Goal: Task Accomplishment & Management: Manage account settings

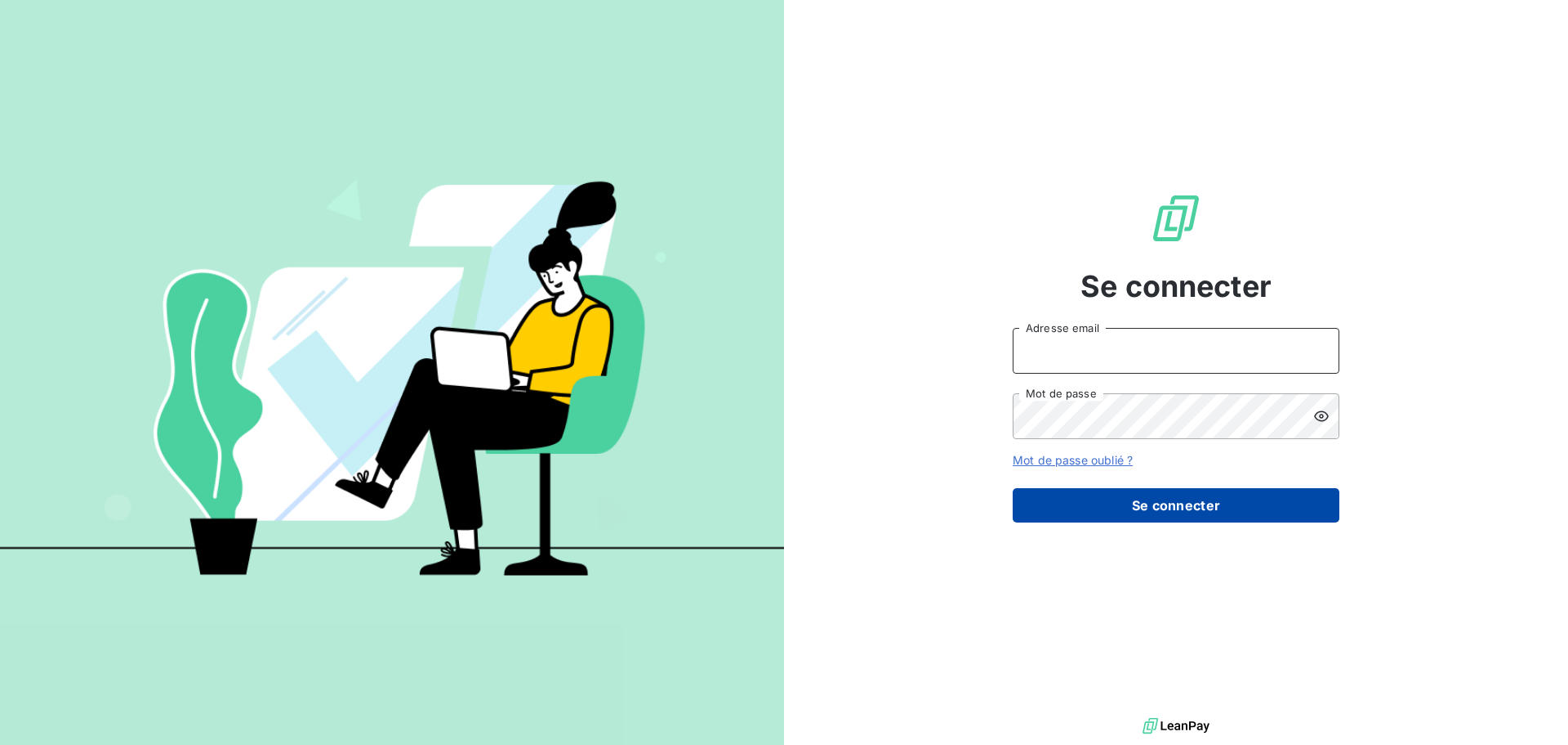
type input "[EMAIL_ADDRESS][DOMAIN_NAME]"
click at [1167, 515] on button "Se connecter" at bounding box center [1176, 505] width 327 height 35
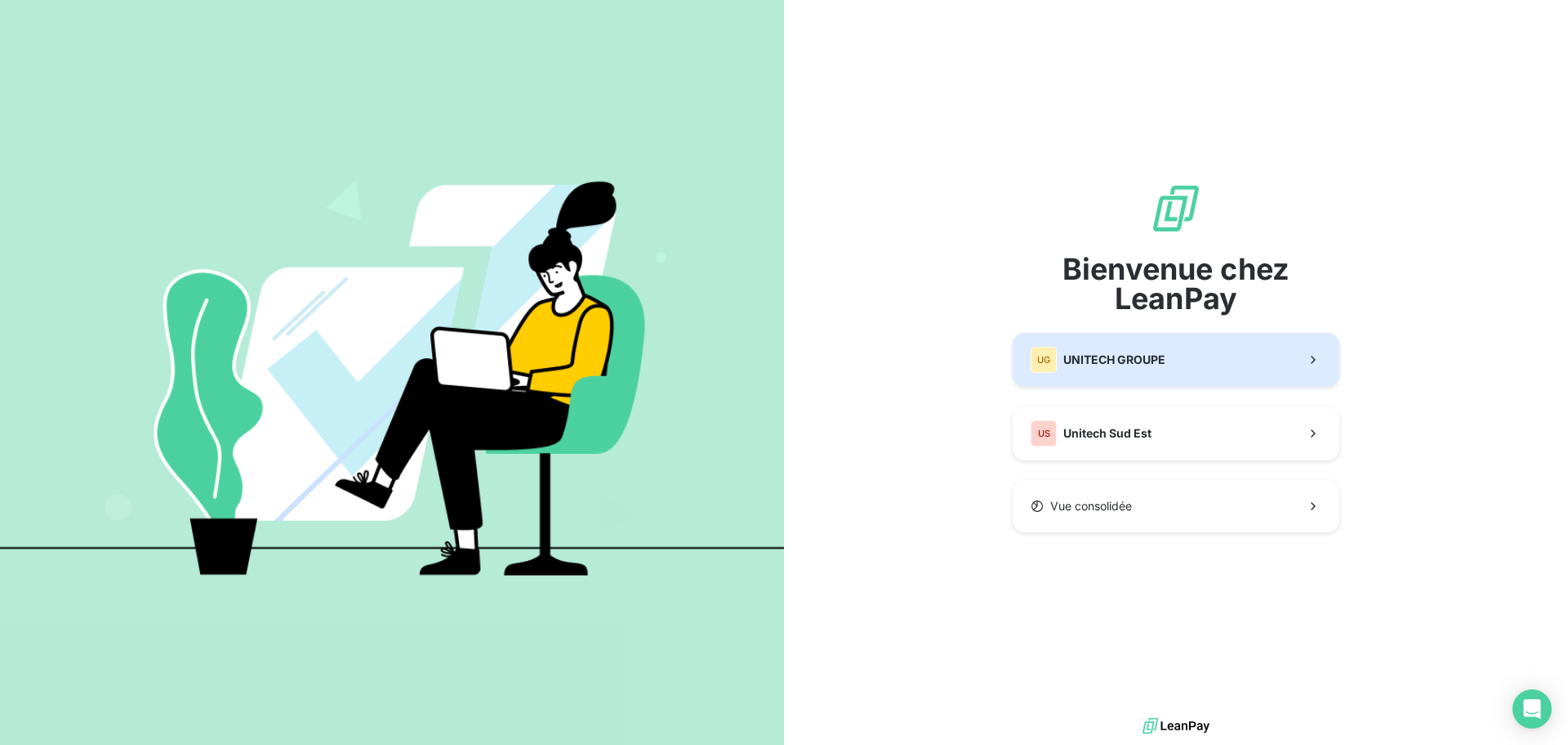
click at [1140, 364] on span "UNITECH GROUPE" at bounding box center [1115, 359] width 102 height 16
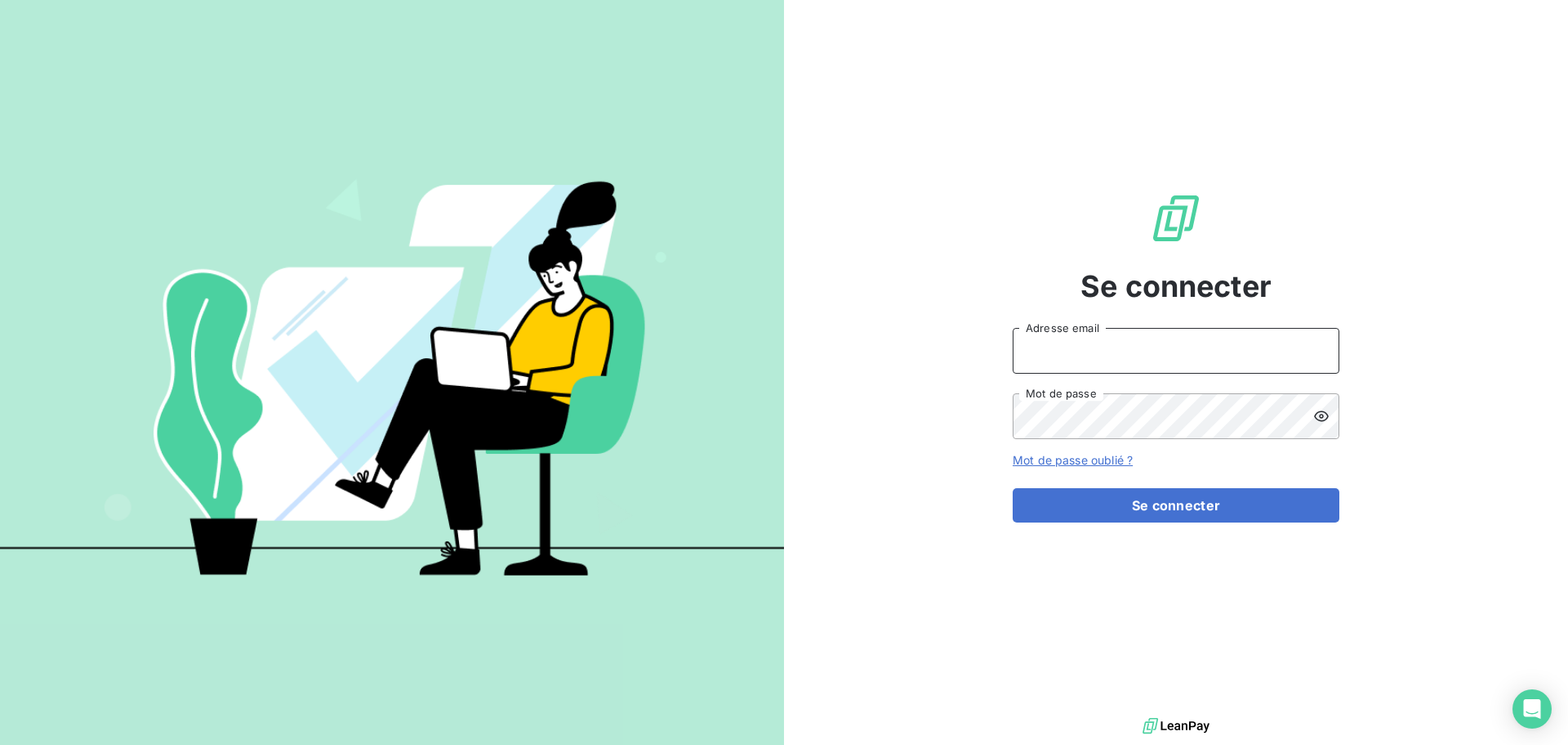
type input "[EMAIL_ADDRESS][DOMAIN_NAME]"
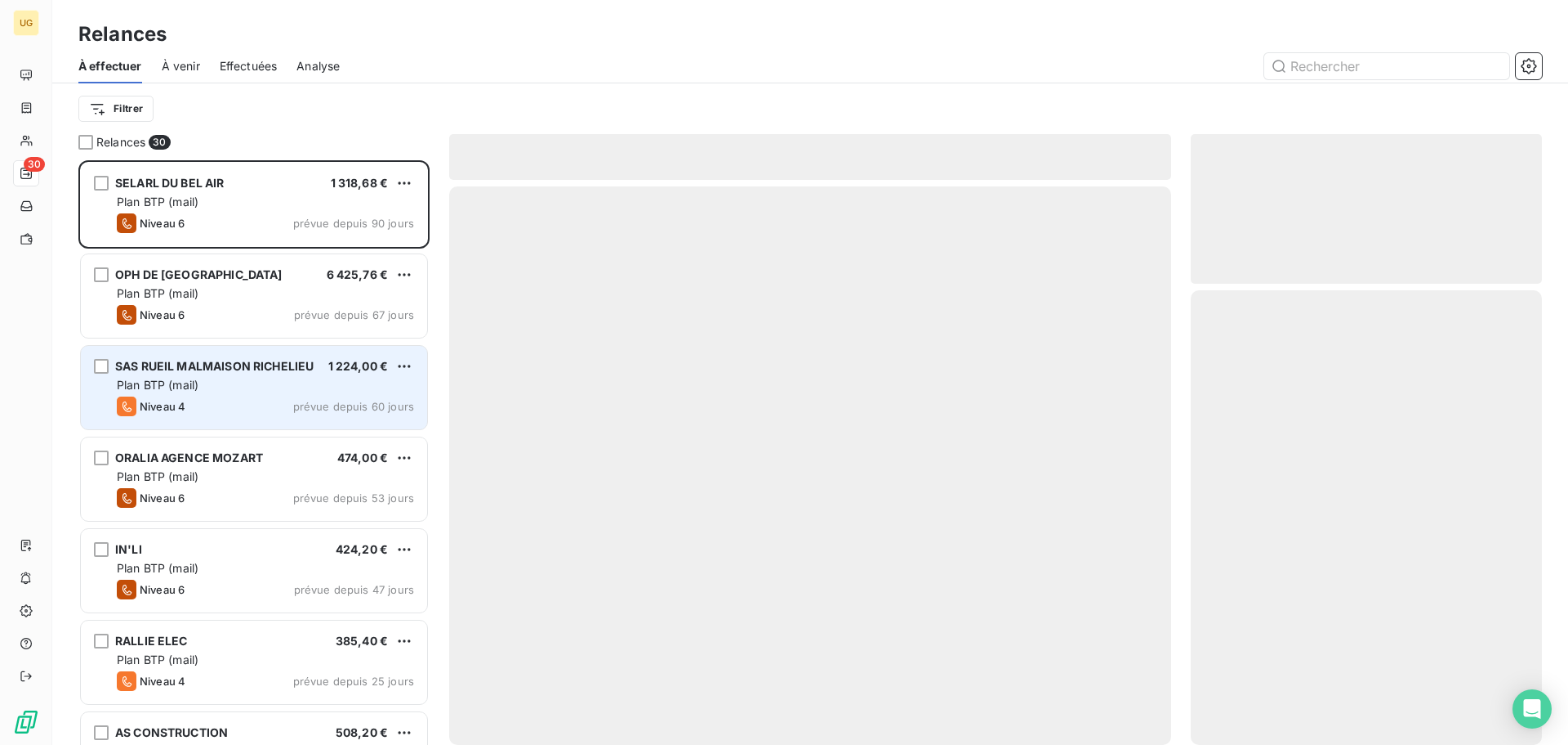
scroll to position [572, 339]
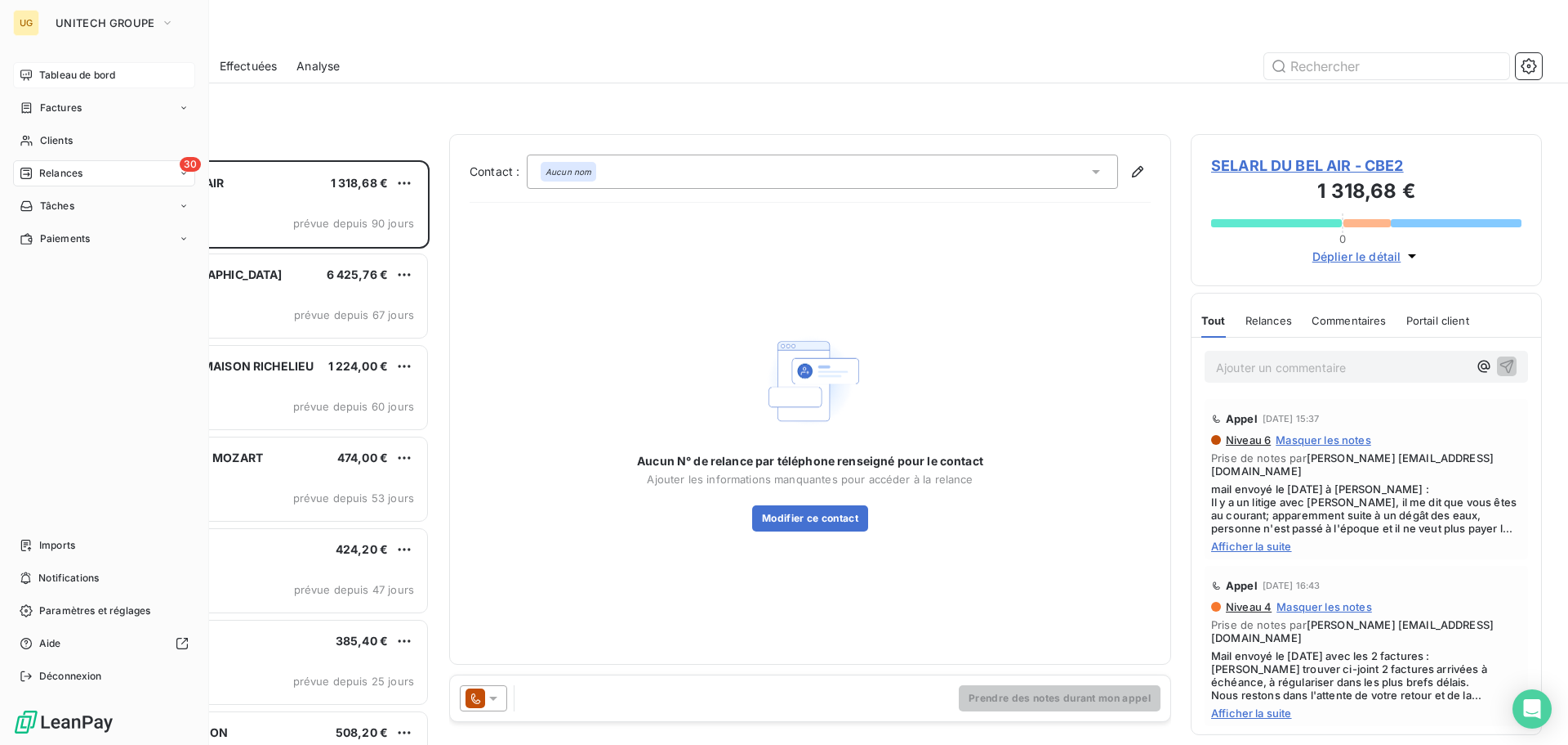
click at [48, 70] on span "Tableau de bord" at bounding box center [77, 74] width 76 height 14
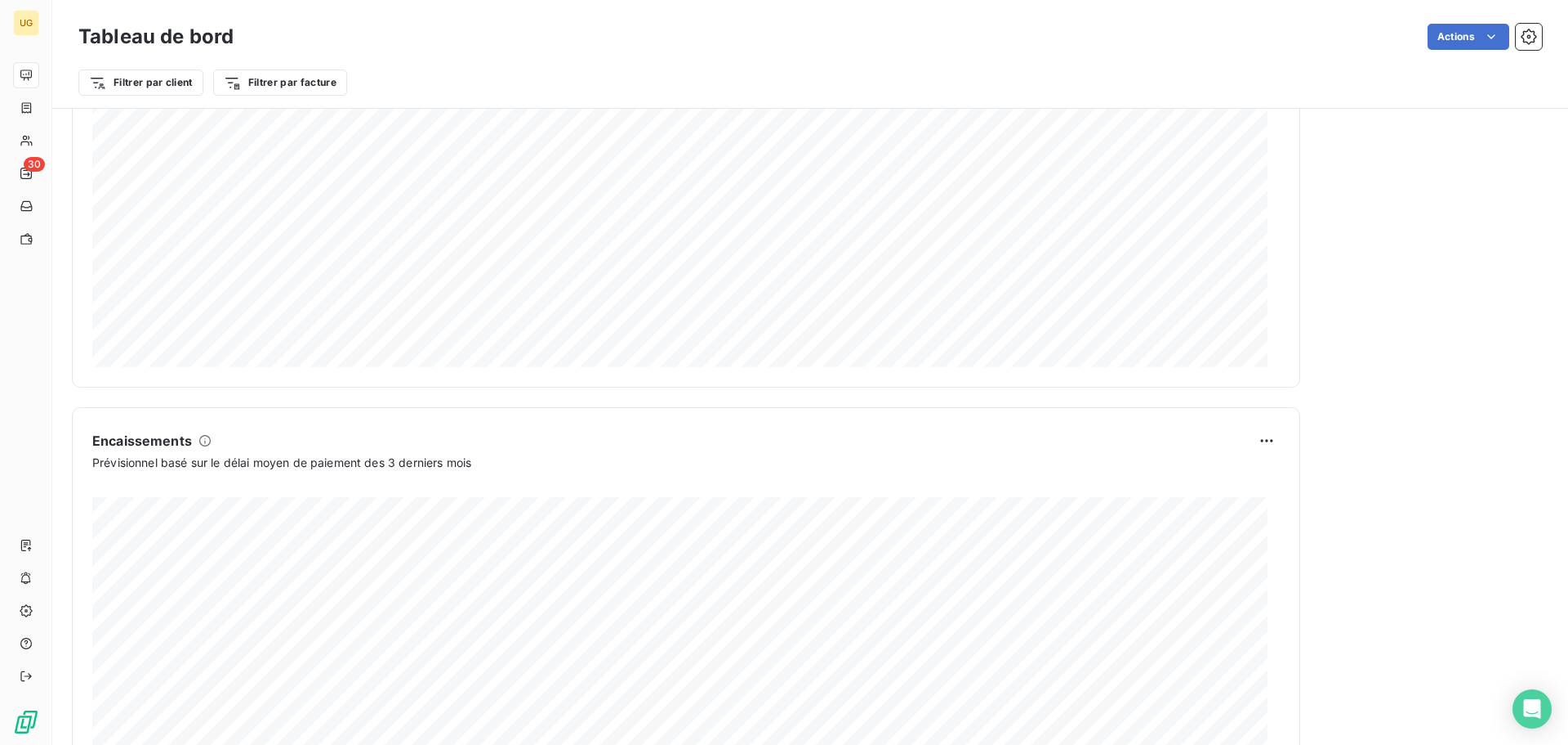
scroll to position [848, 0]
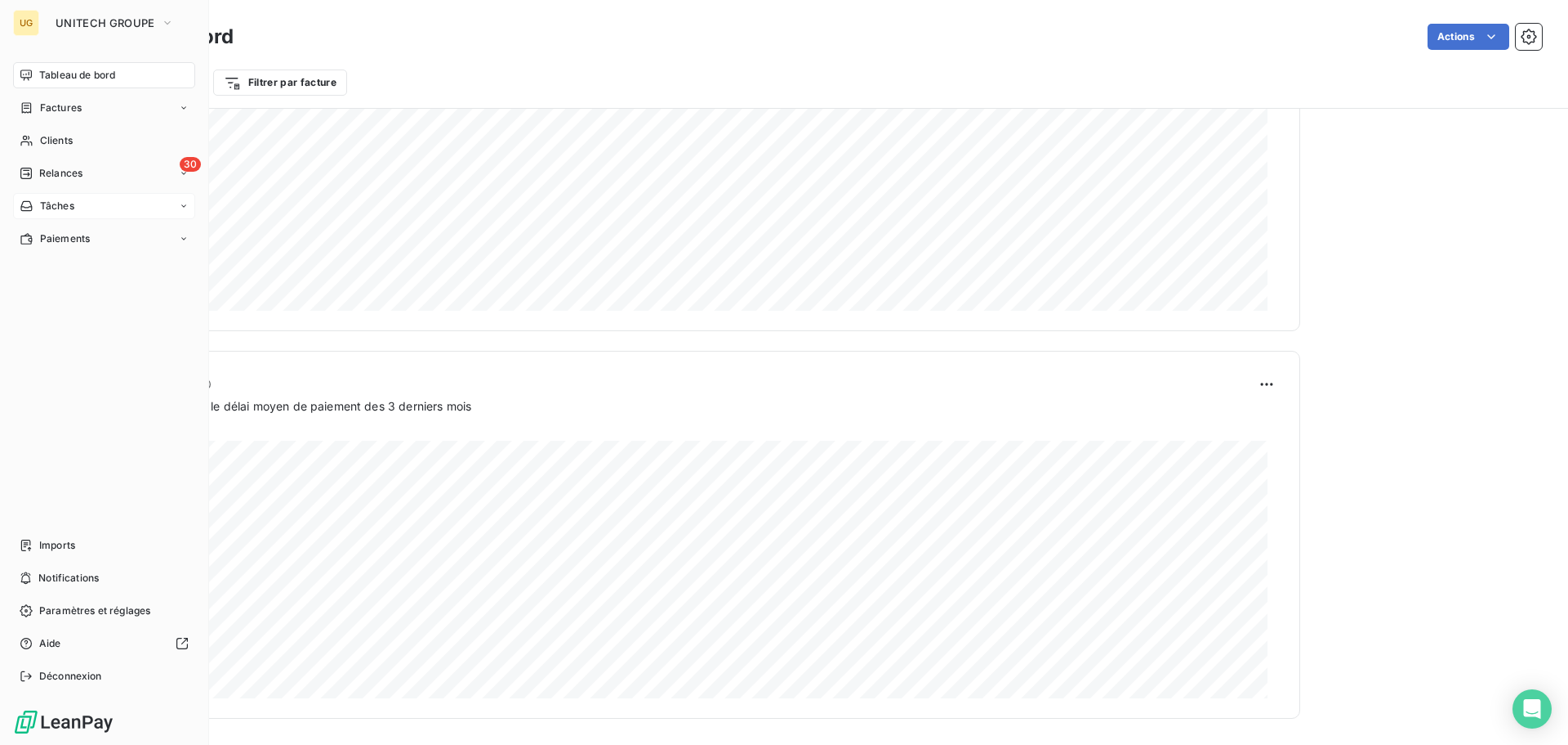
drag, startPoint x: 51, startPoint y: 170, endPoint x: 77, endPoint y: 208, distance: 46.0
click at [51, 170] on span "Relances" at bounding box center [61, 172] width 43 height 14
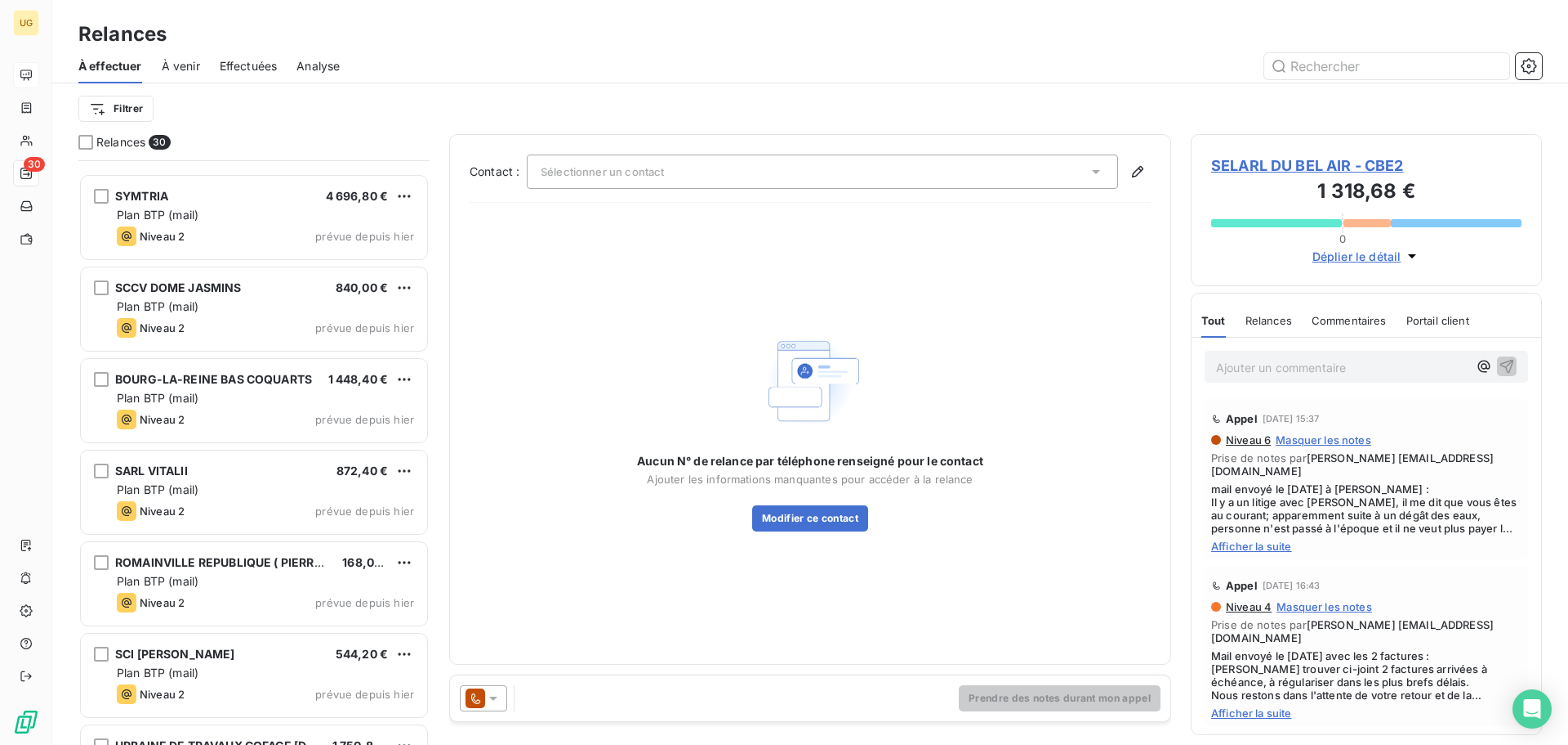
scroll to position [2163, 0]
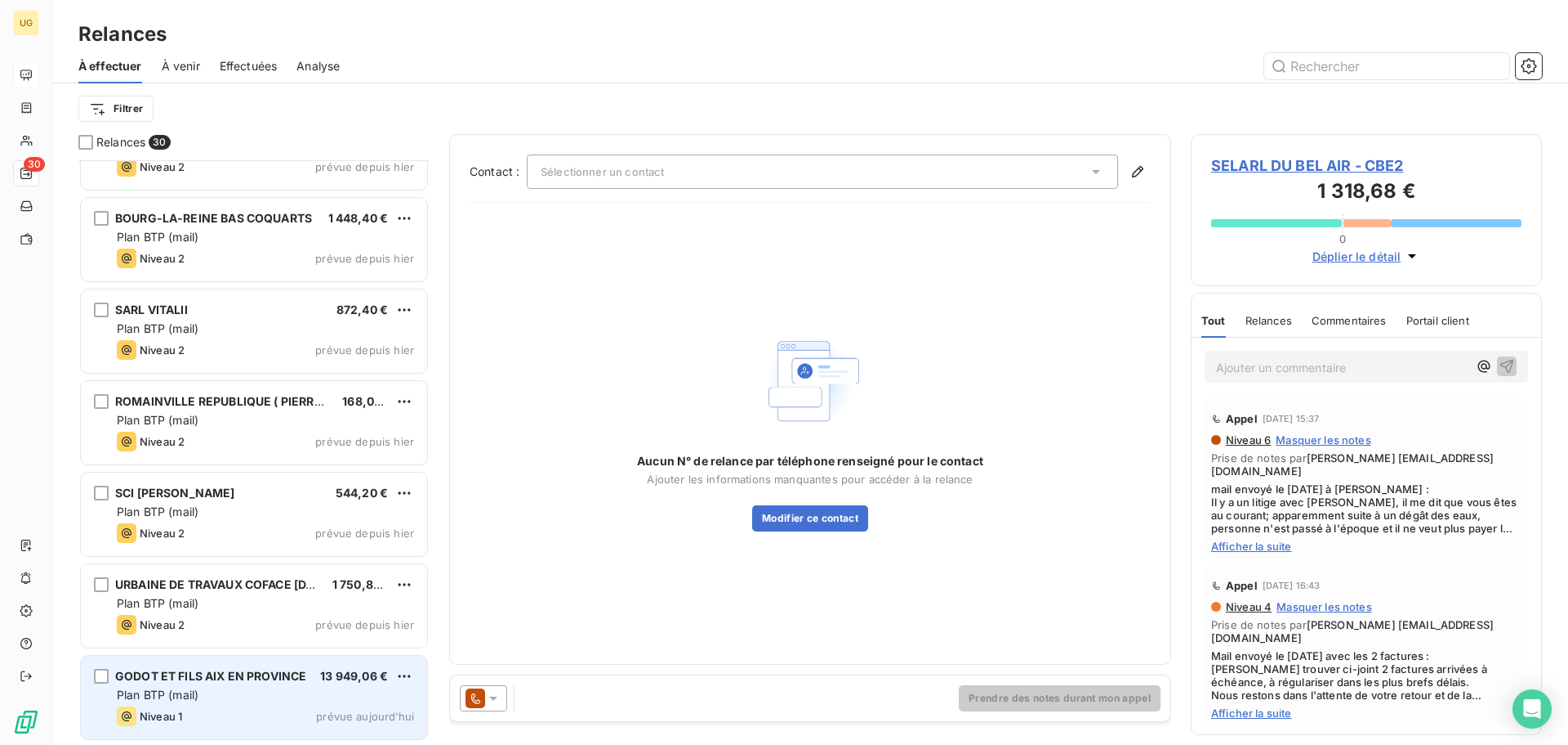
click at [243, 696] on div "Plan BTP (mail)" at bounding box center [265, 694] width 297 height 16
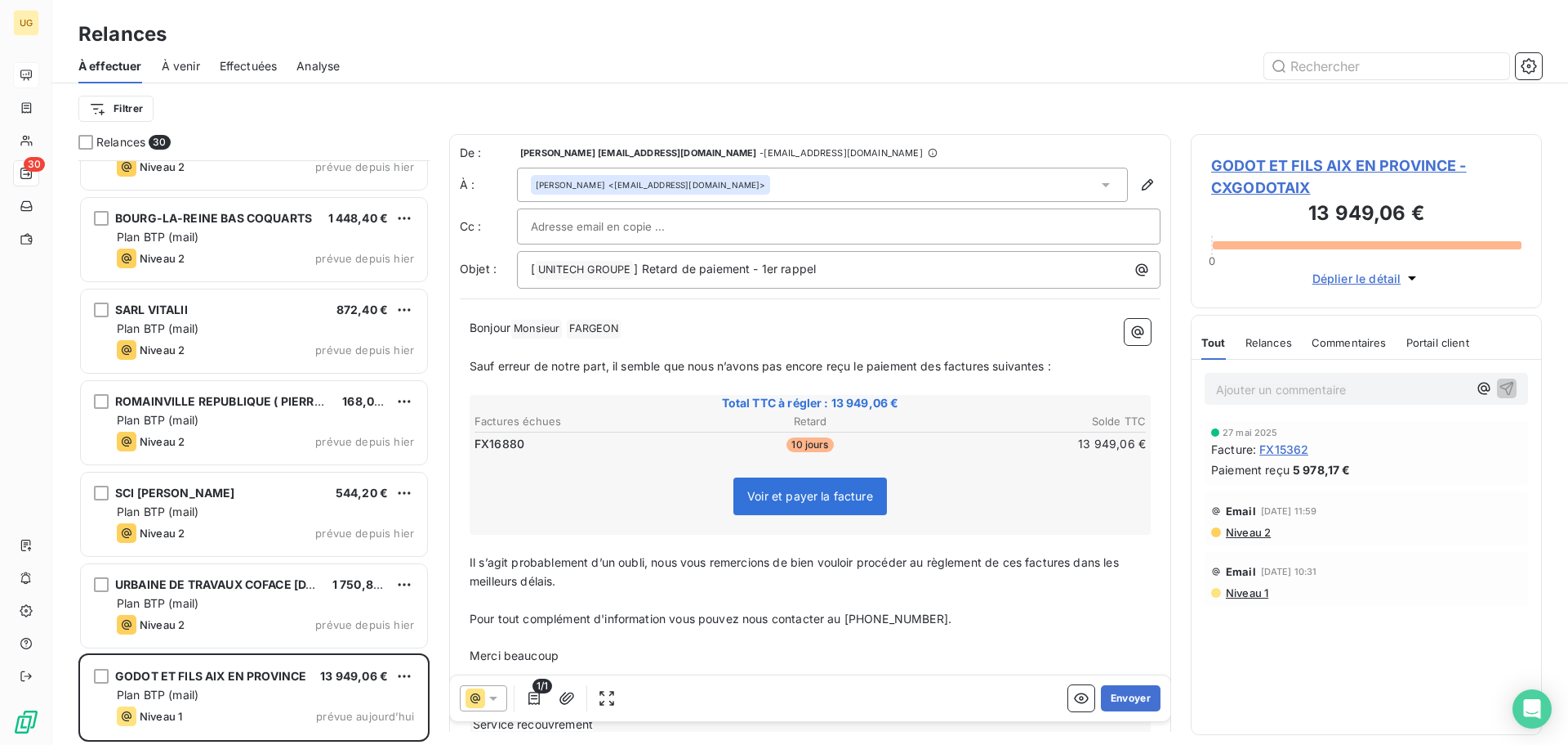
scroll to position [572, 339]
click at [1127, 695] on button "Envoyer" at bounding box center [1131, 698] width 60 height 26
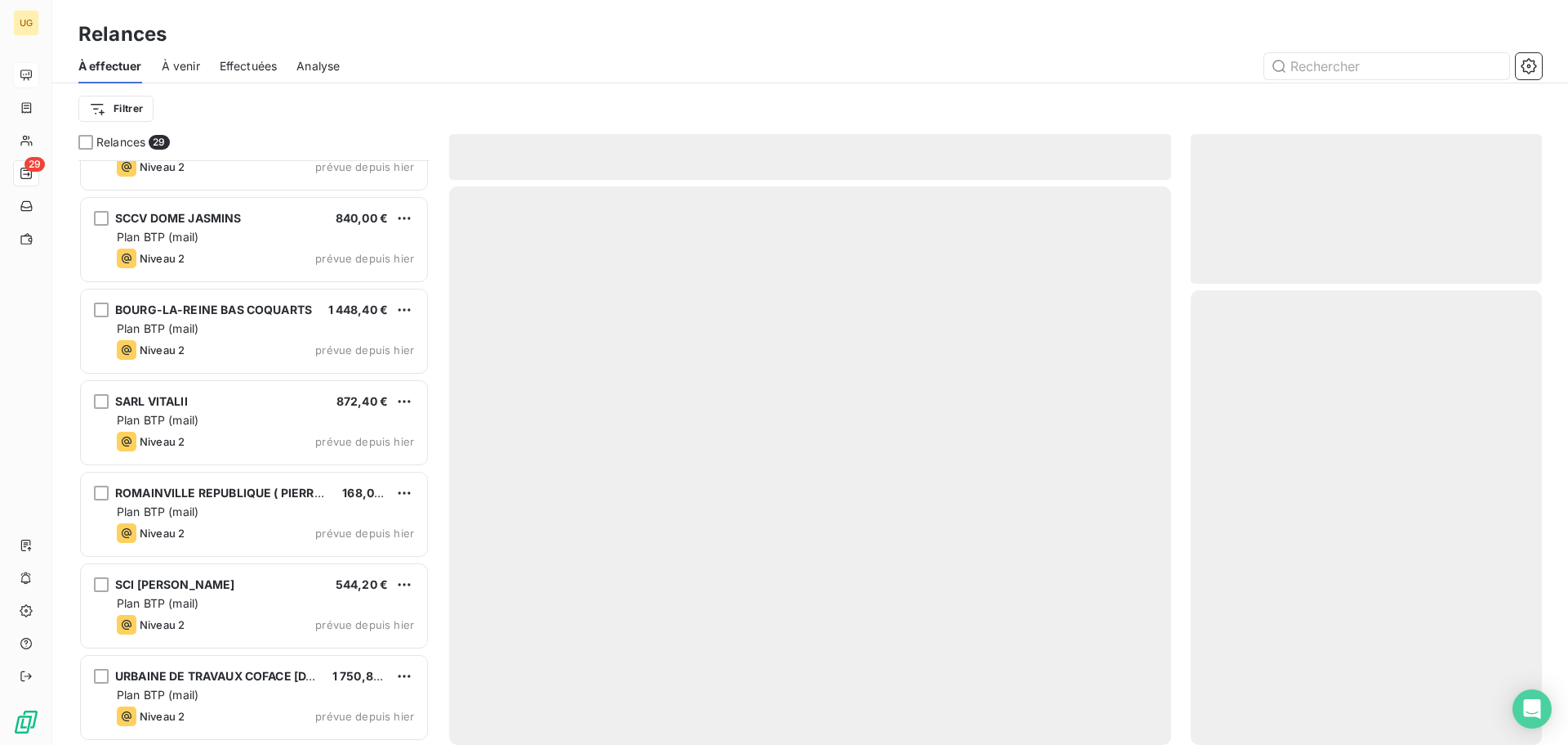
scroll to position [2070, 0]
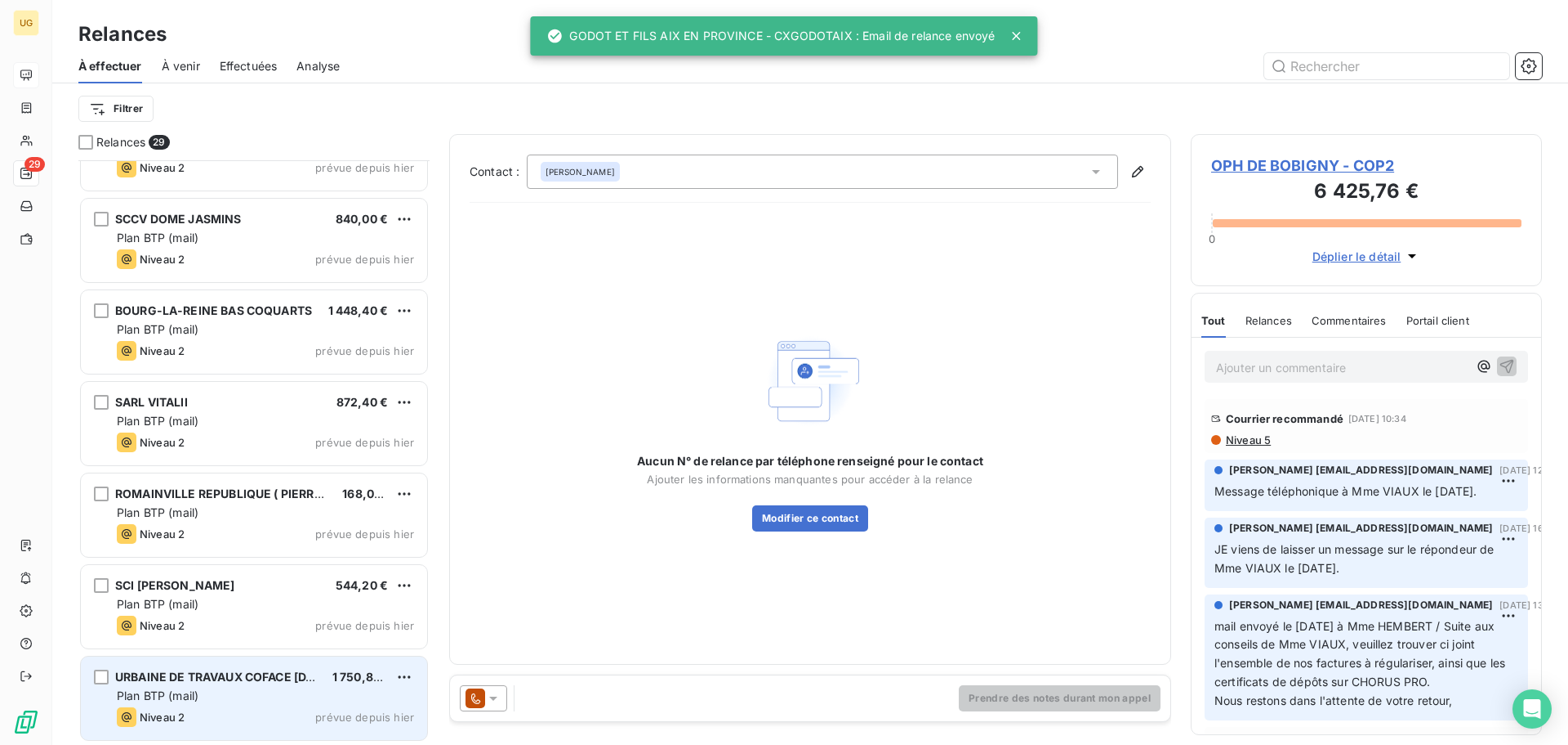
click at [211, 709] on div "Niveau 2 prévue depuis [DATE]" at bounding box center [265, 716] width 297 height 19
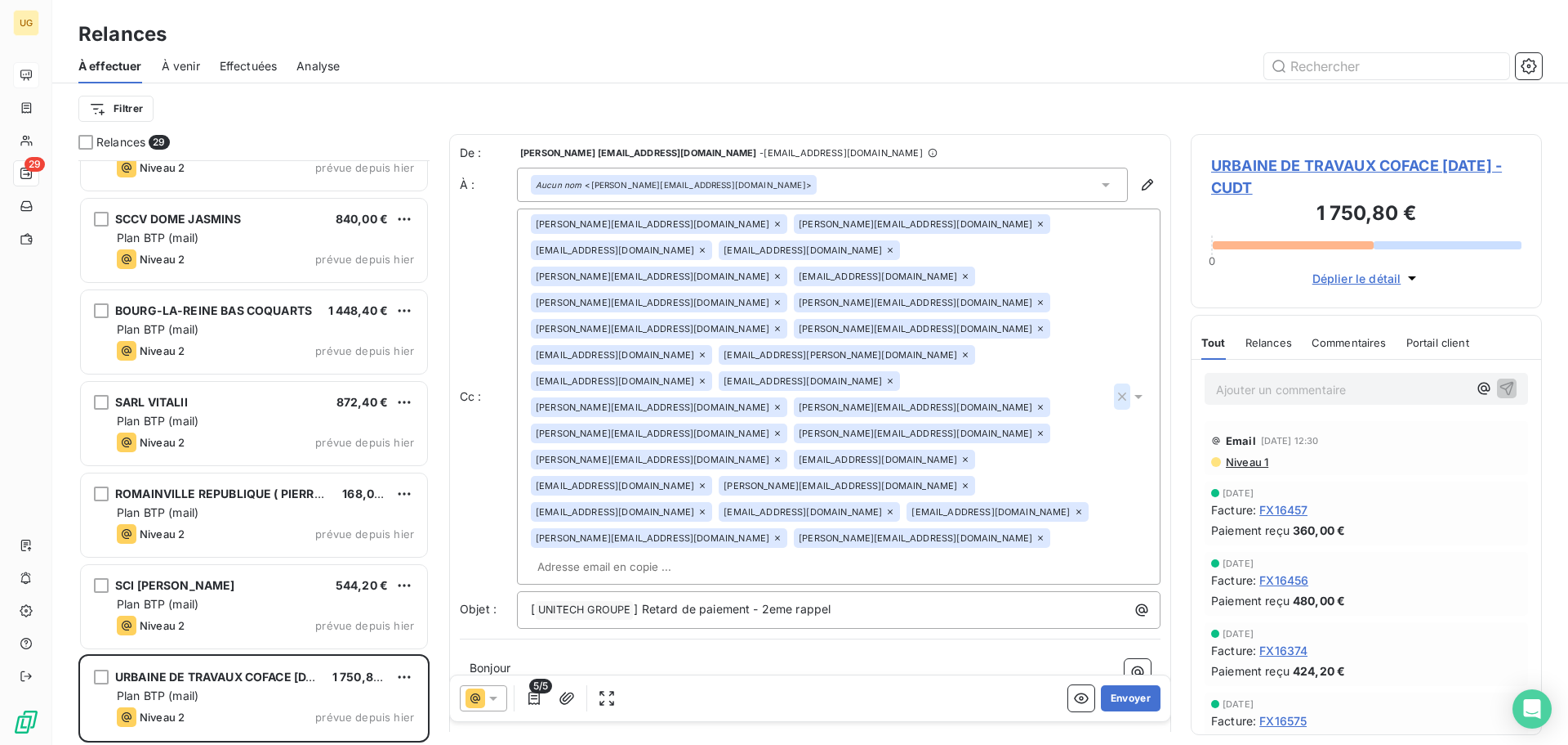
click at [1118, 393] on icon "button" at bounding box center [1122, 397] width 8 height 8
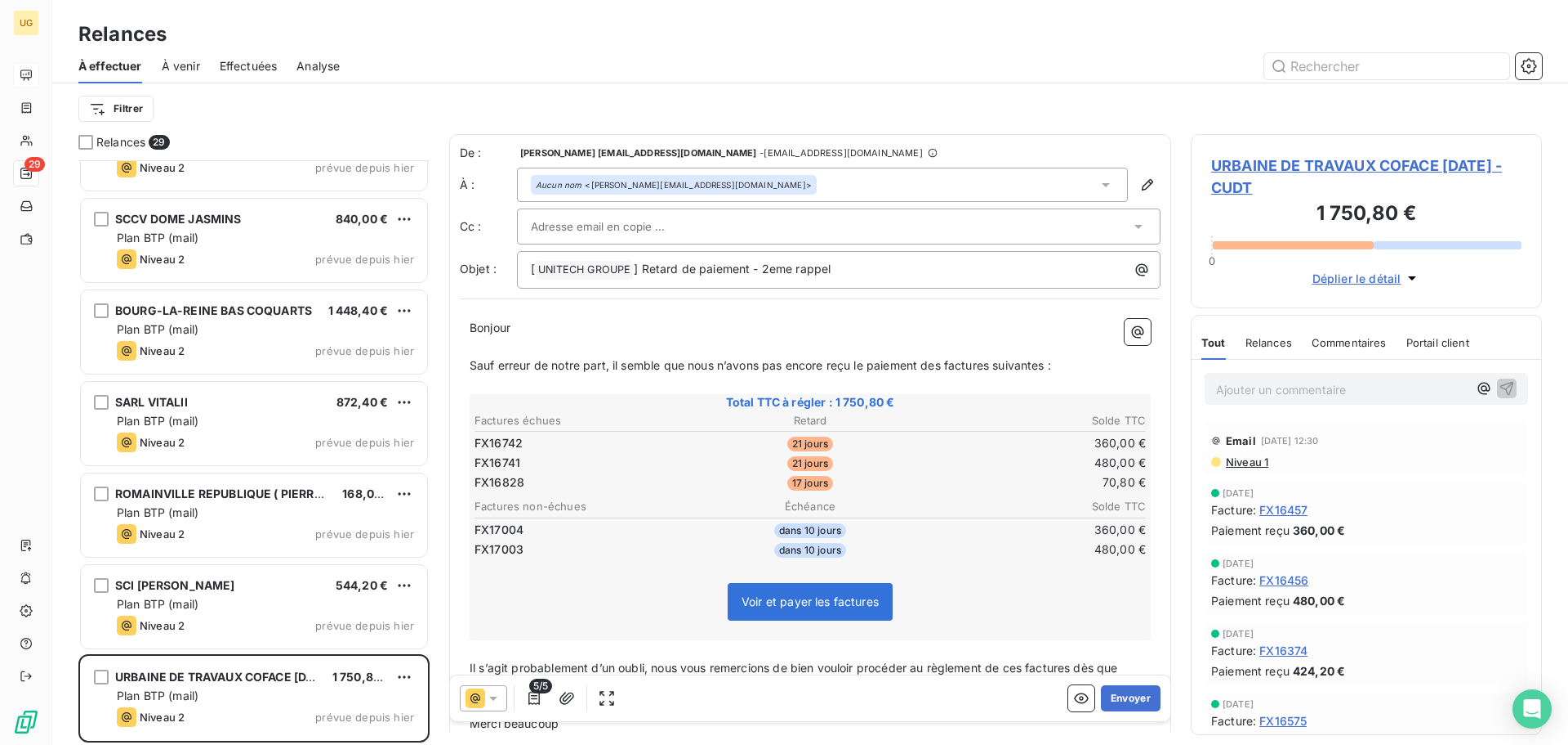
click at [1108, 131] on div "Filtrer" at bounding box center [811, 109] width 1464 height 51
click at [531, 705] on icon "button" at bounding box center [534, 698] width 16 height 16
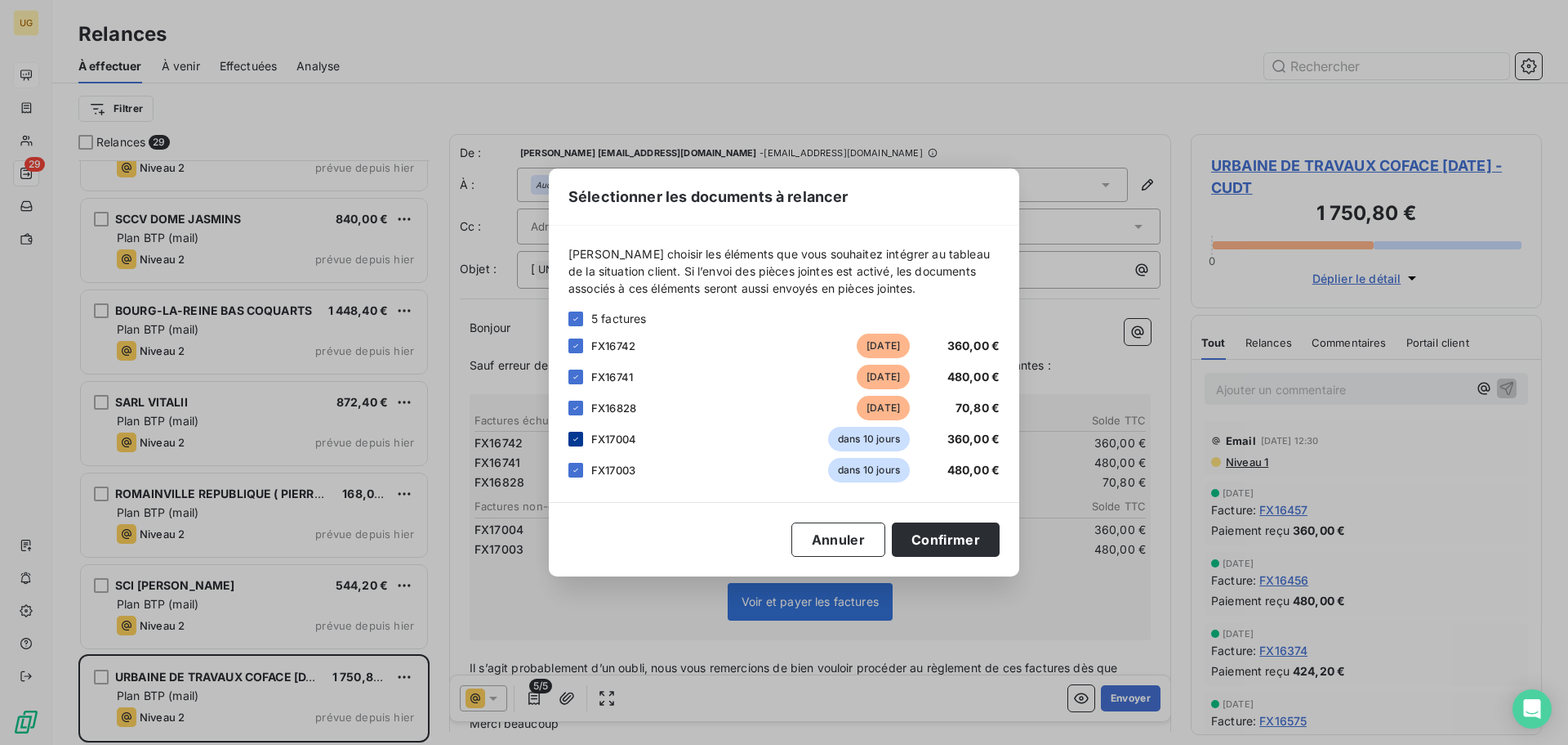
click at [573, 439] on icon at bounding box center [576, 439] width 10 height 10
click at [573, 464] on div at bounding box center [575, 470] width 14 height 14
drag, startPoint x: 910, startPoint y: 544, endPoint x: 909, endPoint y: 571, distance: 27.0
click at [911, 544] on button "Confirmer" at bounding box center [946, 540] width 108 height 35
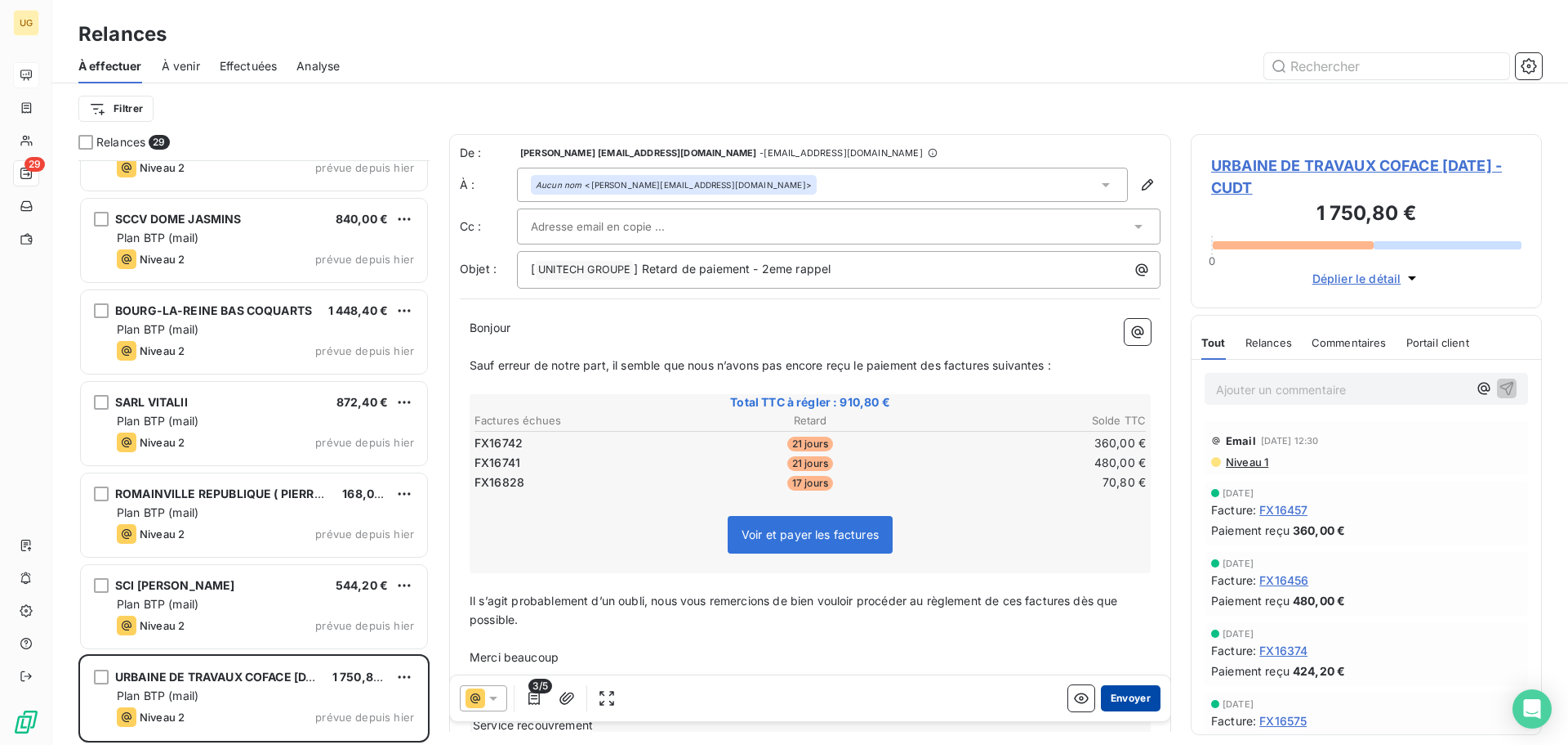
click at [1116, 706] on button "Envoyer" at bounding box center [1131, 698] width 60 height 26
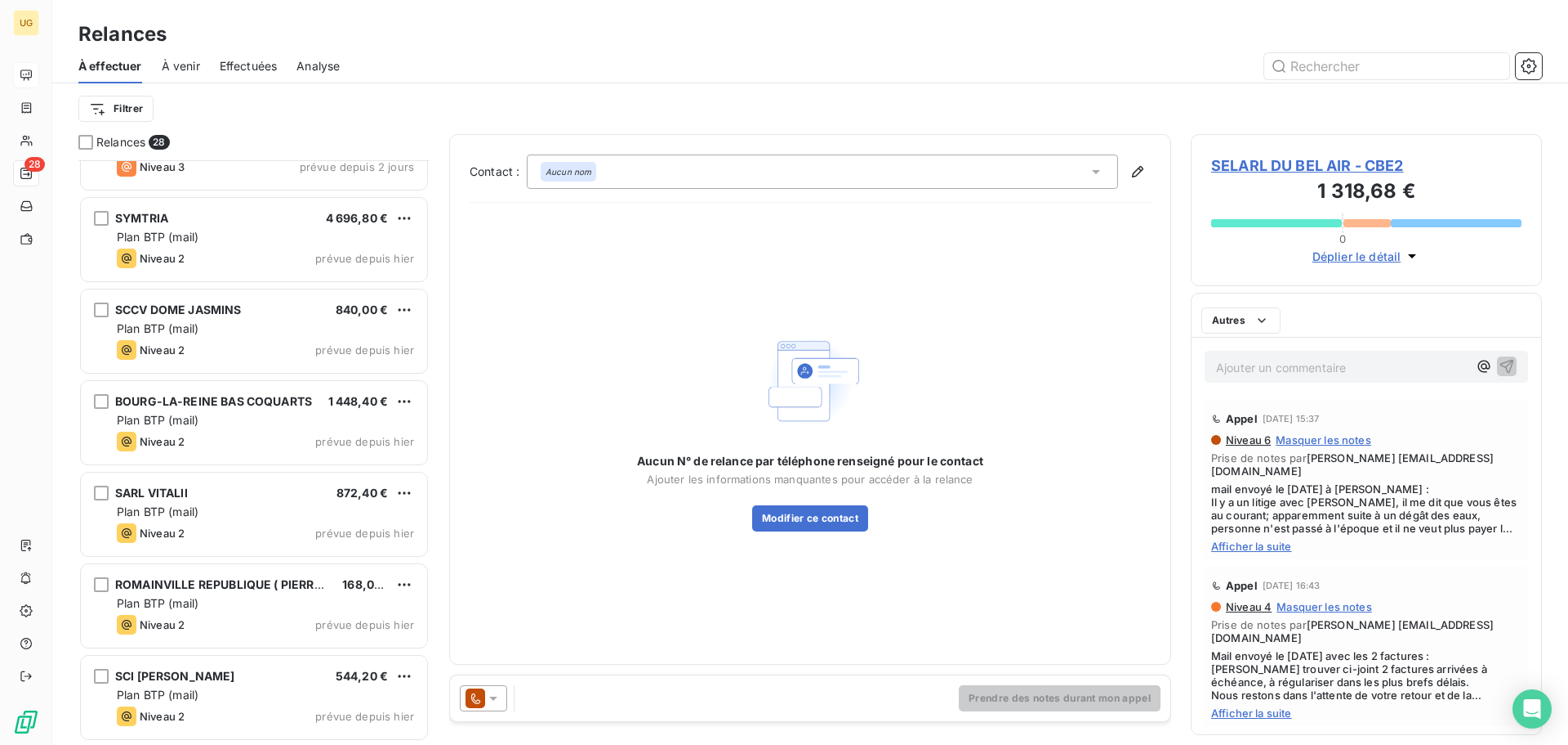
scroll to position [1979, 0]
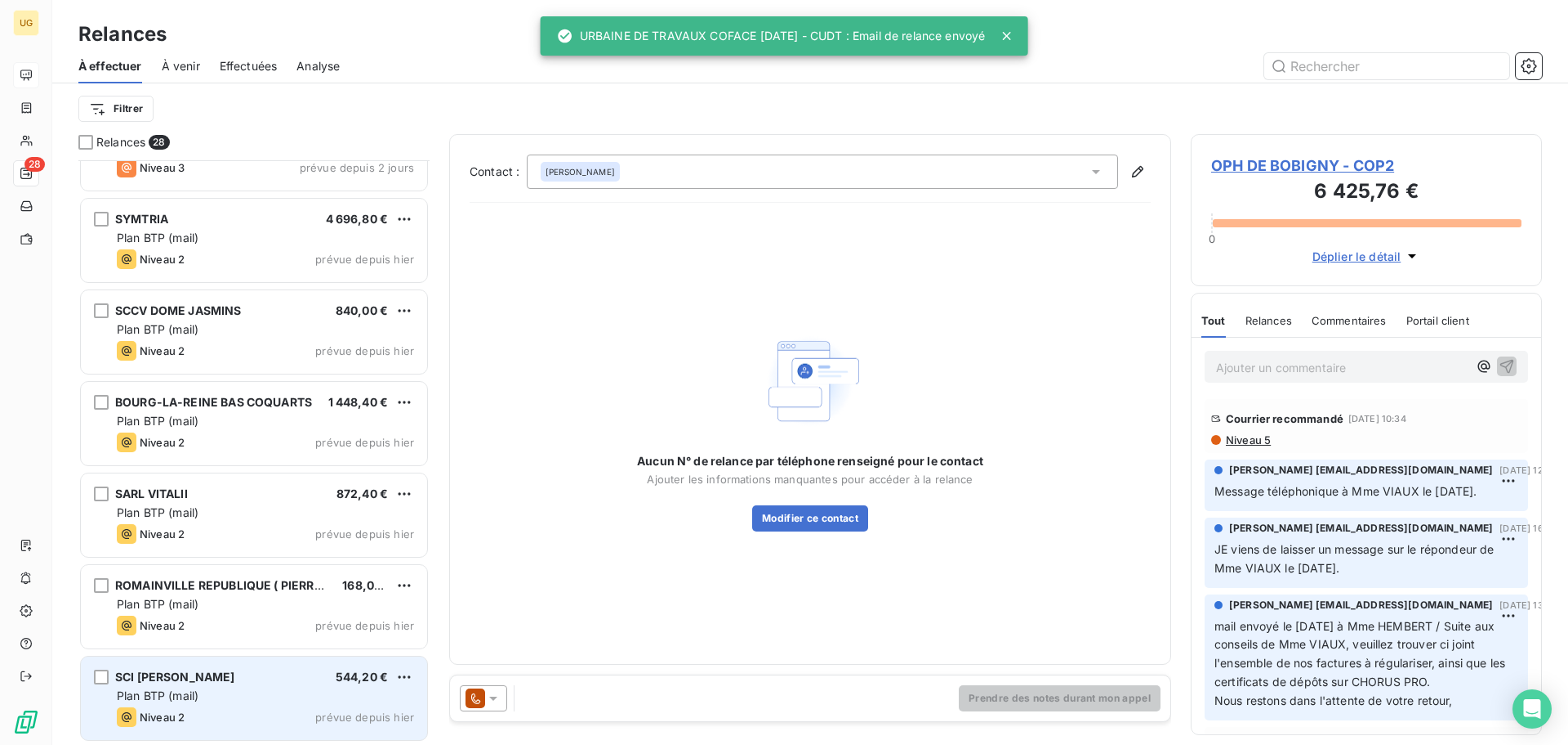
drag, startPoint x: 221, startPoint y: 693, endPoint x: 230, endPoint y: 696, distance: 9.5
click at [226, 696] on div "Plan BTP (mail)" at bounding box center [265, 695] width 297 height 16
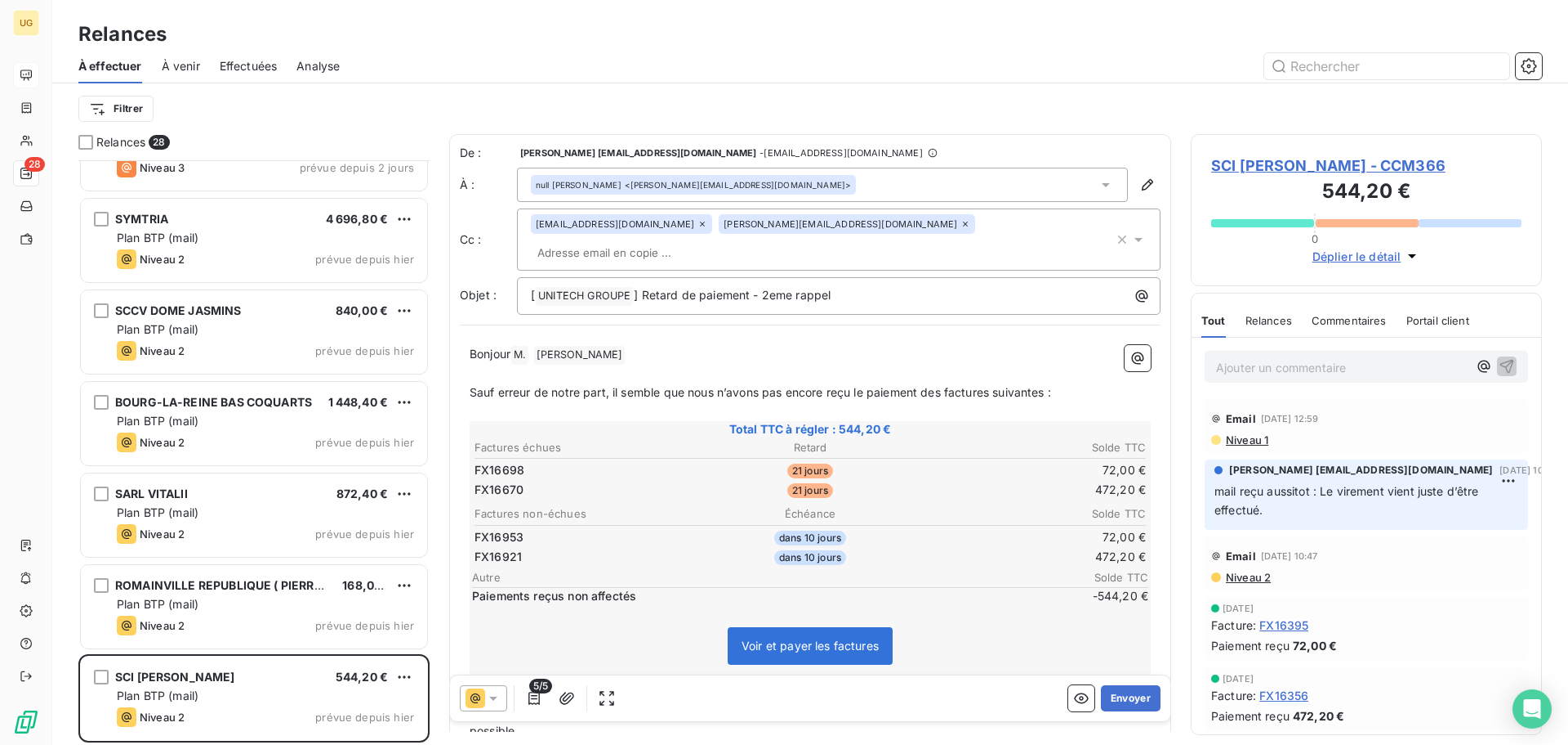
click at [402, 678] on html "UG 28 Relances À effectuer À venir Effectuées Analyse Filtrer Relances 28 ENVIR…" at bounding box center [784, 372] width 1568 height 745
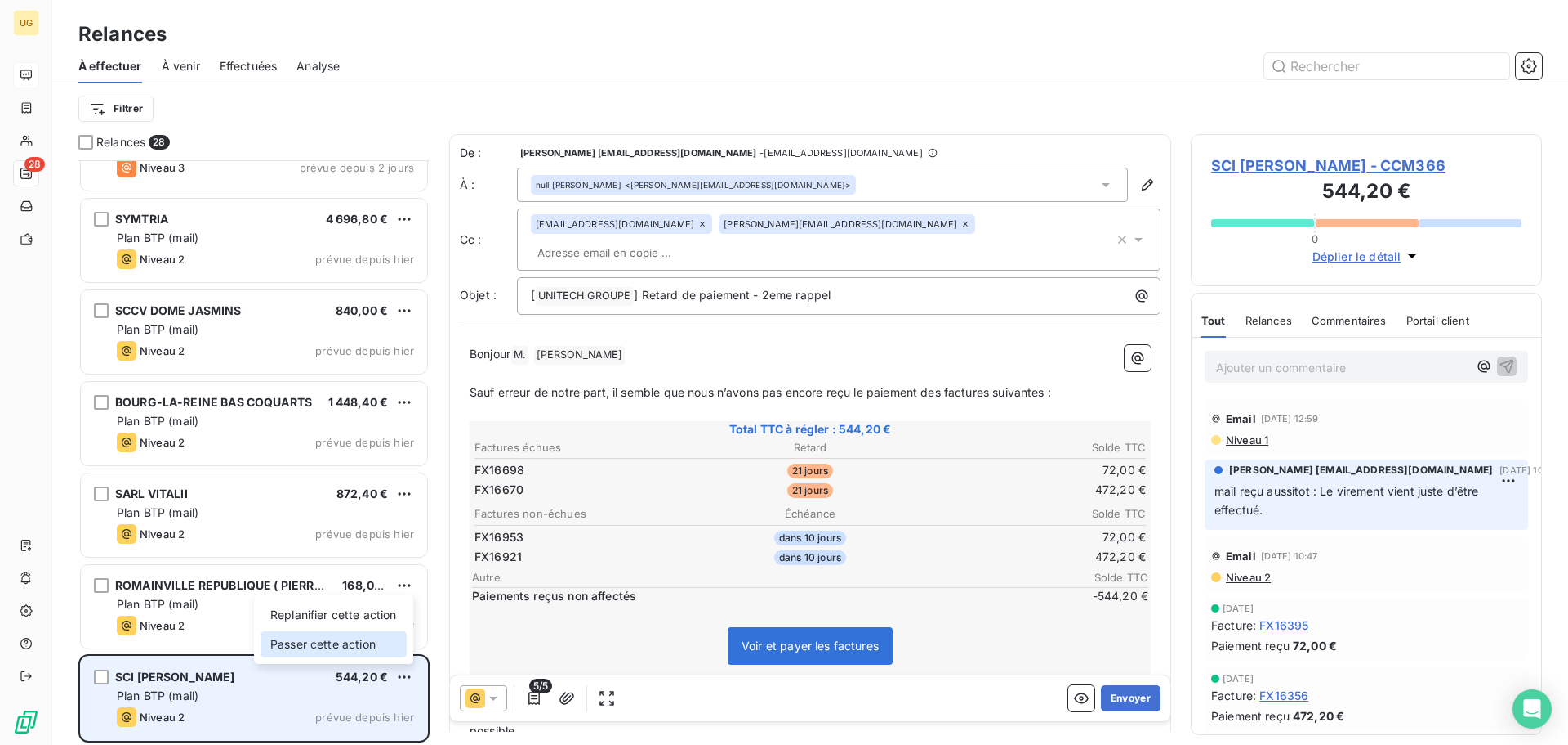
click at [356, 643] on div "Passer cette action" at bounding box center [334, 644] width 146 height 26
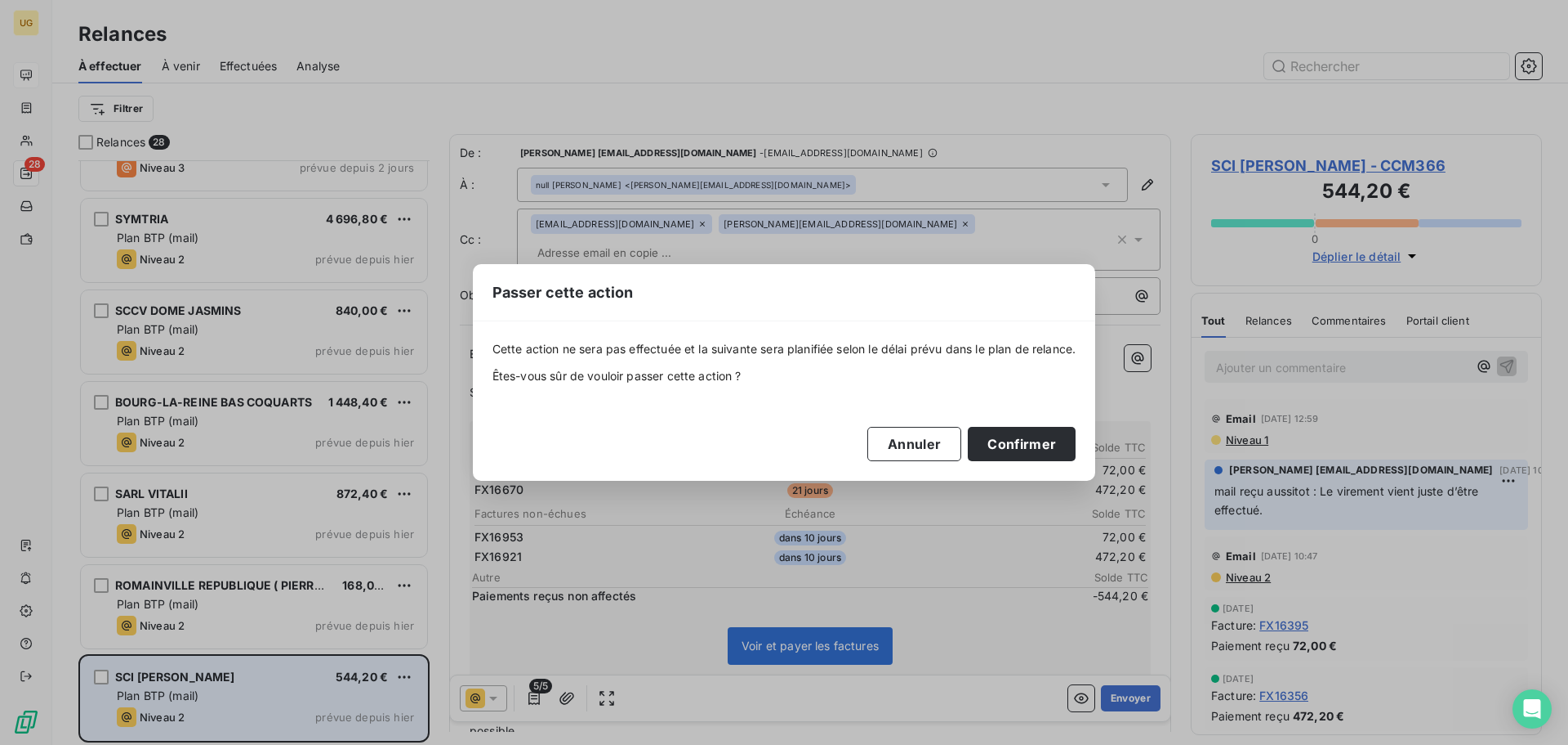
drag, startPoint x: 1055, startPoint y: 442, endPoint x: 788, endPoint y: 485, distance: 270.4
click at [1054, 442] on button "Confirmer" at bounding box center [1022, 444] width 108 height 35
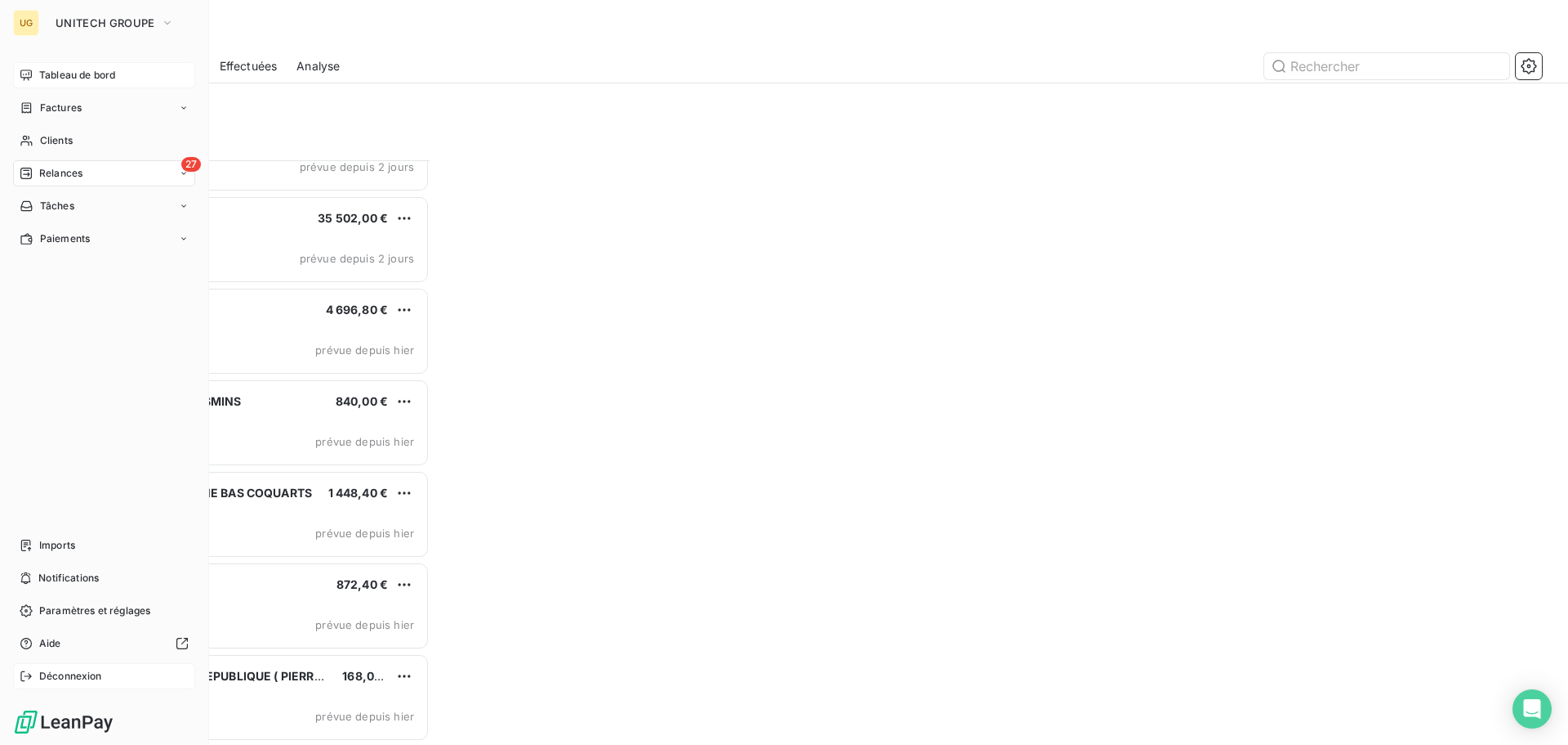
scroll to position [1888, 0]
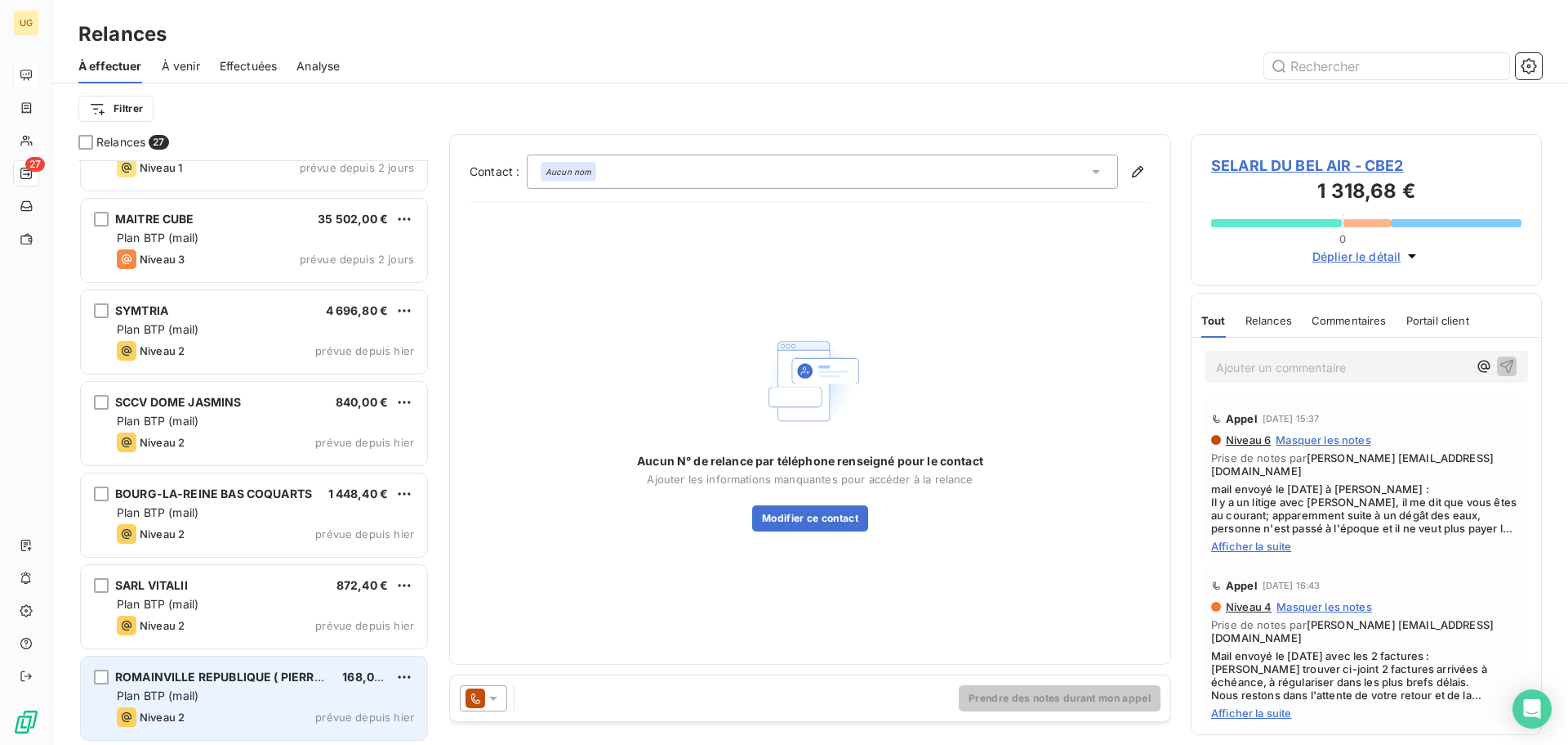
click at [252, 701] on div "Plan BTP (mail)" at bounding box center [265, 695] width 297 height 16
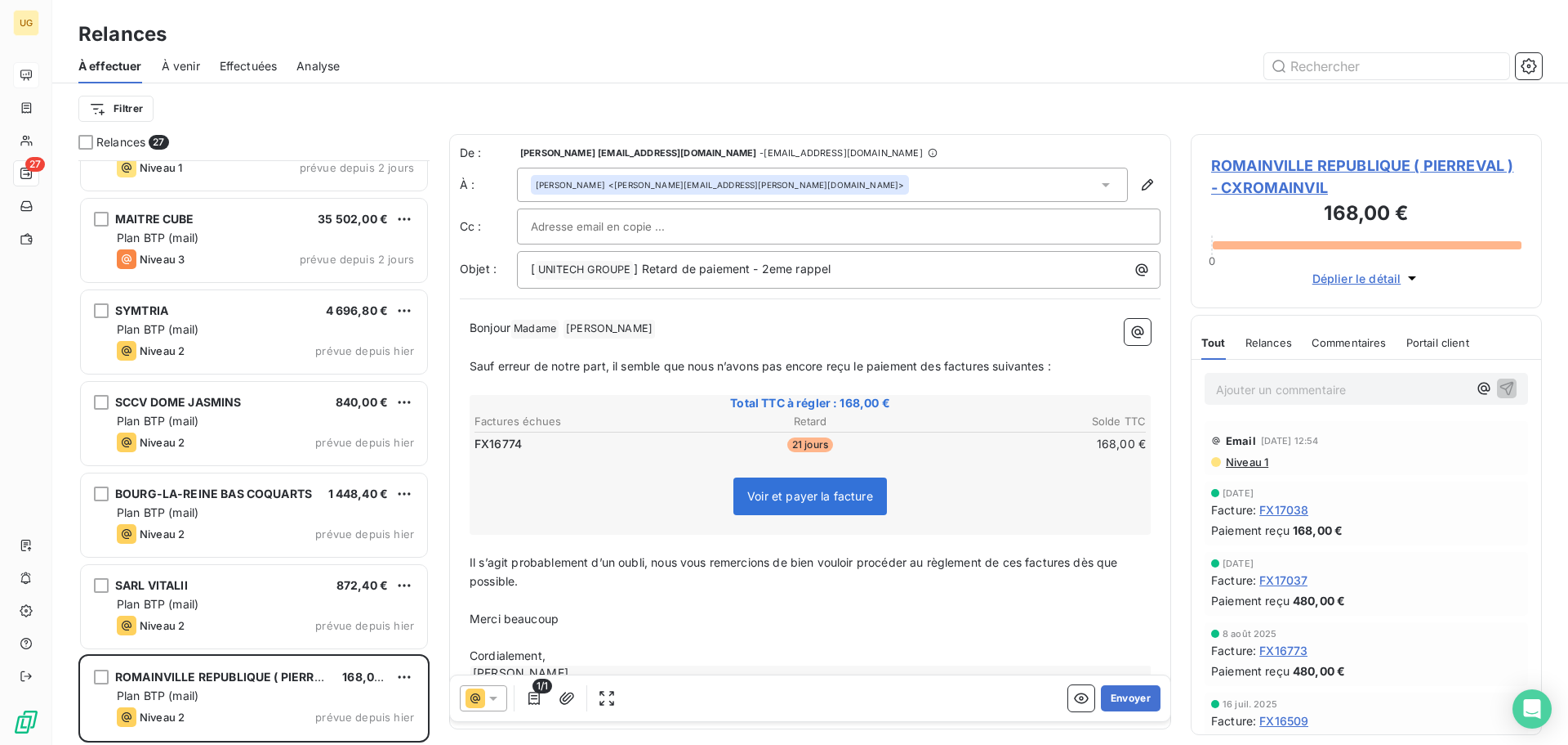
click at [649, 230] on input "text" at bounding box center [619, 225] width 176 height 24
click at [1119, 694] on button "Envoyer" at bounding box center [1131, 698] width 60 height 26
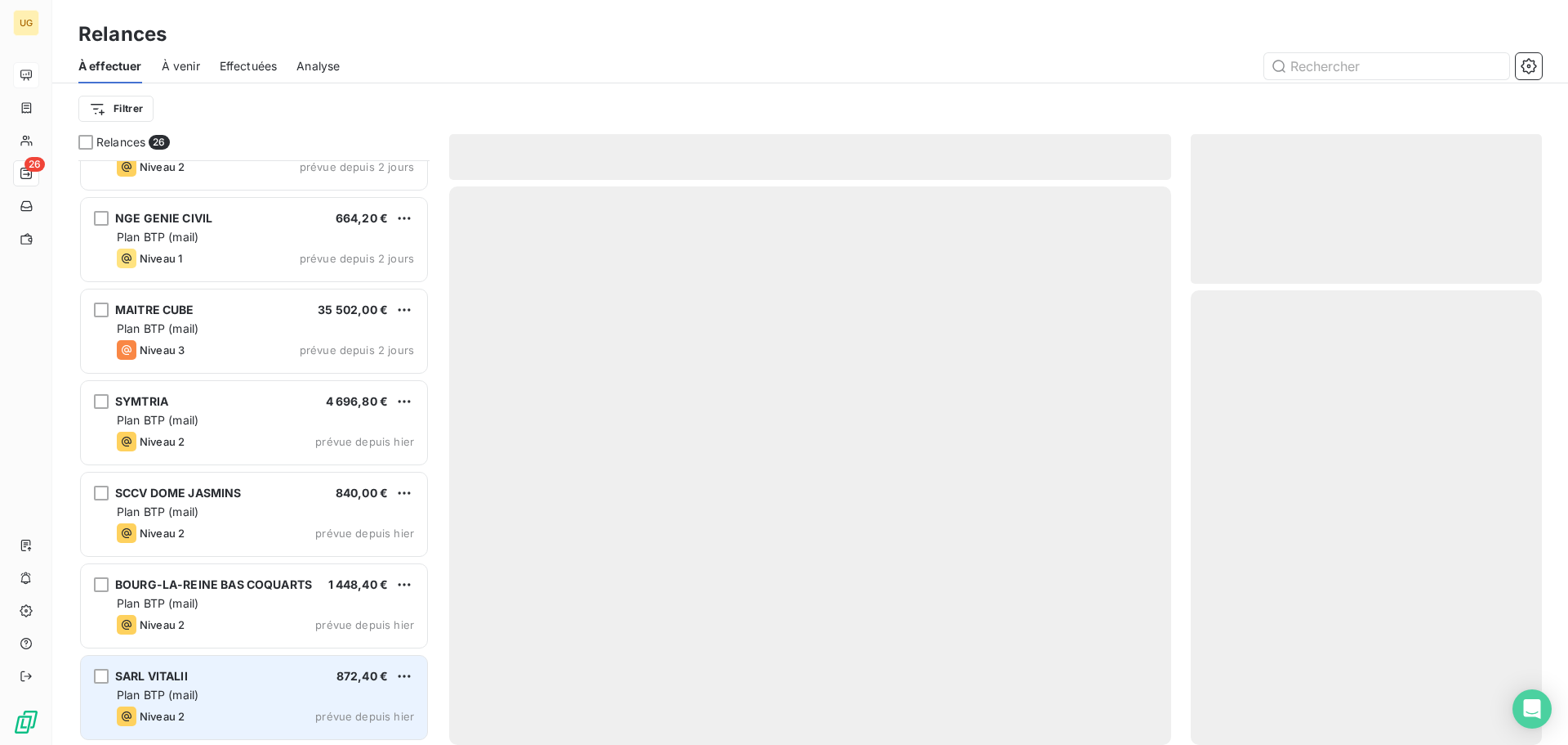
scroll to position [1795, 0]
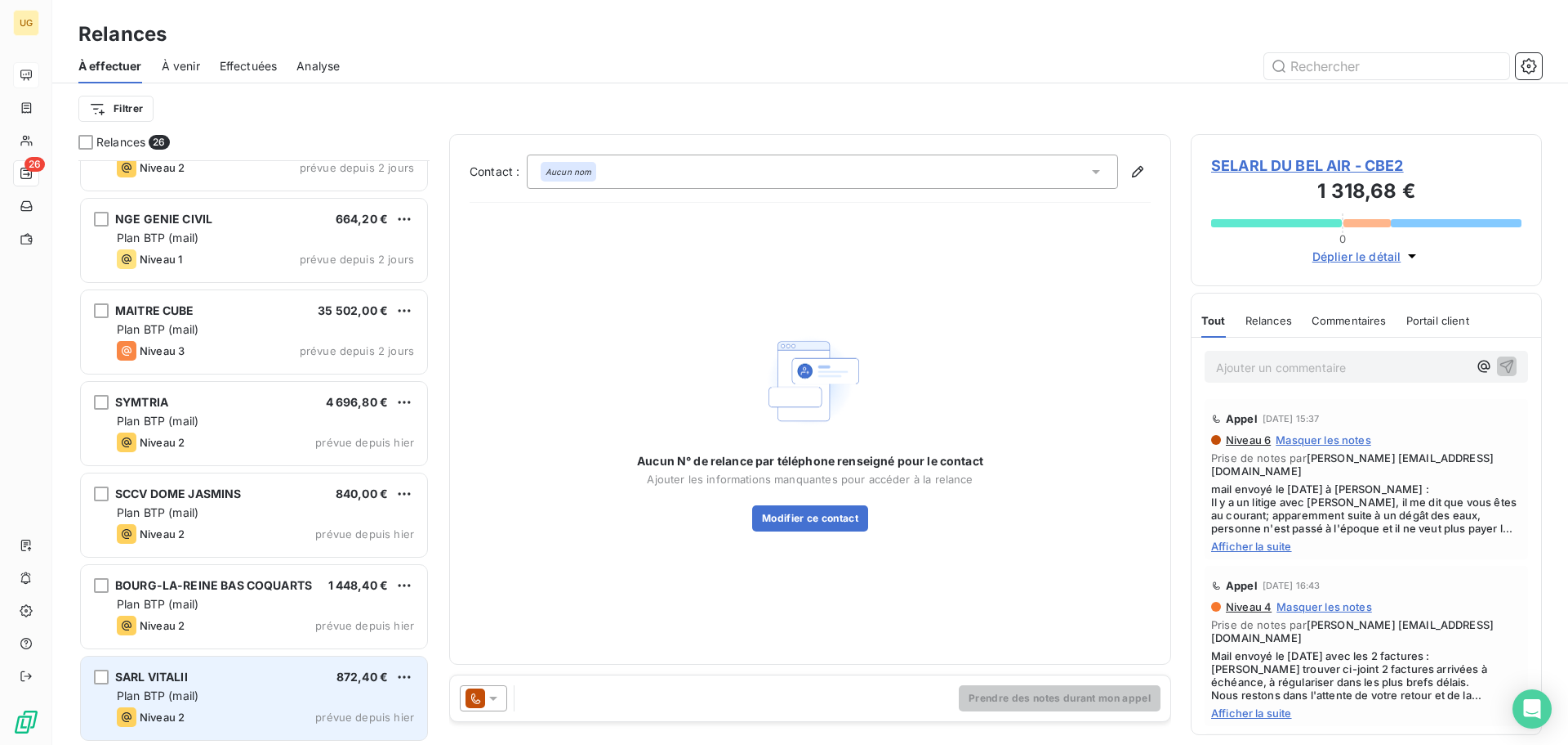
click at [235, 690] on div "Plan BTP (mail)" at bounding box center [265, 695] width 297 height 16
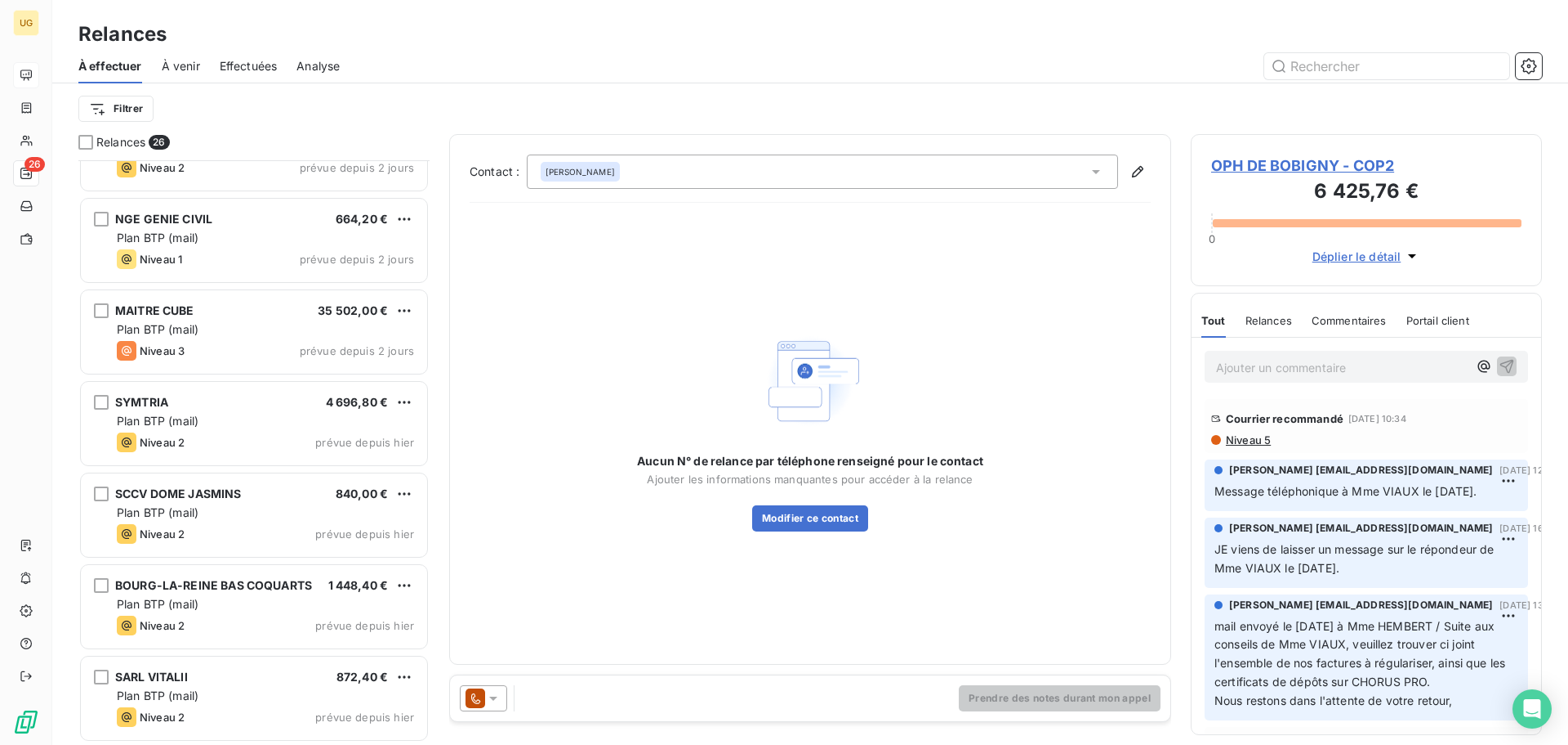
click at [488, 685] on div at bounding box center [483, 698] width 47 height 26
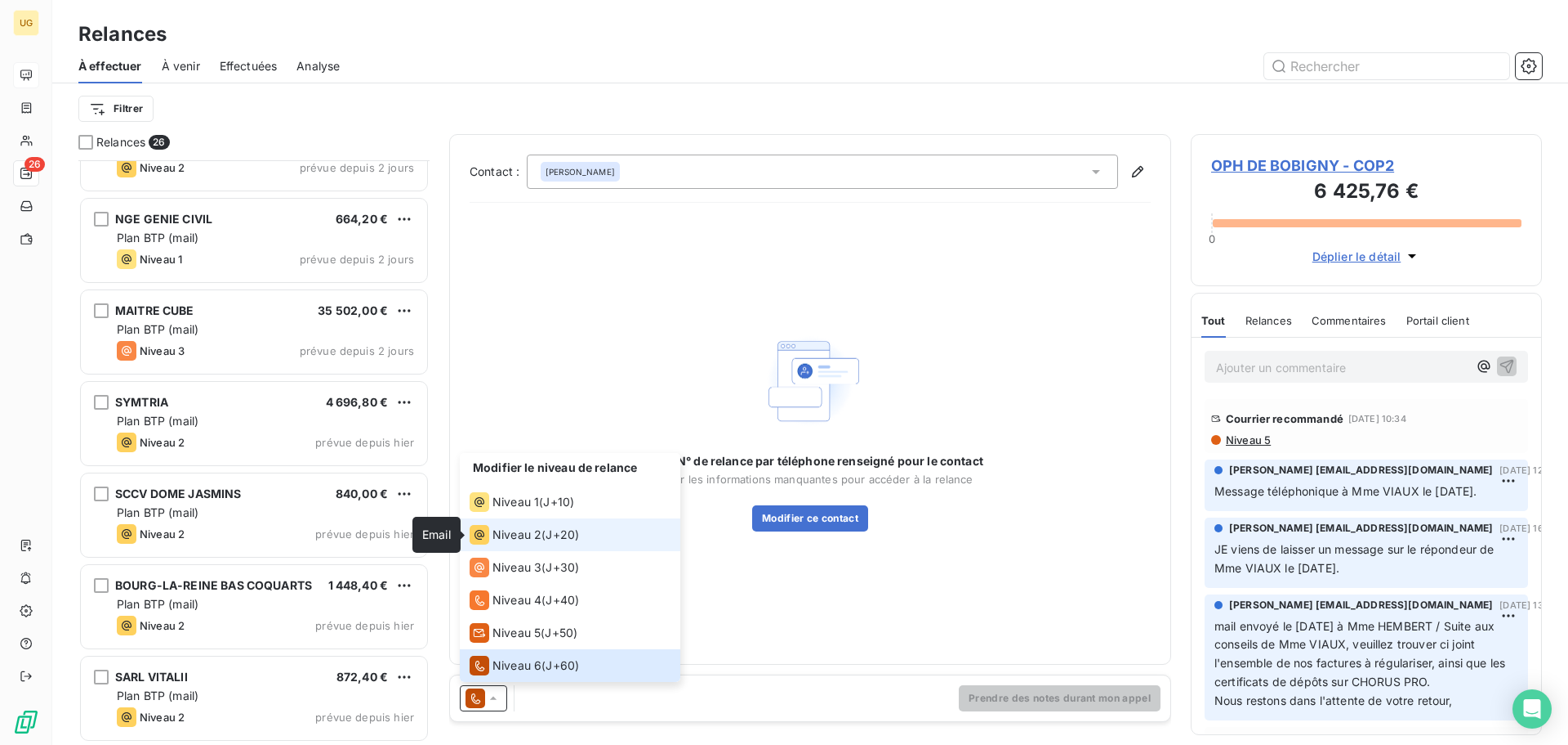
click at [477, 535] on icon at bounding box center [479, 534] width 19 height 19
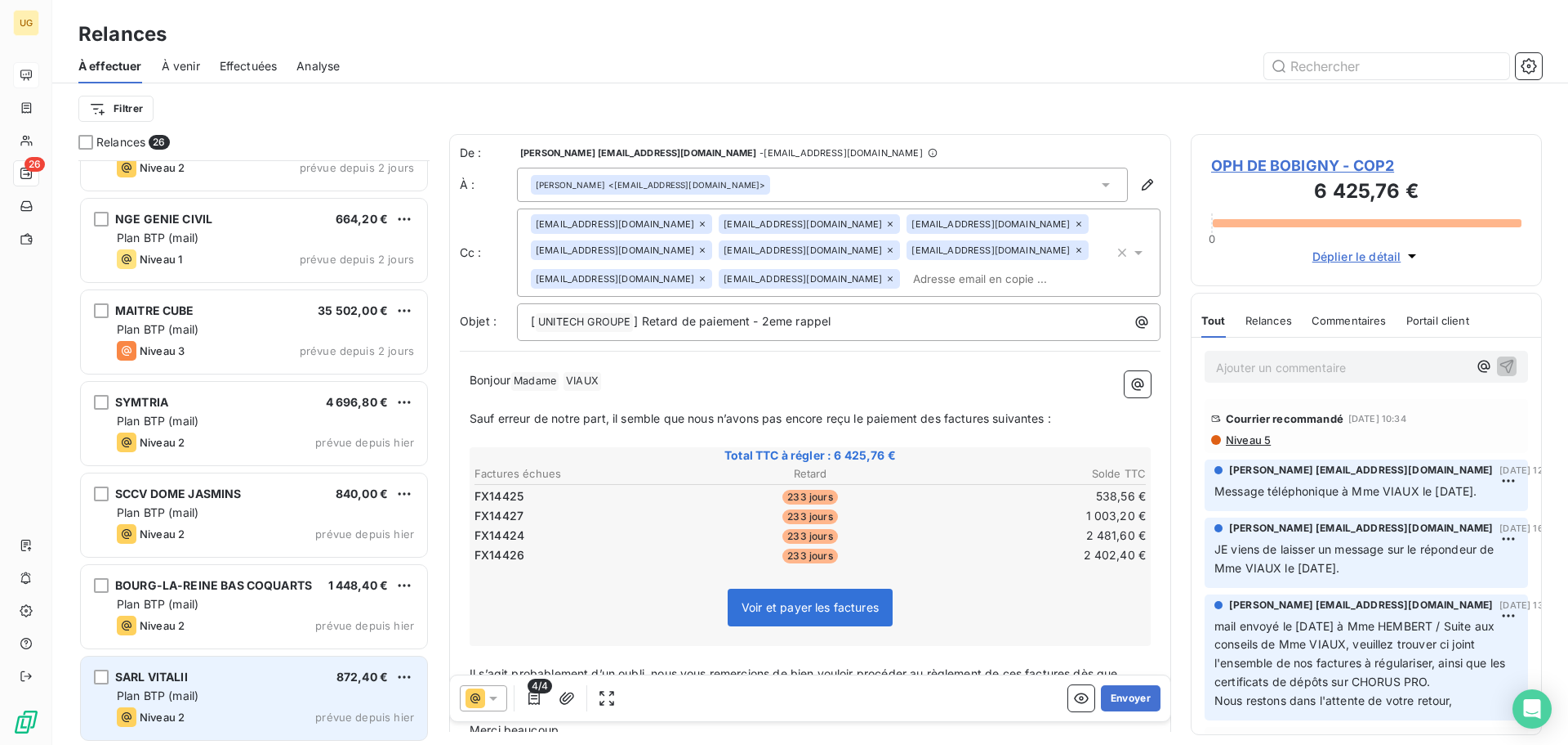
click at [314, 708] on div "Niveau 2 prévue depuis [DATE]" at bounding box center [265, 716] width 297 height 19
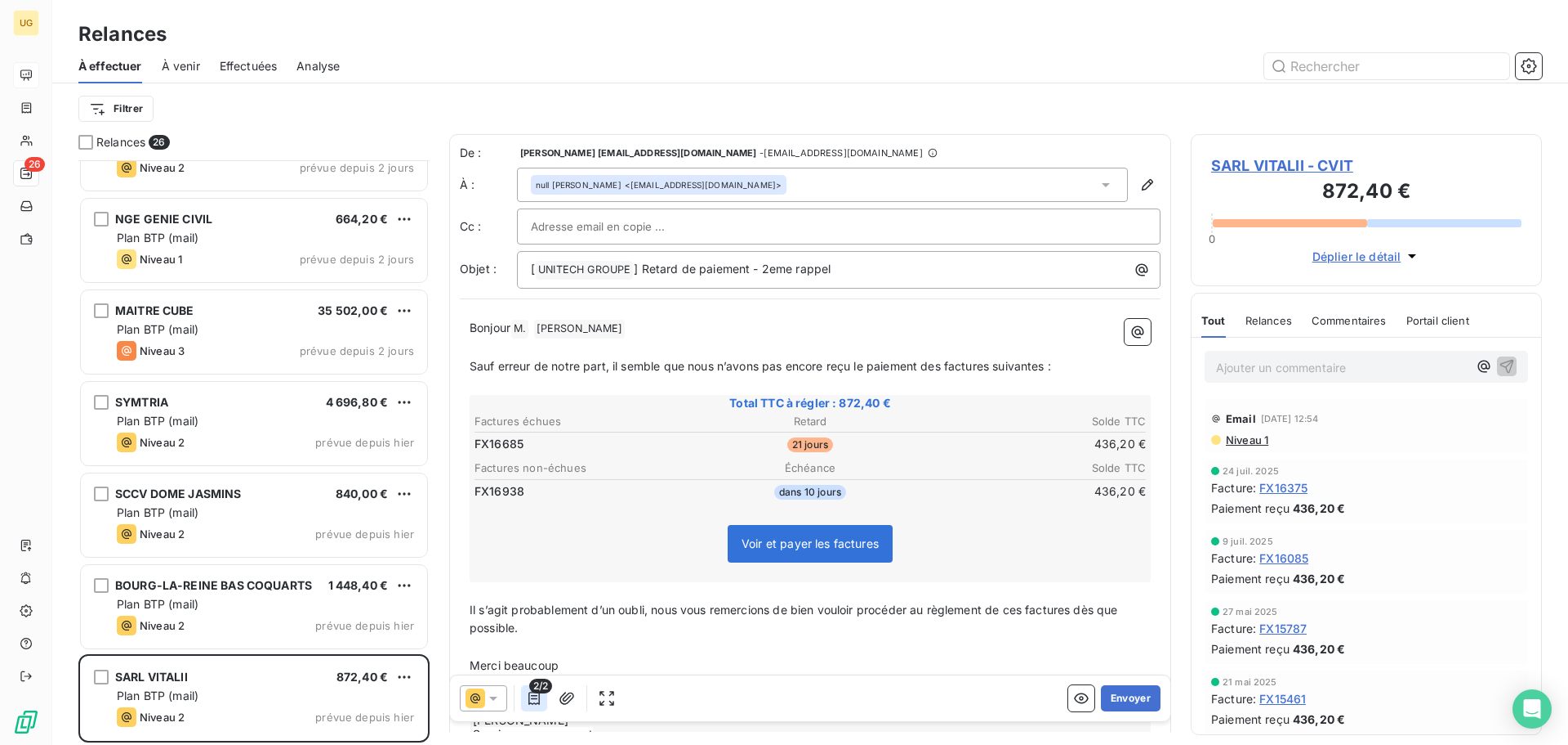
click at [537, 700] on icon "button" at bounding box center [534, 698] width 16 height 16
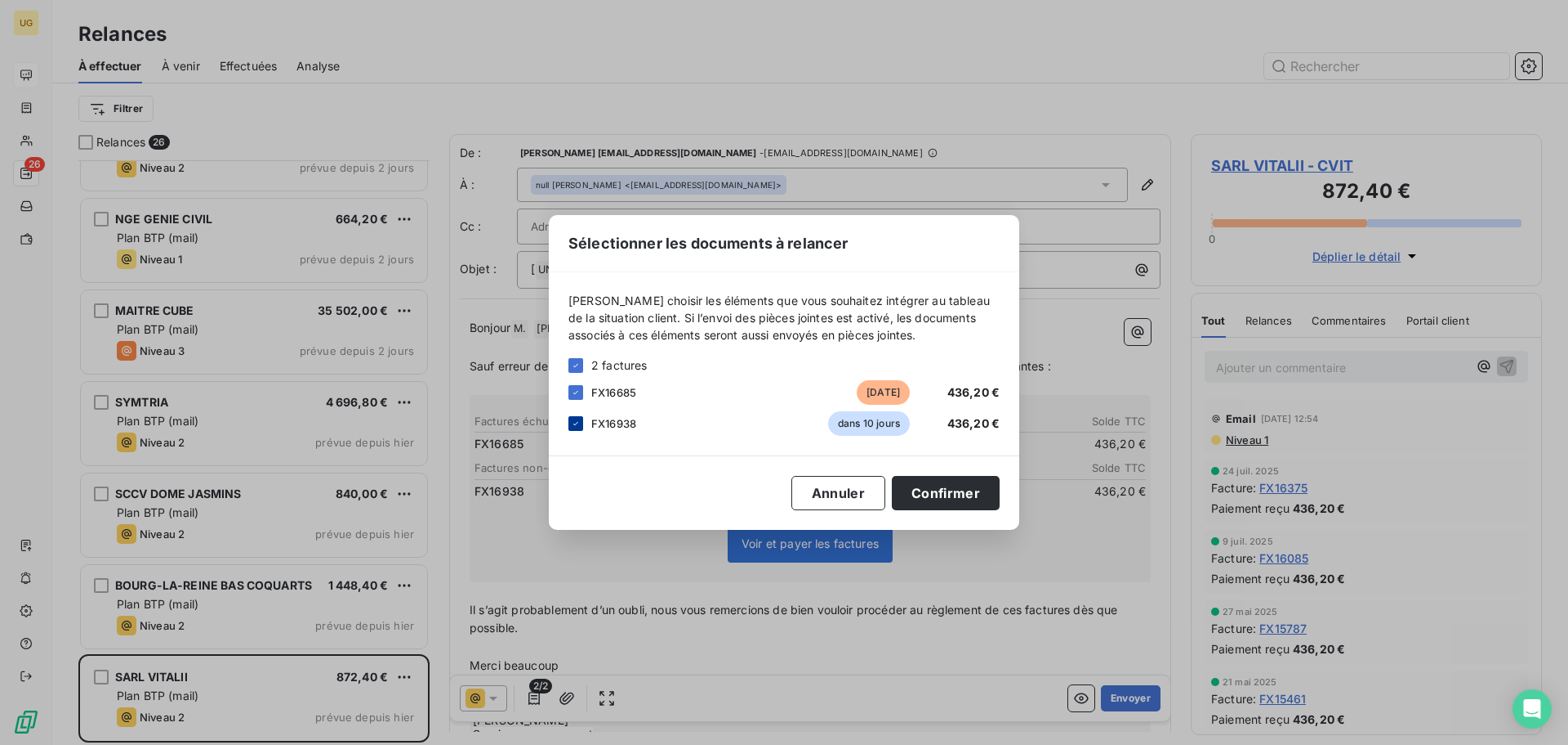
click at [578, 420] on icon at bounding box center [576, 424] width 10 height 10
drag, startPoint x: 945, startPoint y: 483, endPoint x: 1031, endPoint y: 527, distance: 96.6
click at [949, 483] on button "Confirmer" at bounding box center [946, 493] width 108 height 35
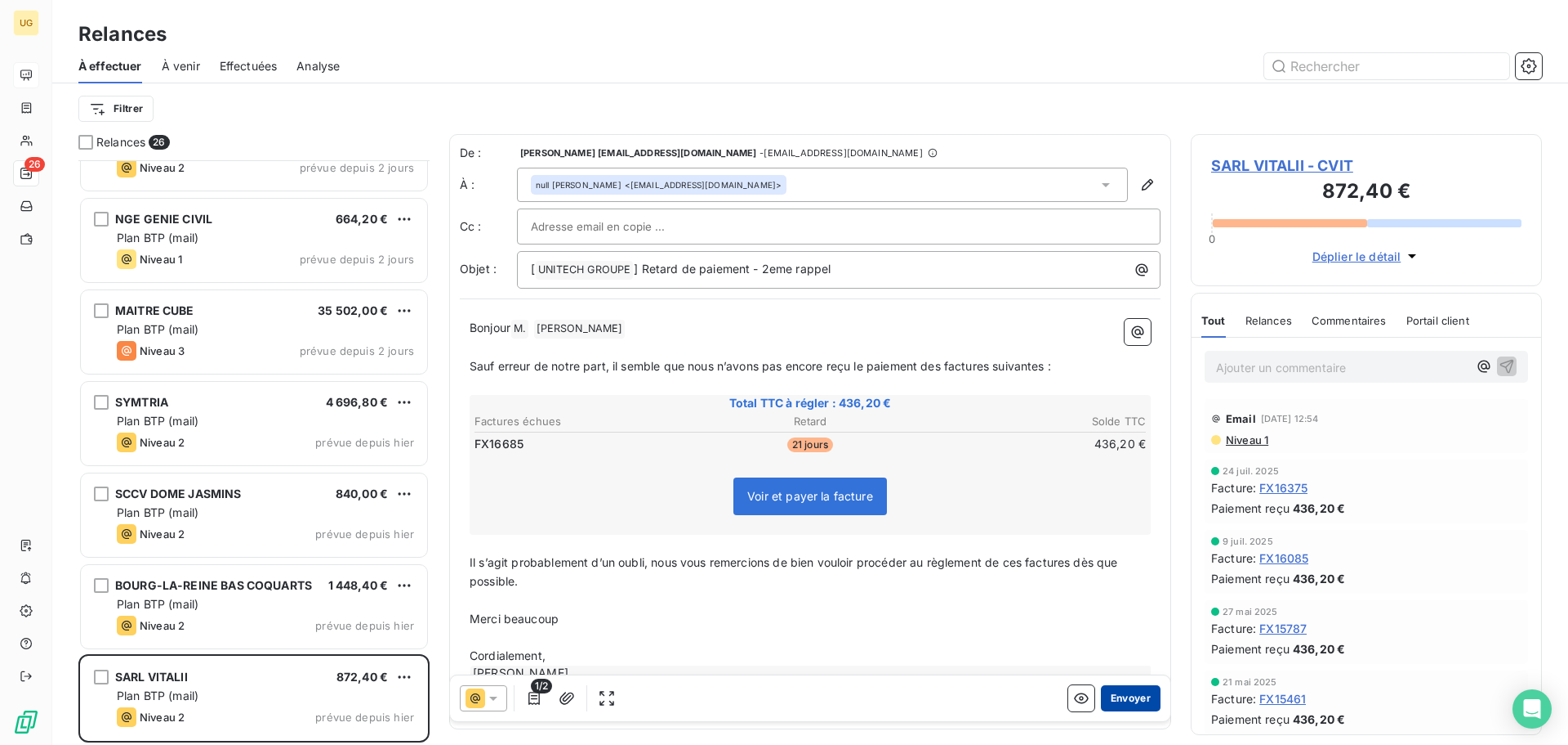
click at [1111, 696] on button "Envoyer" at bounding box center [1131, 698] width 60 height 26
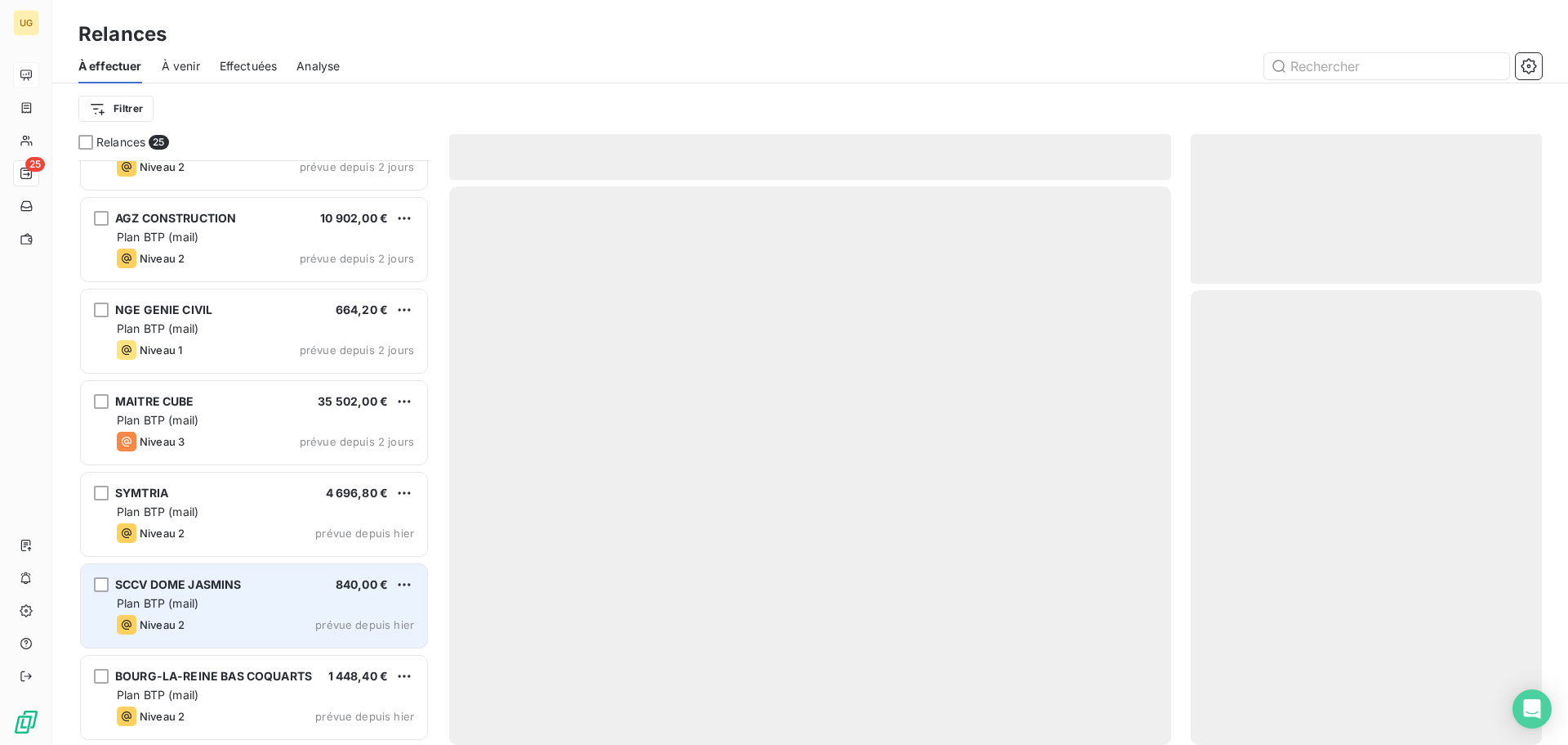
scroll to position [1704, 0]
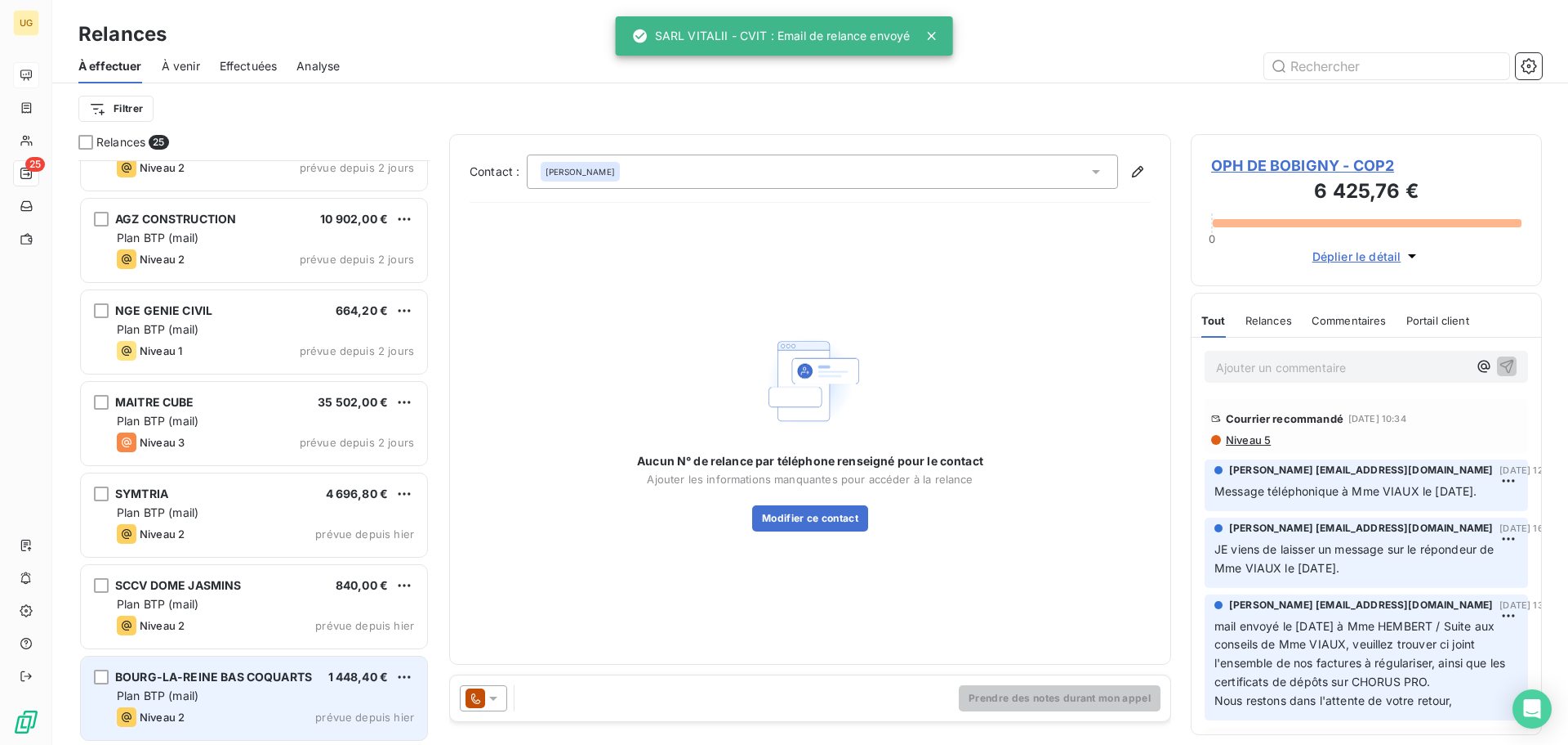
click at [284, 697] on div "Plan BTP (mail)" at bounding box center [265, 695] width 297 height 16
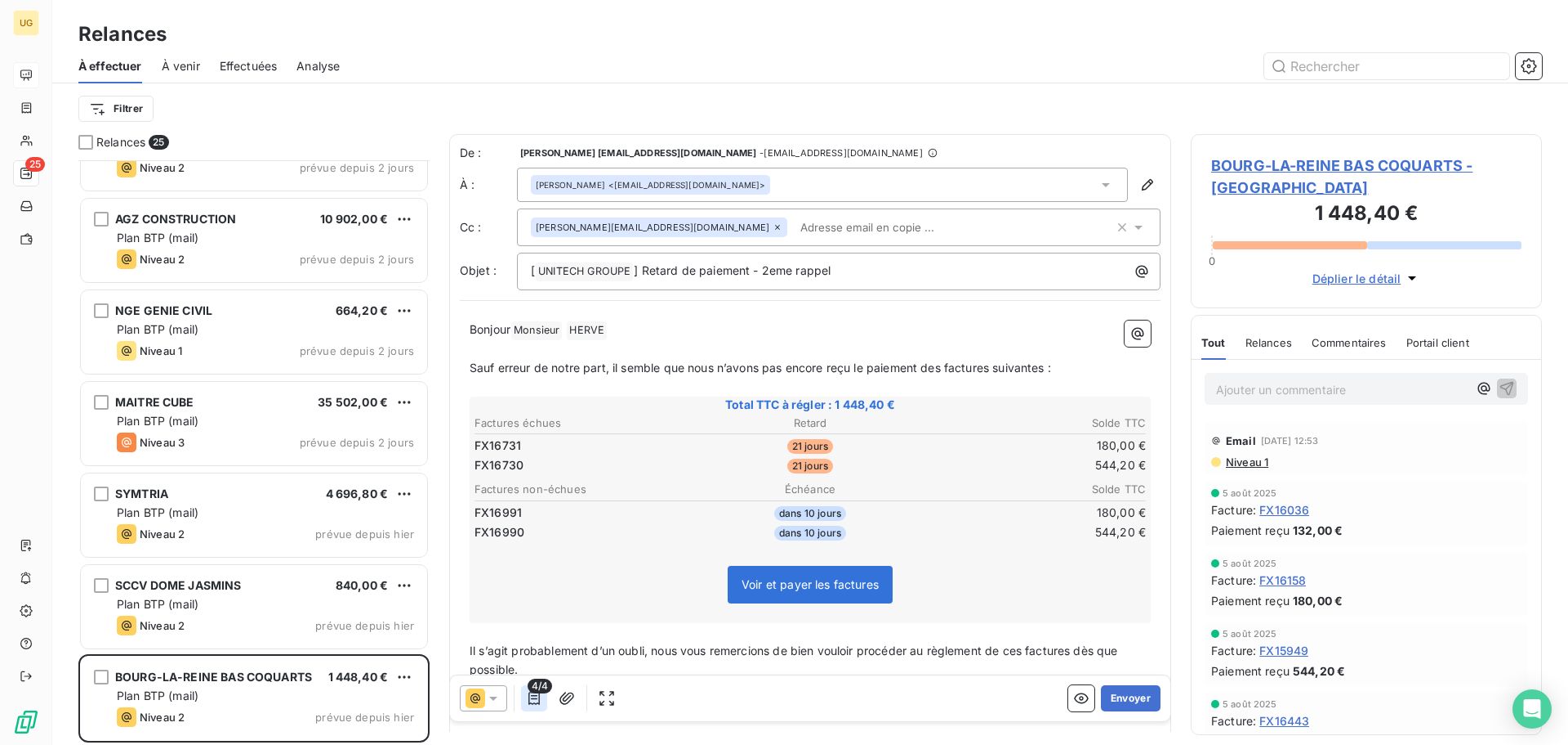
click at [534, 698] on icon "button" at bounding box center [534, 698] width 12 height 13
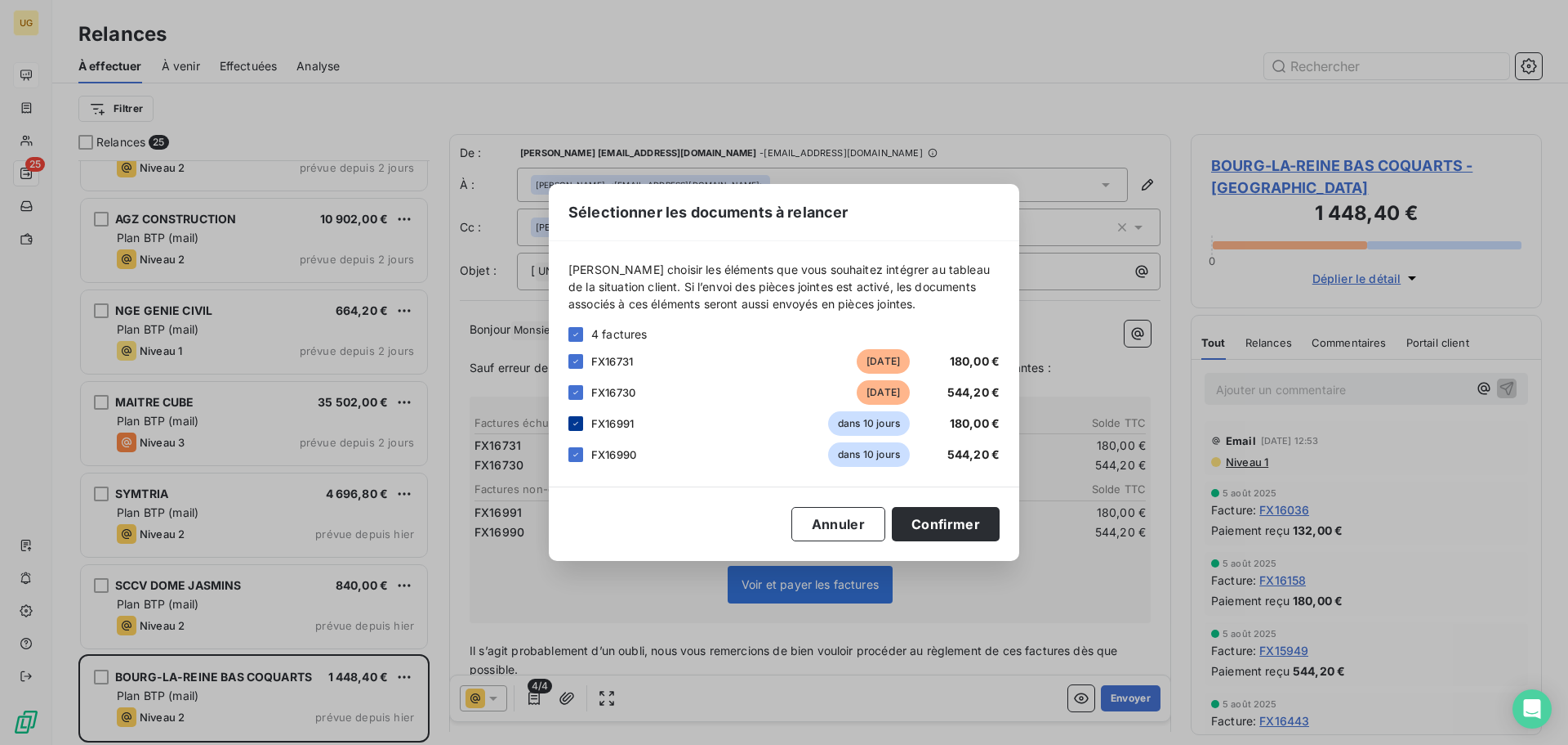
click at [571, 422] on icon at bounding box center [576, 424] width 10 height 10
click at [571, 453] on icon at bounding box center [576, 454] width 10 height 10
click at [950, 529] on button "Confirmer" at bounding box center [946, 524] width 108 height 35
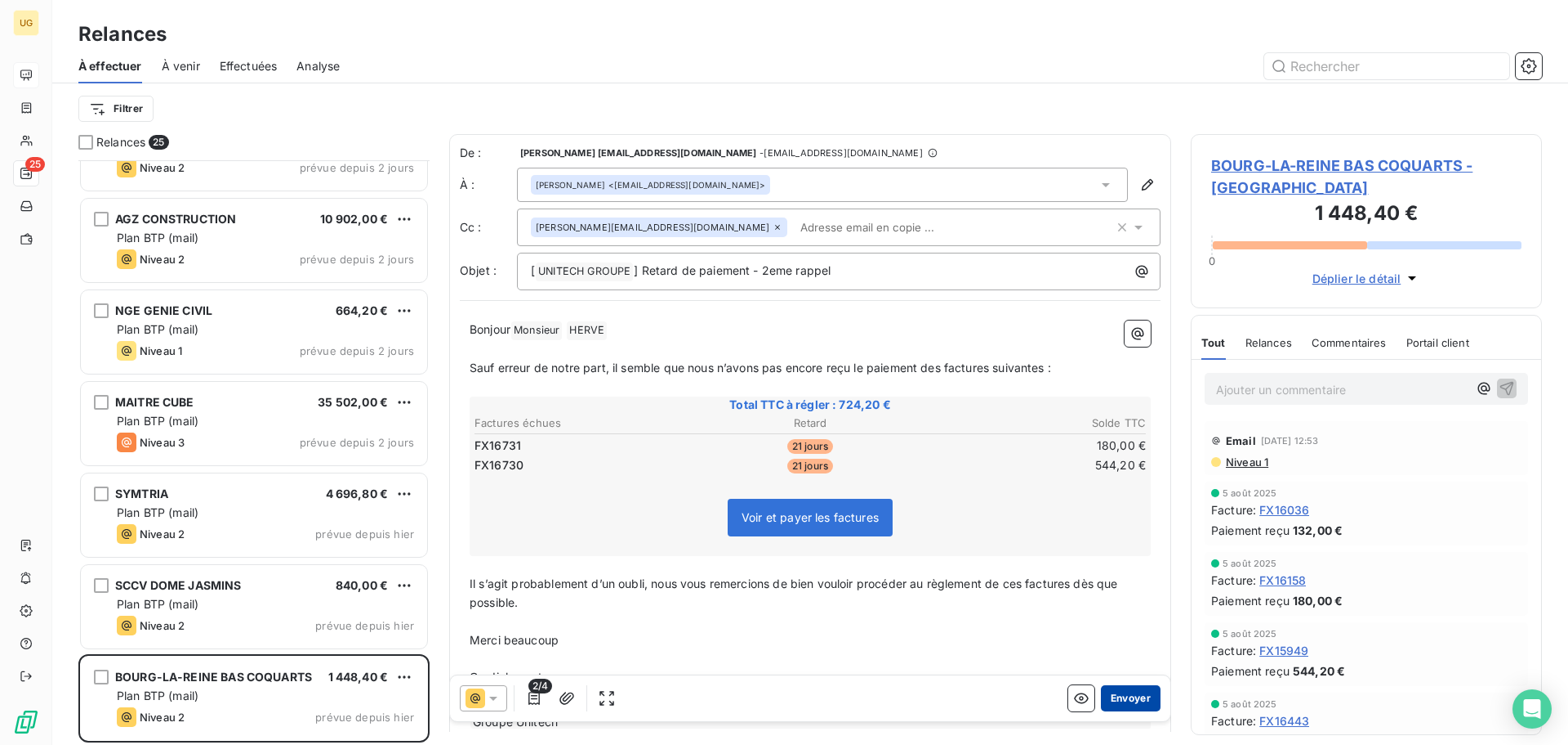
click at [1121, 702] on button "Envoyer" at bounding box center [1131, 698] width 60 height 26
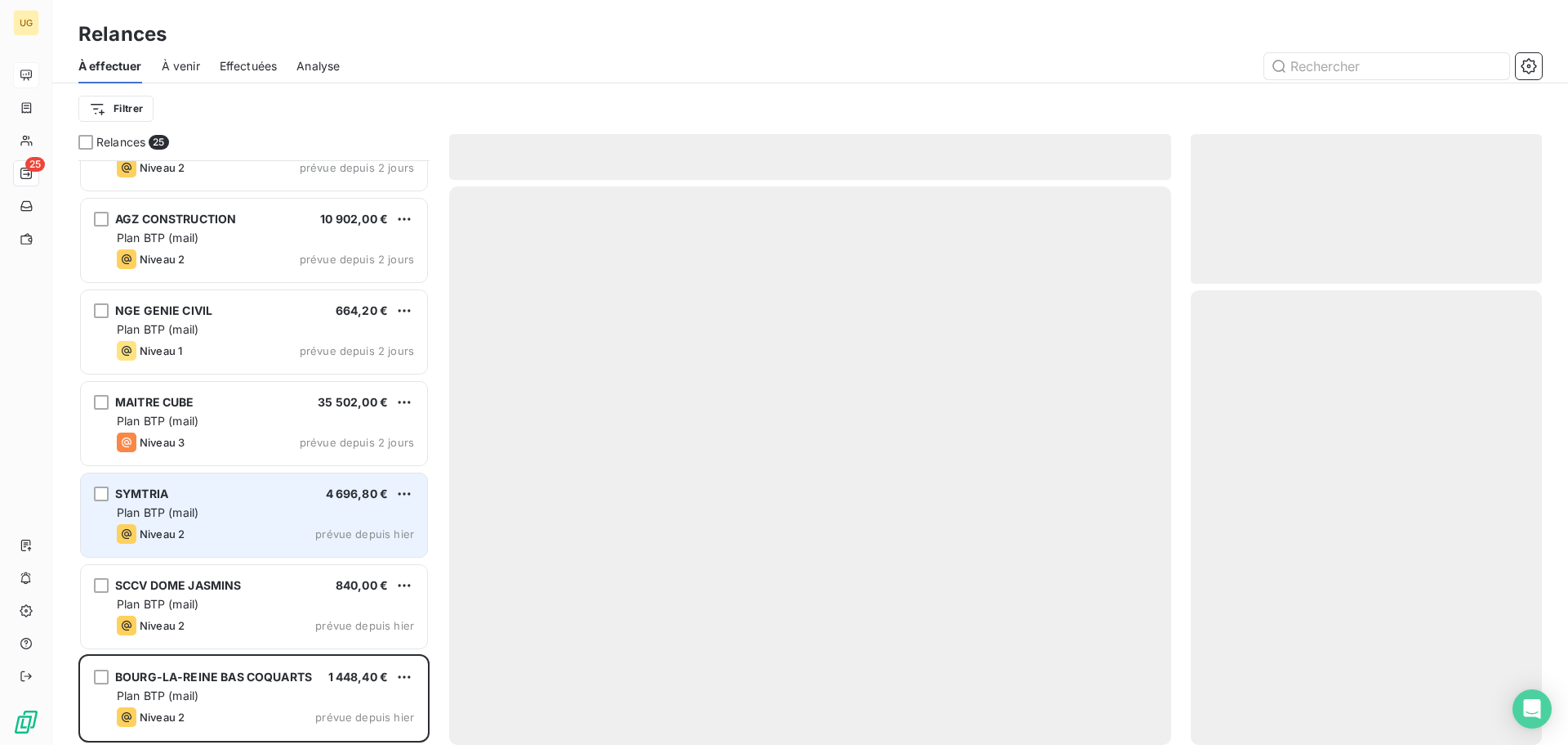
scroll to position [1612, 0]
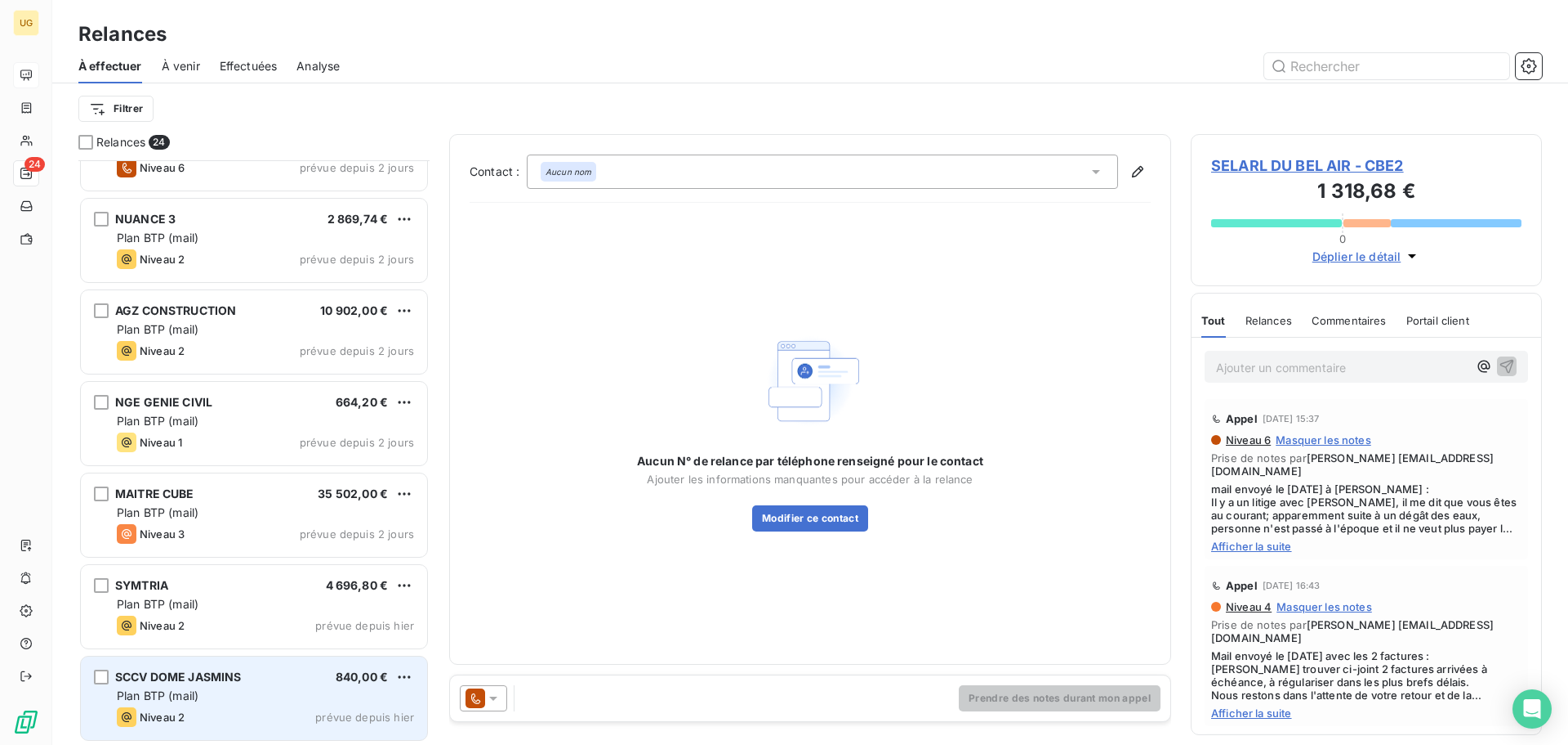
click at [238, 706] on div "SCCV DOME JASMINS 840,00 € Plan BTP (mail) Niveau 2 prévue depuis [DATE]" at bounding box center [254, 698] width 346 height 84
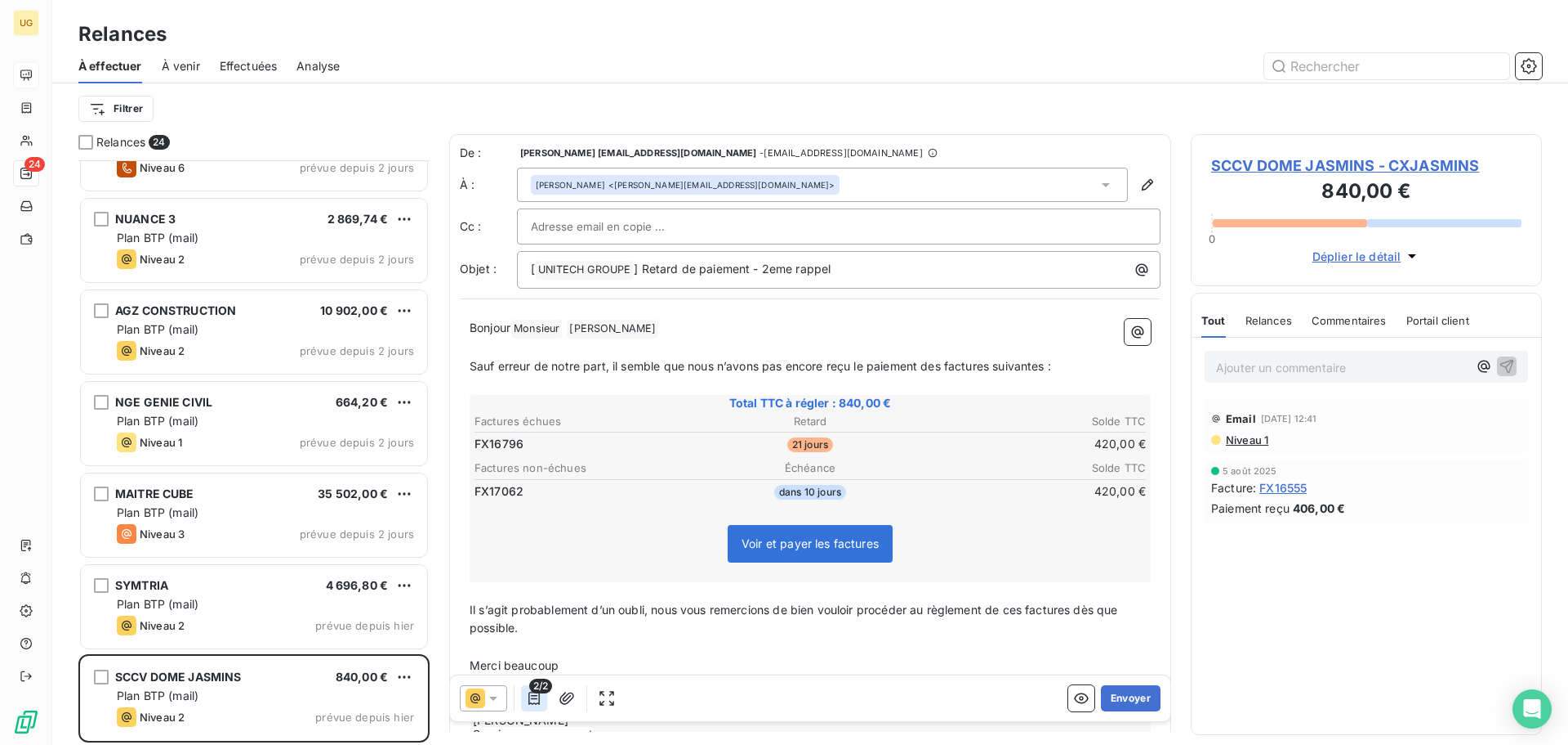
click at [539, 704] on icon "button" at bounding box center [534, 698] width 12 height 13
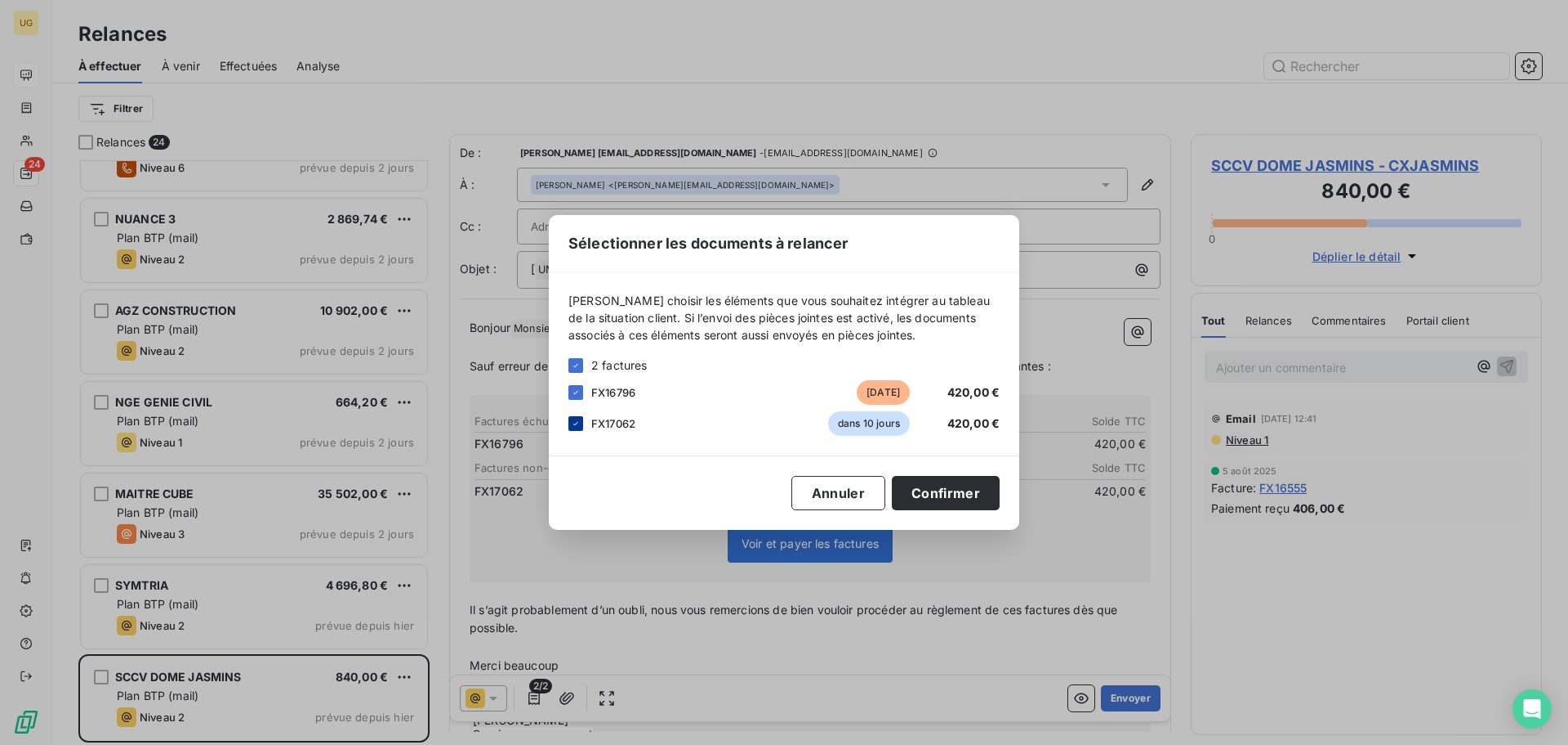
click at [578, 420] on icon at bounding box center [576, 424] width 10 height 10
drag, startPoint x: 937, startPoint y: 479, endPoint x: 974, endPoint y: 514, distance: 50.9
click at [936, 481] on button "Confirmer" at bounding box center [946, 493] width 108 height 35
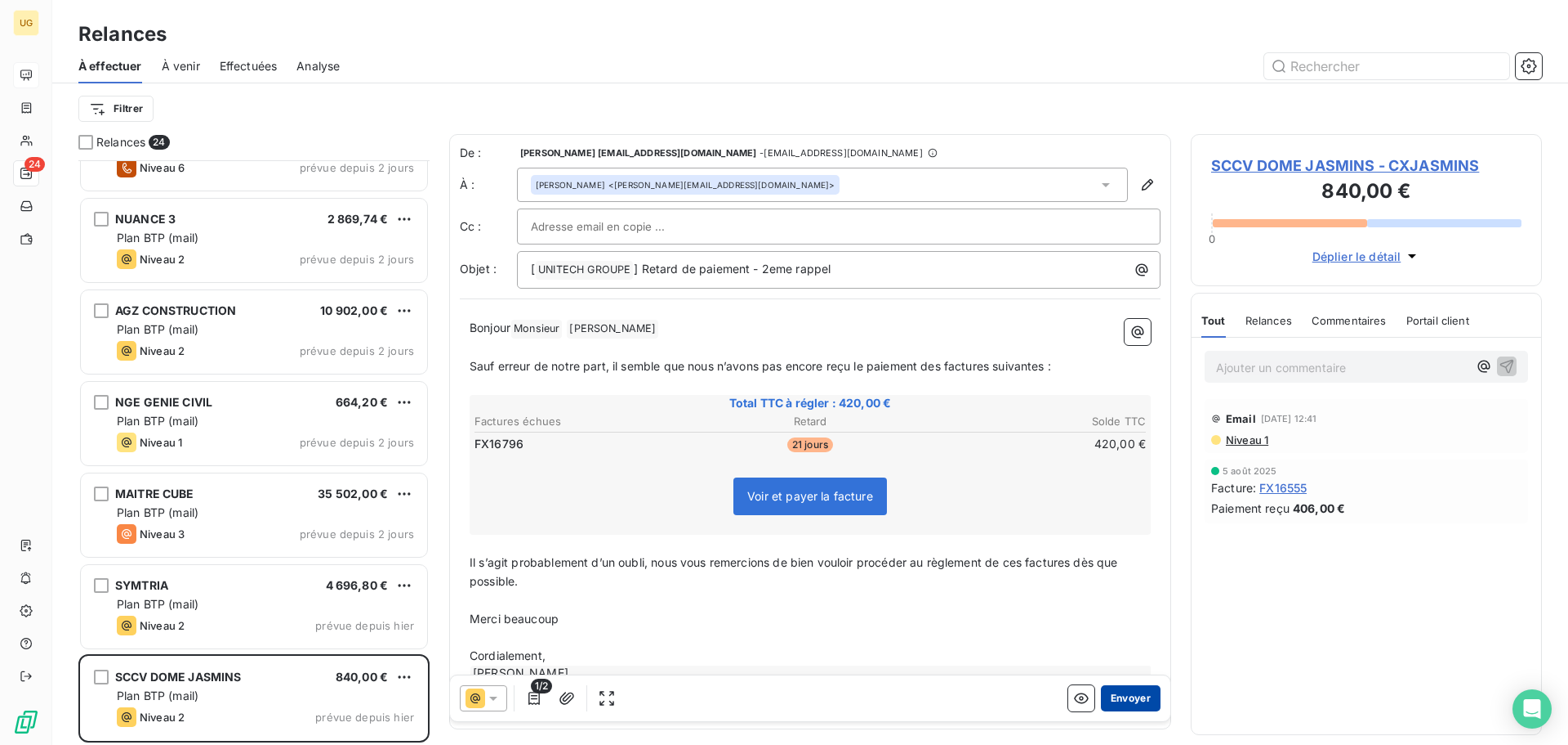
click at [1121, 706] on button "Envoyer" at bounding box center [1131, 698] width 60 height 26
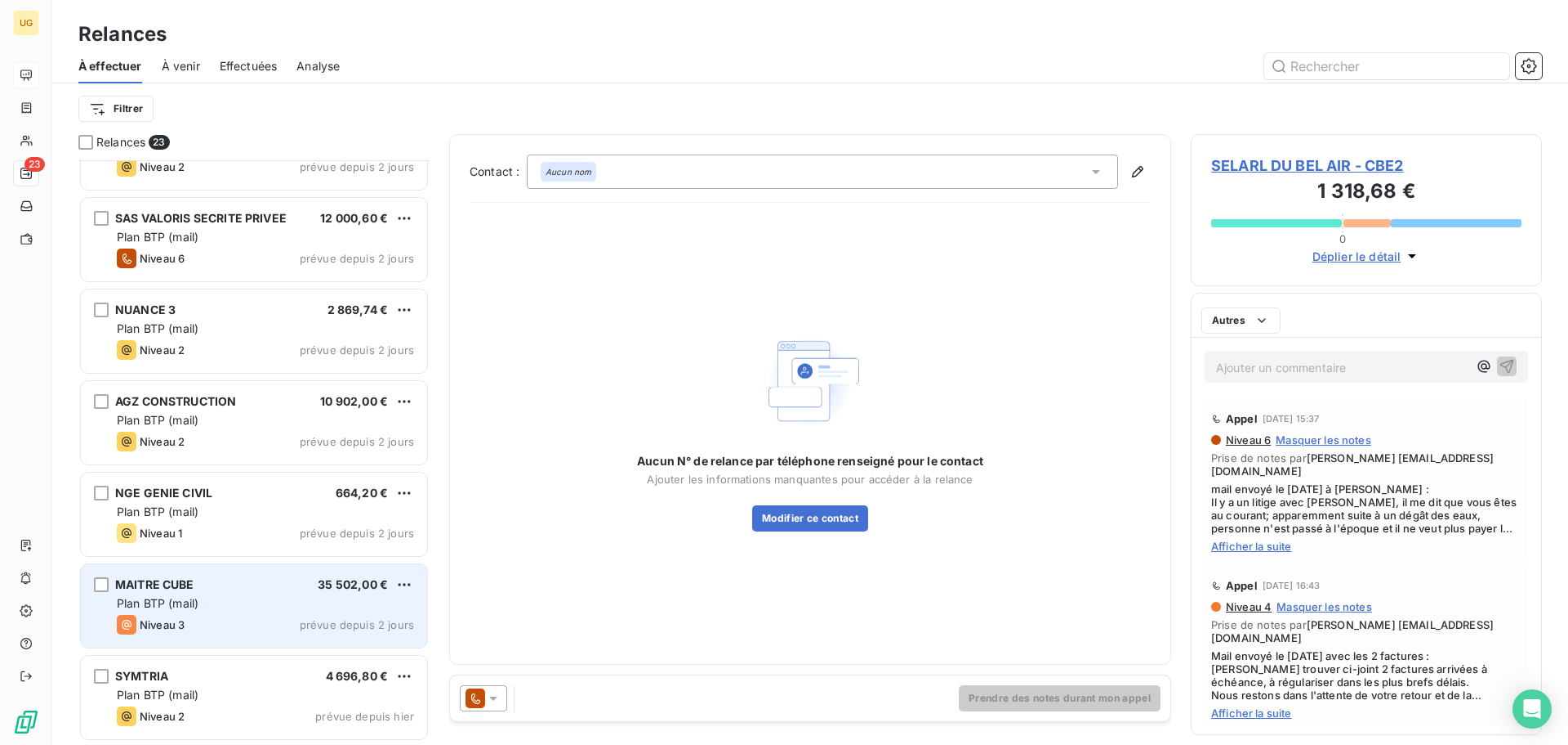
scroll to position [1521, 0]
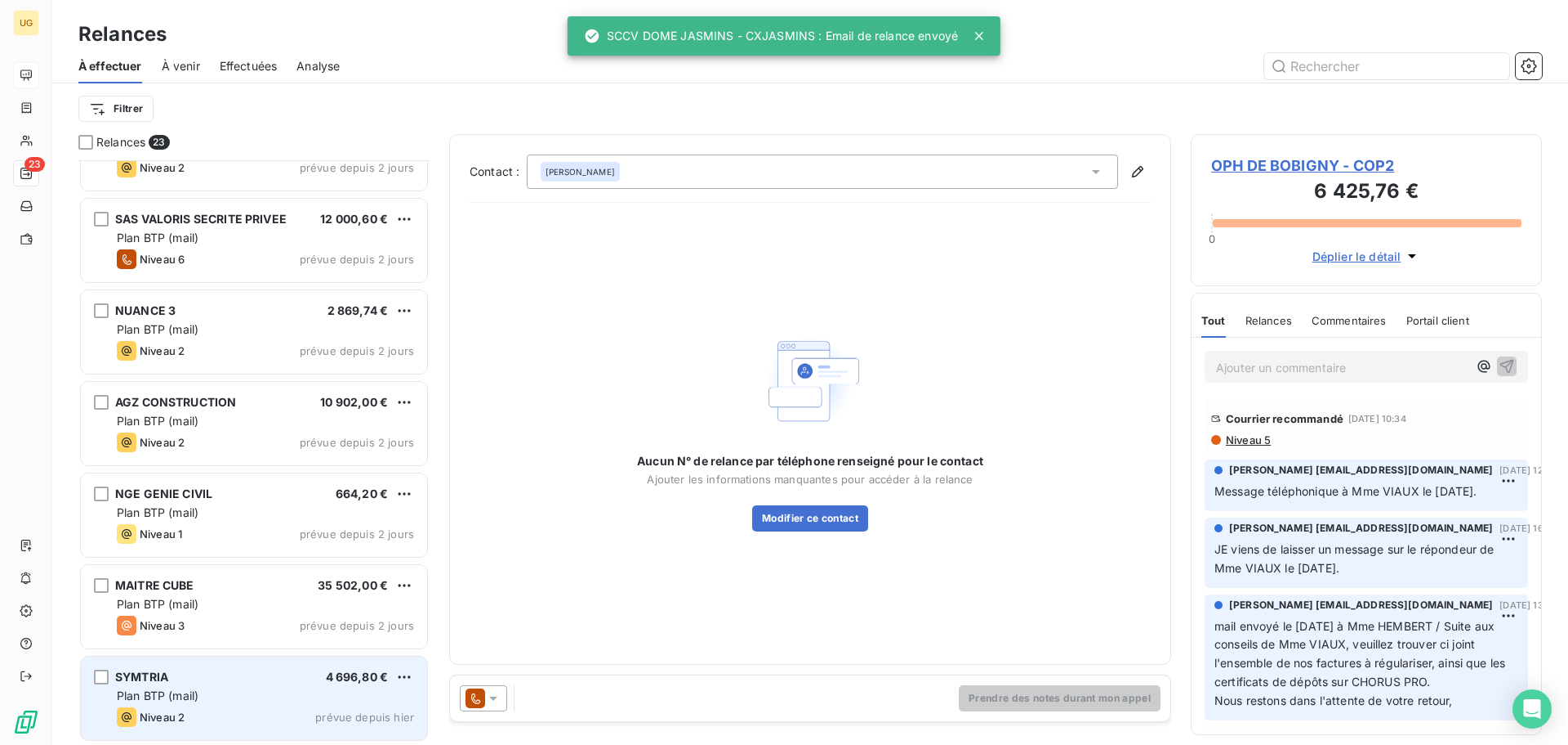
click at [256, 675] on div "SYMTRIA 4 696,80 €" at bounding box center [265, 676] width 297 height 14
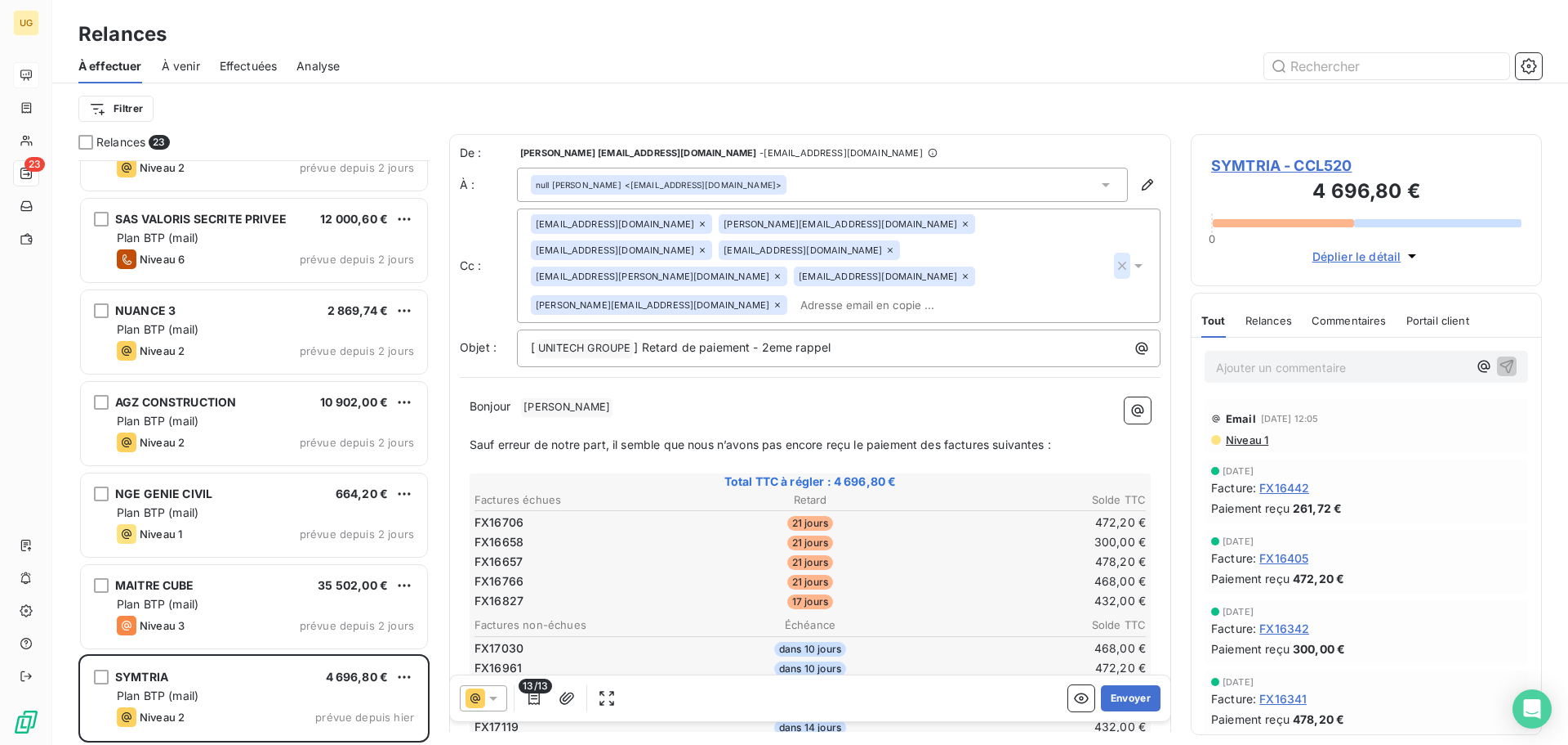
click at [1114, 257] on icon "button" at bounding box center [1122, 265] width 16 height 16
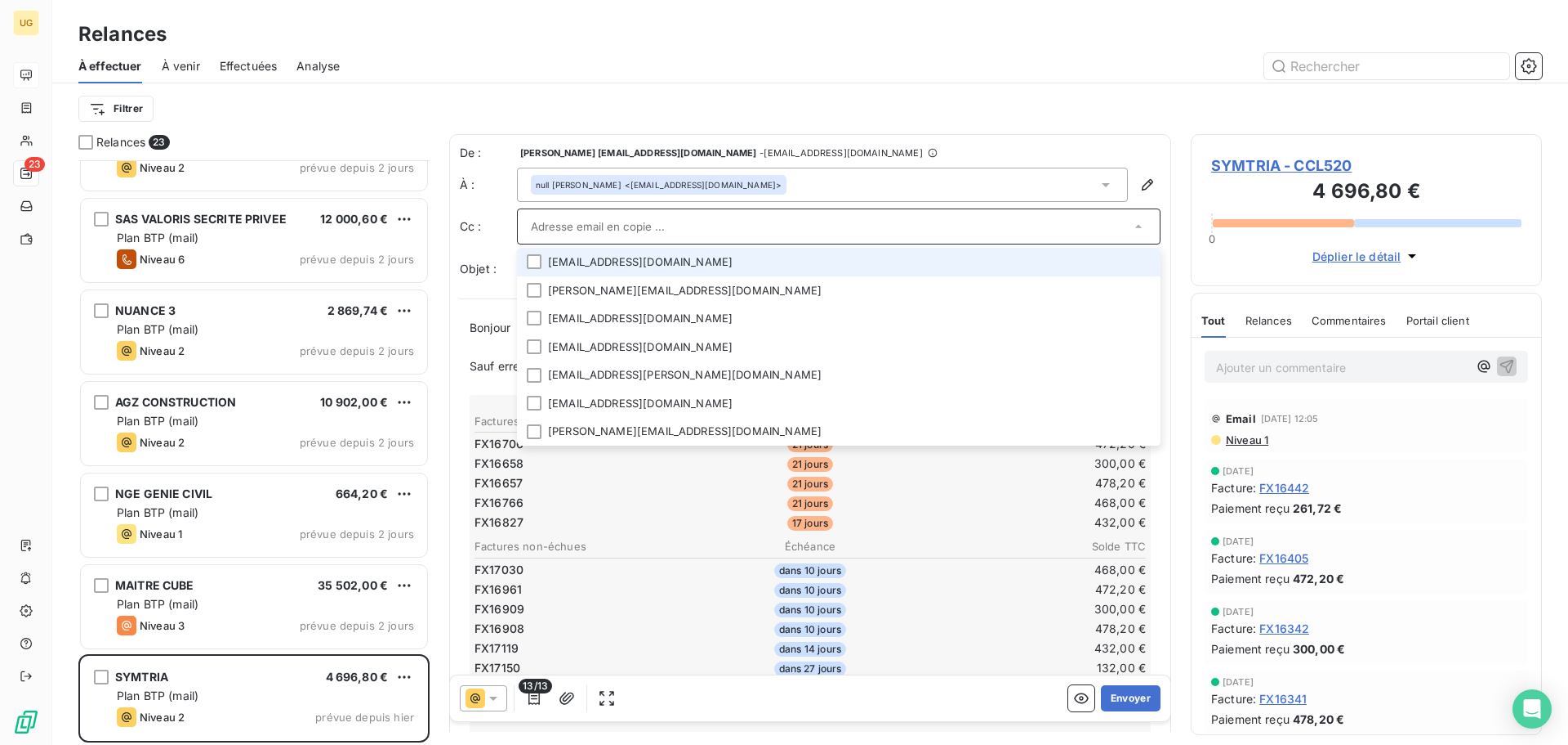
click at [1024, 41] on div "Relances" at bounding box center [810, 34] width 1516 height 30
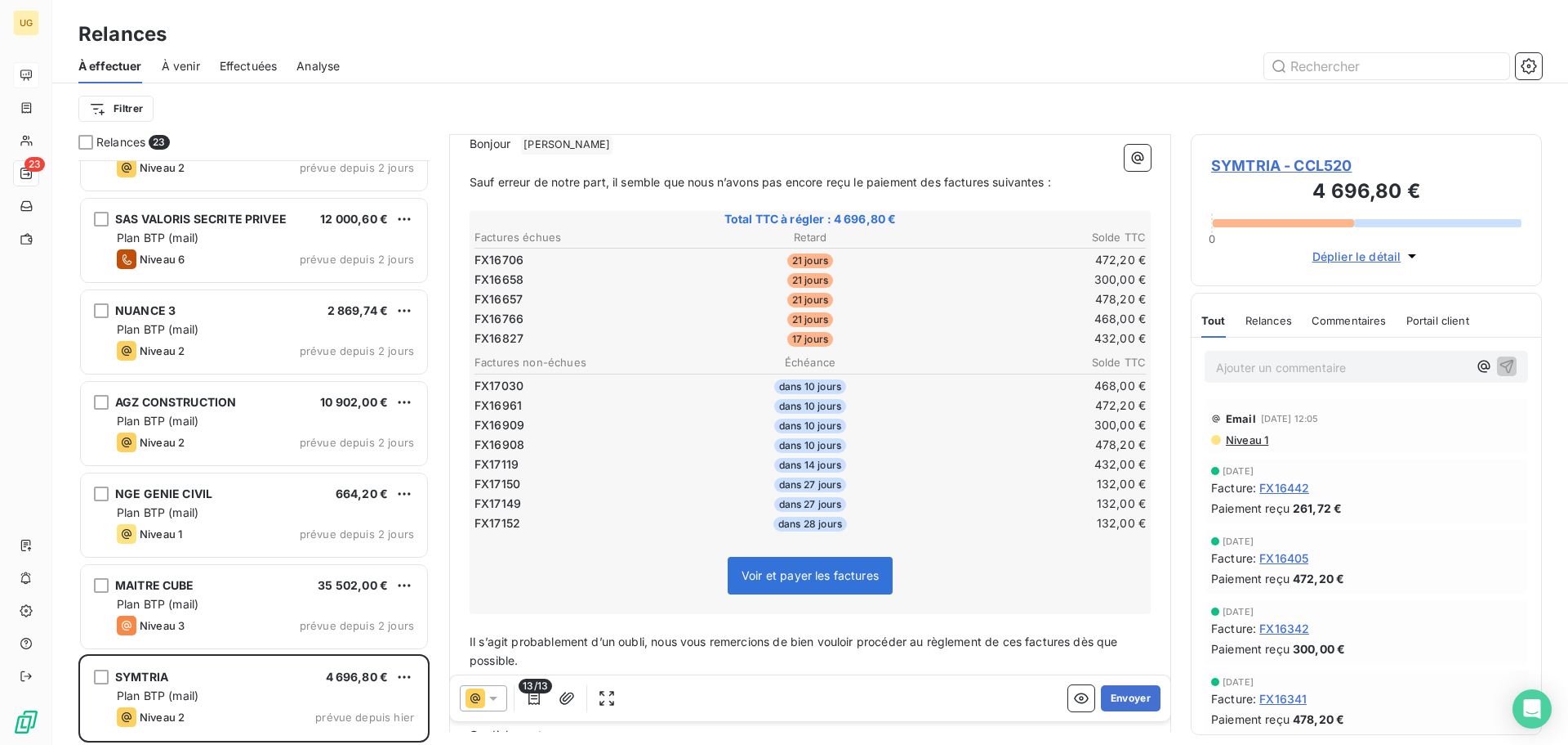
scroll to position [246, 0]
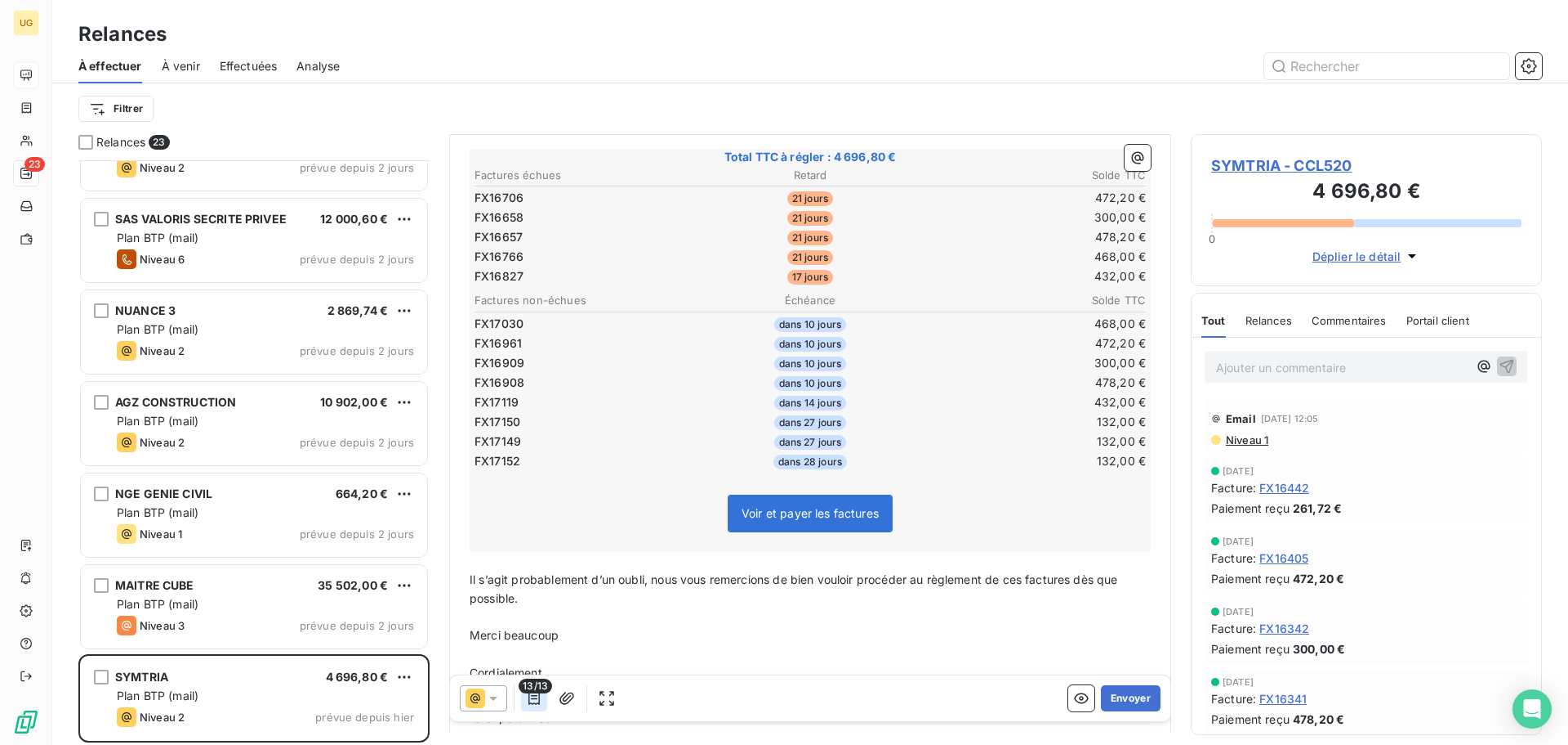
click at [533, 702] on icon "button" at bounding box center [534, 698] width 16 height 16
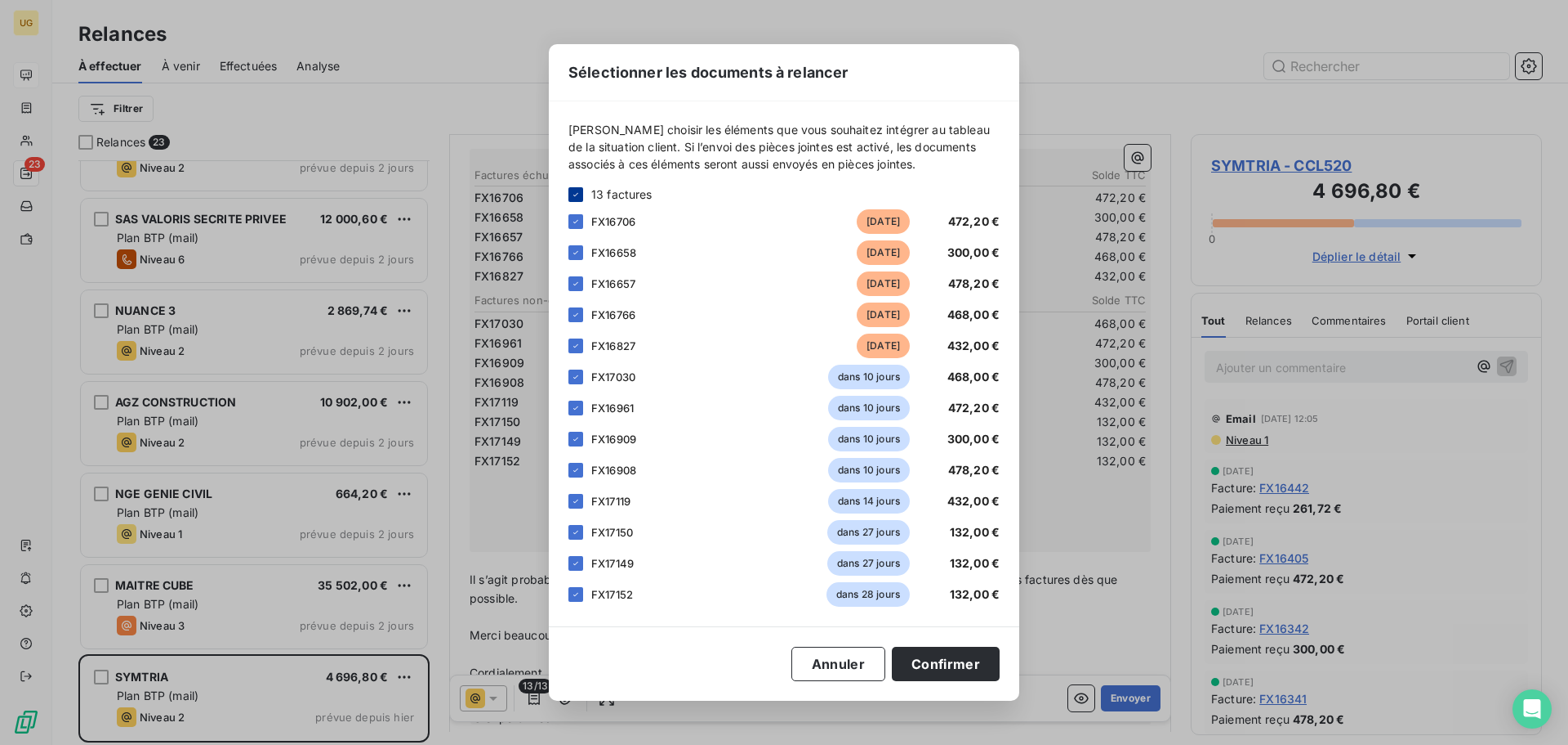
click at [578, 190] on icon at bounding box center [576, 194] width 10 height 10
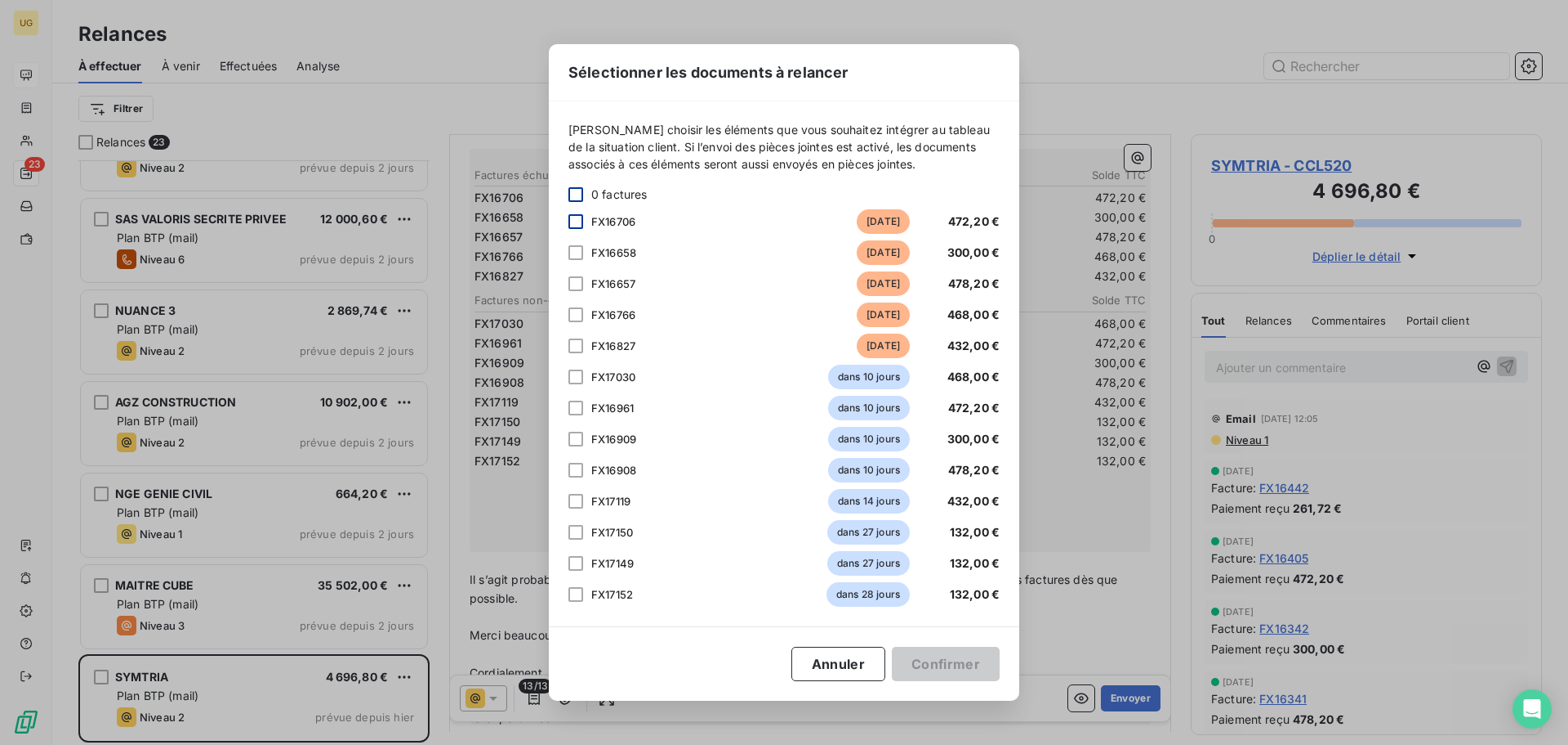
click at [572, 215] on div at bounding box center [575, 220] width 14 height 14
click at [574, 251] on div at bounding box center [575, 252] width 14 height 14
click at [574, 284] on div at bounding box center [575, 283] width 14 height 14
click at [575, 312] on div at bounding box center [575, 314] width 14 height 14
click at [574, 345] on div at bounding box center [575, 346] width 14 height 14
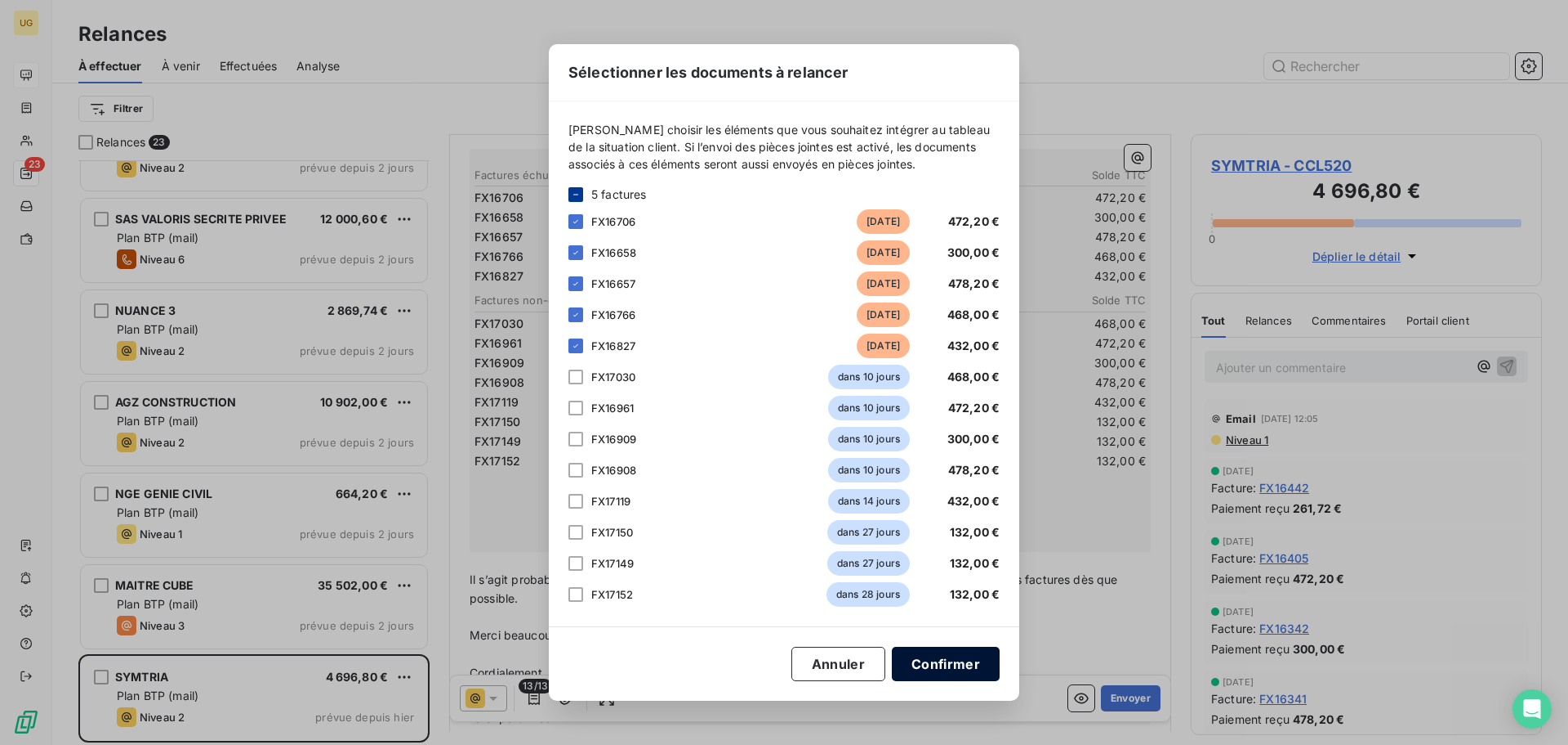
click at [944, 666] on button "Confirmer" at bounding box center [946, 664] width 108 height 35
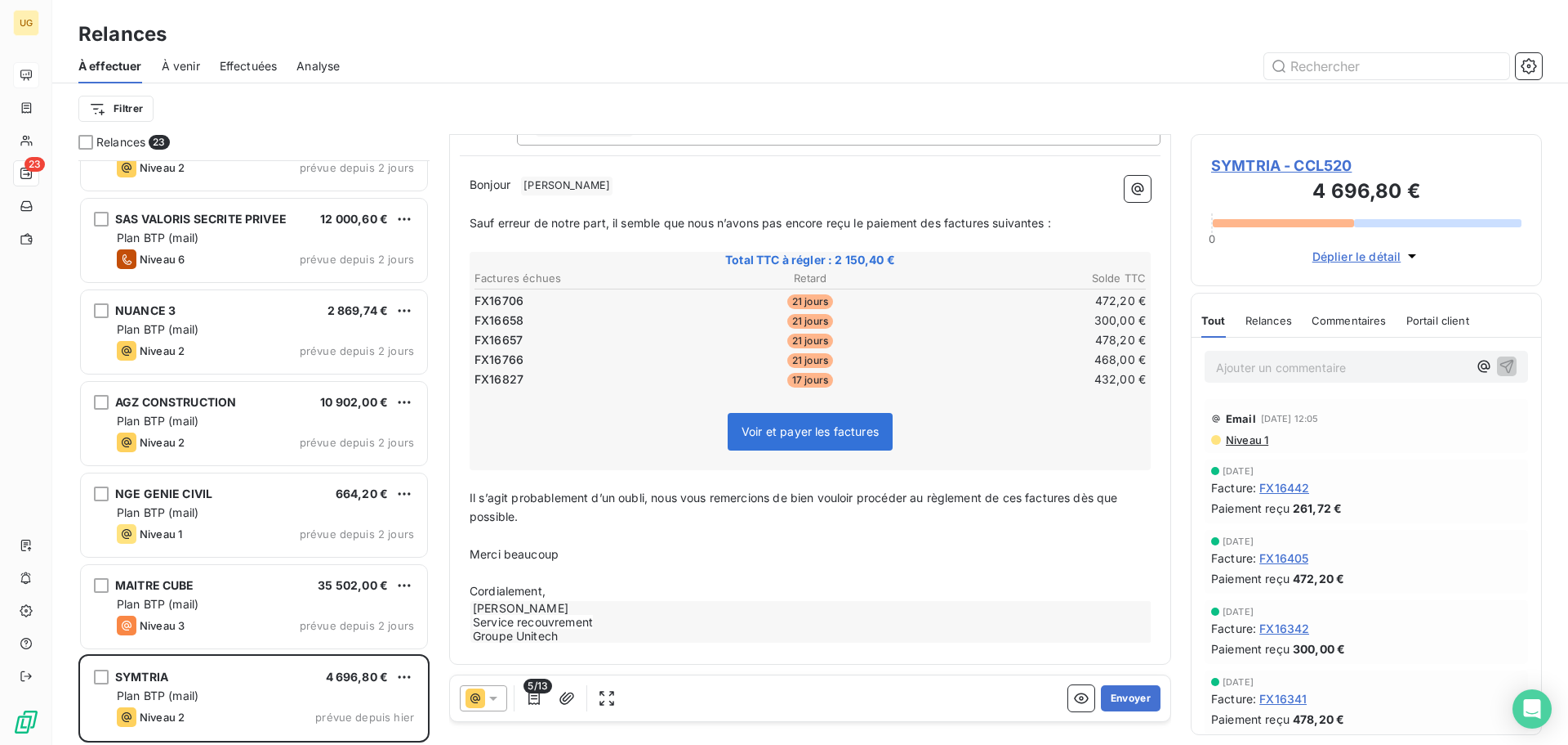
scroll to position [143, 0]
click at [1116, 693] on button "Envoyer" at bounding box center [1131, 698] width 60 height 26
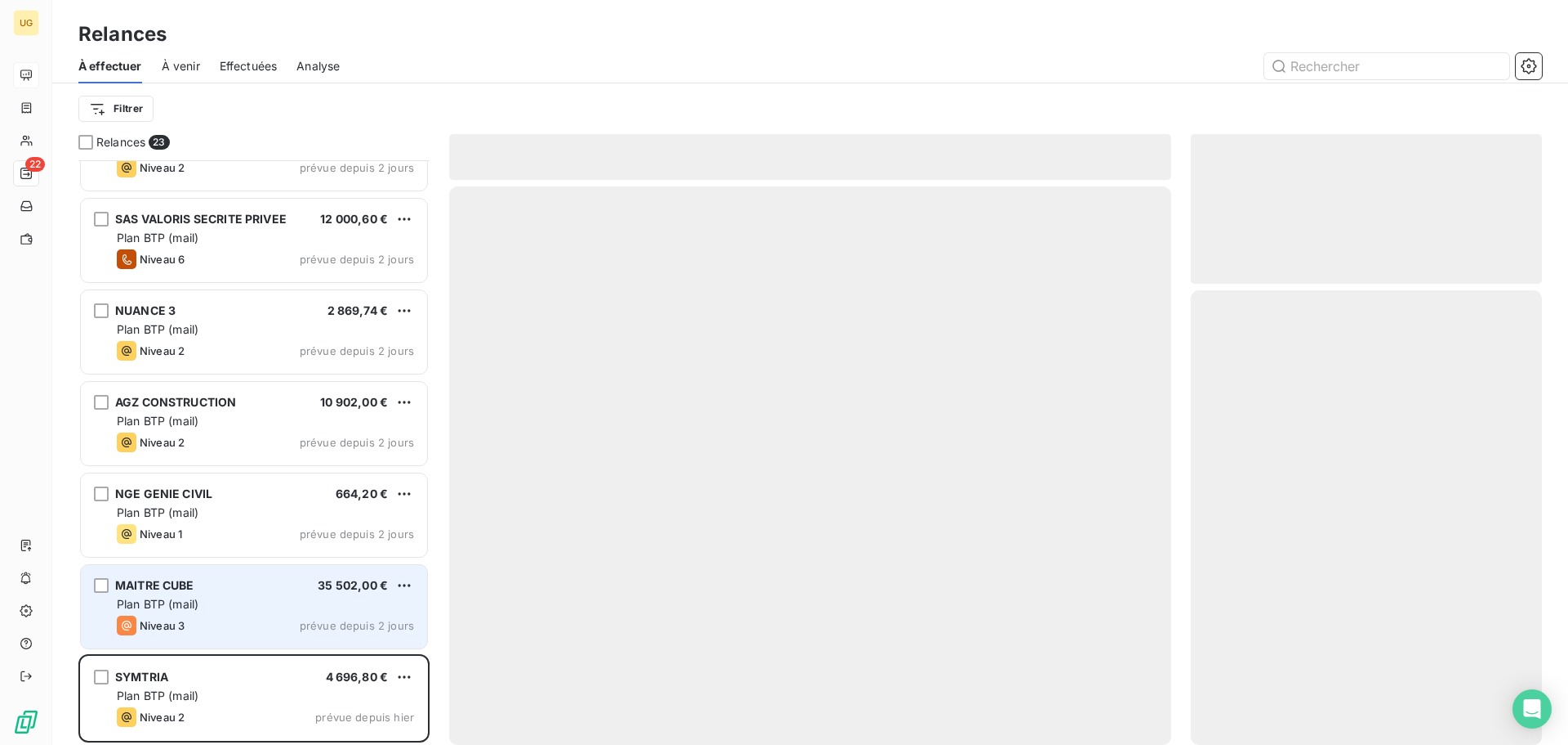
scroll to position [1429, 0]
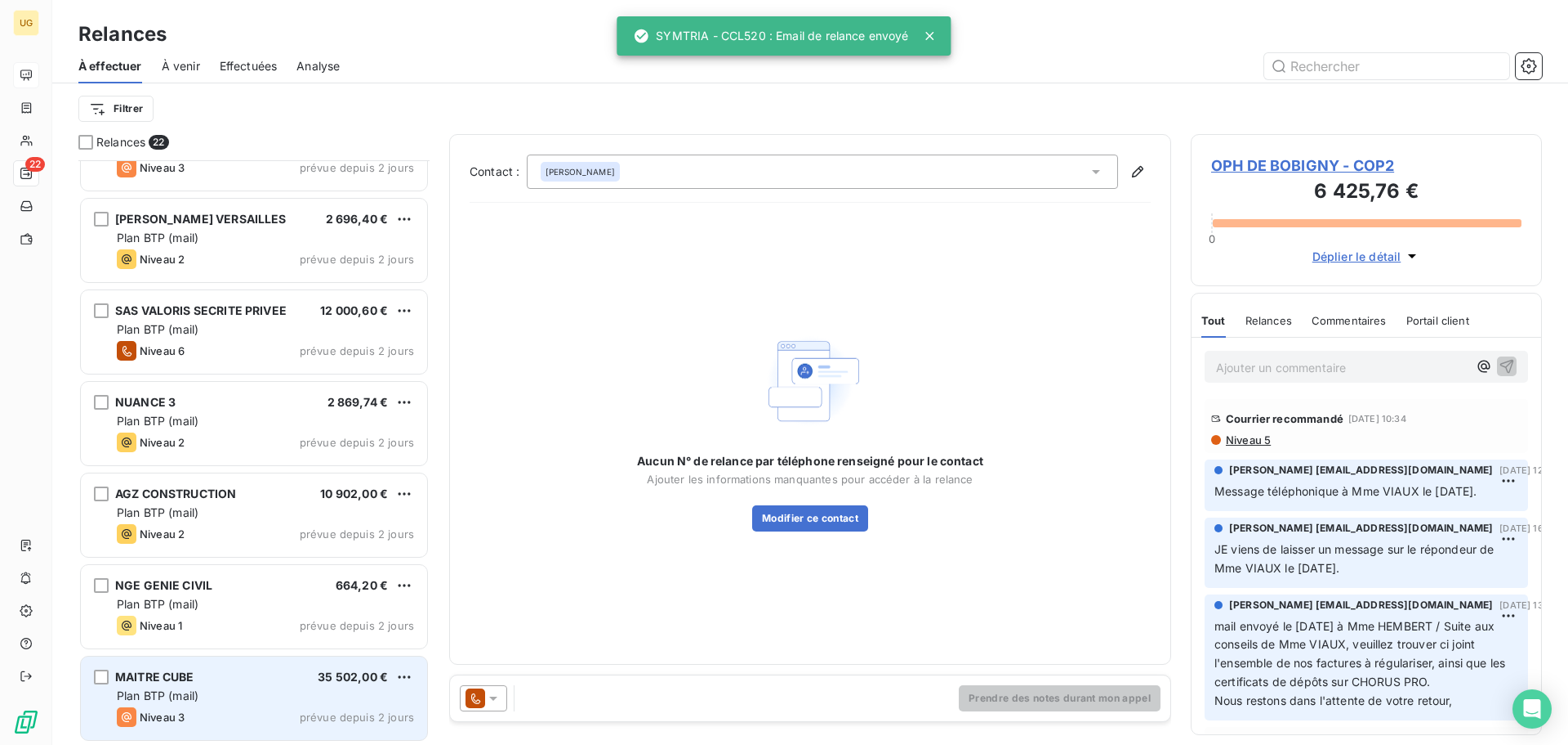
click at [310, 694] on div "Plan BTP (mail)" at bounding box center [265, 695] width 297 height 16
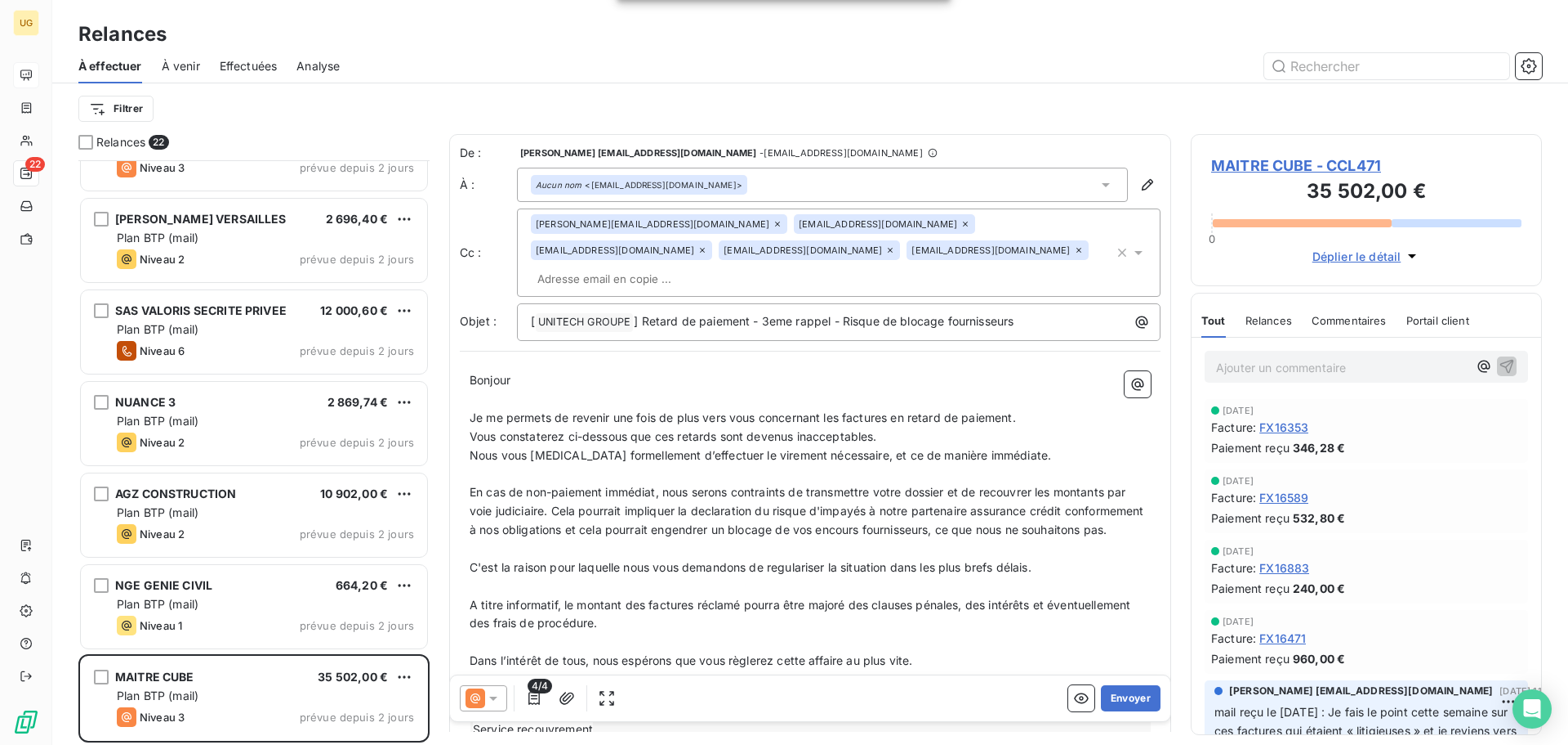
click at [492, 693] on icon at bounding box center [493, 698] width 16 height 16
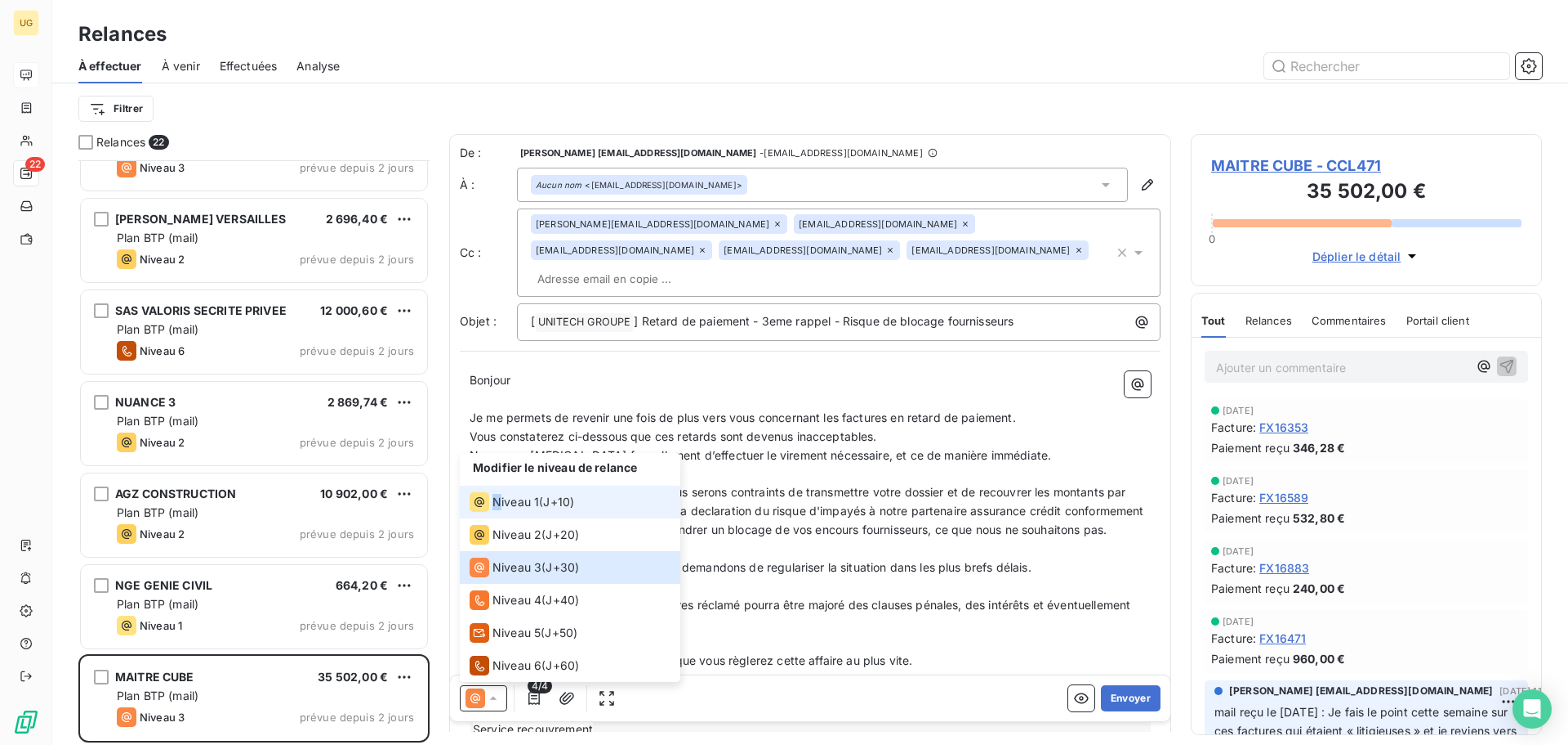
click at [497, 503] on span "Niveau 1" at bounding box center [516, 501] width 46 height 16
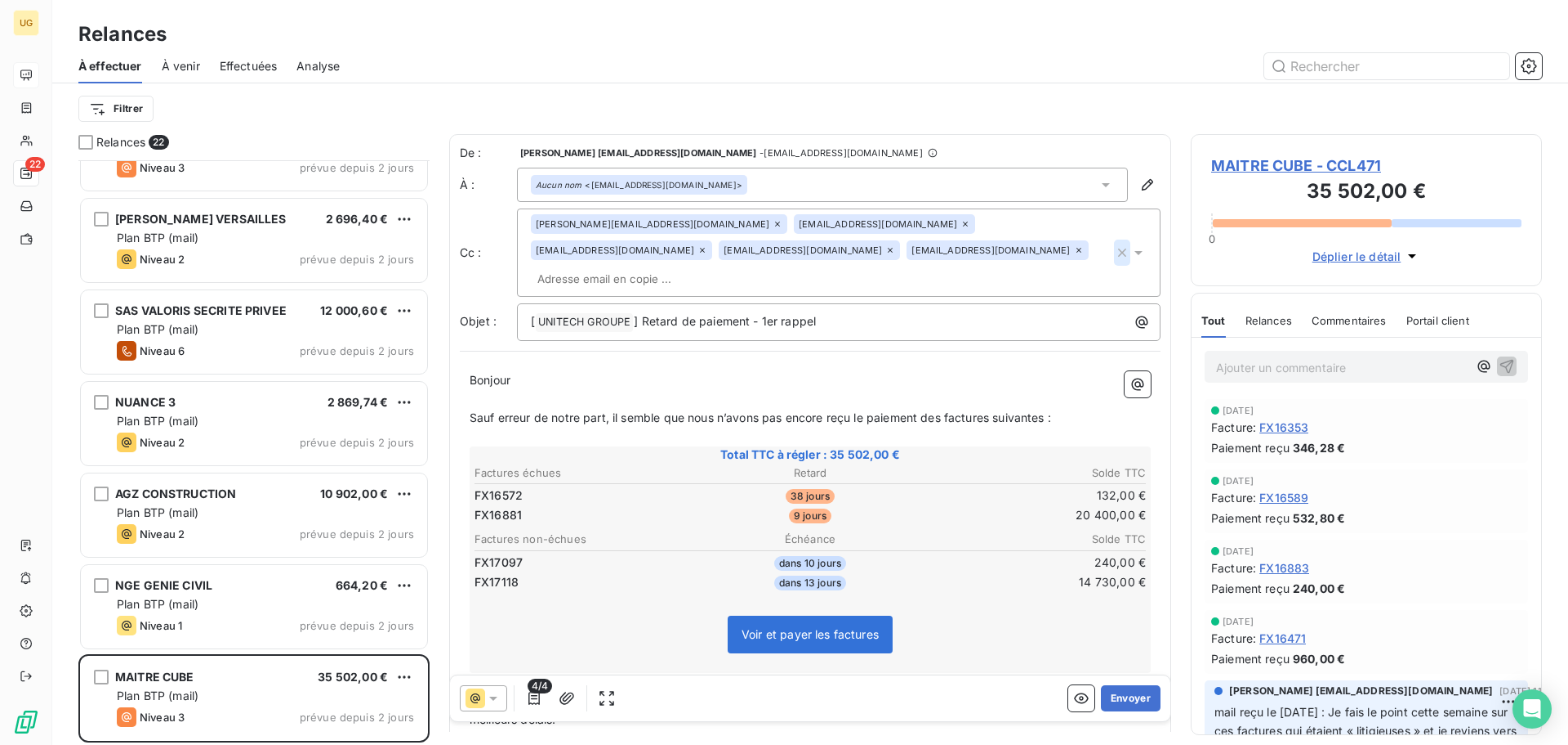
click at [1118, 248] on icon "button" at bounding box center [1122, 252] width 8 height 8
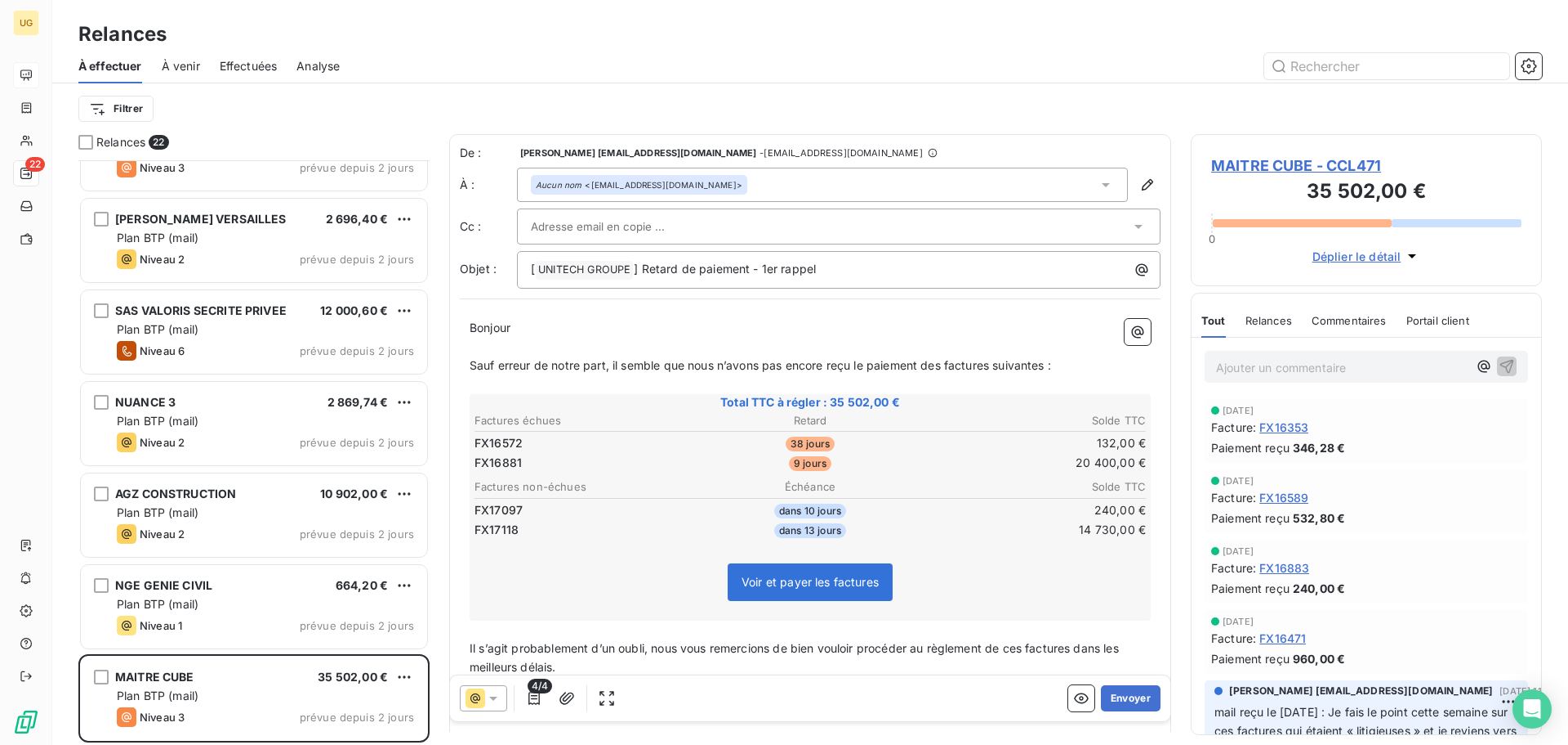
click at [1067, 108] on div "Filtrer" at bounding box center [811, 109] width 1464 height 31
click at [533, 702] on icon "button" at bounding box center [534, 698] width 16 height 16
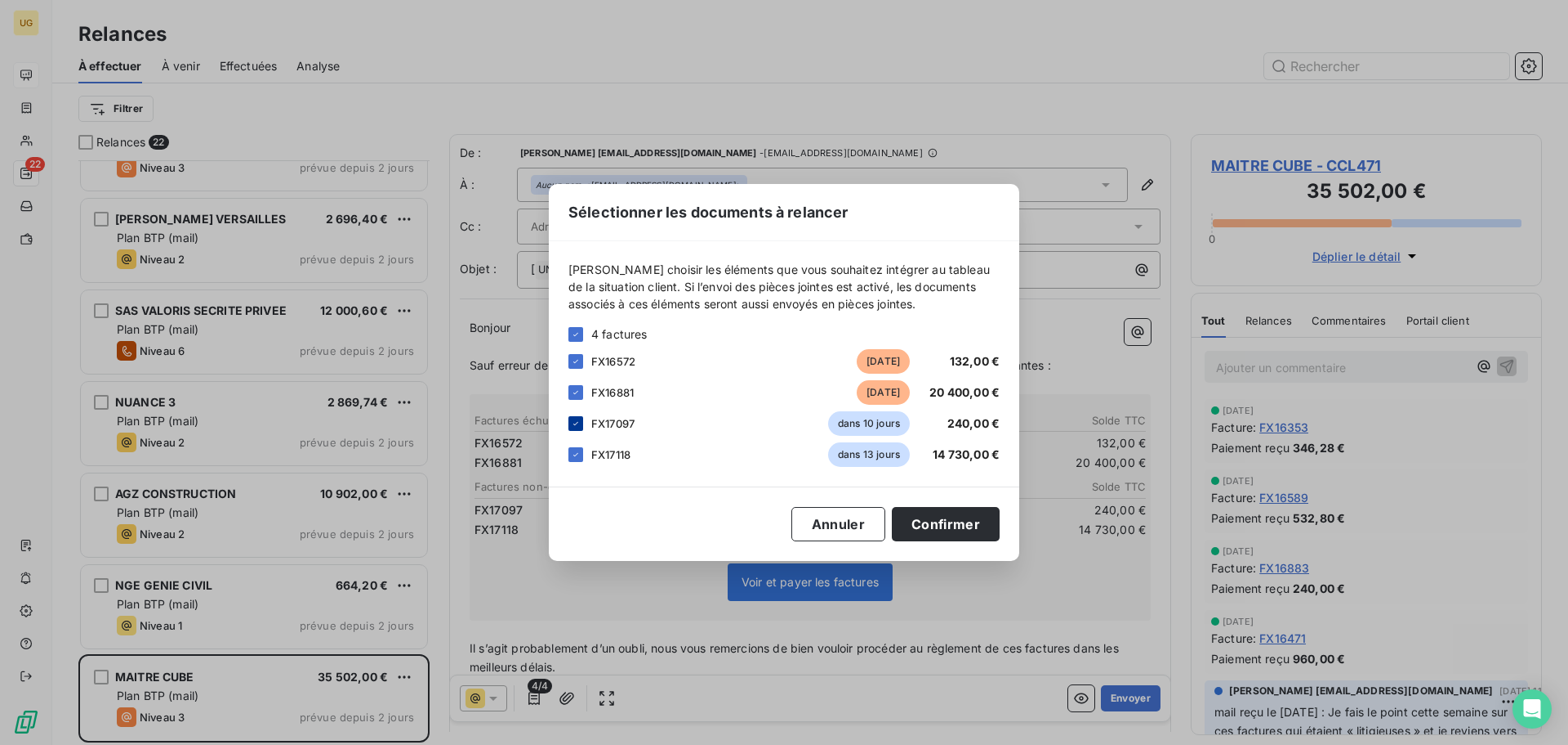
click at [576, 425] on icon at bounding box center [576, 424] width 10 height 10
click at [573, 455] on icon at bounding box center [576, 454] width 10 height 10
click at [975, 523] on button "Confirmer" at bounding box center [946, 524] width 108 height 35
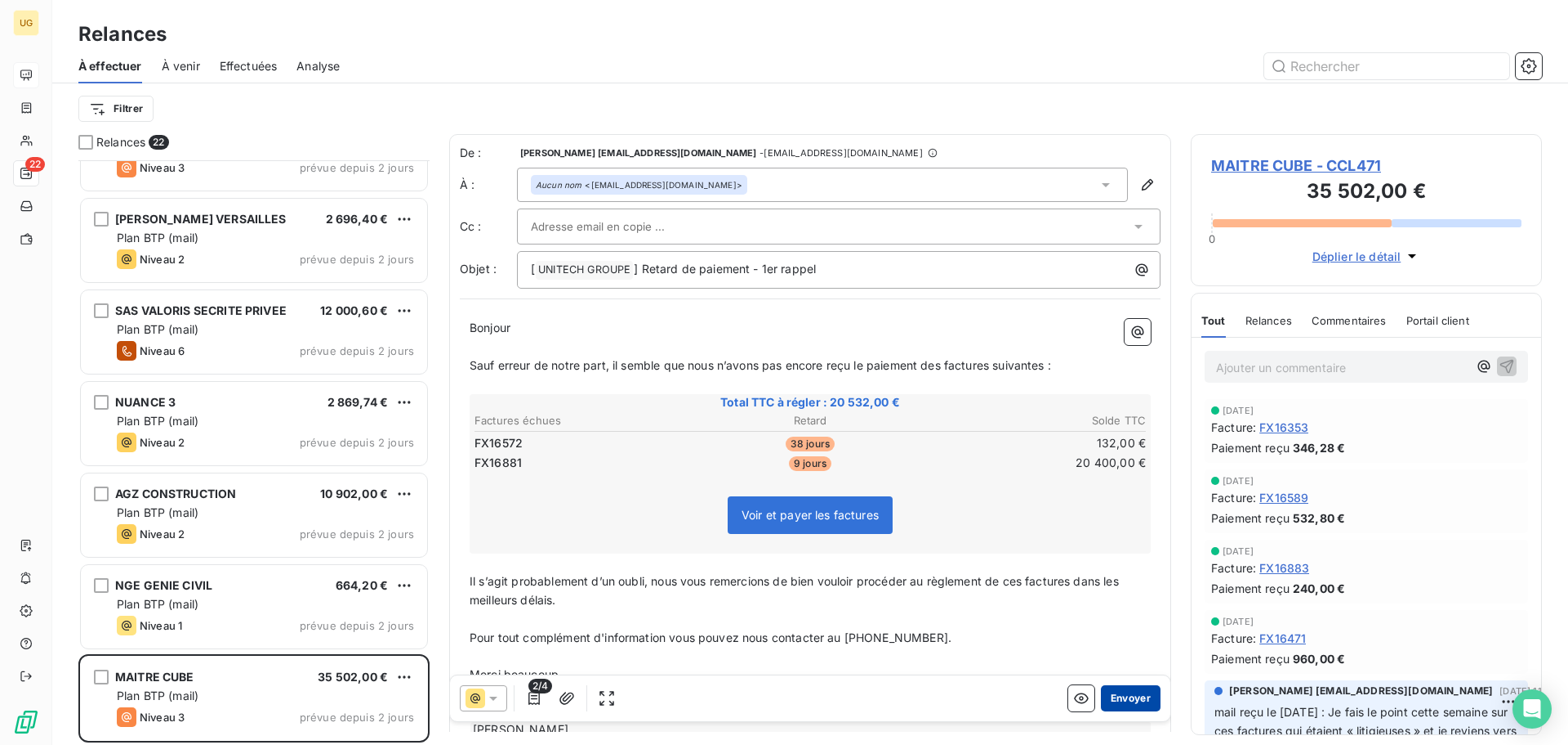
click at [1118, 696] on button "Envoyer" at bounding box center [1131, 698] width 60 height 26
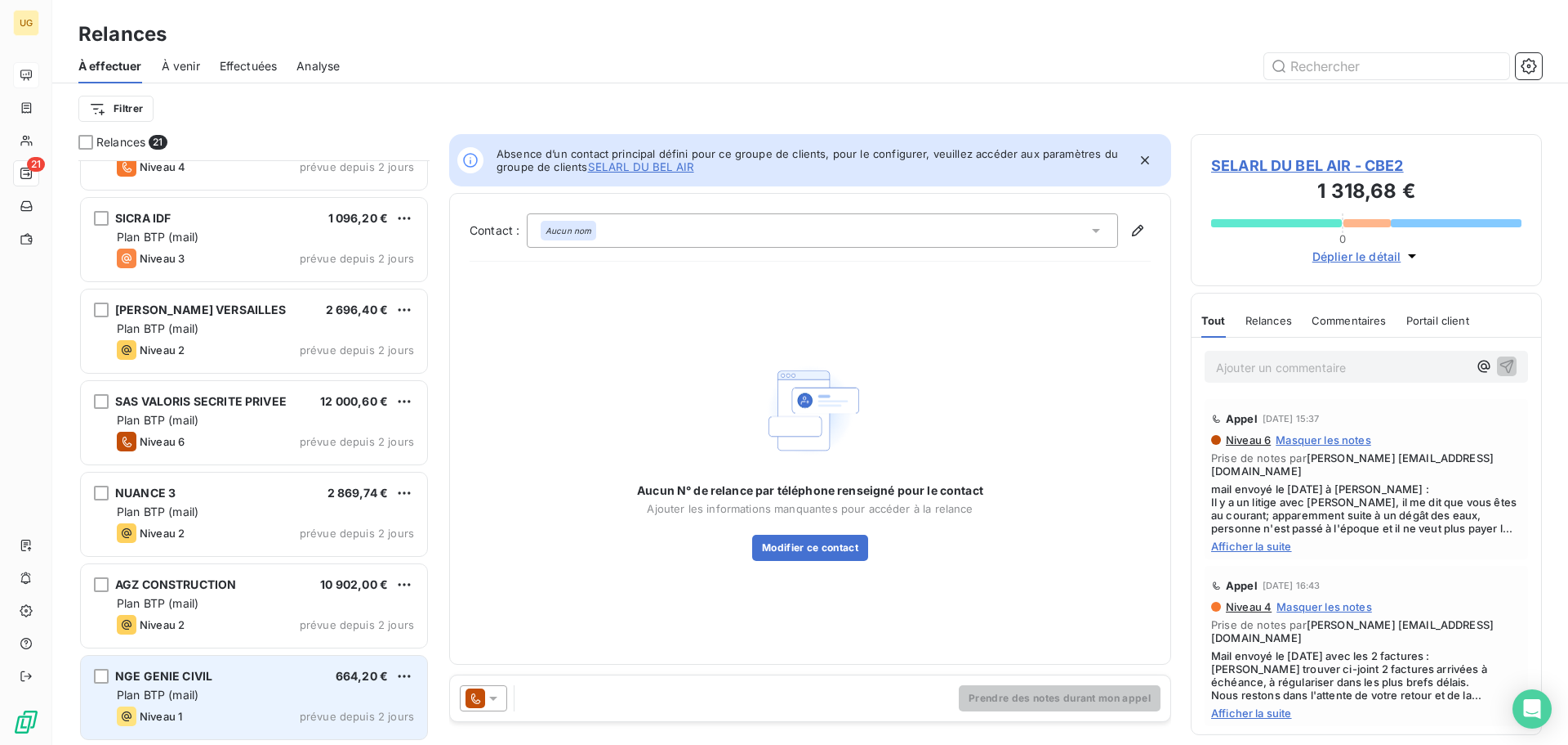
scroll to position [1338, 0]
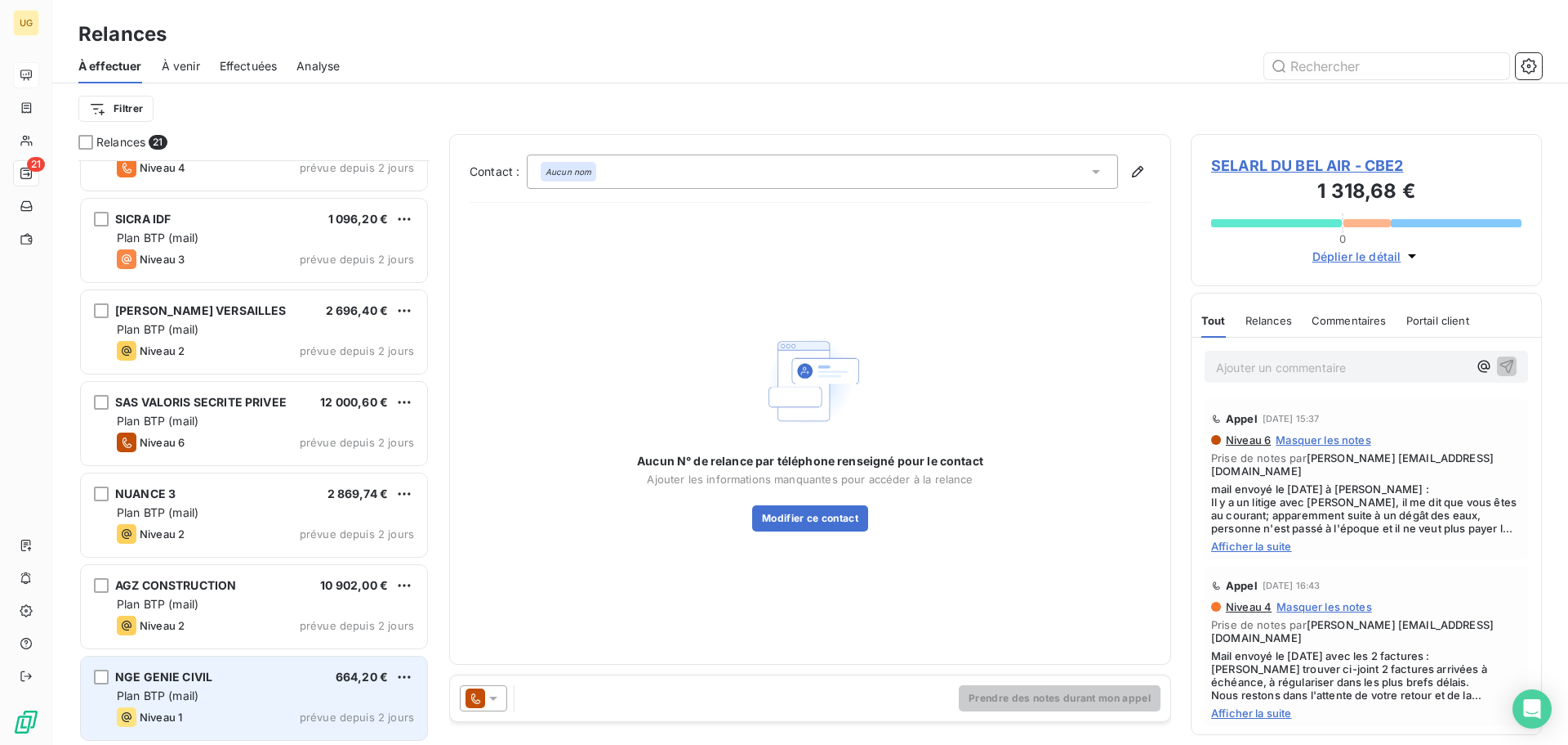
click at [274, 686] on div "NGE GENIE CIVIL 664,20 € Plan BTP (mail) Niveau 1 prévue depuis 2 jours" at bounding box center [254, 698] width 346 height 84
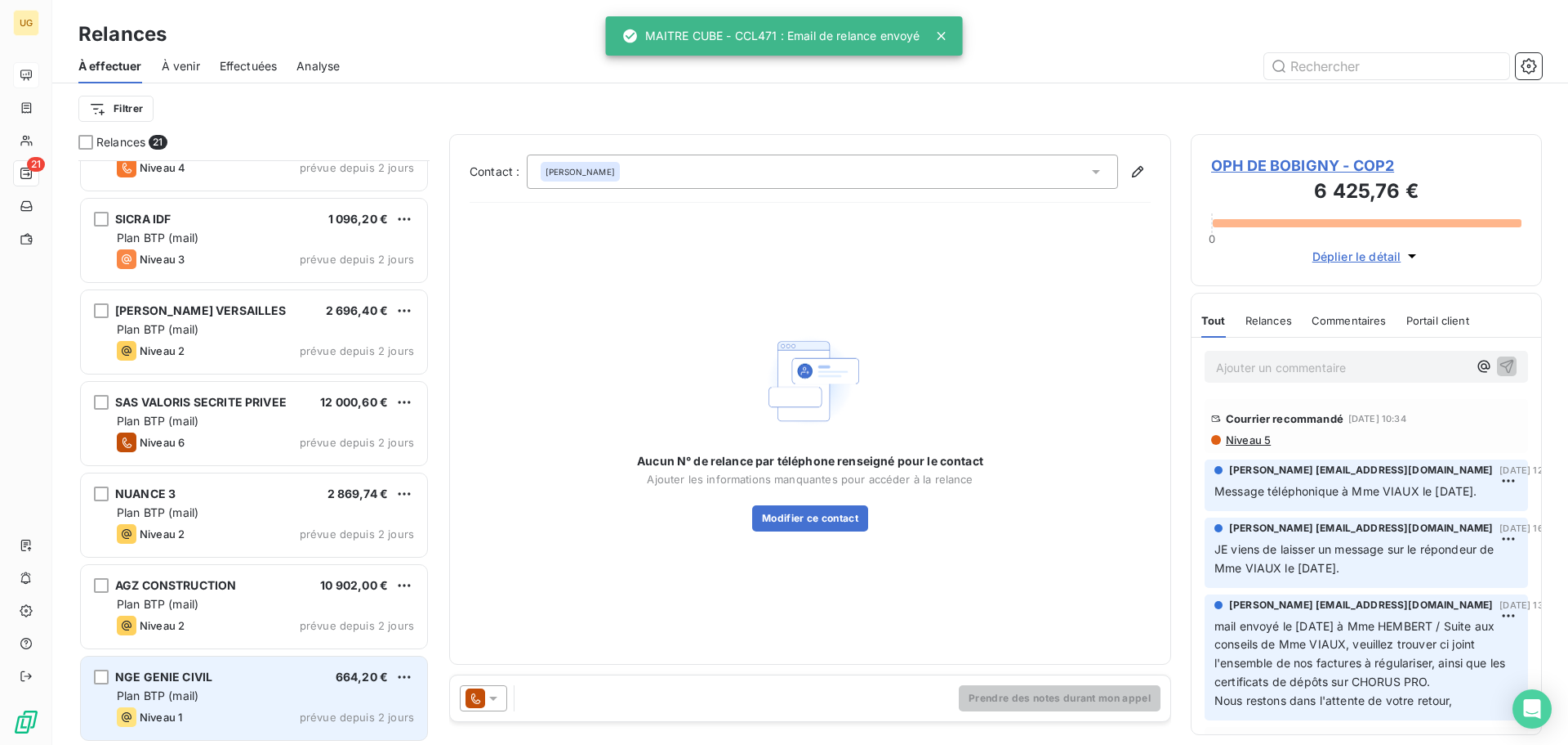
click at [300, 706] on div "Niveau 1 prévue depuis 2 jours" at bounding box center [265, 716] width 297 height 19
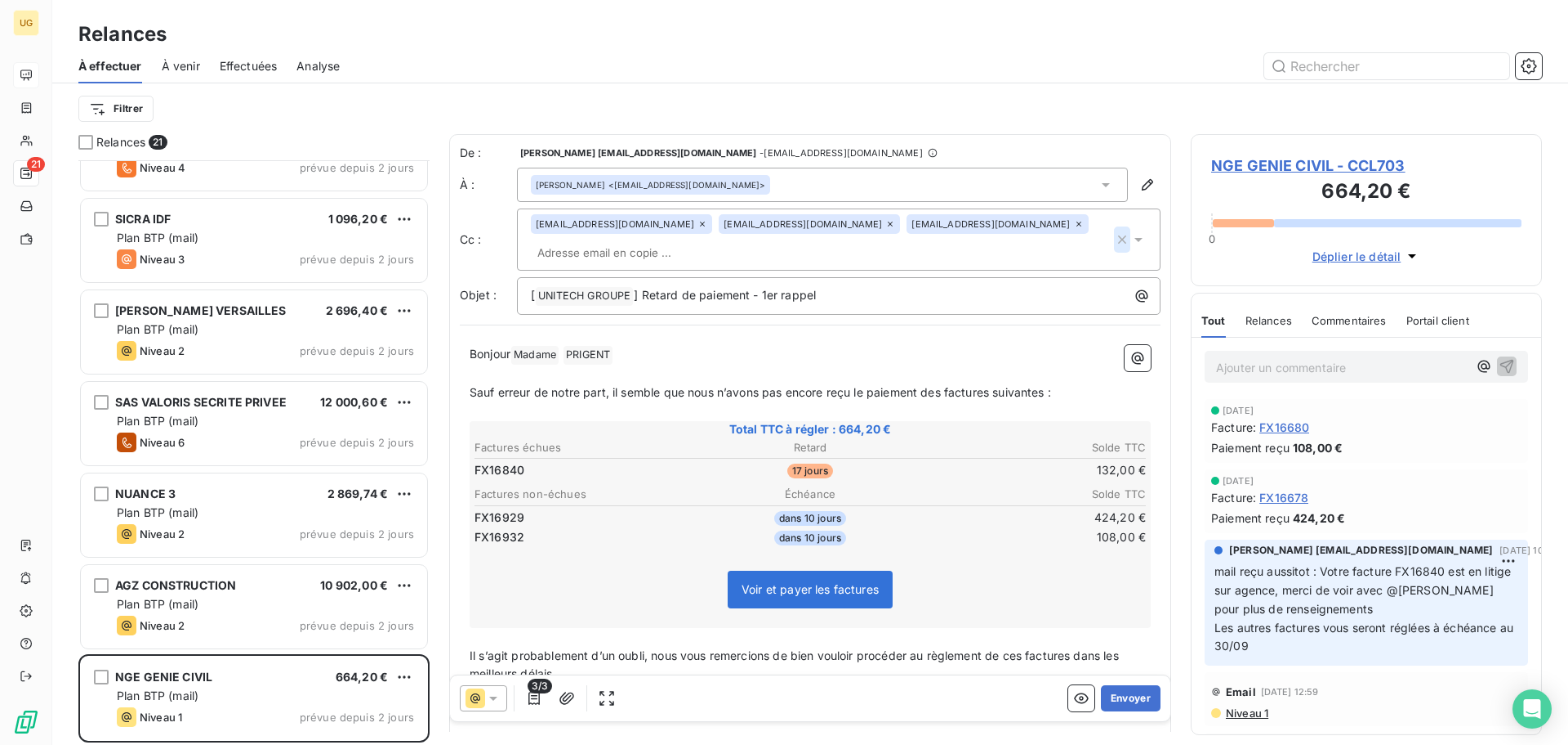
click at [1114, 231] on icon "button" at bounding box center [1122, 239] width 16 height 16
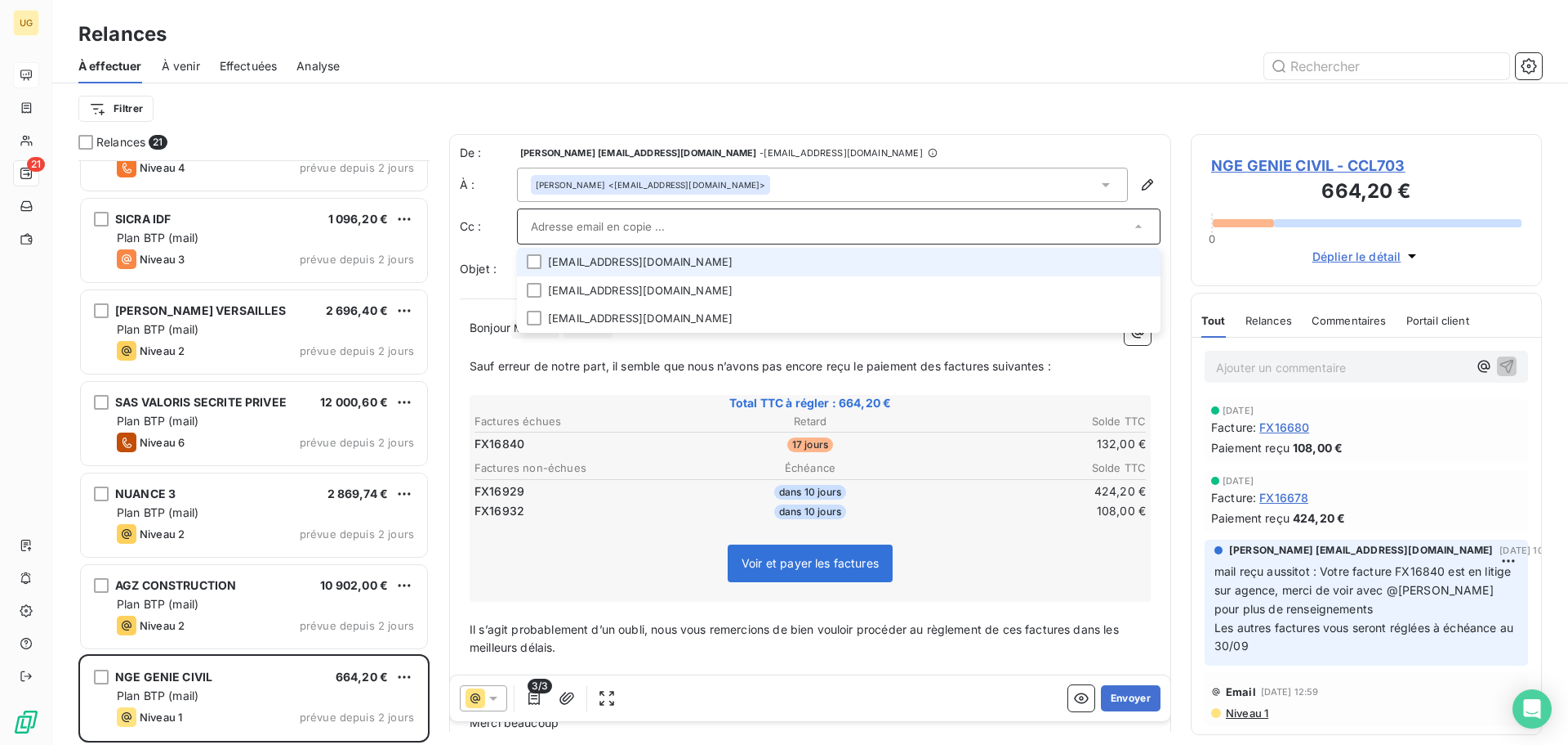
click at [1017, 63] on div at bounding box center [950, 65] width 1182 height 26
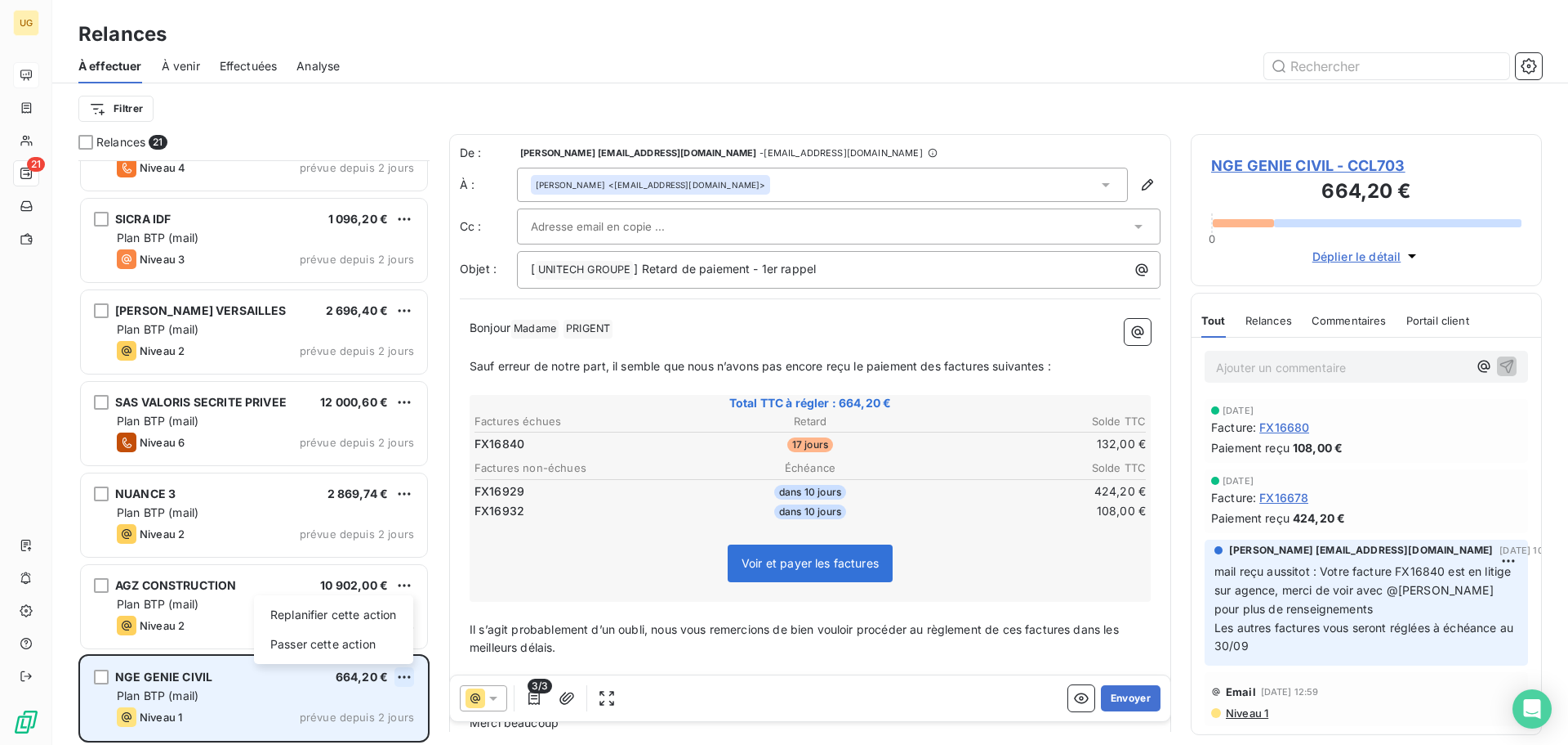
click at [399, 679] on html "UG 21 Relances À effectuer À venir Effectuées Analyse Filtrer Relances 21 IN'LI…" at bounding box center [784, 372] width 1568 height 745
click at [388, 650] on div "Passer cette action" at bounding box center [334, 644] width 146 height 26
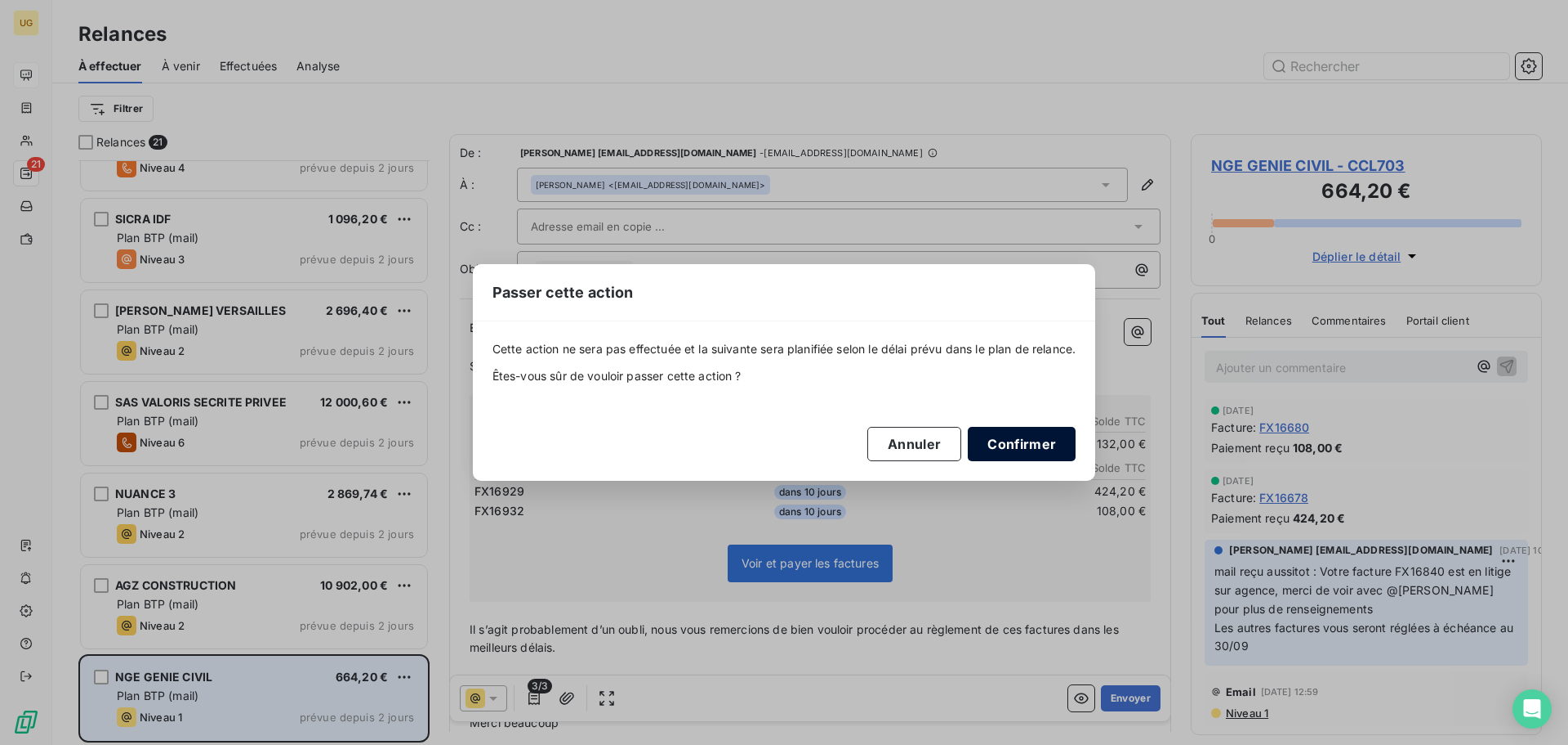
click at [993, 447] on button "Confirmer" at bounding box center [1022, 444] width 108 height 35
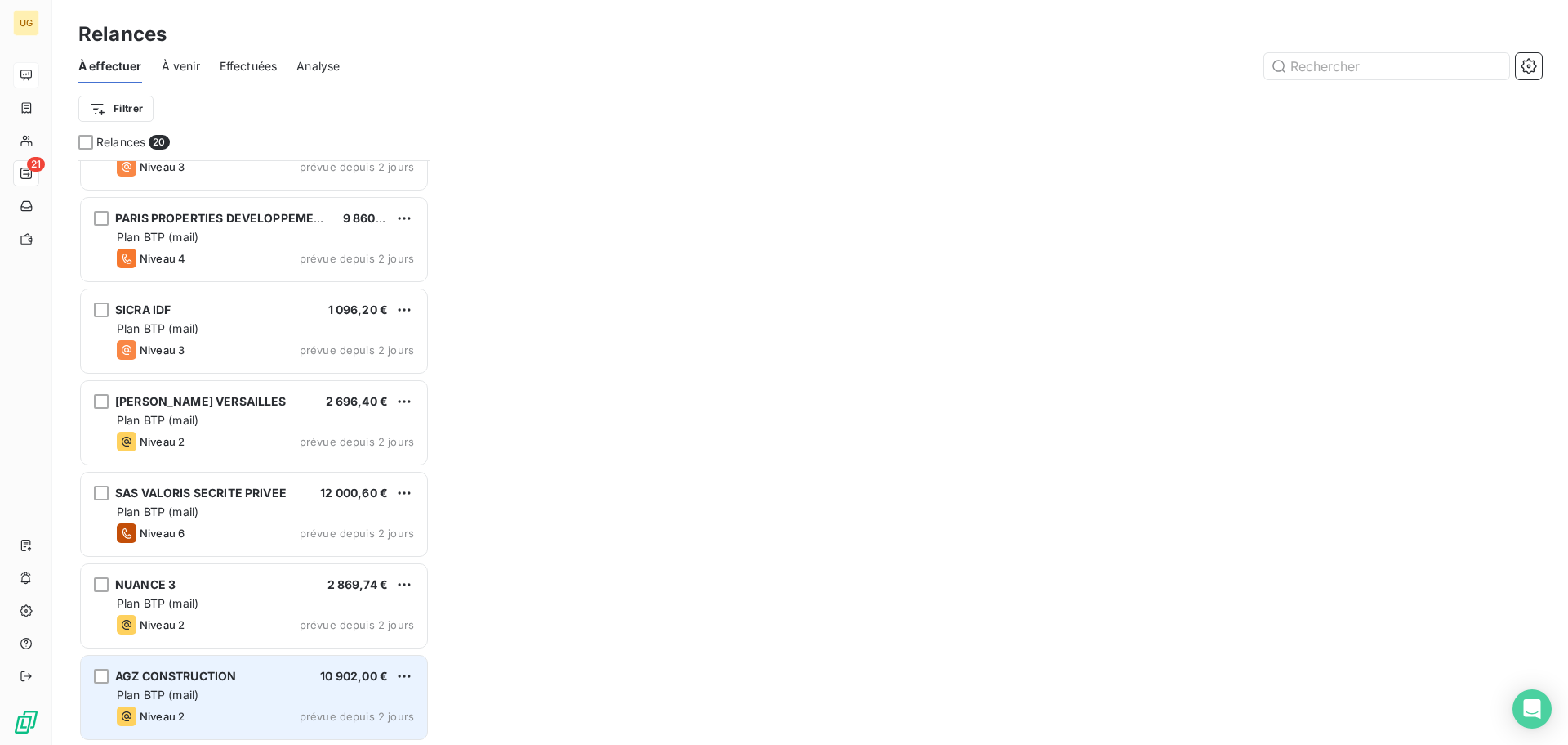
scroll to position [1246, 0]
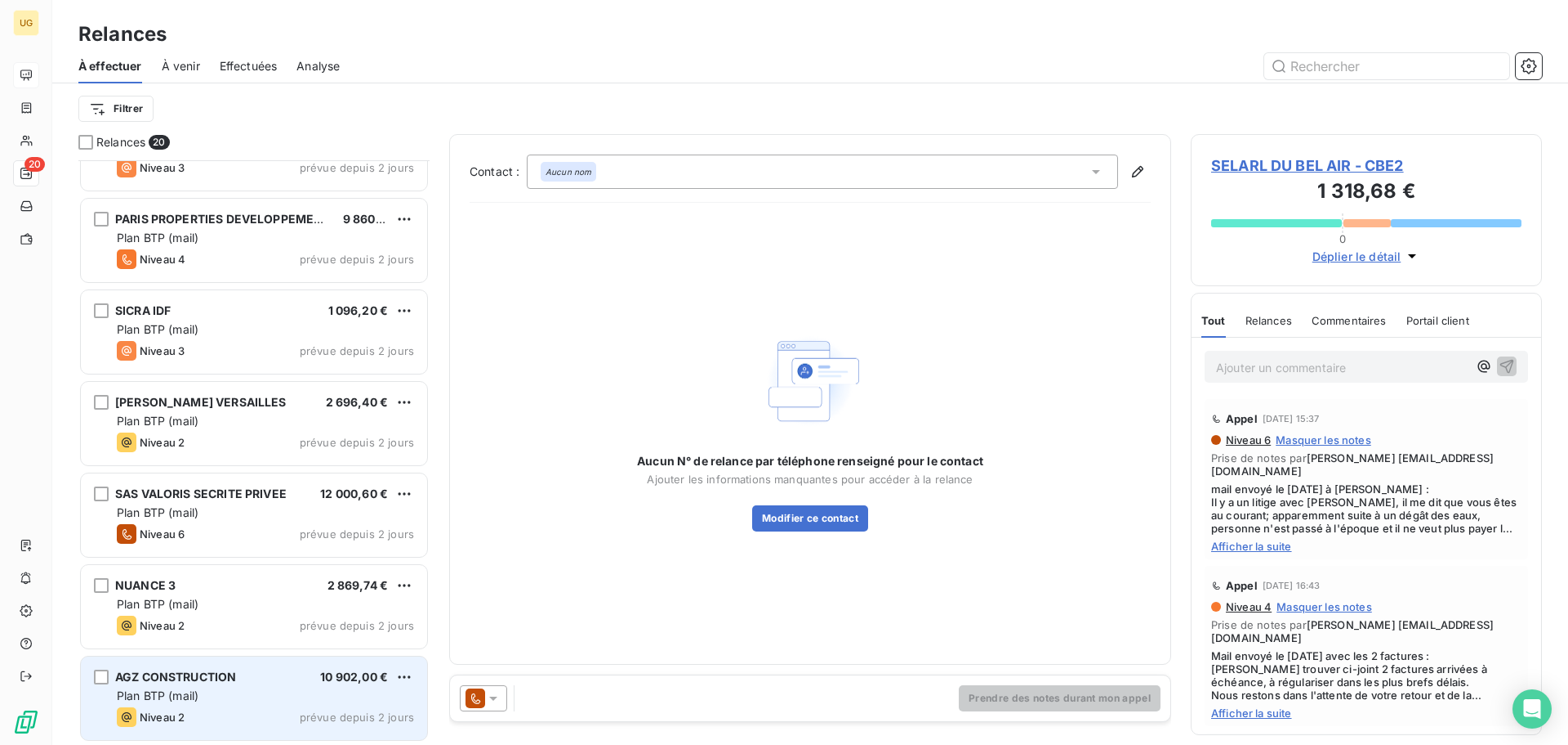
click at [285, 702] on div "Plan BTP (mail)" at bounding box center [265, 695] width 297 height 16
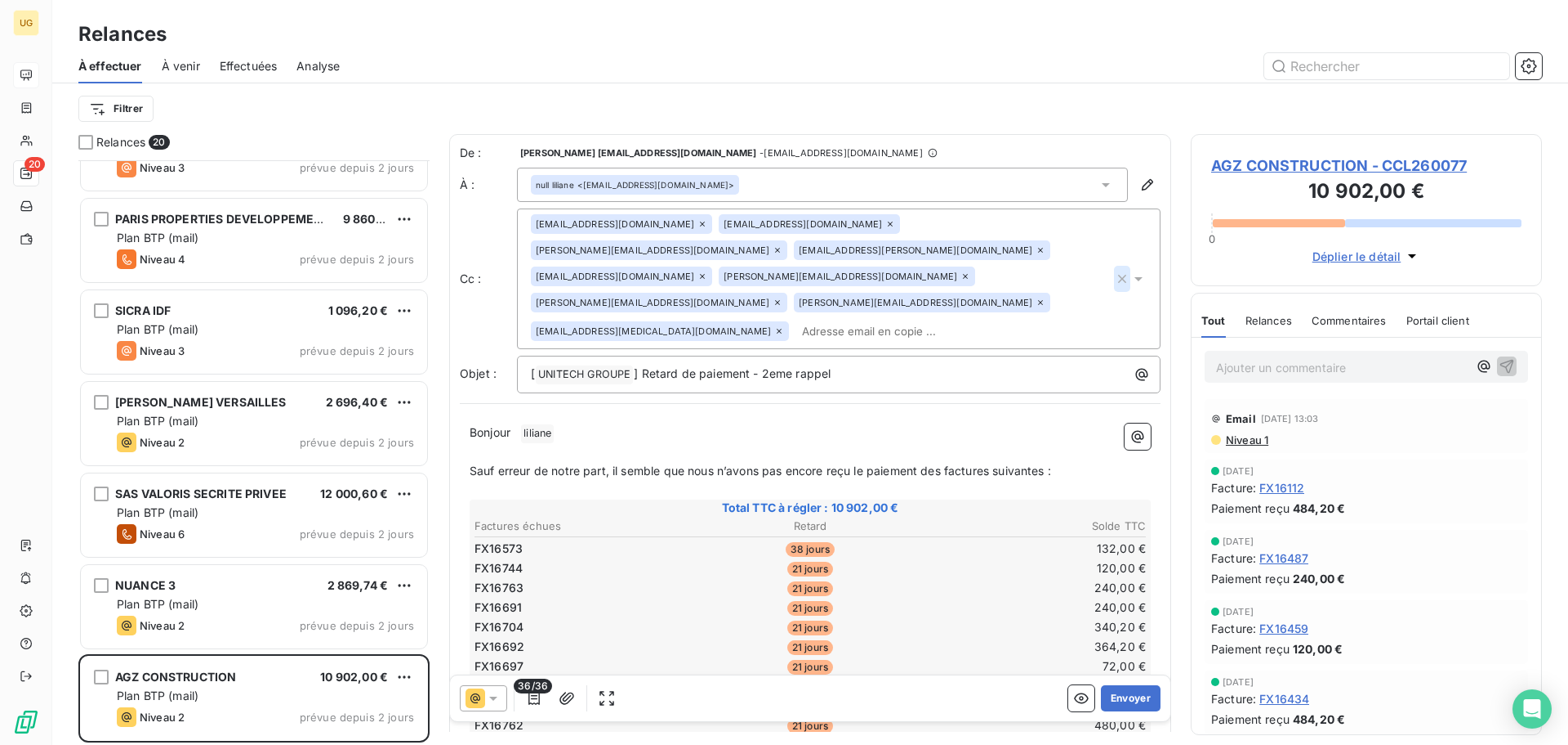
click at [1114, 270] on icon "button" at bounding box center [1122, 278] width 16 height 16
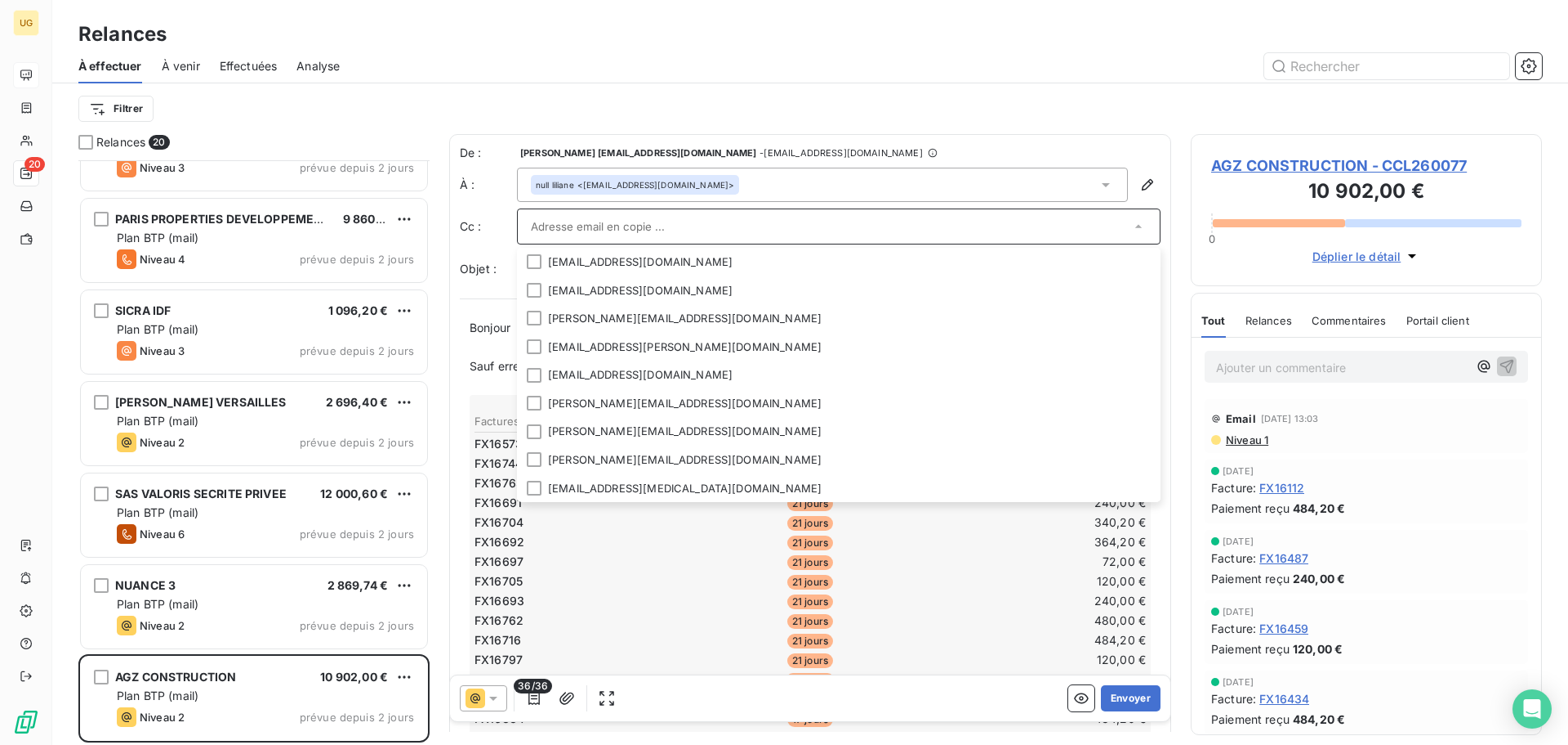
click at [1119, 100] on div "Filtrer" at bounding box center [811, 109] width 1464 height 31
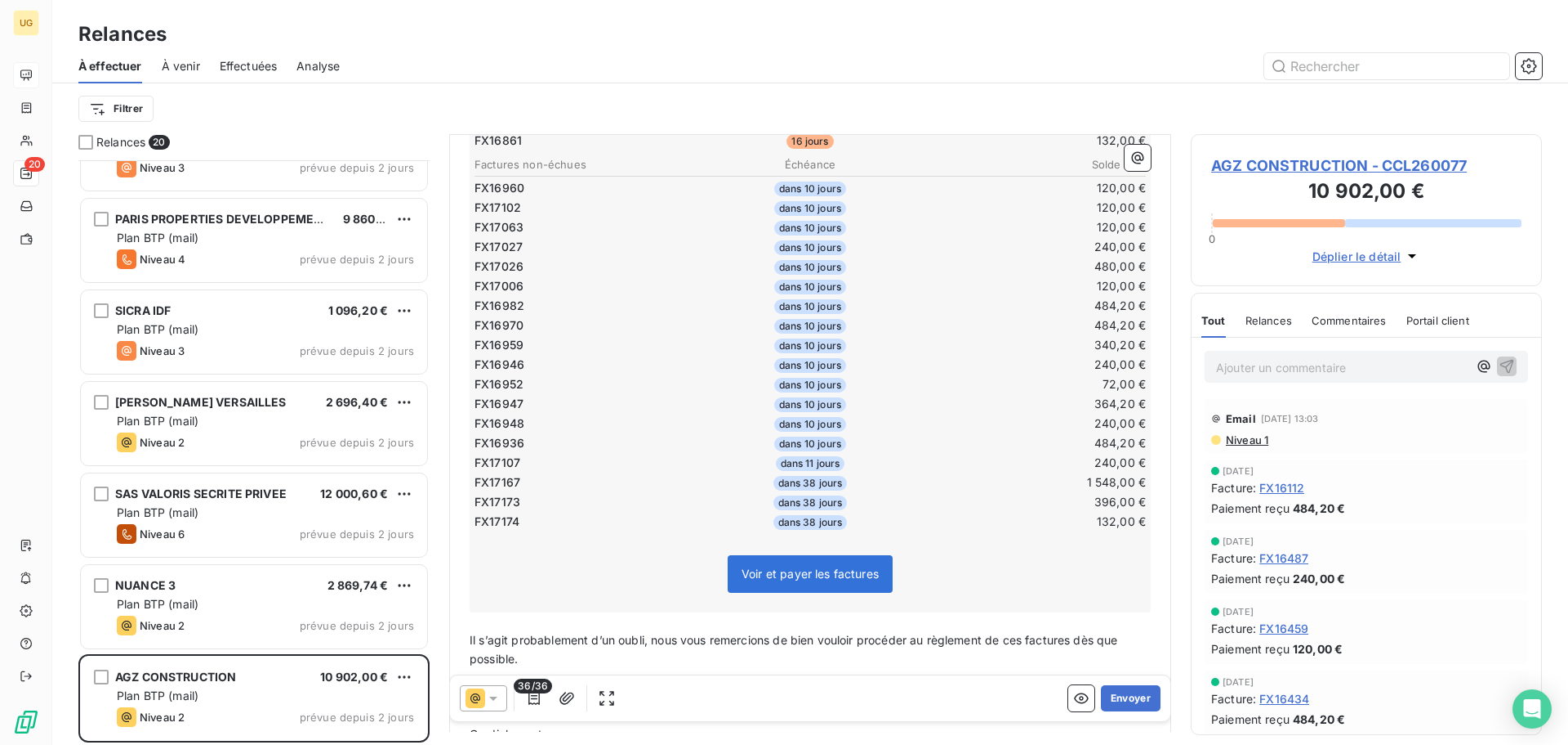
scroll to position [656, 0]
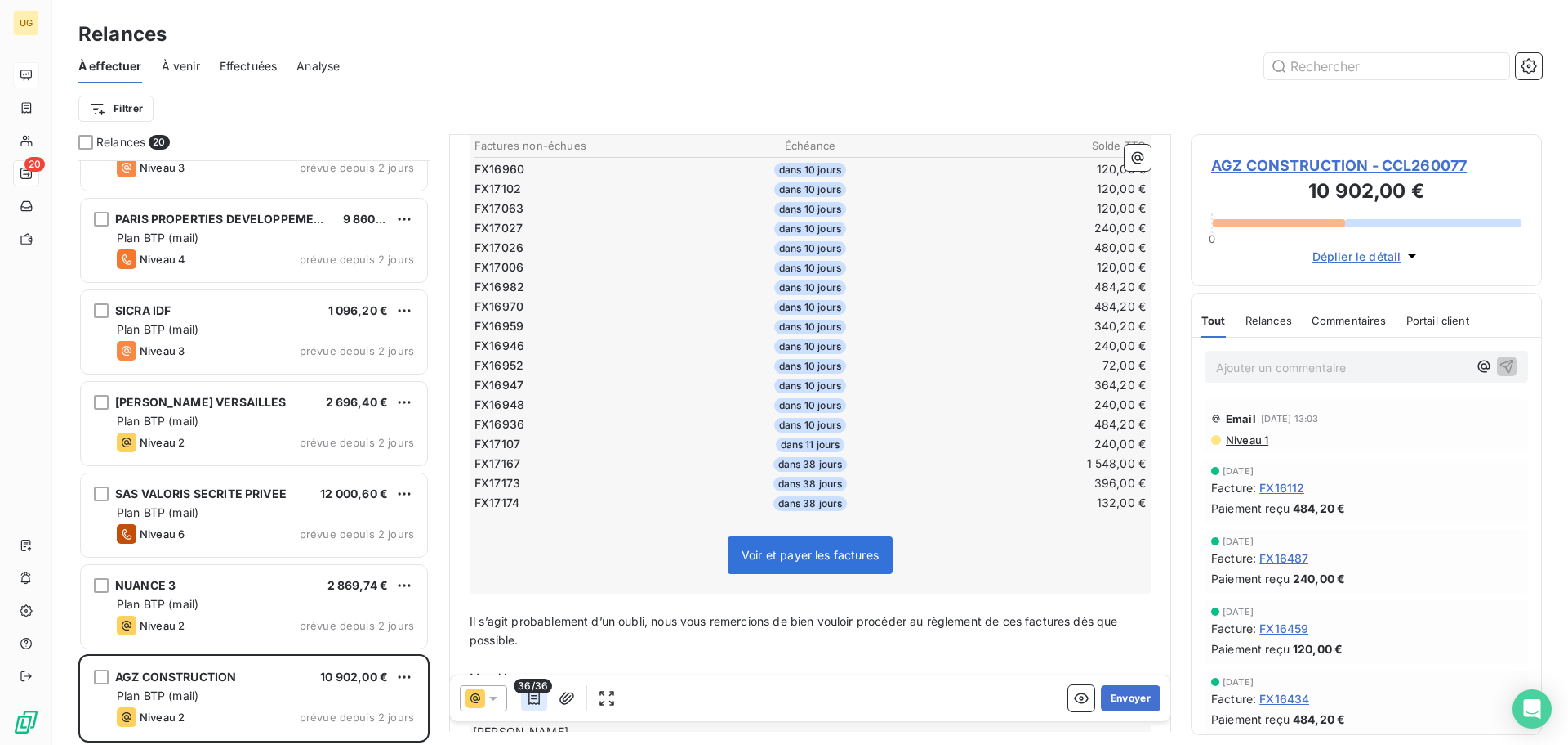
click at [533, 699] on icon "button" at bounding box center [534, 698] width 12 height 13
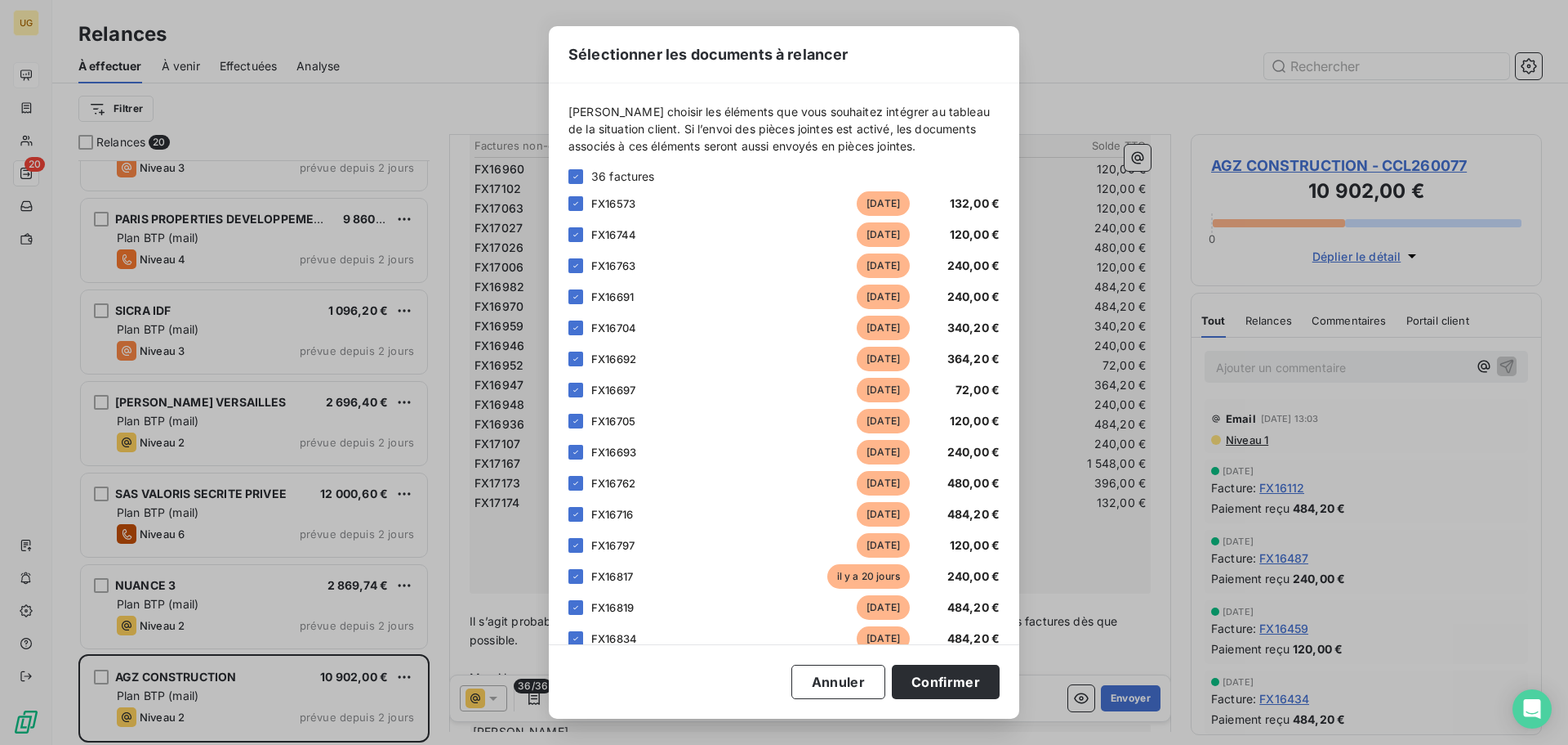
scroll to position [409, 0]
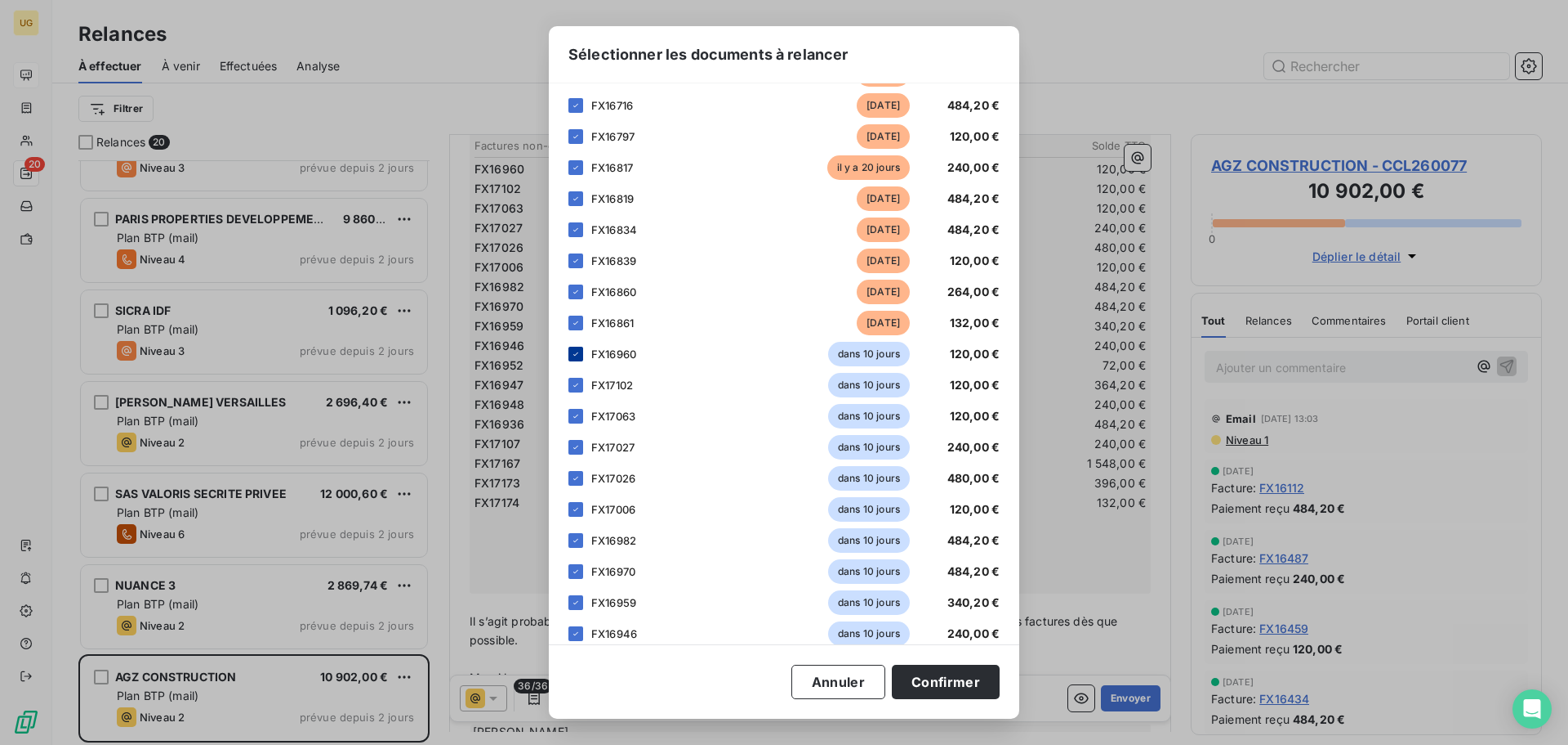
click at [576, 355] on icon at bounding box center [576, 354] width 10 height 10
click at [576, 382] on icon at bounding box center [576, 385] width 10 height 10
click at [577, 414] on icon at bounding box center [576, 416] width 10 height 10
click at [577, 445] on icon at bounding box center [576, 447] width 10 height 10
click at [577, 477] on icon at bounding box center [575, 477] width 5 height 3
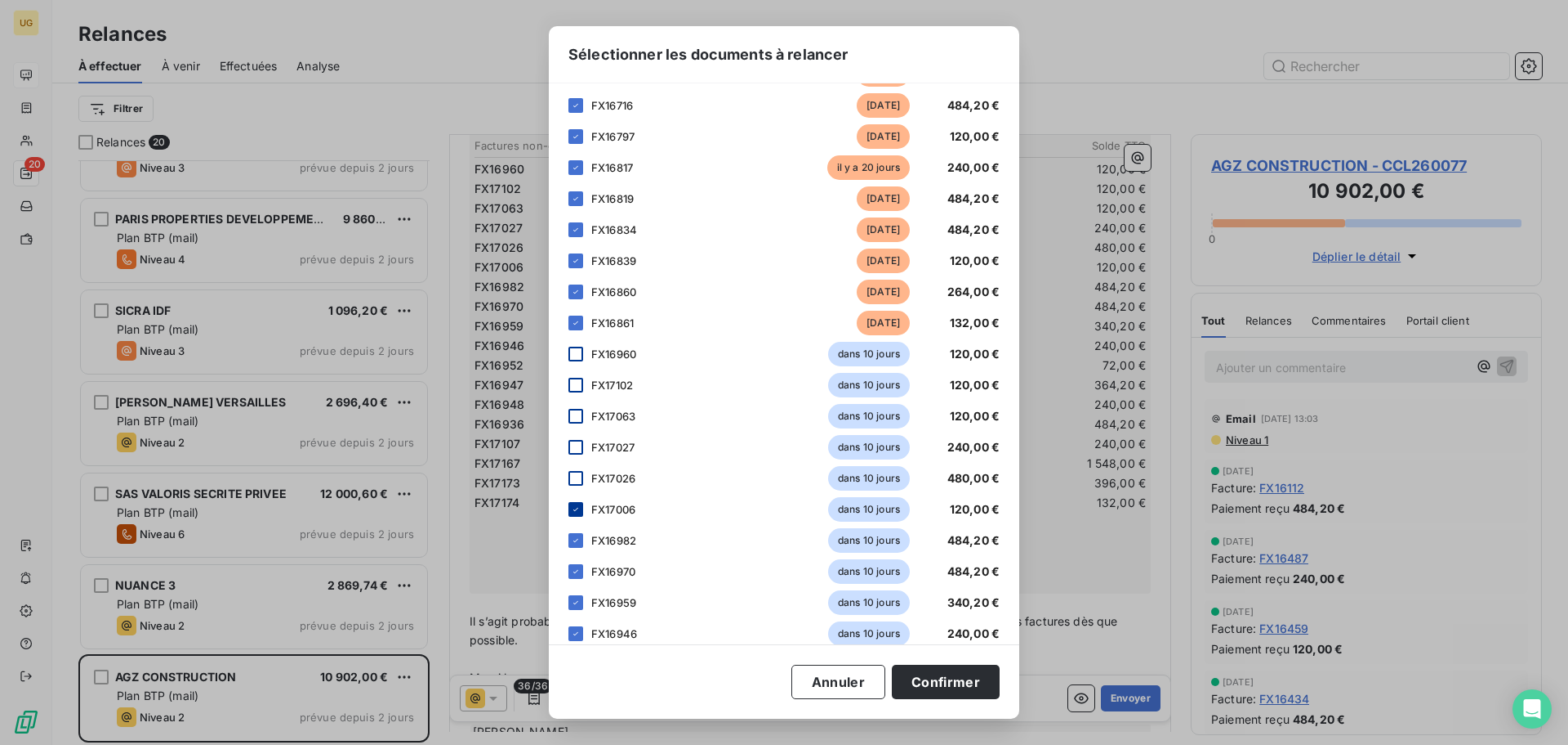
click at [576, 508] on icon at bounding box center [575, 508] width 5 height 3
click at [576, 541] on icon at bounding box center [575, 540] width 5 height 3
click at [581, 571] on div at bounding box center [575, 571] width 14 height 14
click at [577, 600] on icon at bounding box center [576, 603] width 10 height 10
click at [578, 633] on icon at bounding box center [576, 633] width 10 height 10
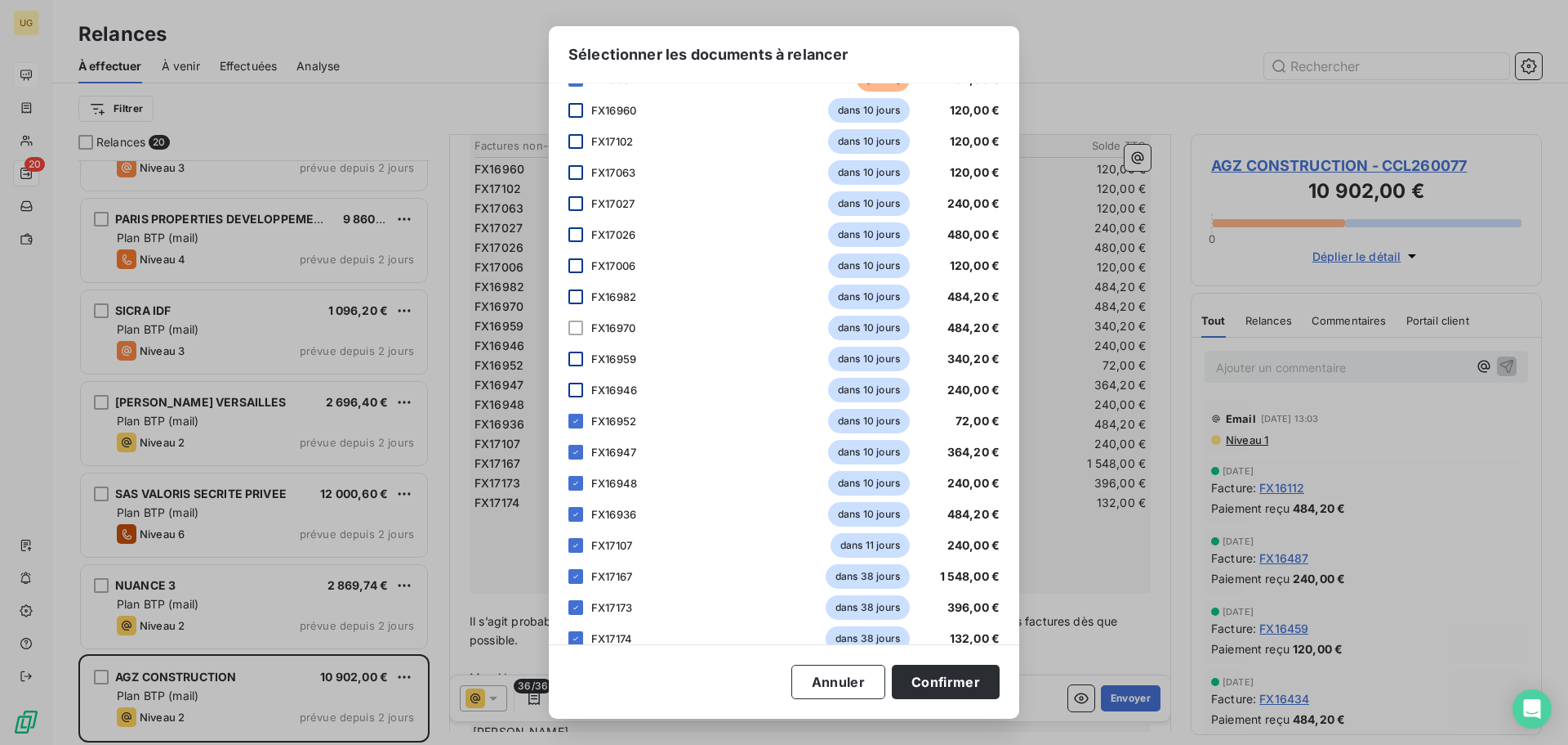
scroll to position [654, 0]
click at [573, 418] on icon at bounding box center [576, 419] width 10 height 10
click at [576, 452] on icon at bounding box center [576, 450] width 10 height 10
click at [576, 483] on icon at bounding box center [576, 481] width 10 height 10
click at [577, 513] on icon at bounding box center [576, 512] width 10 height 10
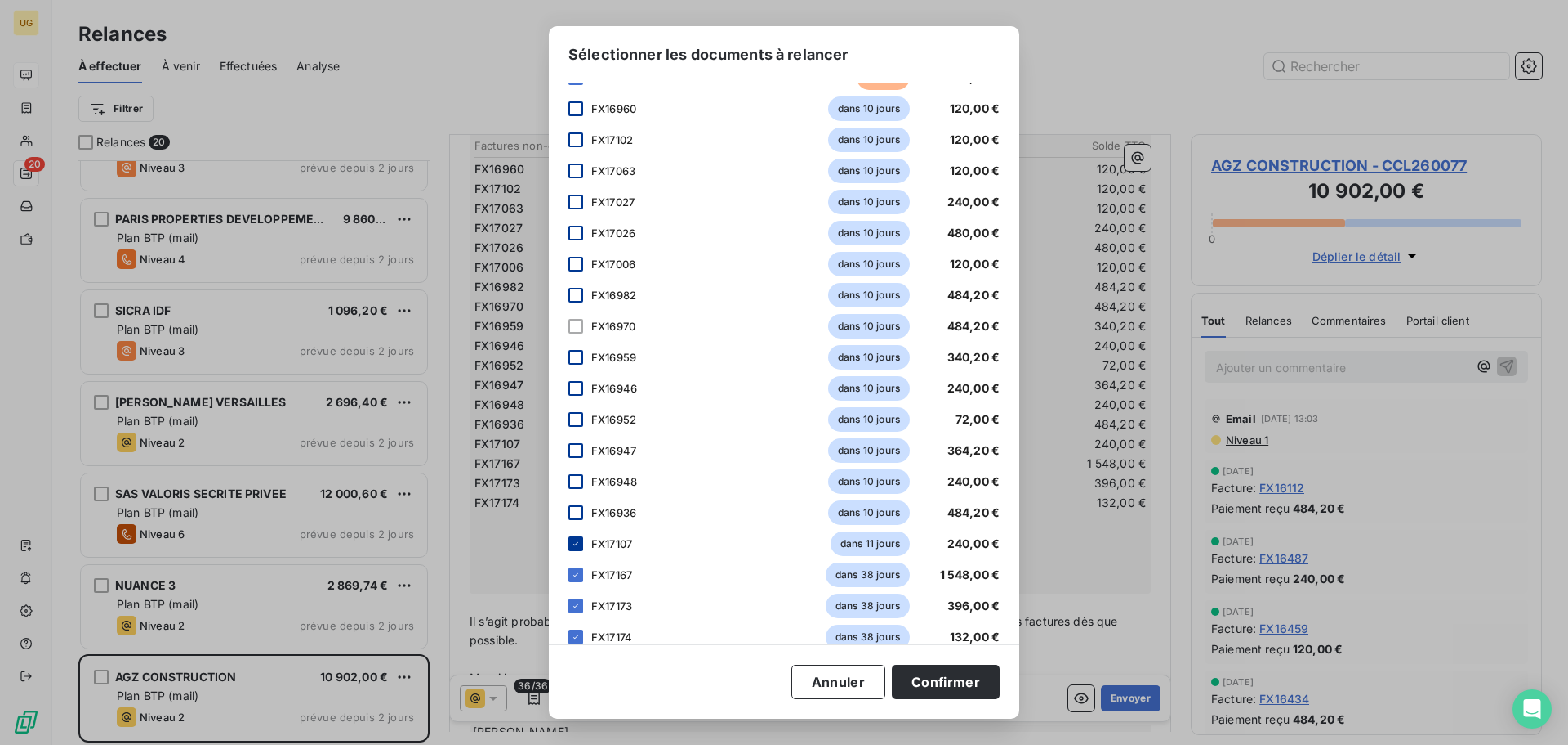
click at [581, 540] on div at bounding box center [575, 543] width 14 height 14
click at [577, 577] on icon at bounding box center [576, 575] width 10 height 10
click at [575, 602] on icon at bounding box center [576, 605] width 10 height 10
click at [578, 634] on icon at bounding box center [576, 636] width 10 height 10
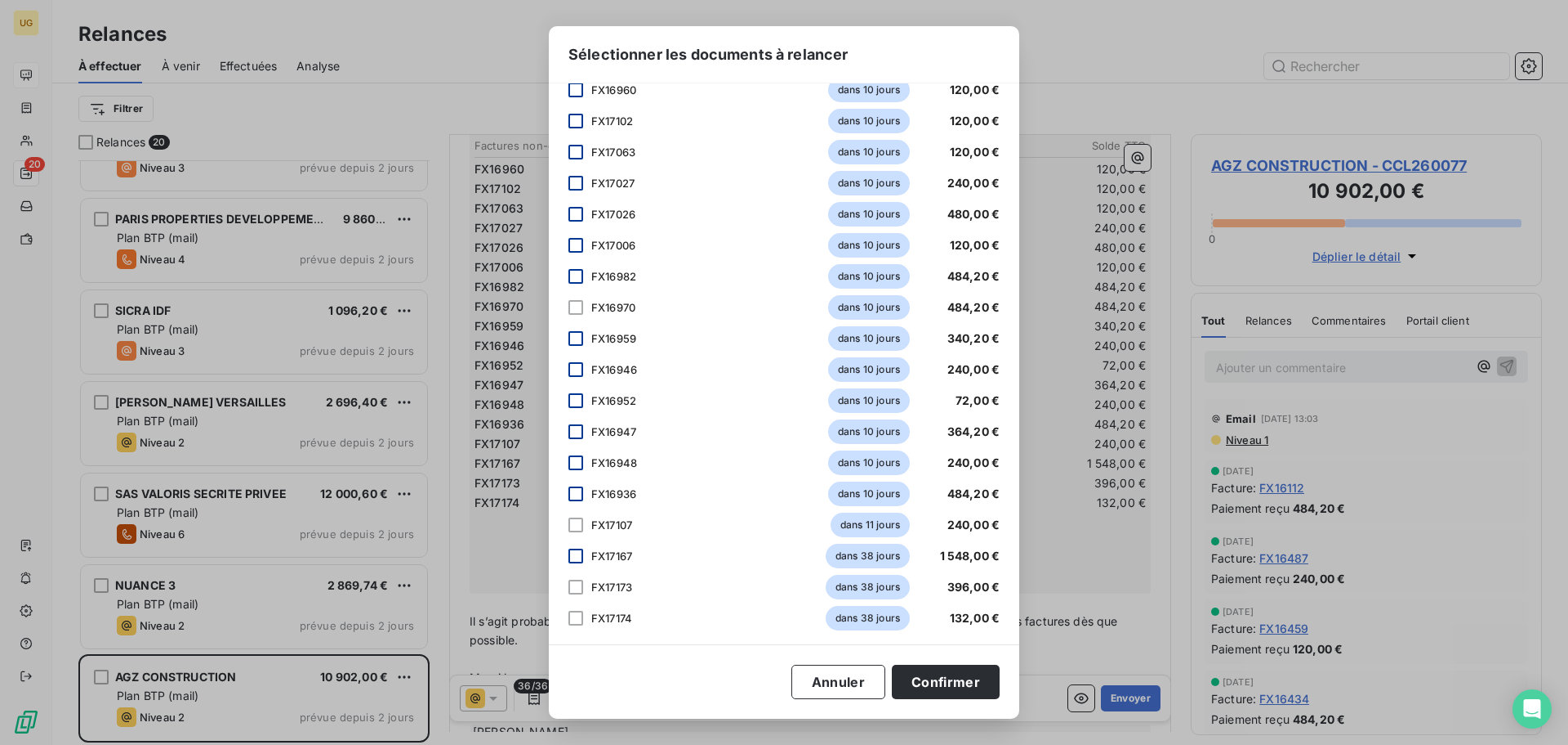
scroll to position [679, 0]
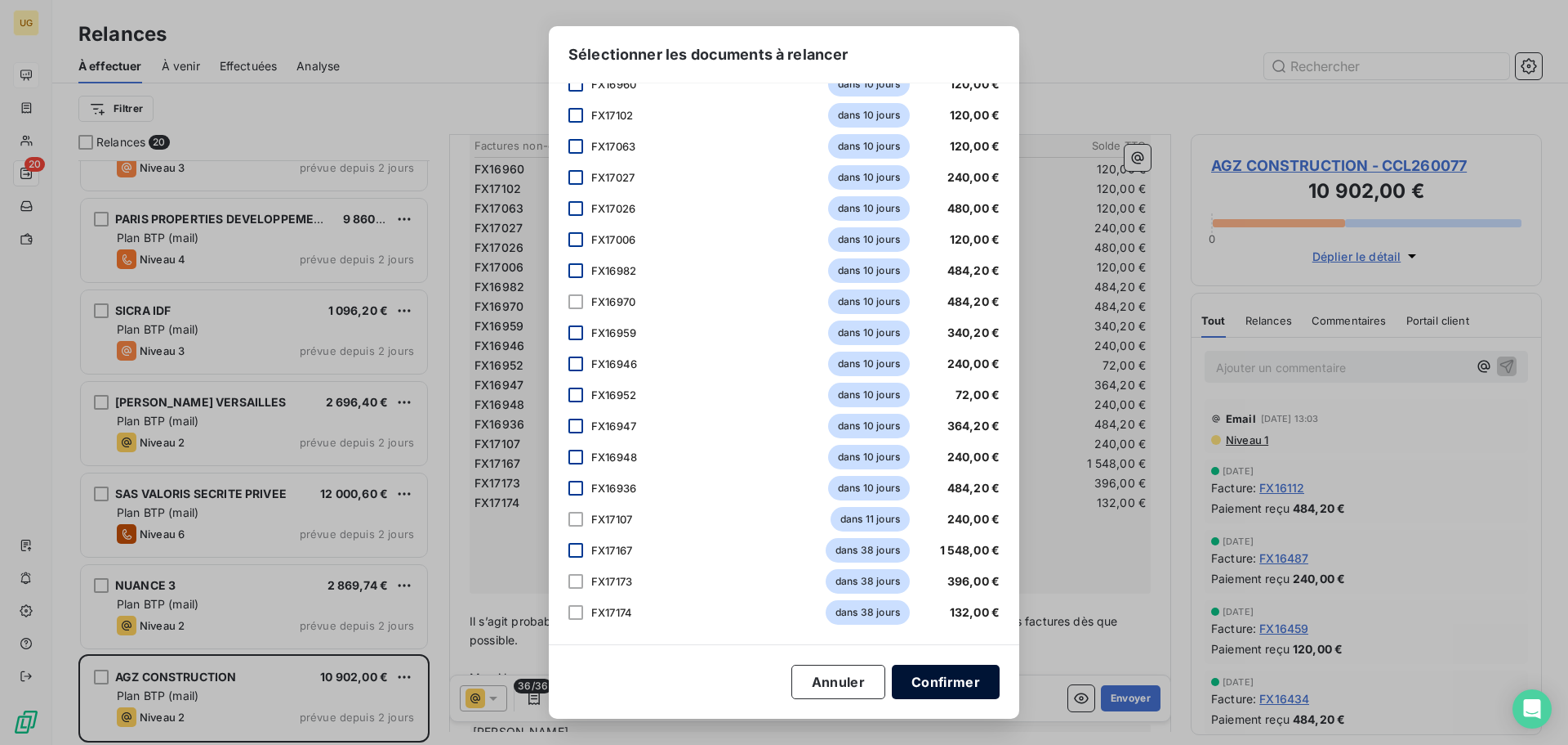
click at [940, 676] on button "Confirmer" at bounding box center [946, 681] width 108 height 35
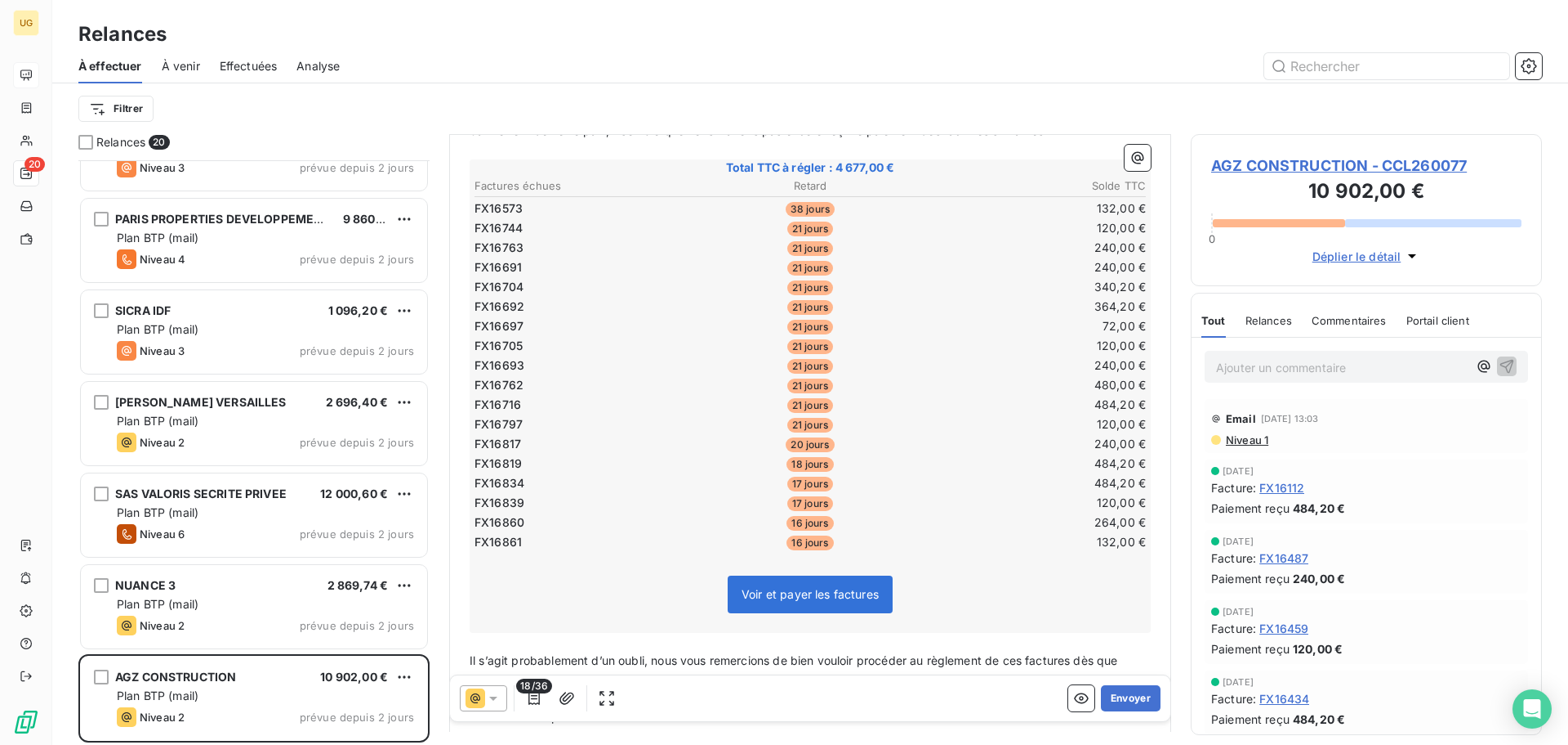
scroll to position [154, 0]
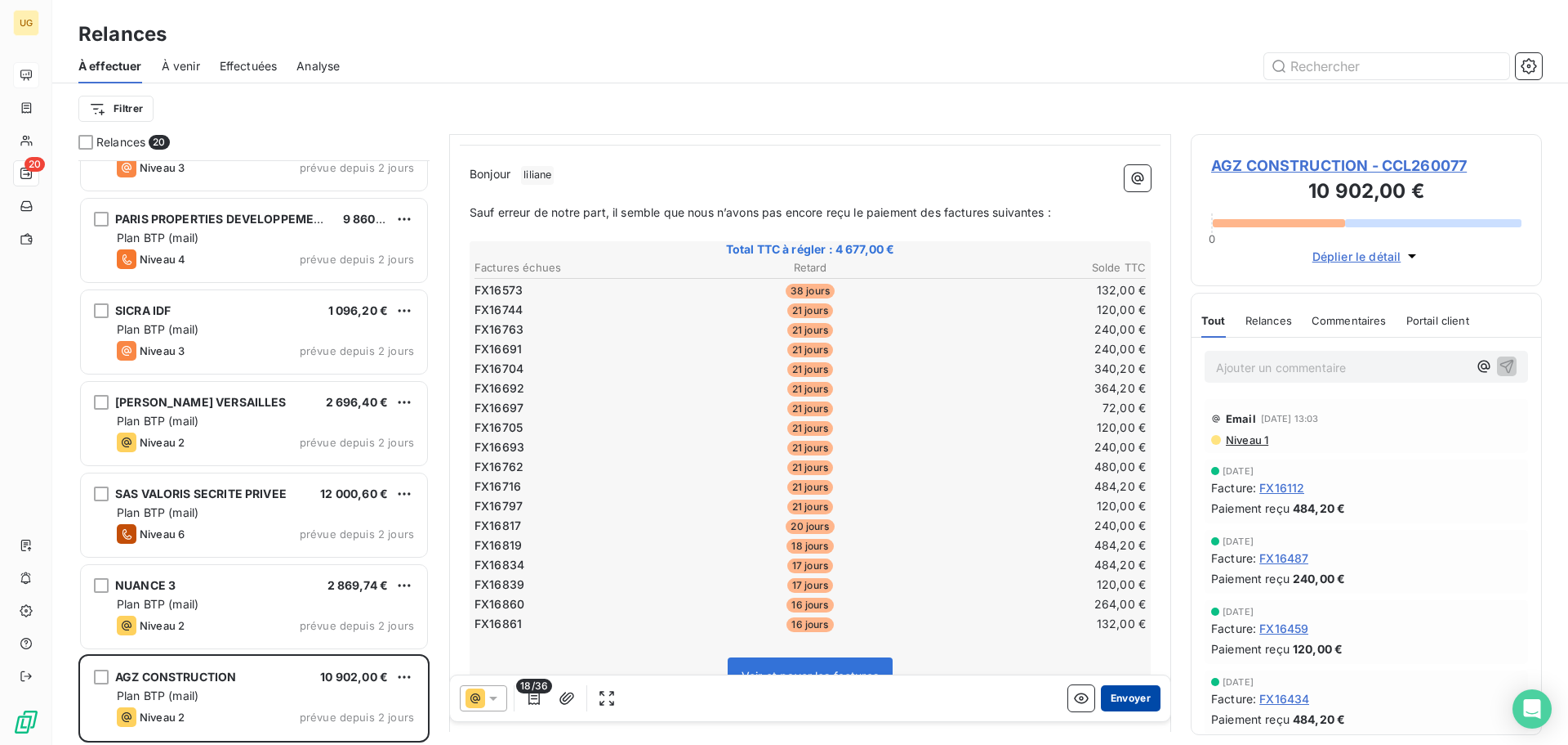
click at [1115, 699] on button "Envoyer" at bounding box center [1131, 698] width 60 height 26
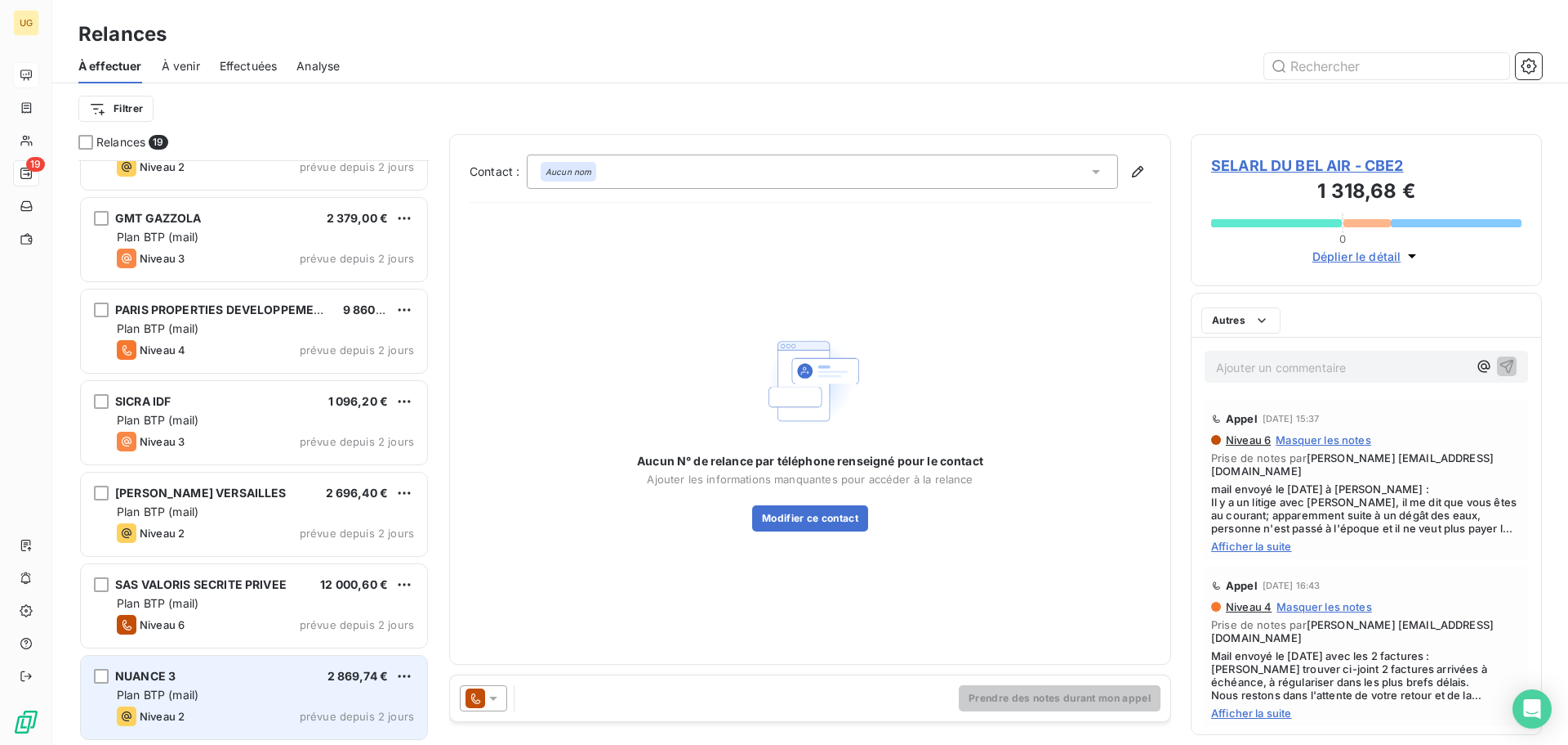
scroll to position [1155, 0]
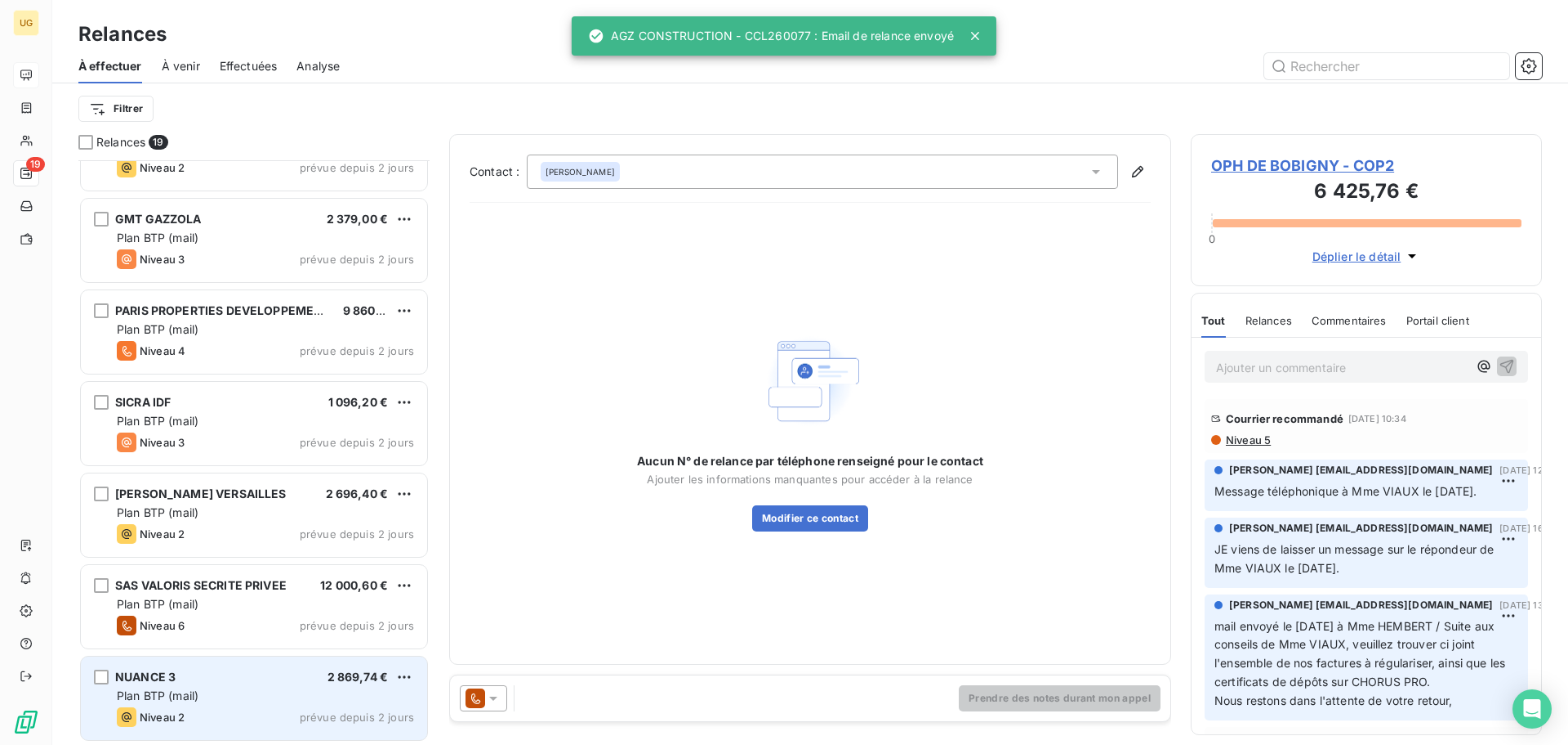
click at [266, 694] on div "Plan BTP (mail)" at bounding box center [265, 695] width 297 height 16
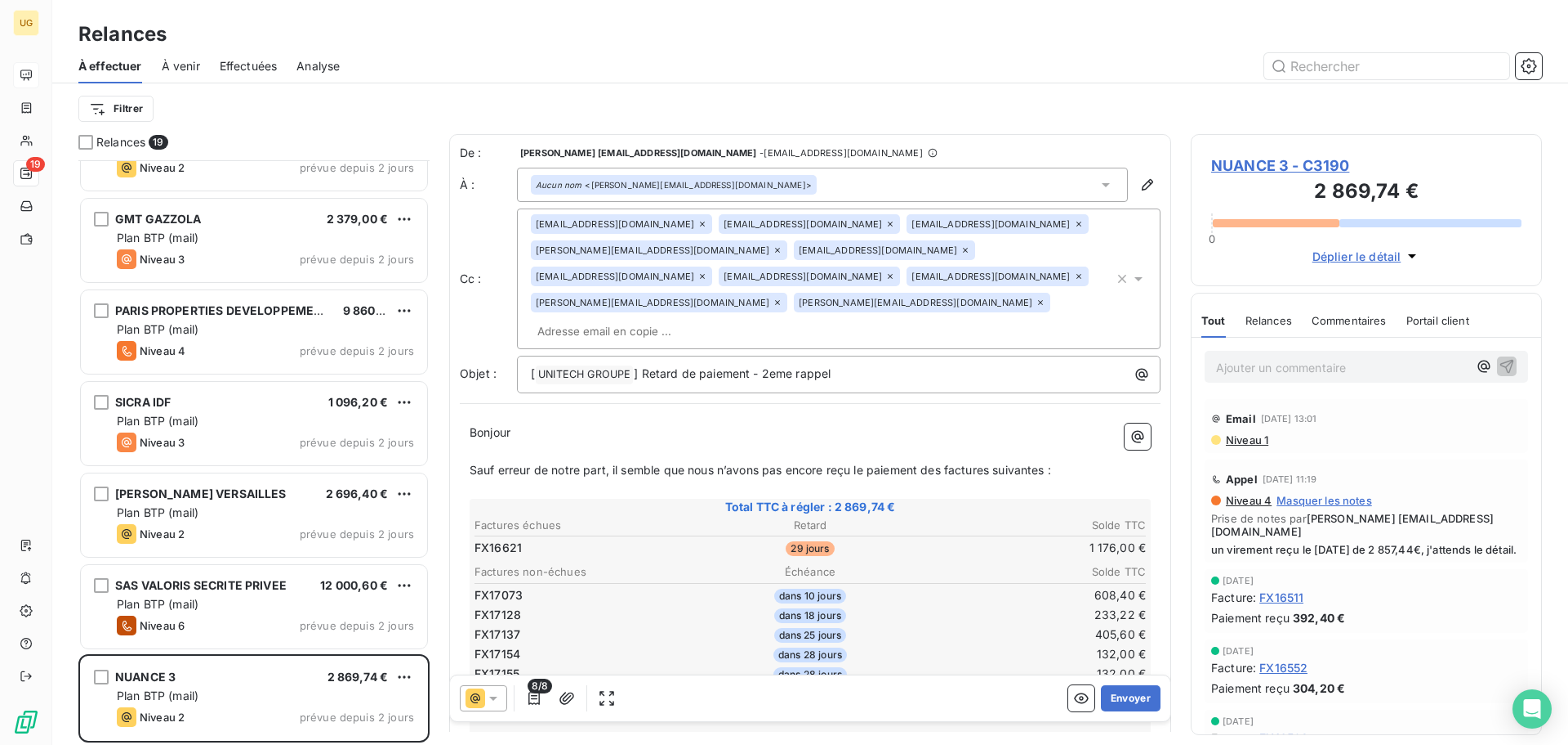
click at [877, 188] on div "Aucun nom <[PERSON_NAME][EMAIL_ADDRESS][DOMAIN_NAME]>" at bounding box center [822, 185] width 611 height 35
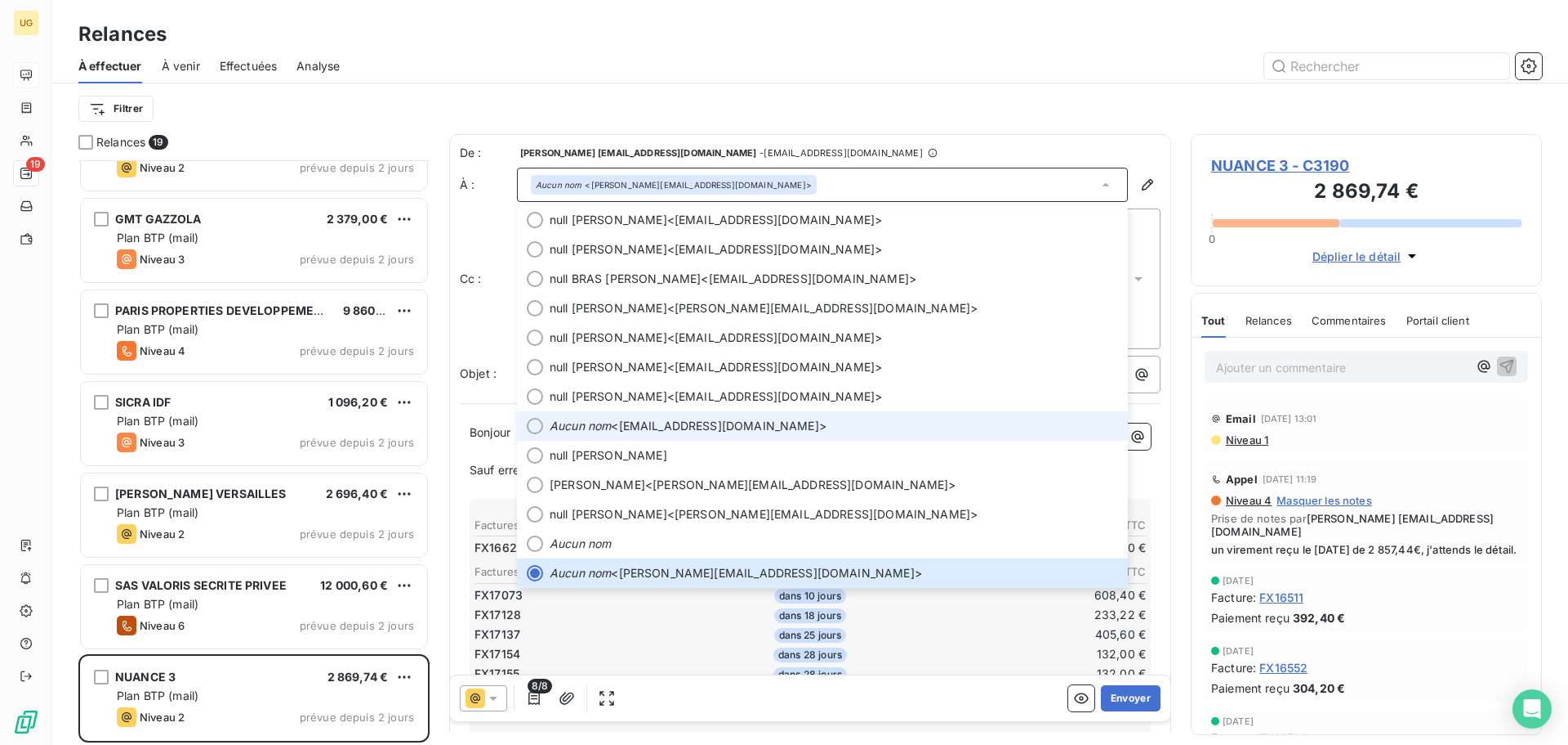
click at [737, 430] on span "Aucun nom <[EMAIL_ADDRESS][DOMAIN_NAME]>" at bounding box center [833, 425] width 569 height 16
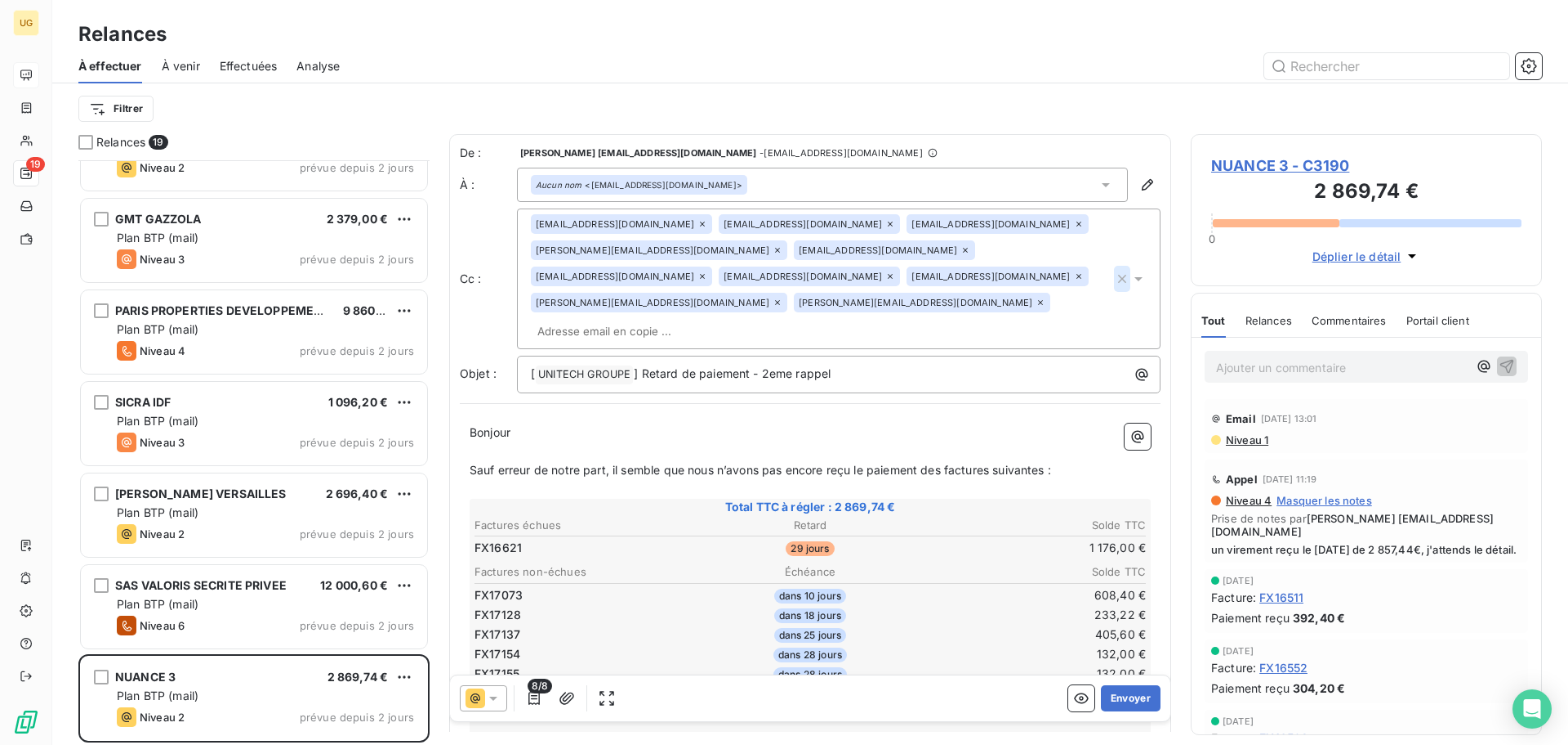
click at [1118, 274] on icon "button" at bounding box center [1122, 278] width 8 height 8
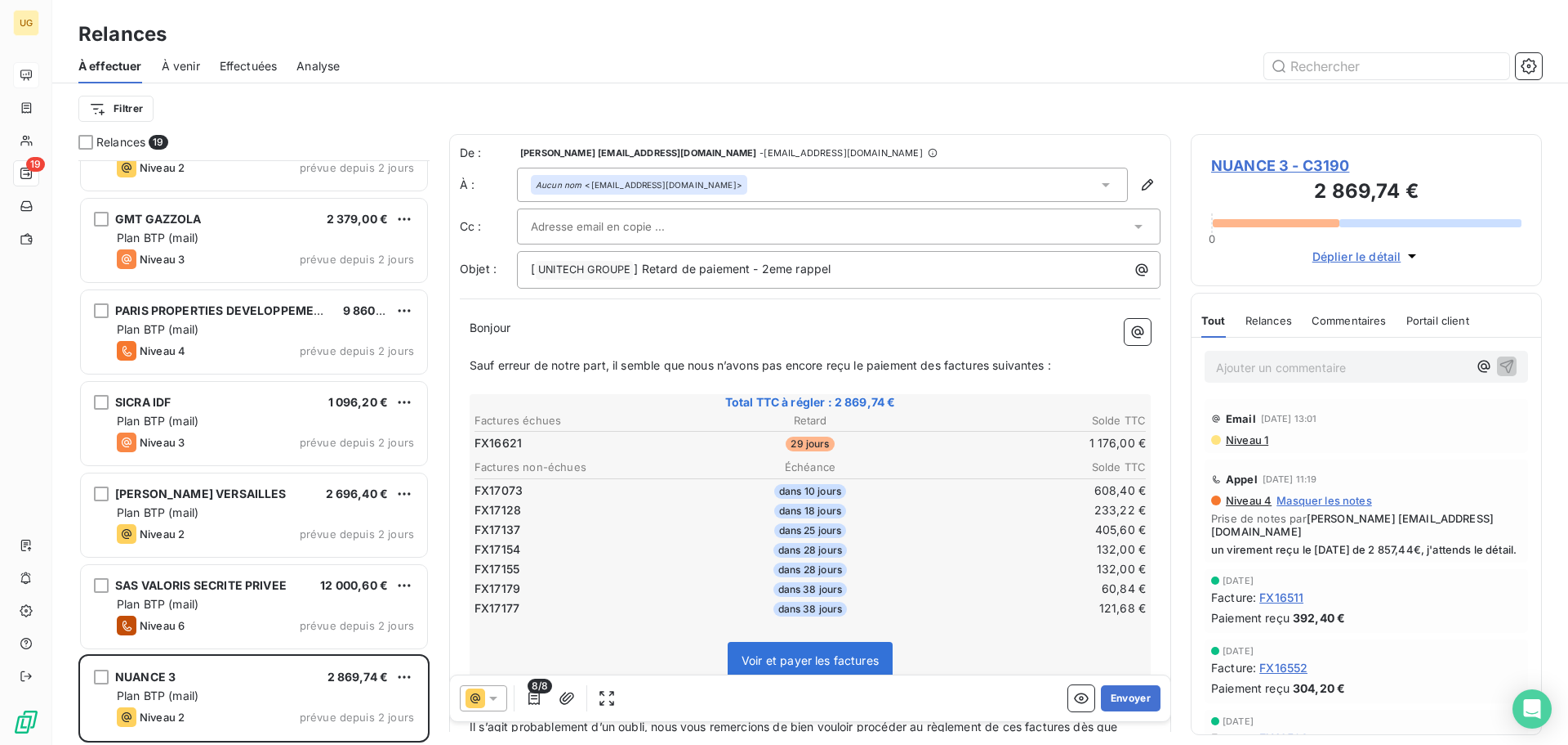
click at [850, 110] on div "Filtrer" at bounding box center [811, 109] width 1464 height 31
click at [539, 707] on button "button" at bounding box center [534, 698] width 26 height 26
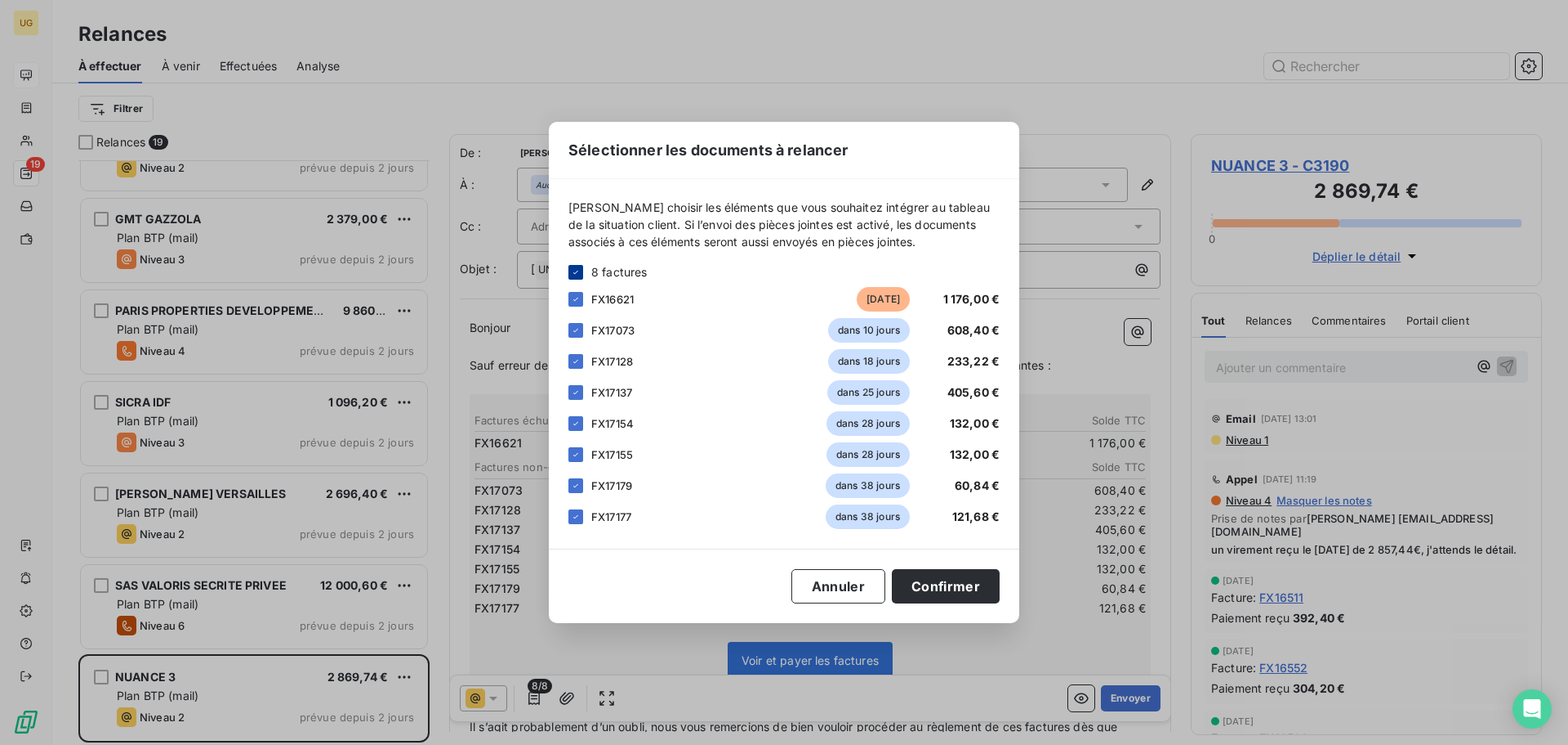
click at [576, 271] on icon at bounding box center [575, 270] width 5 height 3
click at [576, 298] on div at bounding box center [575, 298] width 14 height 14
click at [970, 582] on button "Confirmer" at bounding box center [946, 586] width 108 height 35
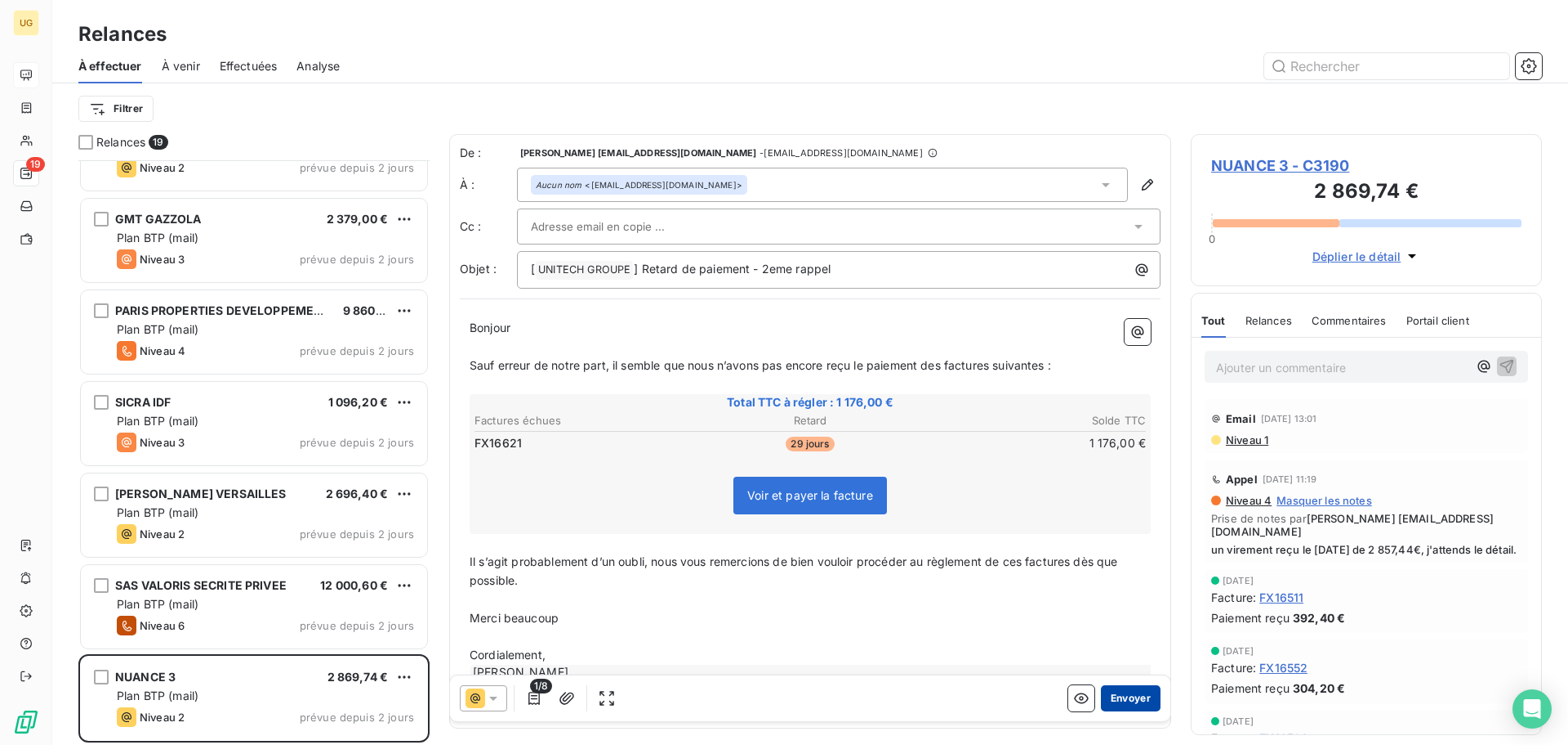
click at [1111, 699] on button "Envoyer" at bounding box center [1131, 698] width 60 height 26
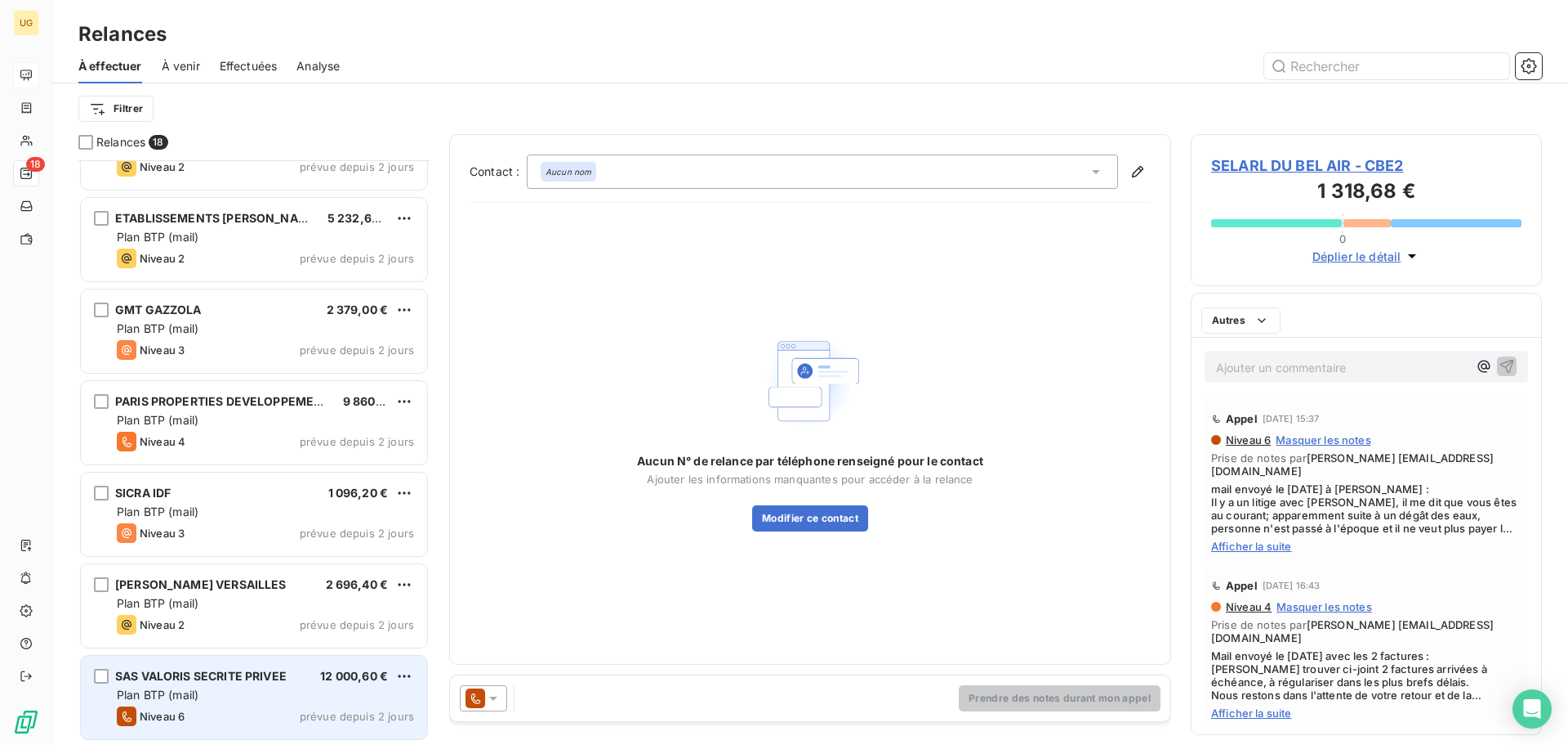
scroll to position [1064, 0]
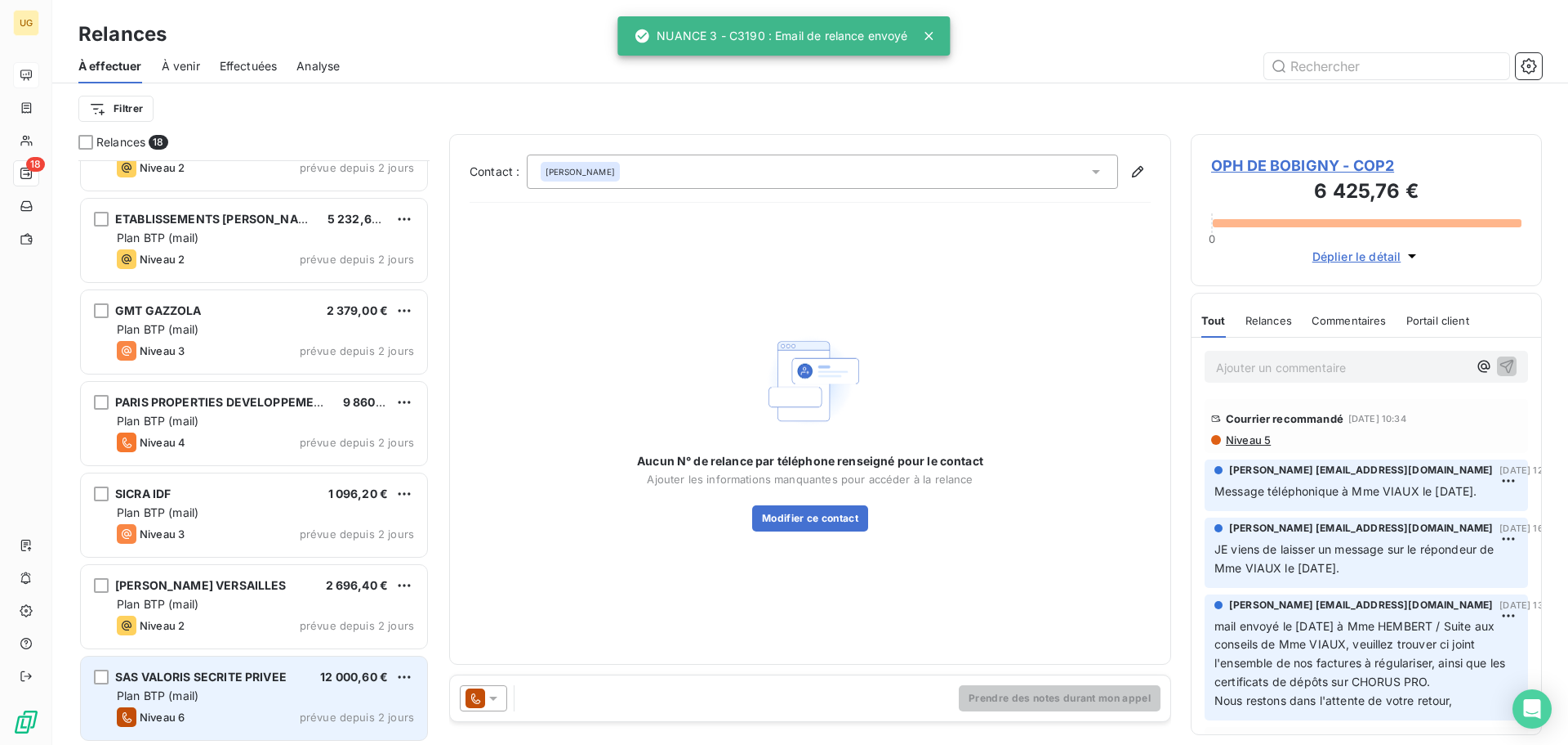
click at [299, 682] on div "SAS VALORIS SECRITE PRIVEE 12 000,60 €" at bounding box center [265, 676] width 297 height 14
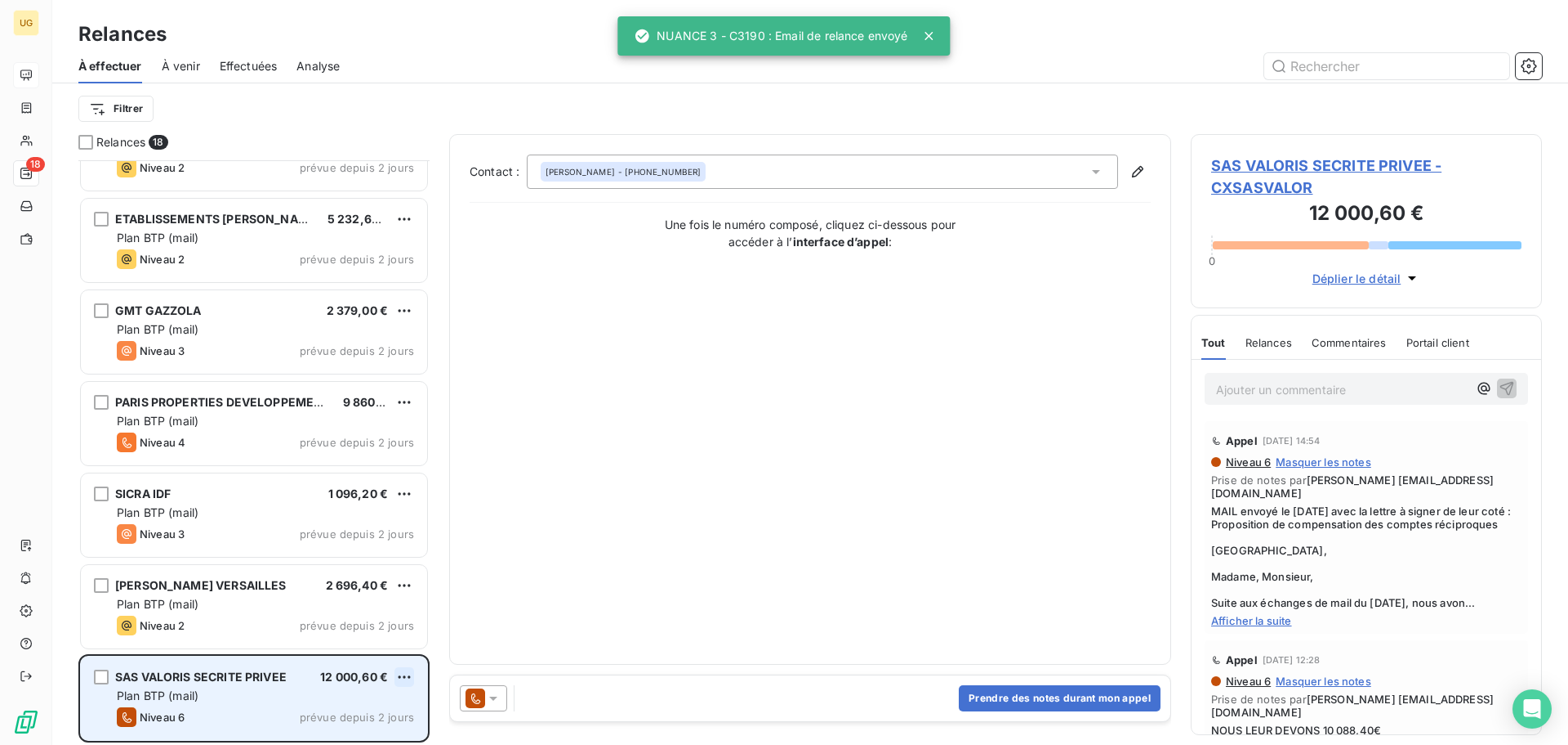
click at [402, 676] on html "UG 18 Relances À effectuer À venir Effectuées Analyse Filtrer Relances 18 OPH D…" at bounding box center [784, 372] width 1568 height 745
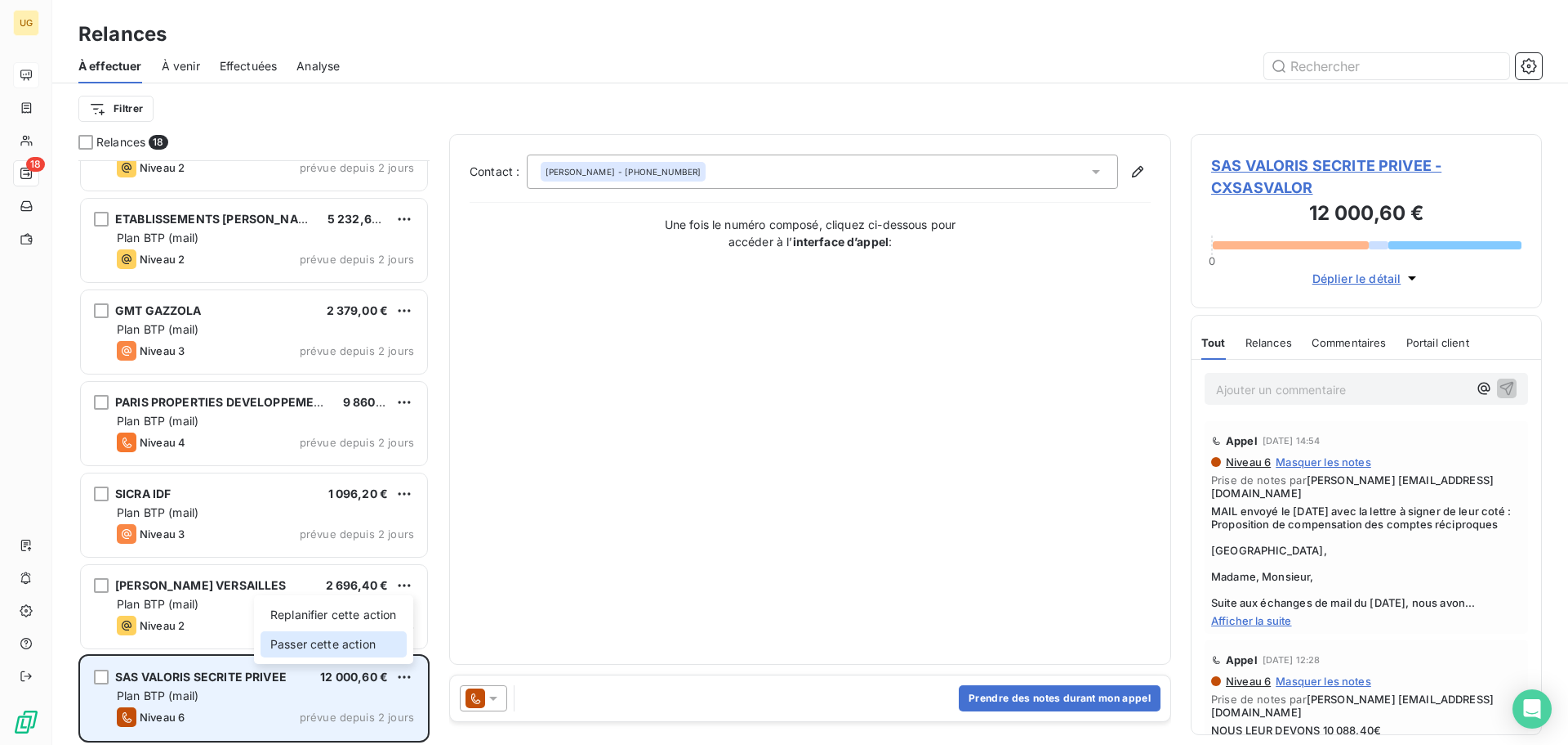
click at [365, 640] on div "Passer cette action" at bounding box center [334, 644] width 146 height 26
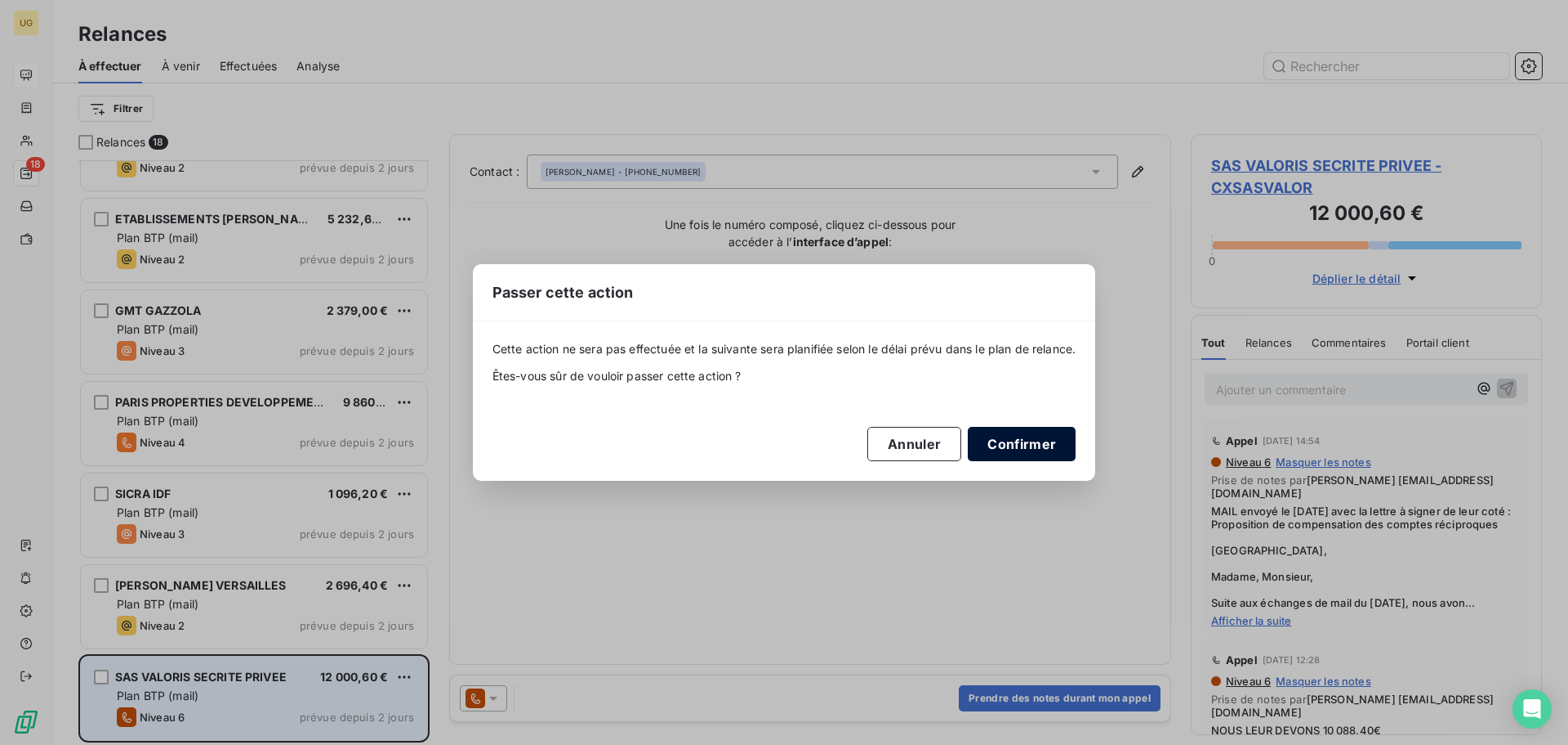
click at [1037, 439] on button "Confirmer" at bounding box center [1022, 444] width 108 height 35
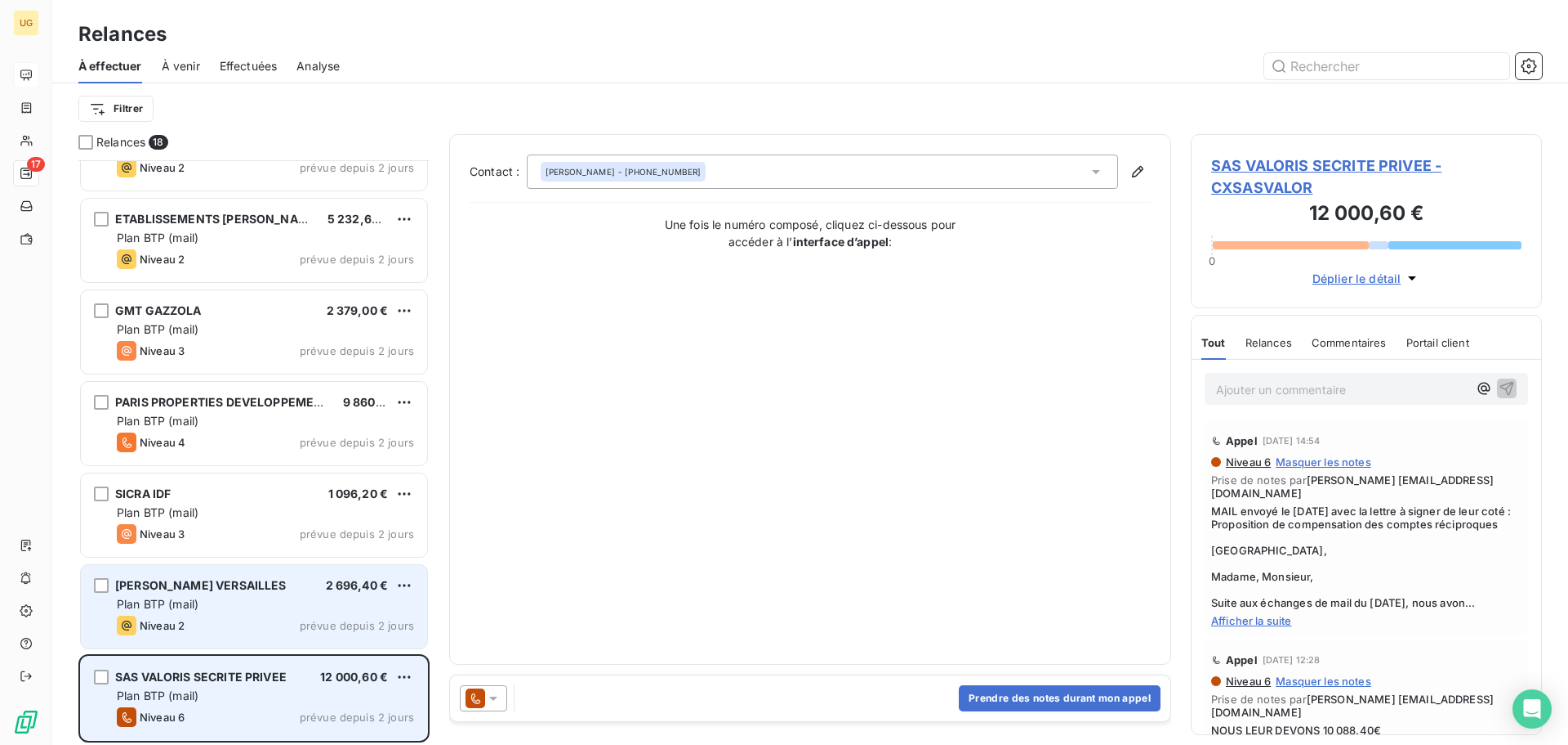
scroll to position [972, 0]
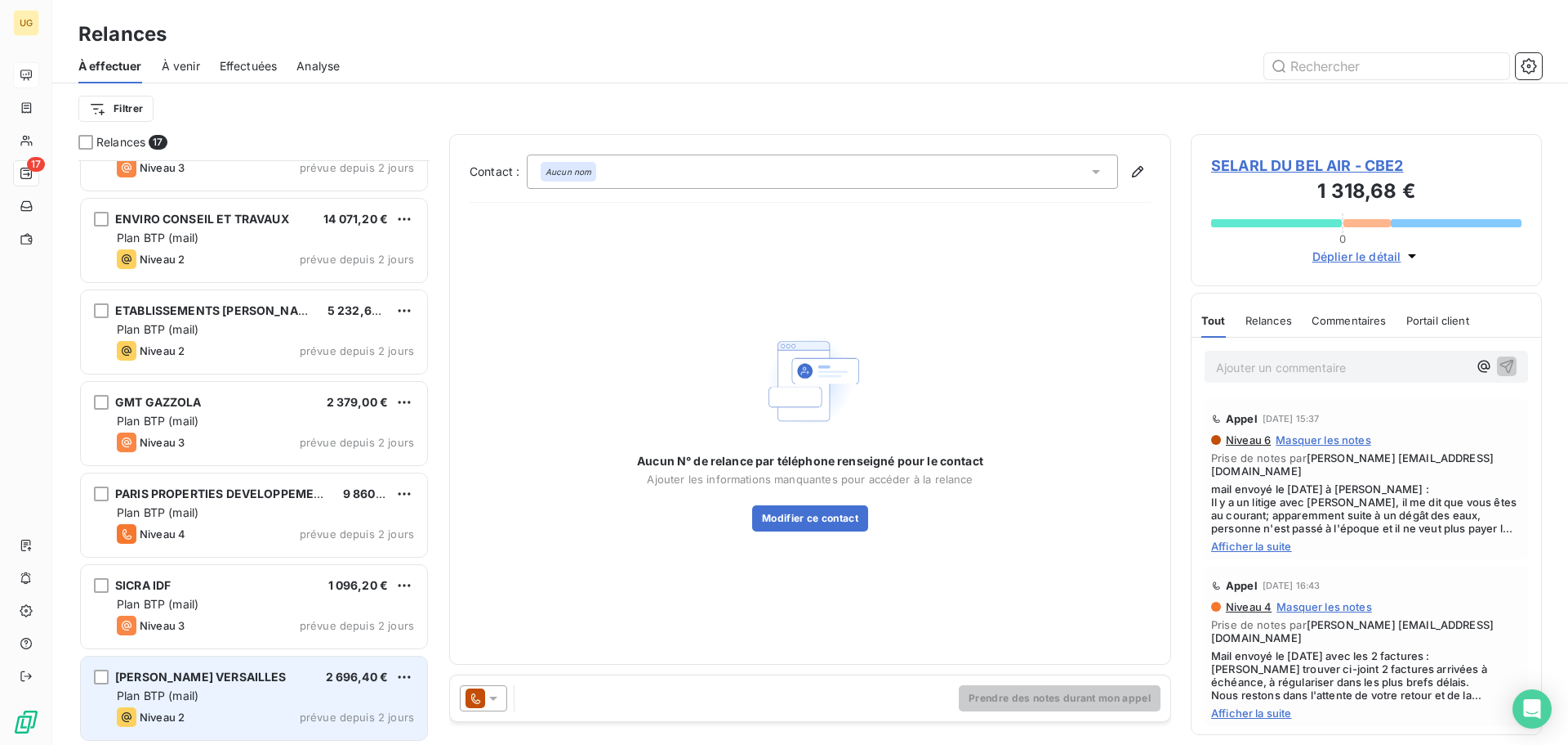
click at [291, 707] on div "Niveau 2 prévue depuis 2 jours" at bounding box center [265, 716] width 297 height 19
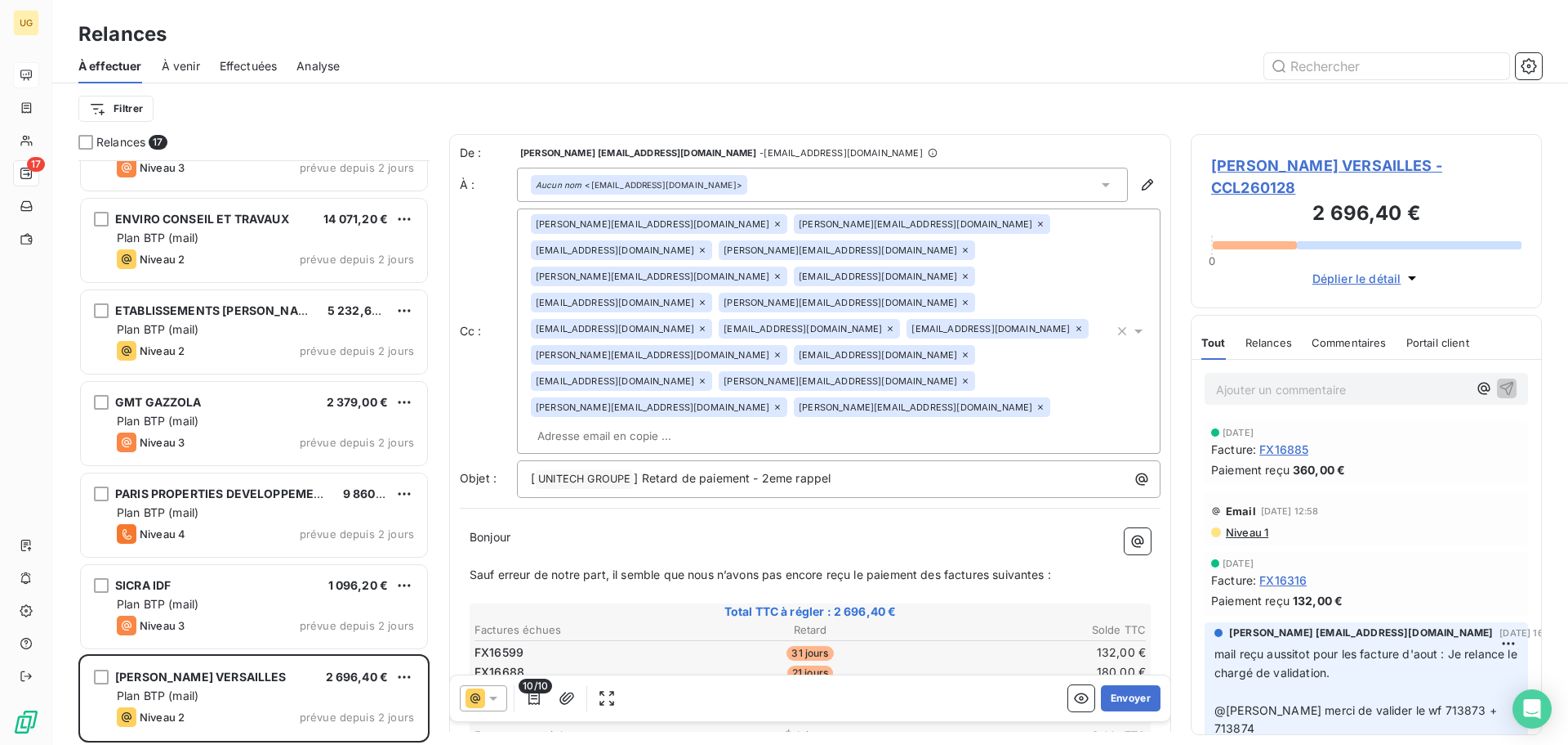
click at [492, 699] on icon at bounding box center [493, 698] width 16 height 16
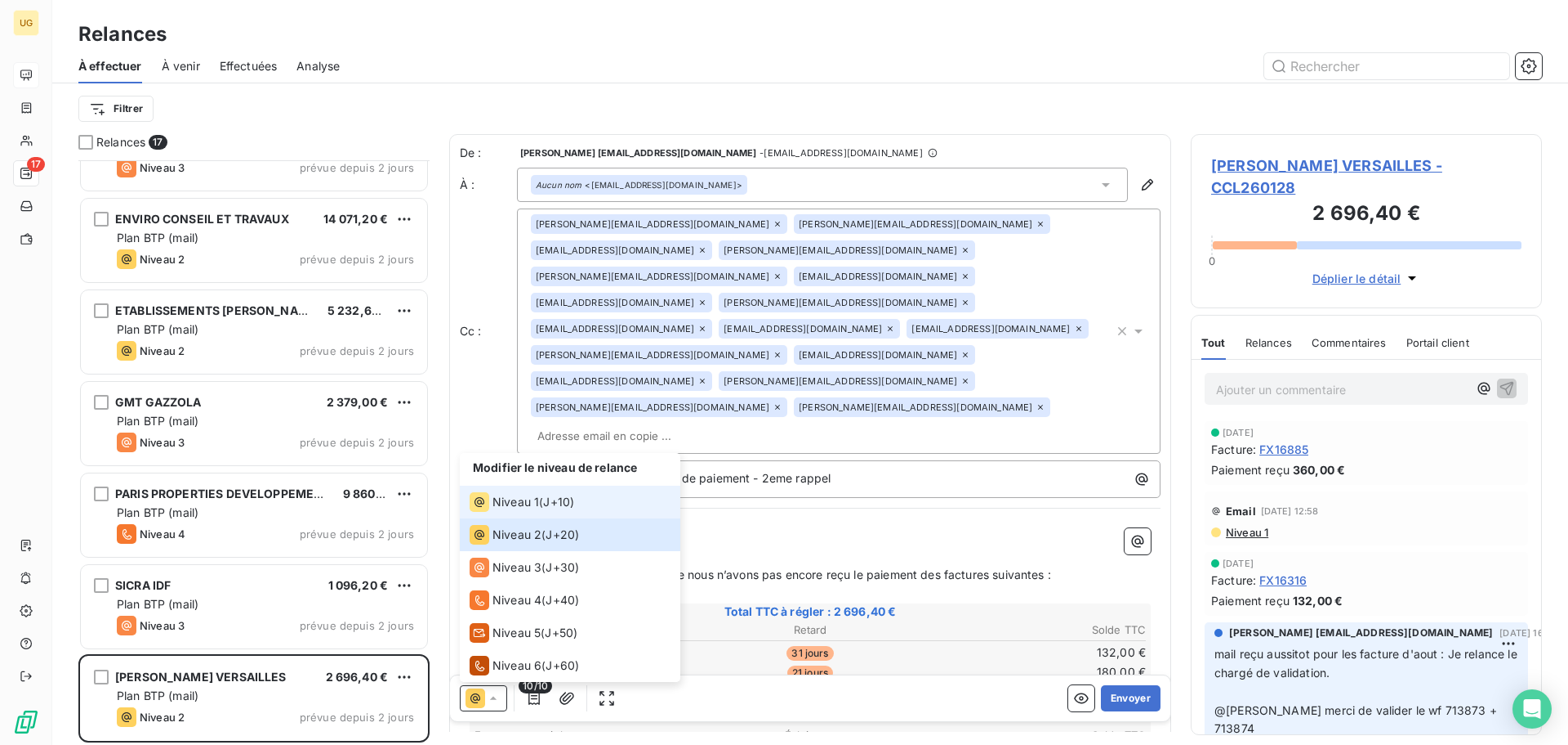
click at [511, 497] on span "Niveau 1" at bounding box center [516, 501] width 46 height 16
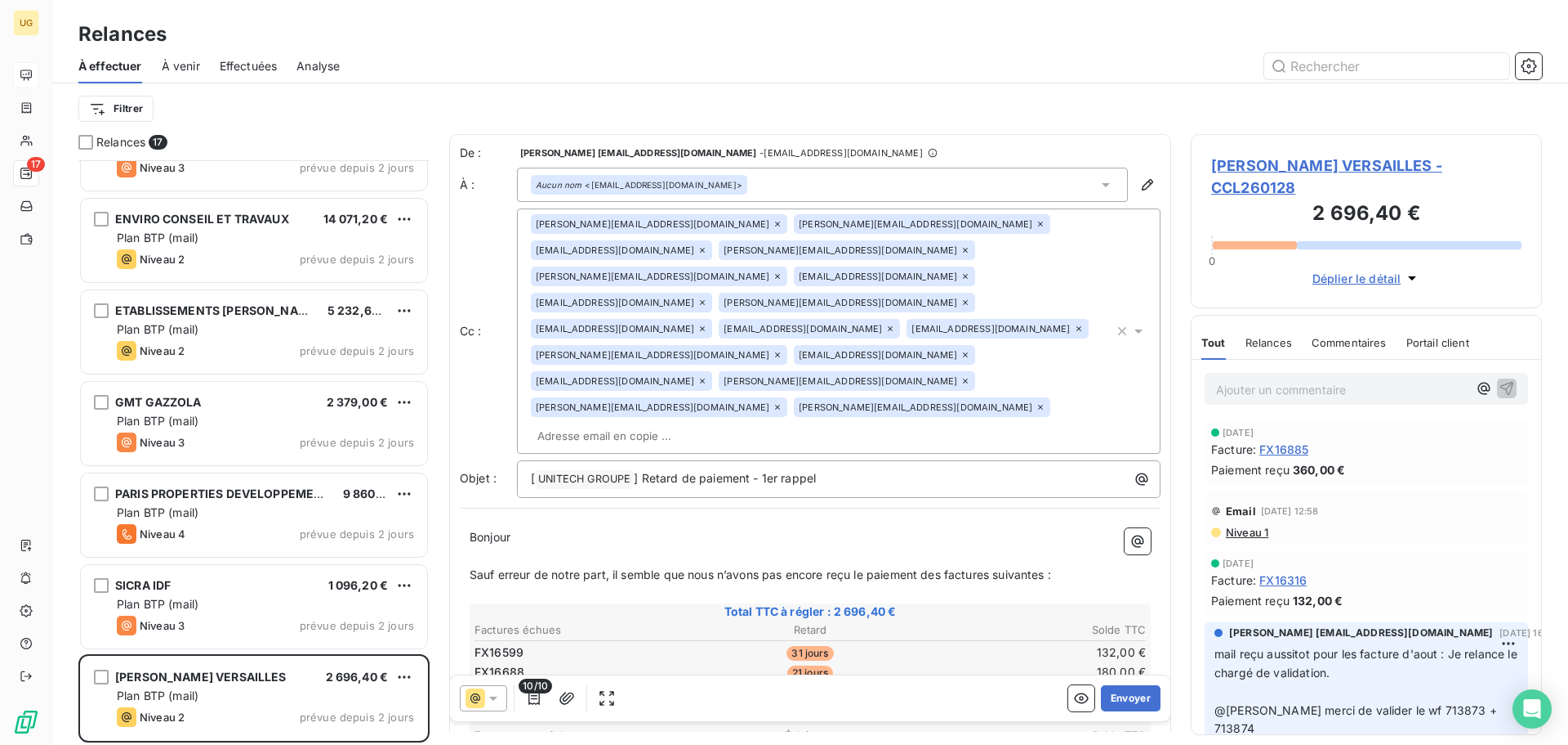
click at [792, 176] on div "Aucun nom <[EMAIL_ADDRESS][DOMAIN_NAME]>" at bounding box center [822, 185] width 611 height 35
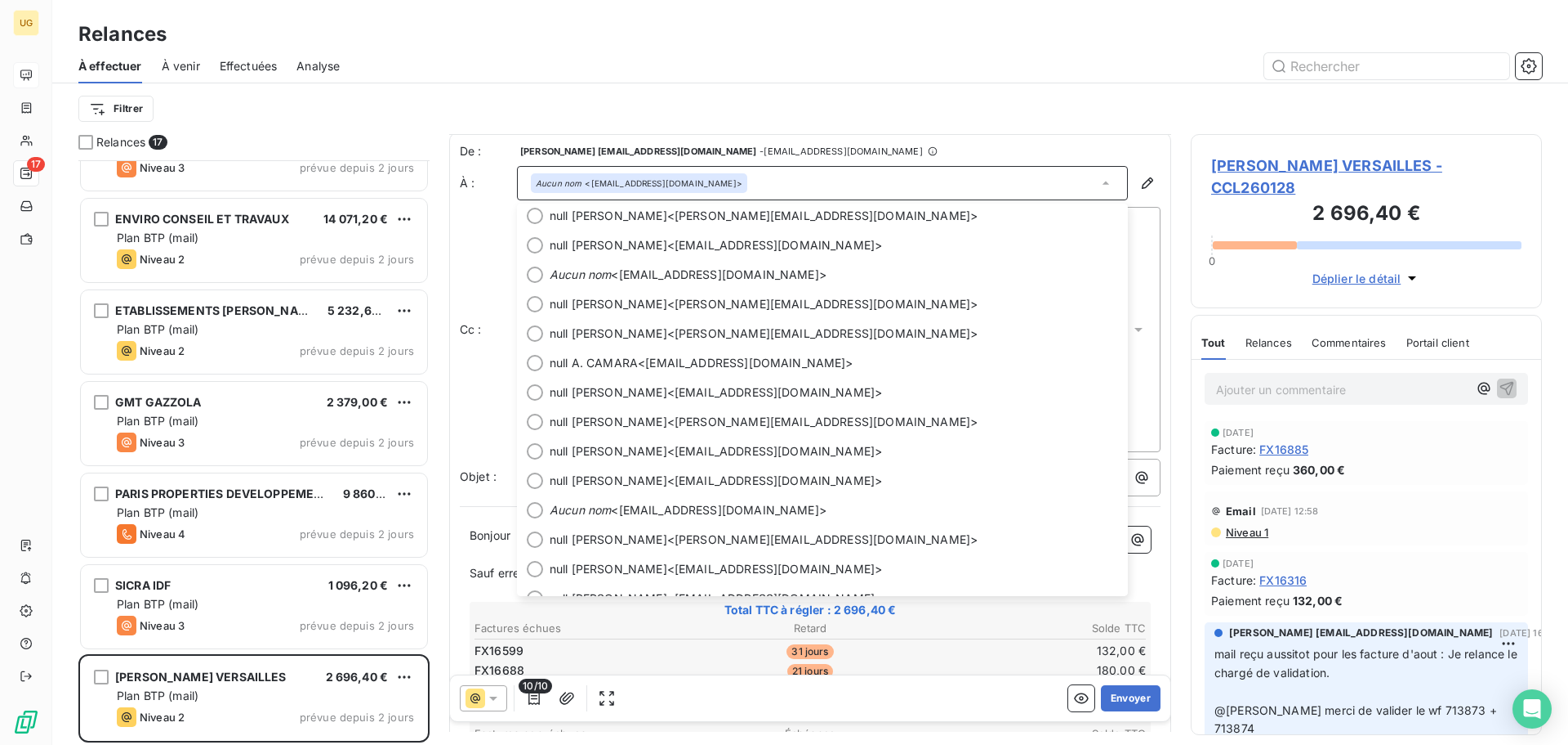
scroll to position [3, 0]
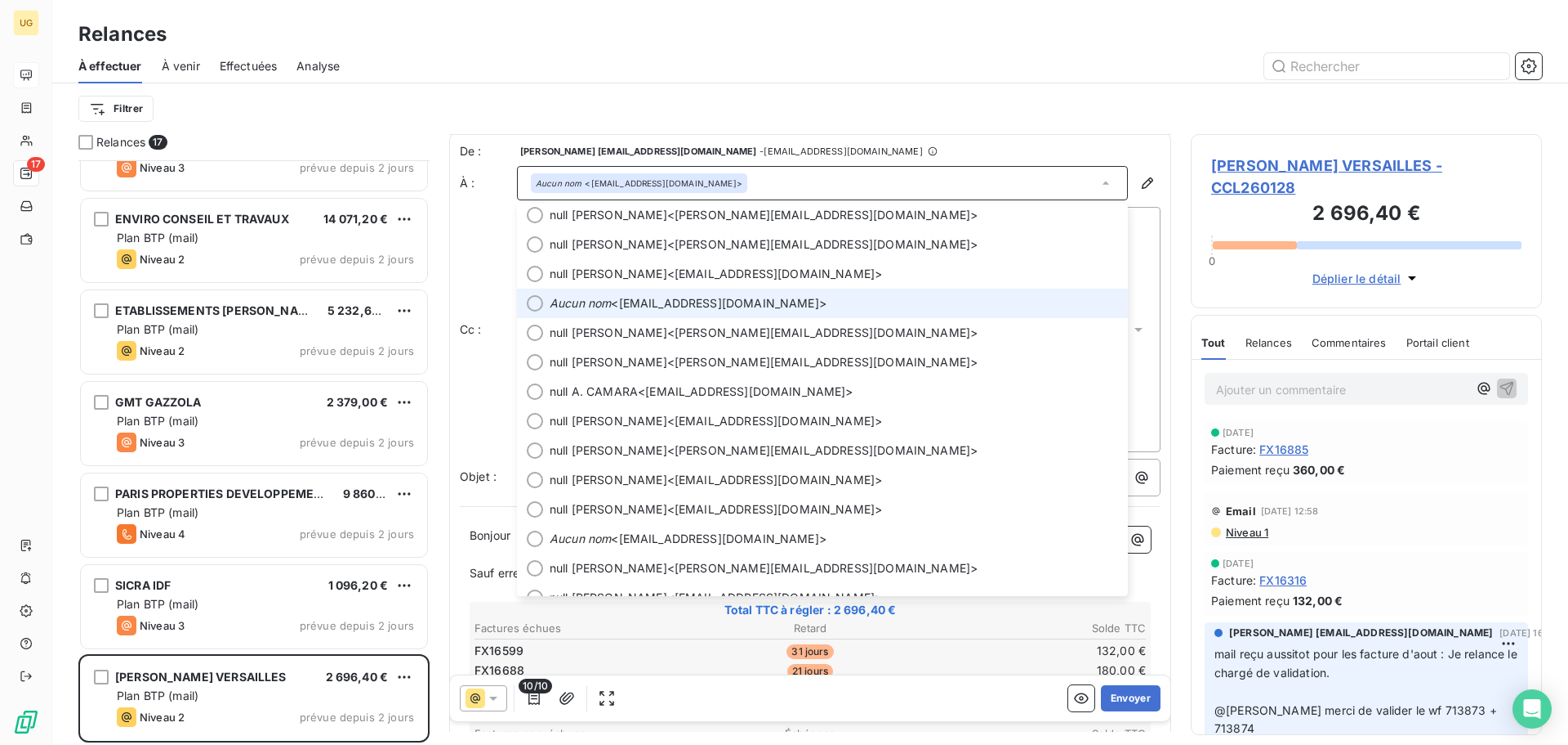
click at [760, 305] on span "Aucun nom <[EMAIL_ADDRESS][DOMAIN_NAME]>" at bounding box center [833, 303] width 569 height 16
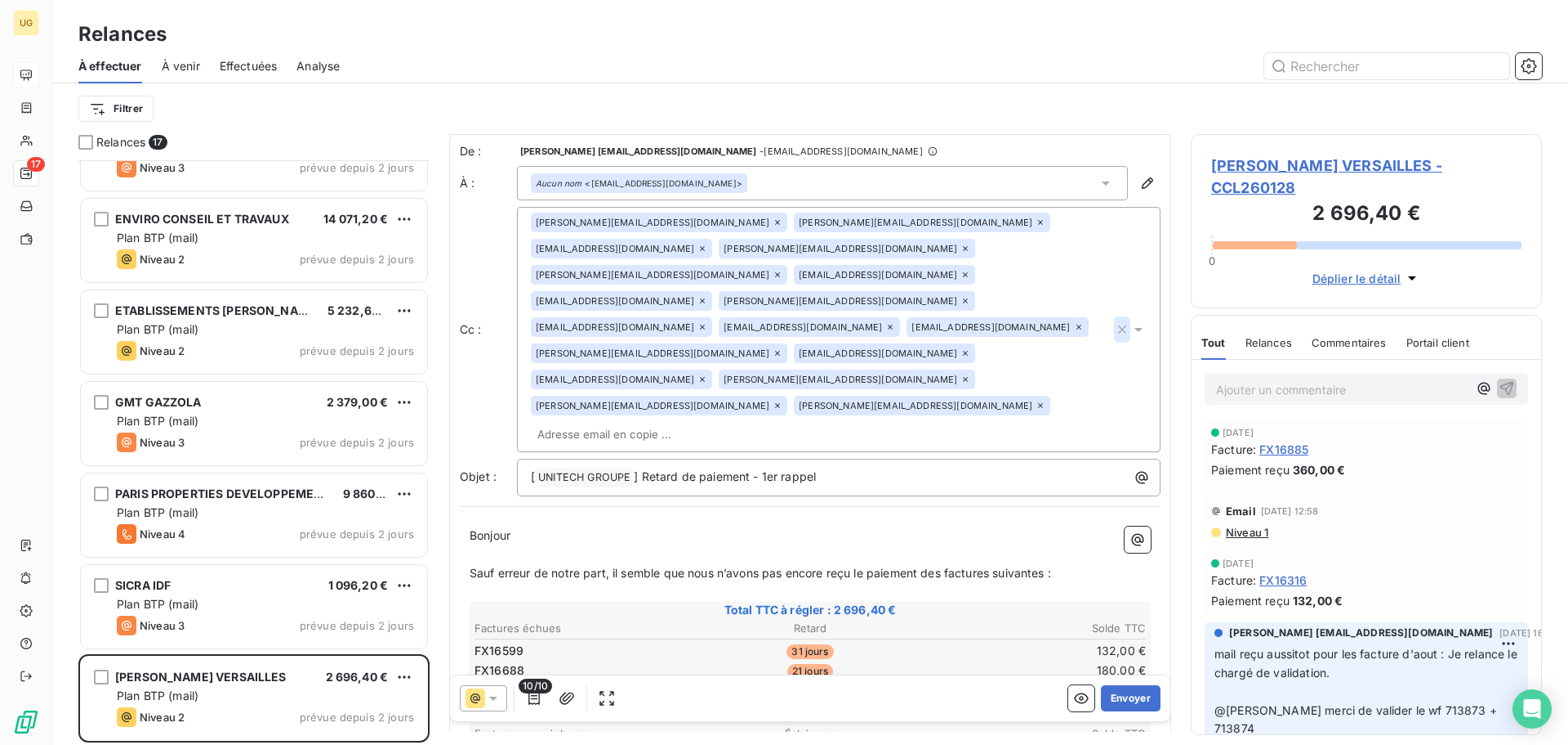
click at [1118, 325] on icon "button" at bounding box center [1122, 329] width 8 height 8
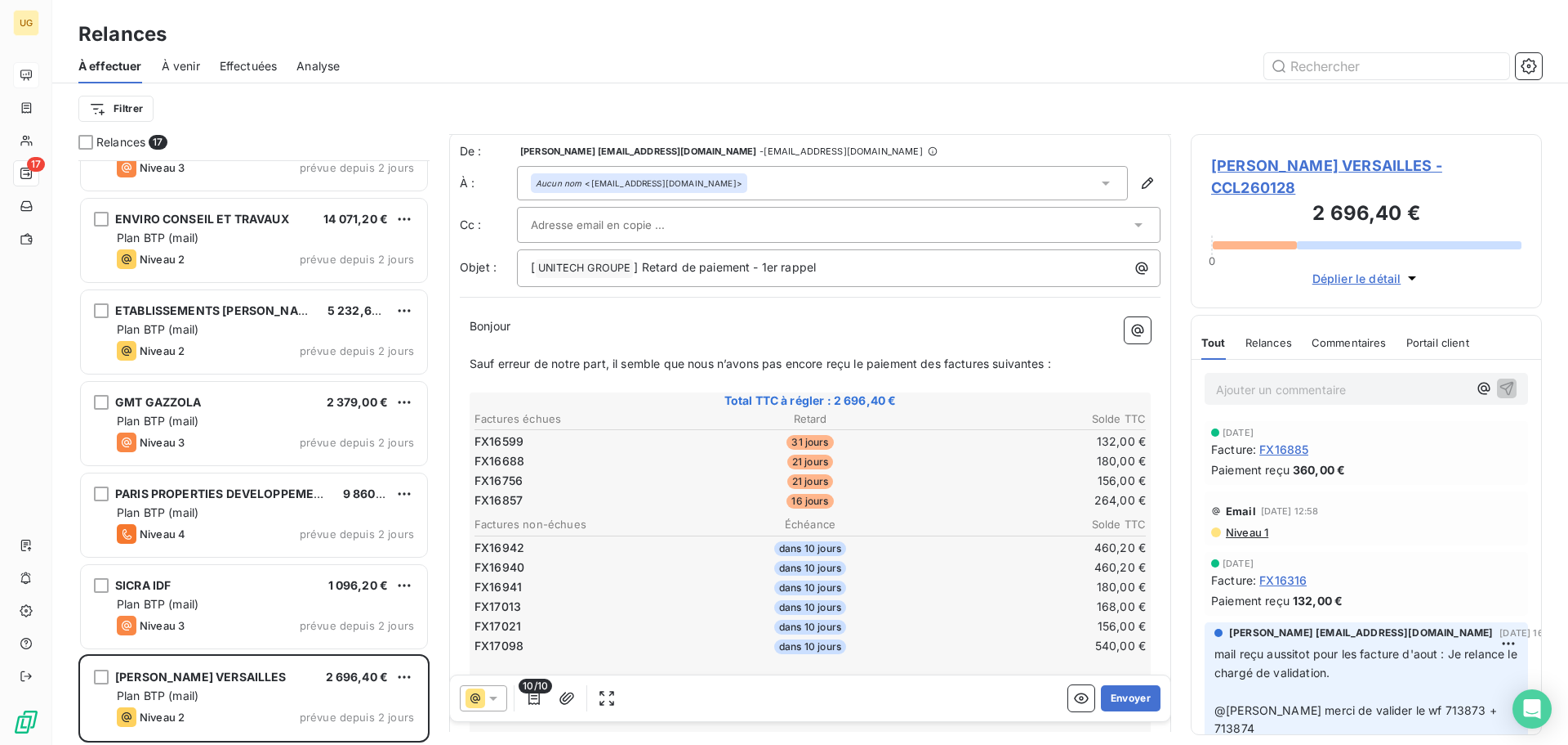
click at [1027, 129] on div "Filtrer" at bounding box center [811, 109] width 1464 height 51
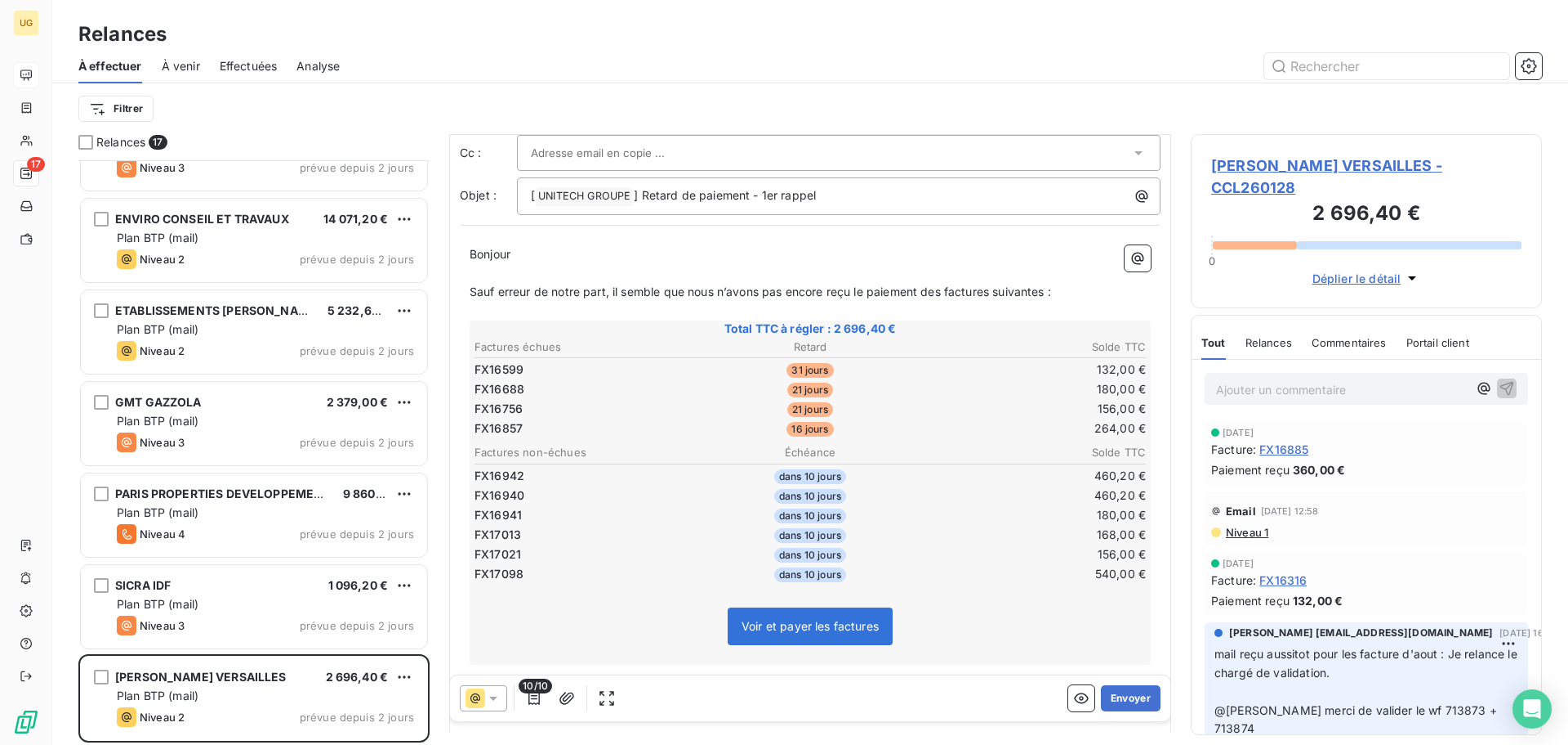
scroll to position [166, 0]
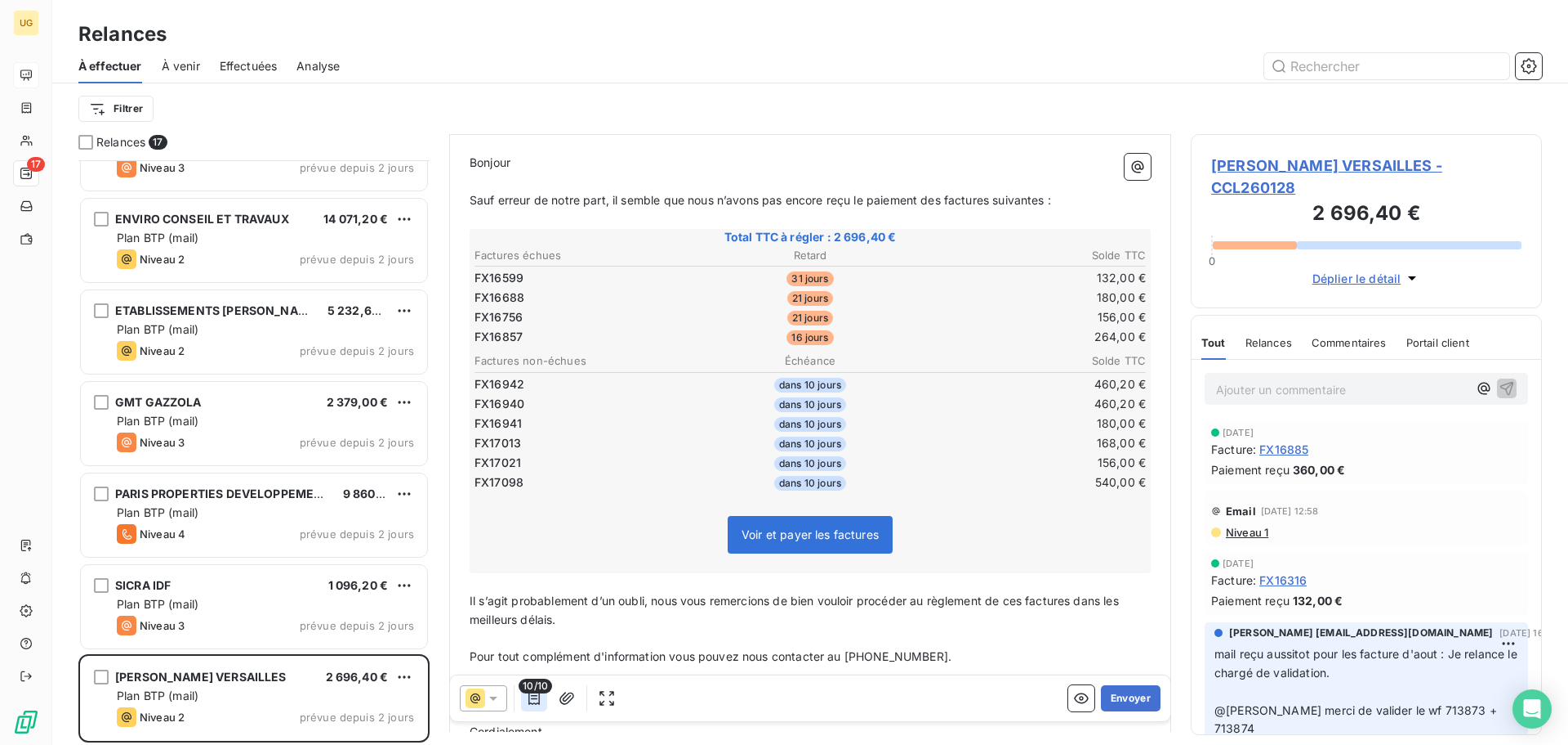
click at [537, 705] on icon "button" at bounding box center [534, 698] width 16 height 16
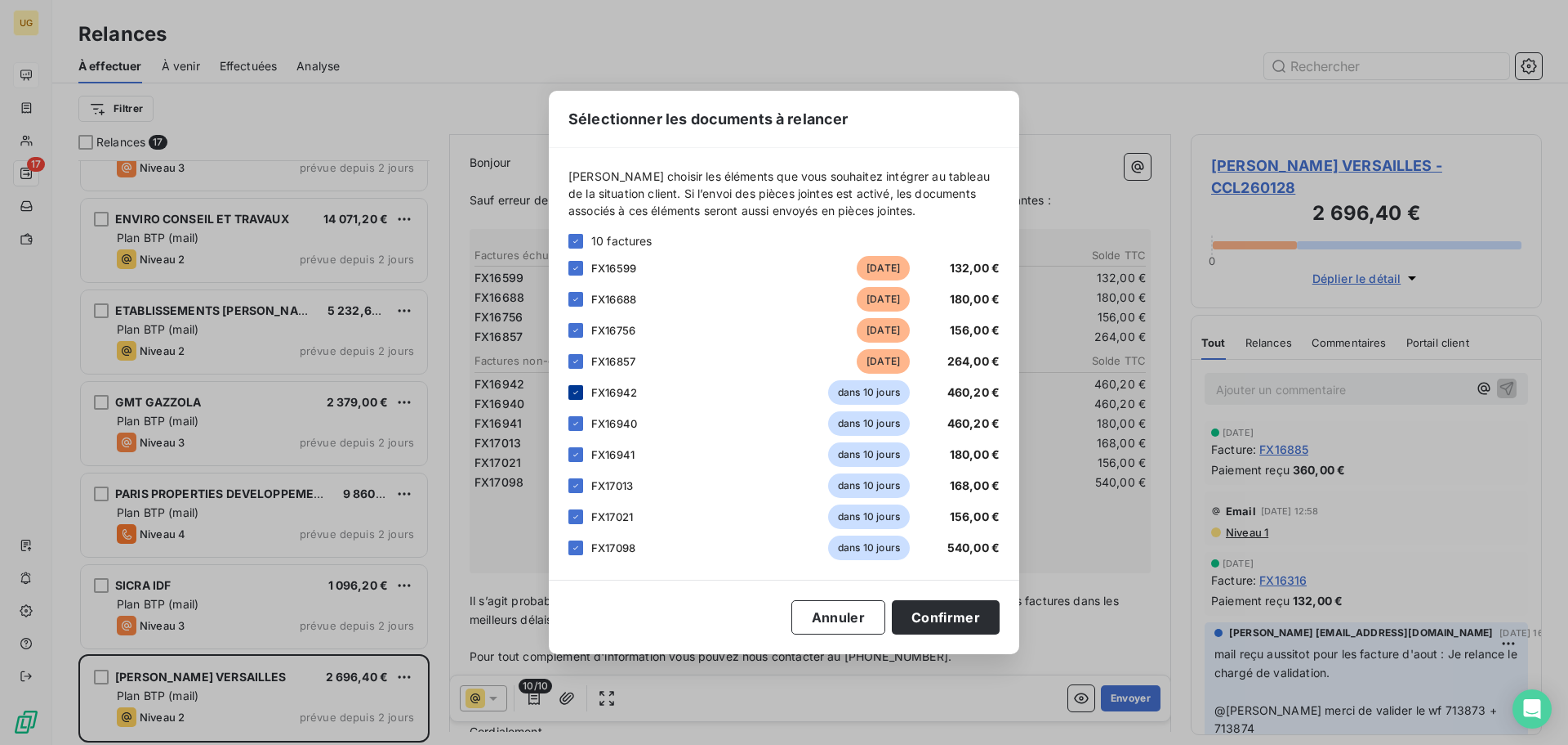
click at [574, 395] on icon at bounding box center [576, 392] width 10 height 10
click at [573, 424] on icon at bounding box center [576, 424] width 10 height 10
click at [570, 452] on div at bounding box center [575, 453] width 14 height 14
click at [571, 484] on icon at bounding box center [576, 485] width 10 height 10
drag, startPoint x: 572, startPoint y: 512, endPoint x: 576, endPoint y: 546, distance: 34.2
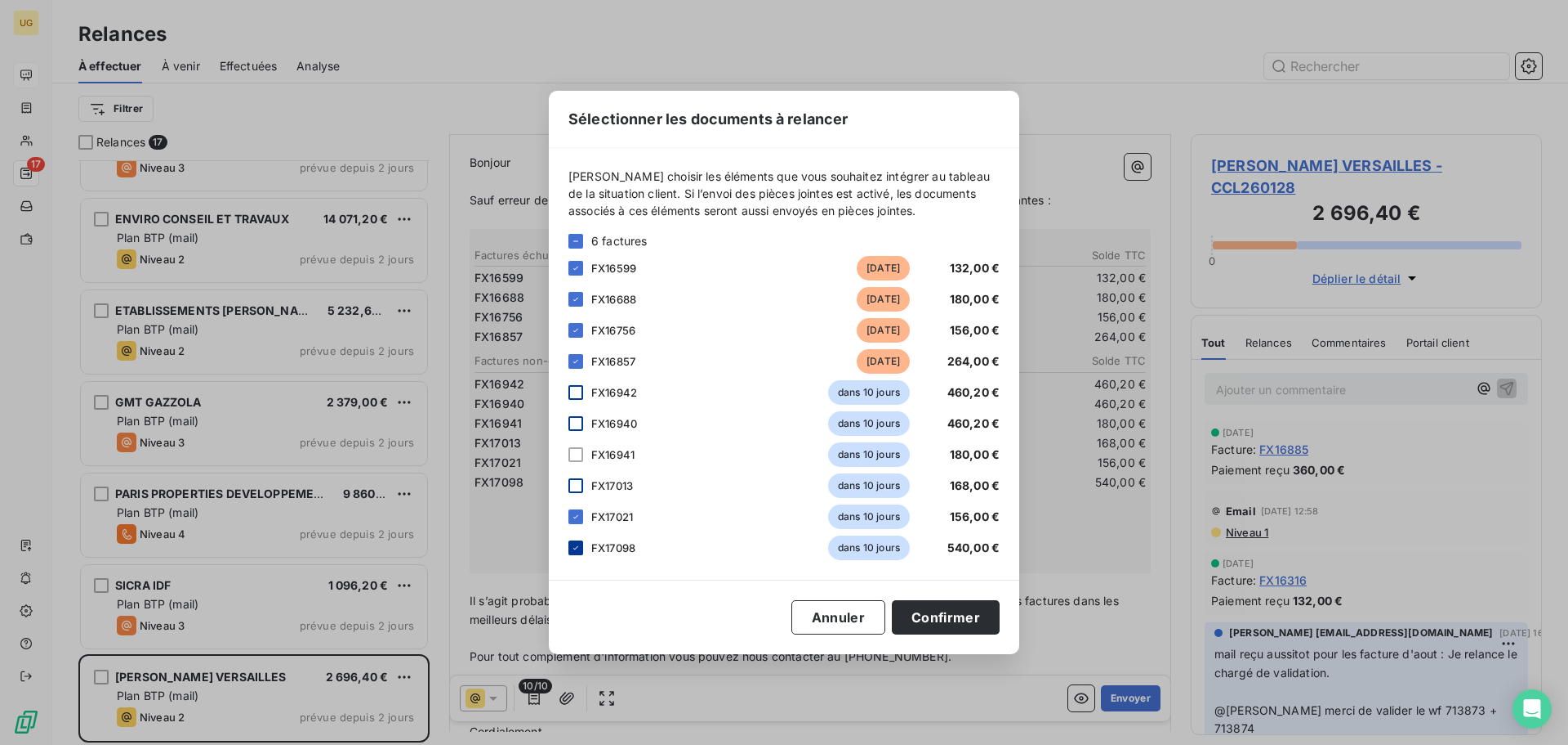
click at [574, 514] on icon at bounding box center [576, 517] width 10 height 10
click at [576, 546] on icon at bounding box center [576, 548] width 10 height 10
click at [955, 618] on button "Confirmer" at bounding box center [946, 617] width 108 height 35
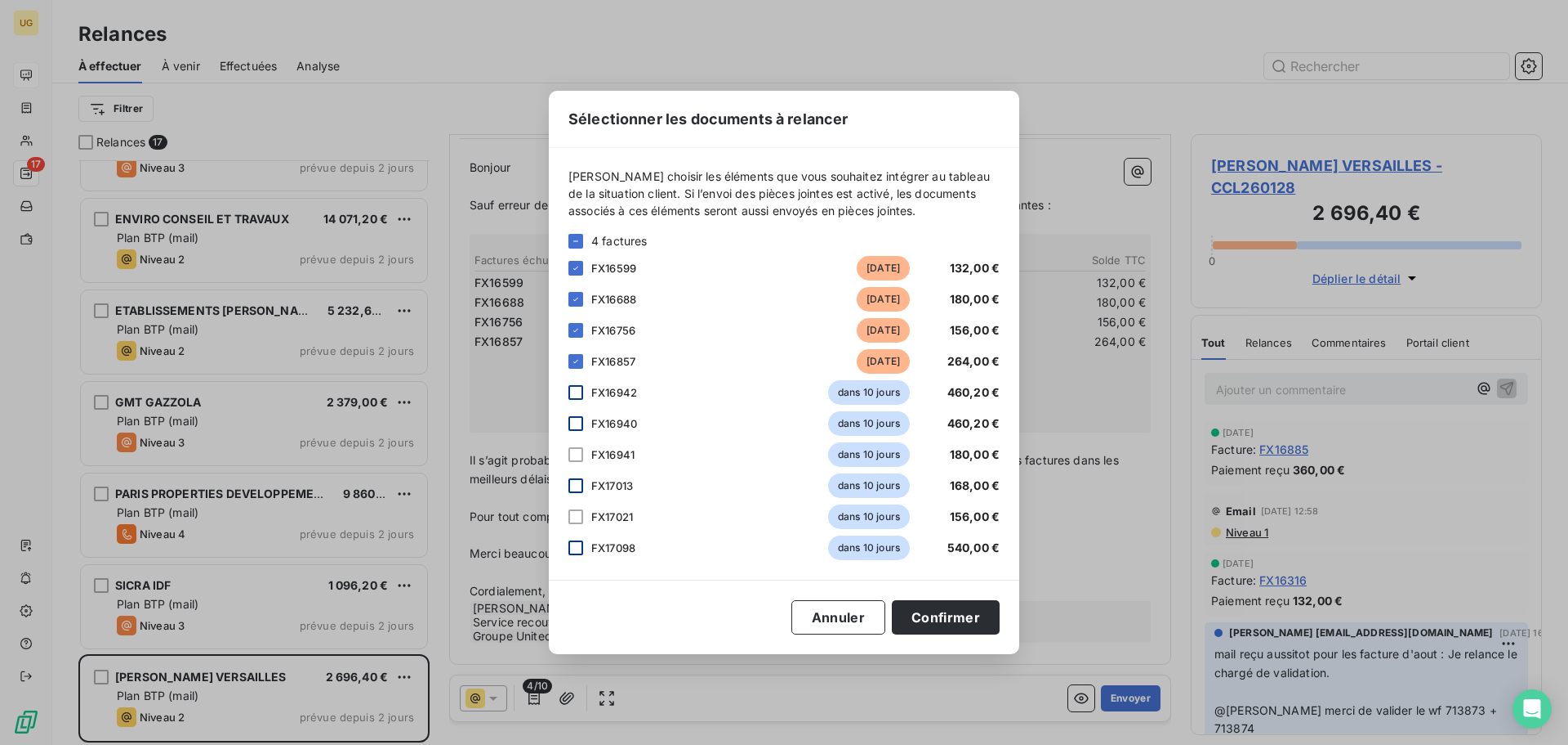
scroll to position [161, 0]
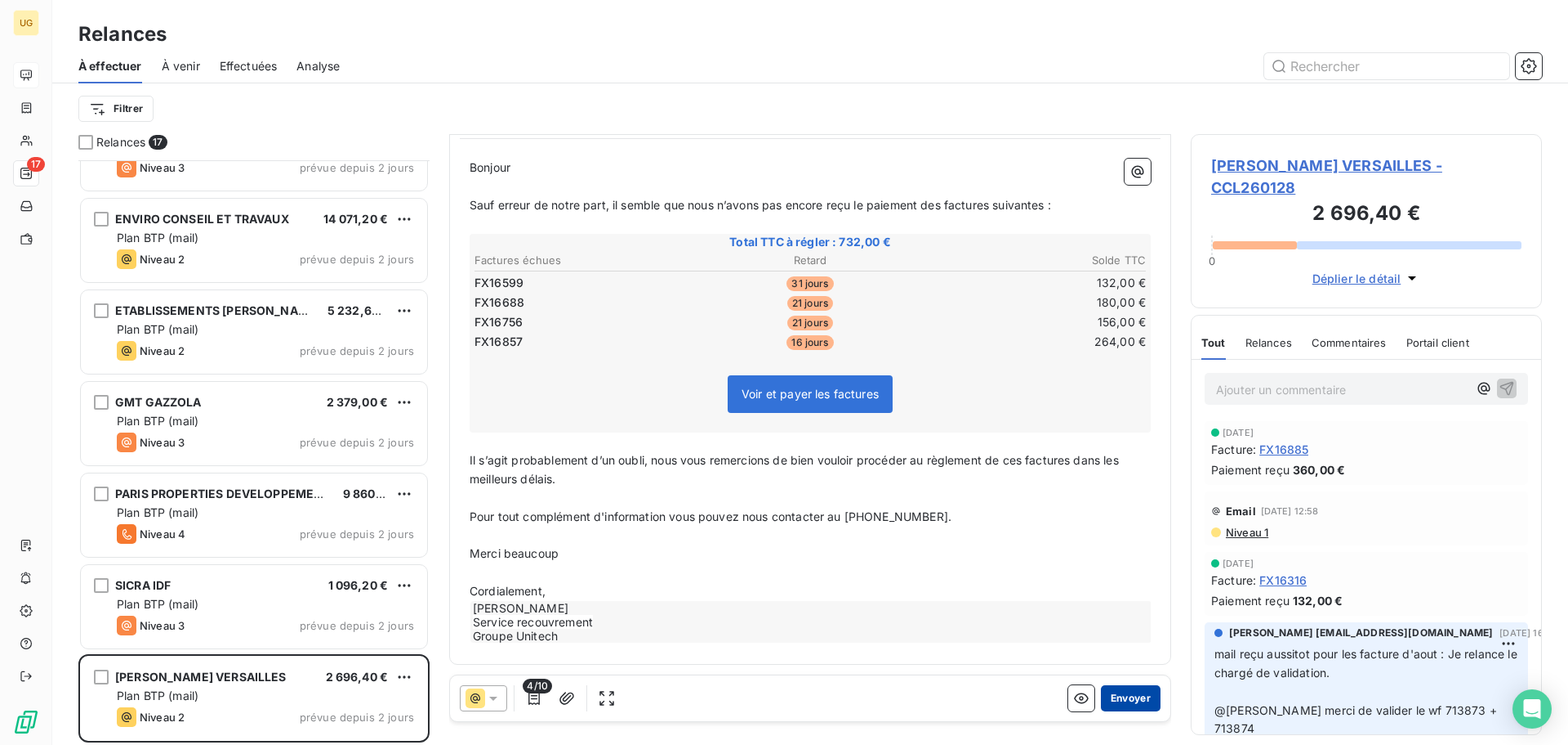
click at [1118, 694] on button "Envoyer" at bounding box center [1131, 698] width 60 height 26
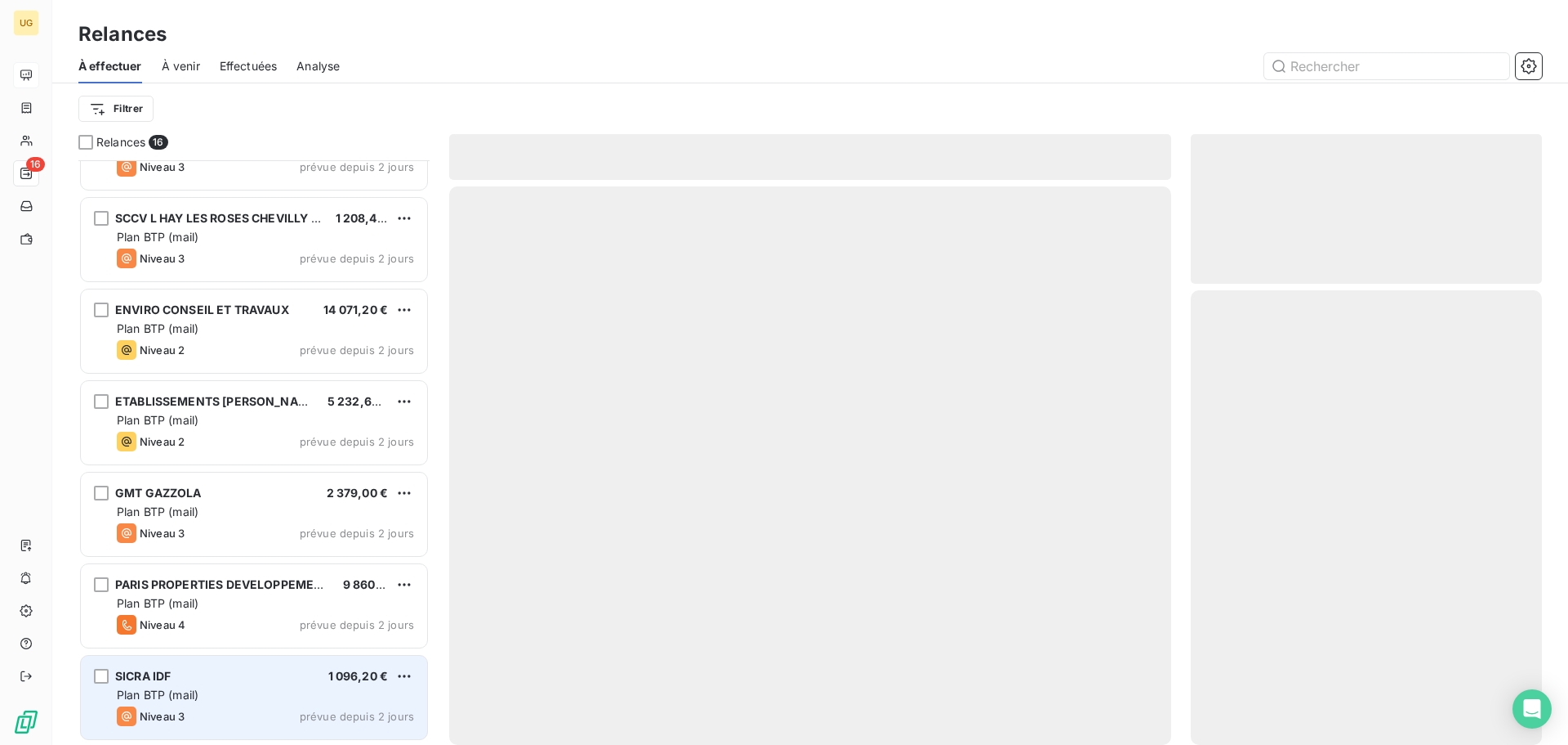
scroll to position [880, 0]
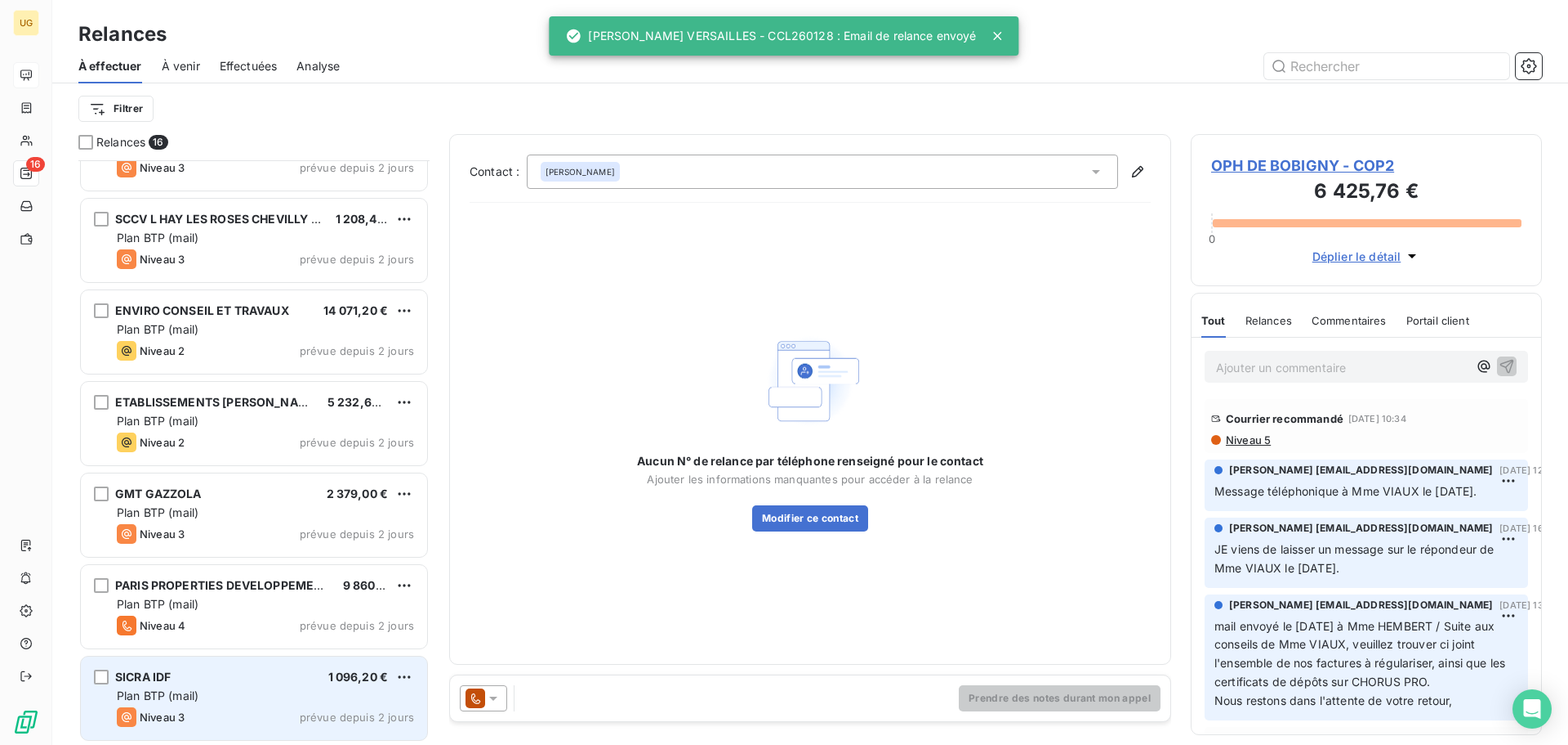
click at [273, 706] on div "Niveau 3 prévue depuis 2 jours" at bounding box center [265, 716] width 297 height 19
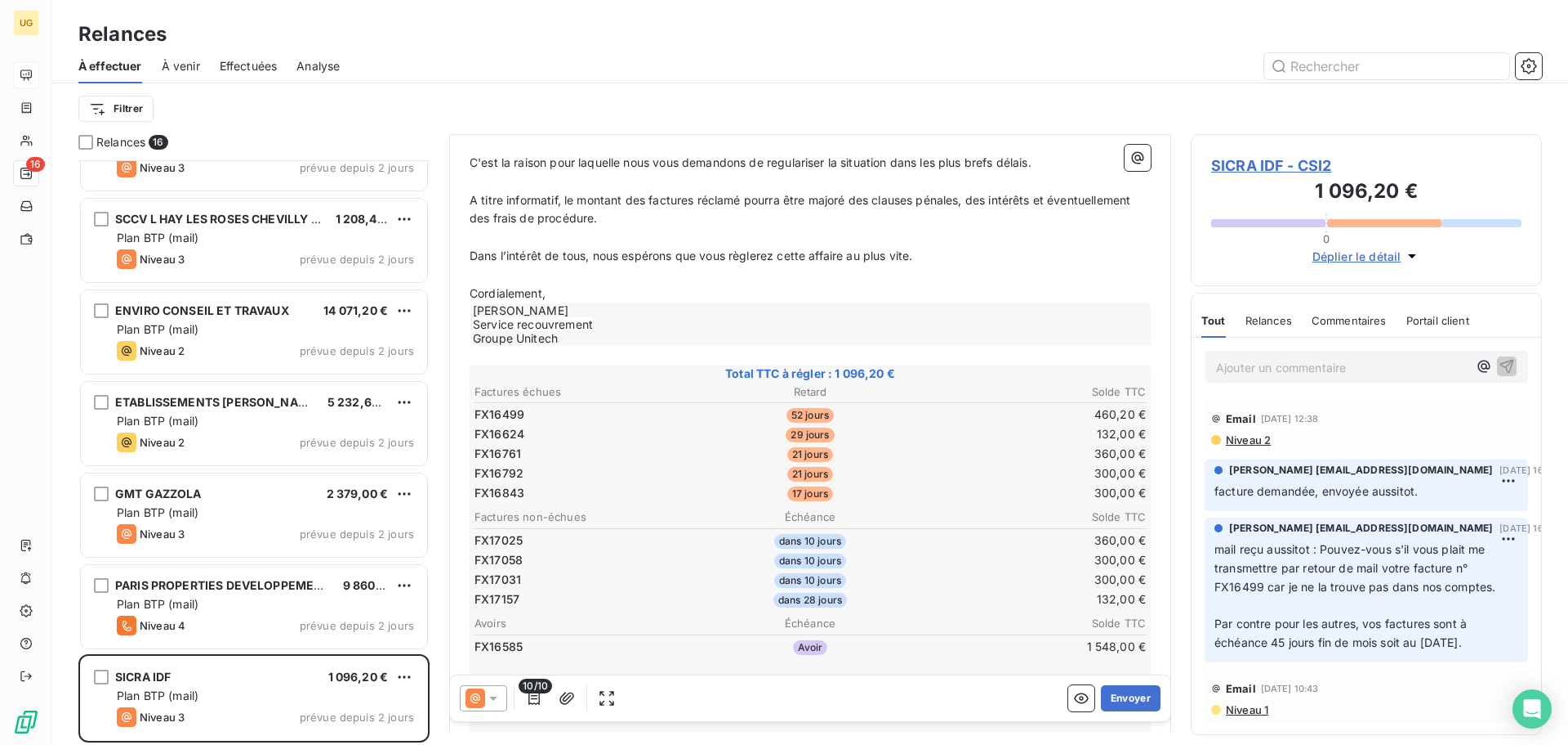
scroll to position [573, 0]
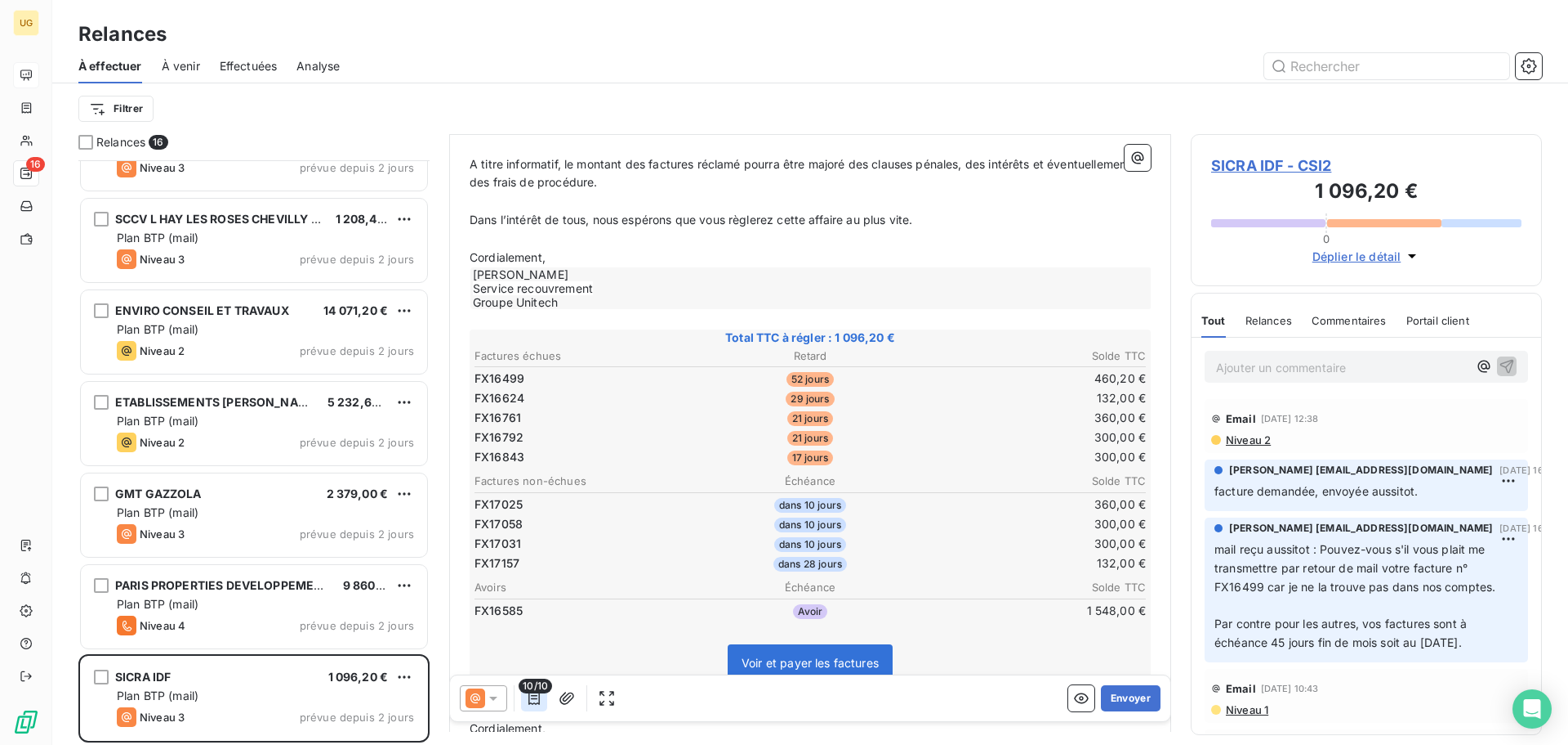
click at [532, 705] on icon "button" at bounding box center [534, 698] width 16 height 16
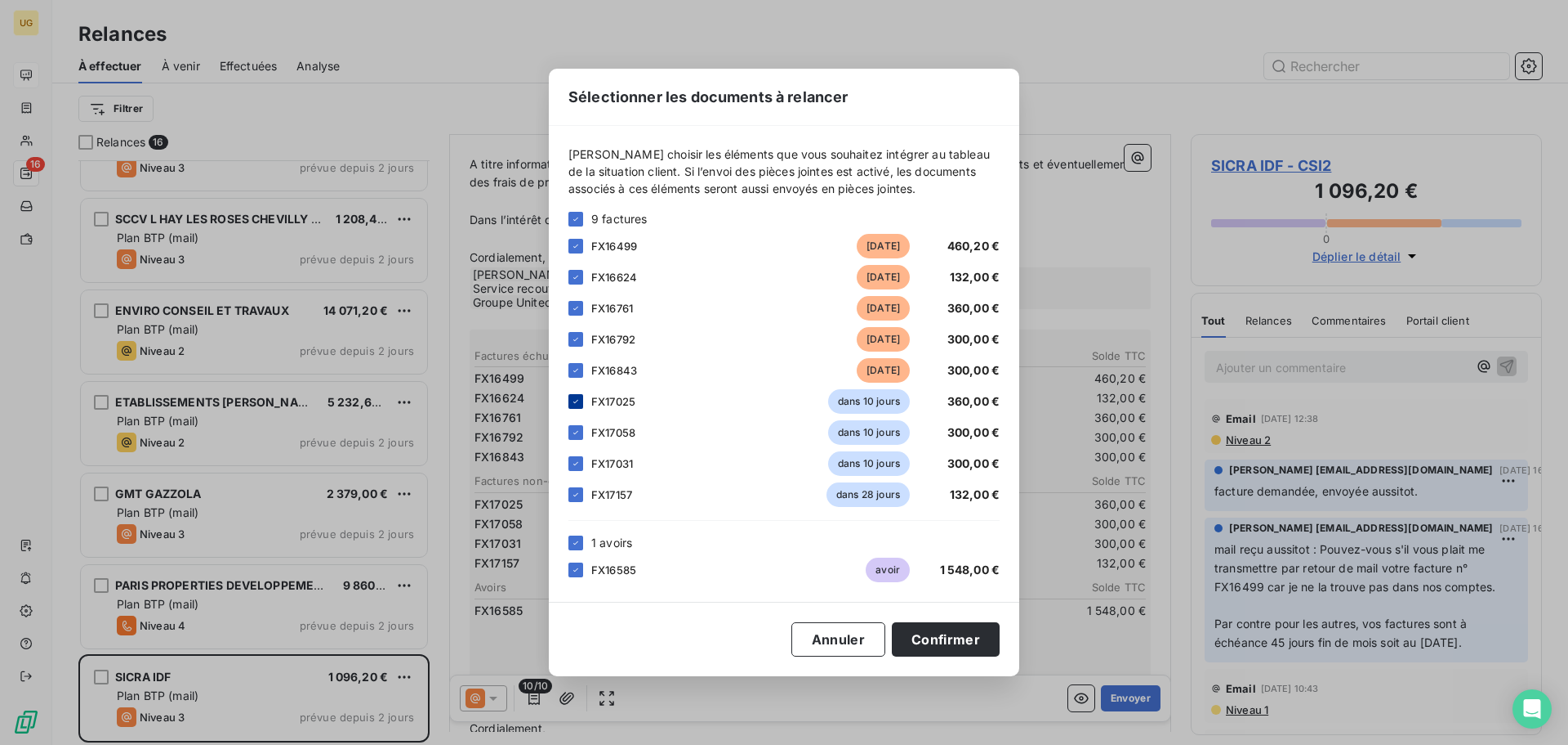
click at [574, 403] on icon at bounding box center [576, 401] width 10 height 10
click at [575, 430] on icon at bounding box center [576, 432] width 10 height 10
click at [574, 456] on div at bounding box center [575, 463] width 14 height 14
click at [571, 496] on icon at bounding box center [576, 495] width 10 height 10
click at [580, 542] on icon at bounding box center [576, 543] width 10 height 10
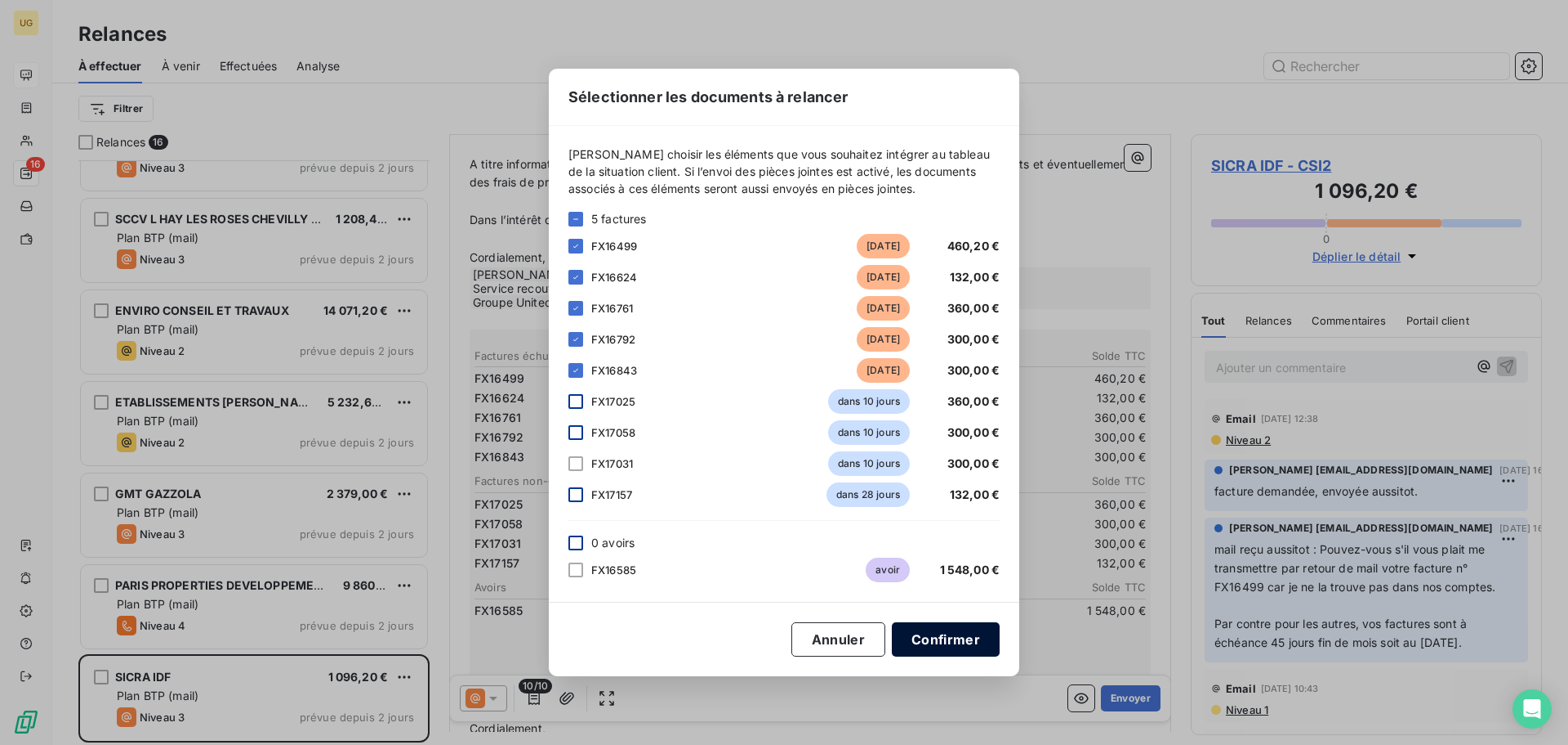
click at [939, 642] on button "Confirmer" at bounding box center [946, 639] width 108 height 35
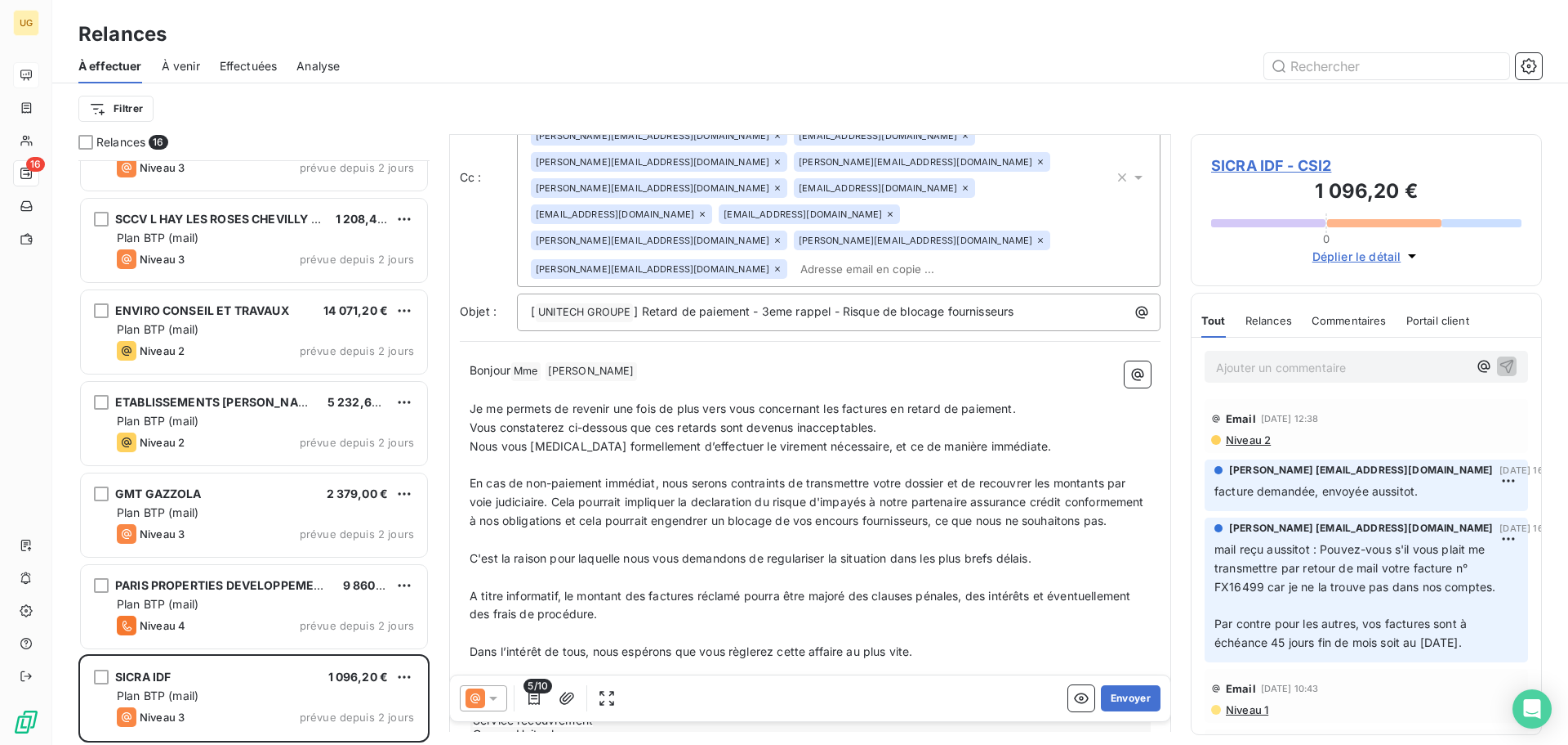
scroll to position [0, 0]
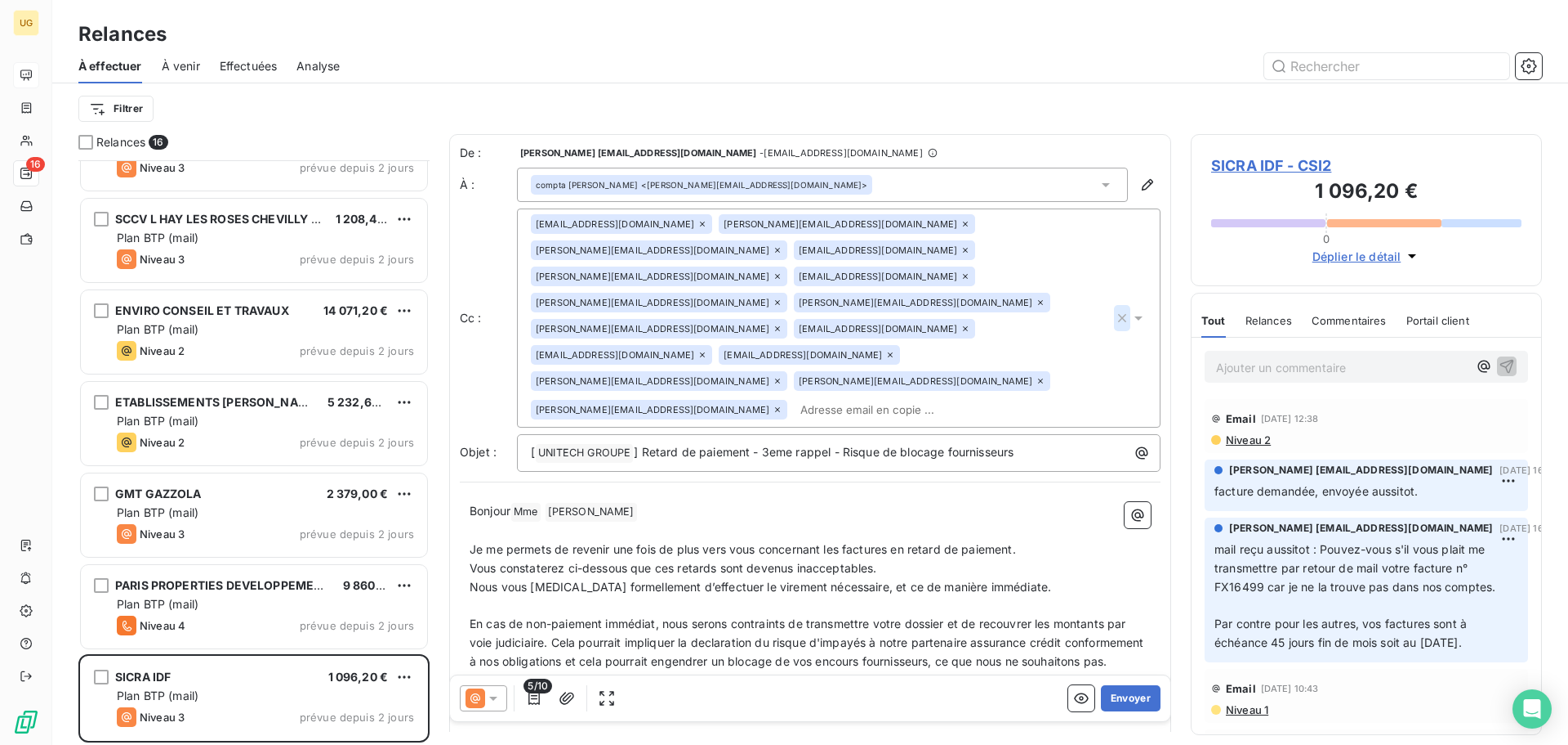
click at [1114, 310] on icon "button" at bounding box center [1122, 318] width 16 height 16
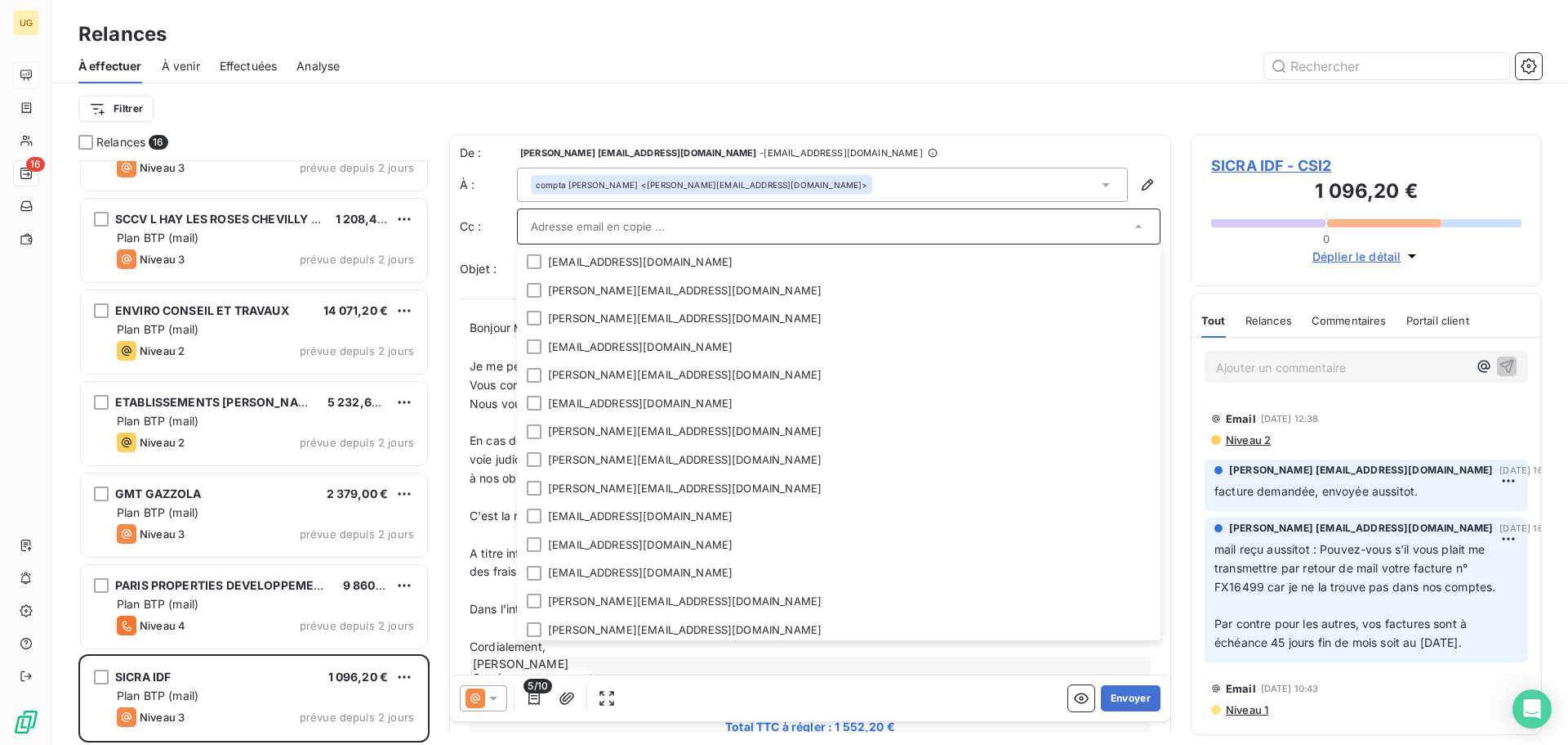
click at [598, 228] on input "text" at bounding box center [830, 225] width 599 height 24
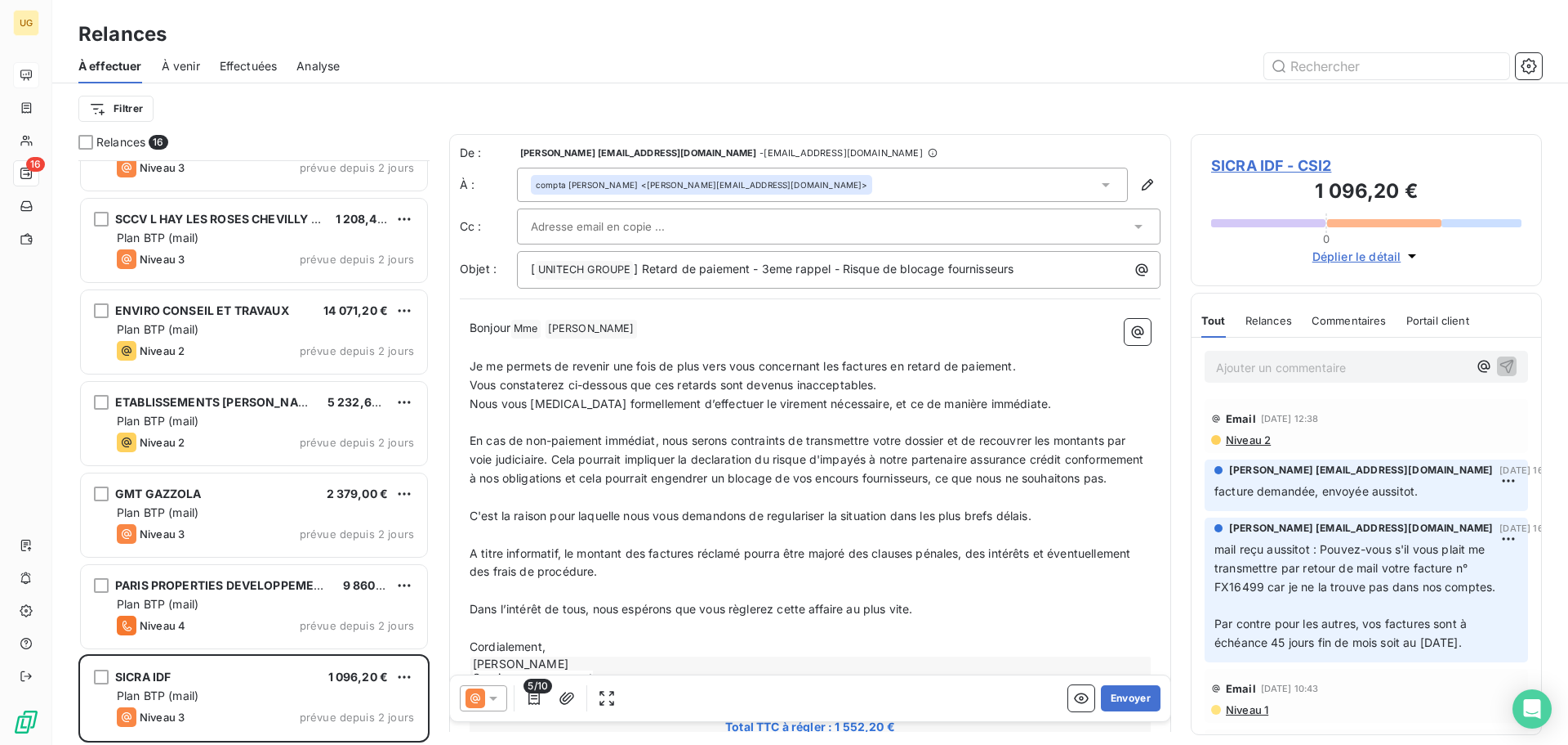
paste input "[EMAIL_ADDRESS][DOMAIN_NAME]"
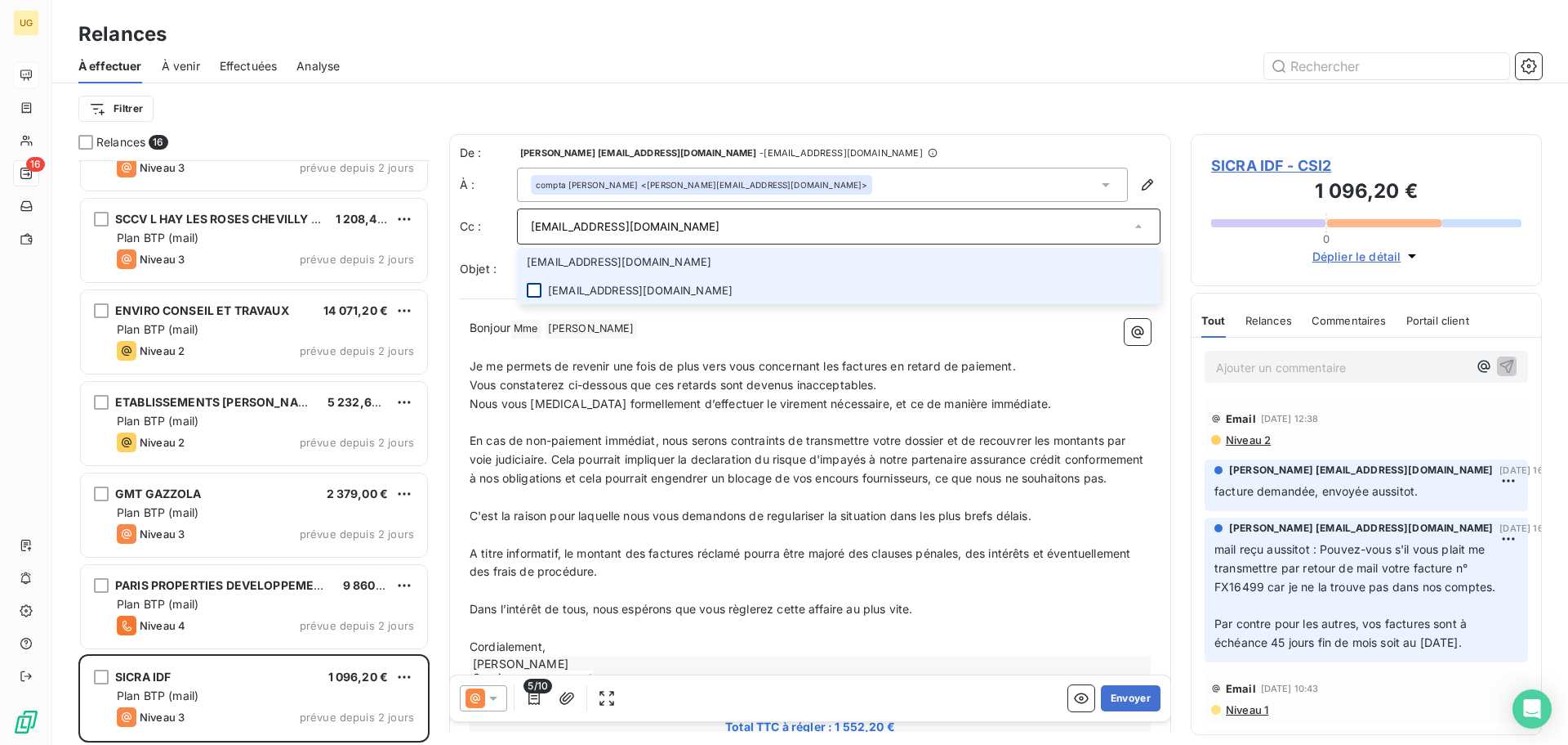
type input "[EMAIL_ADDRESS][DOMAIN_NAME]"
click at [531, 290] on div at bounding box center [534, 290] width 14 height 14
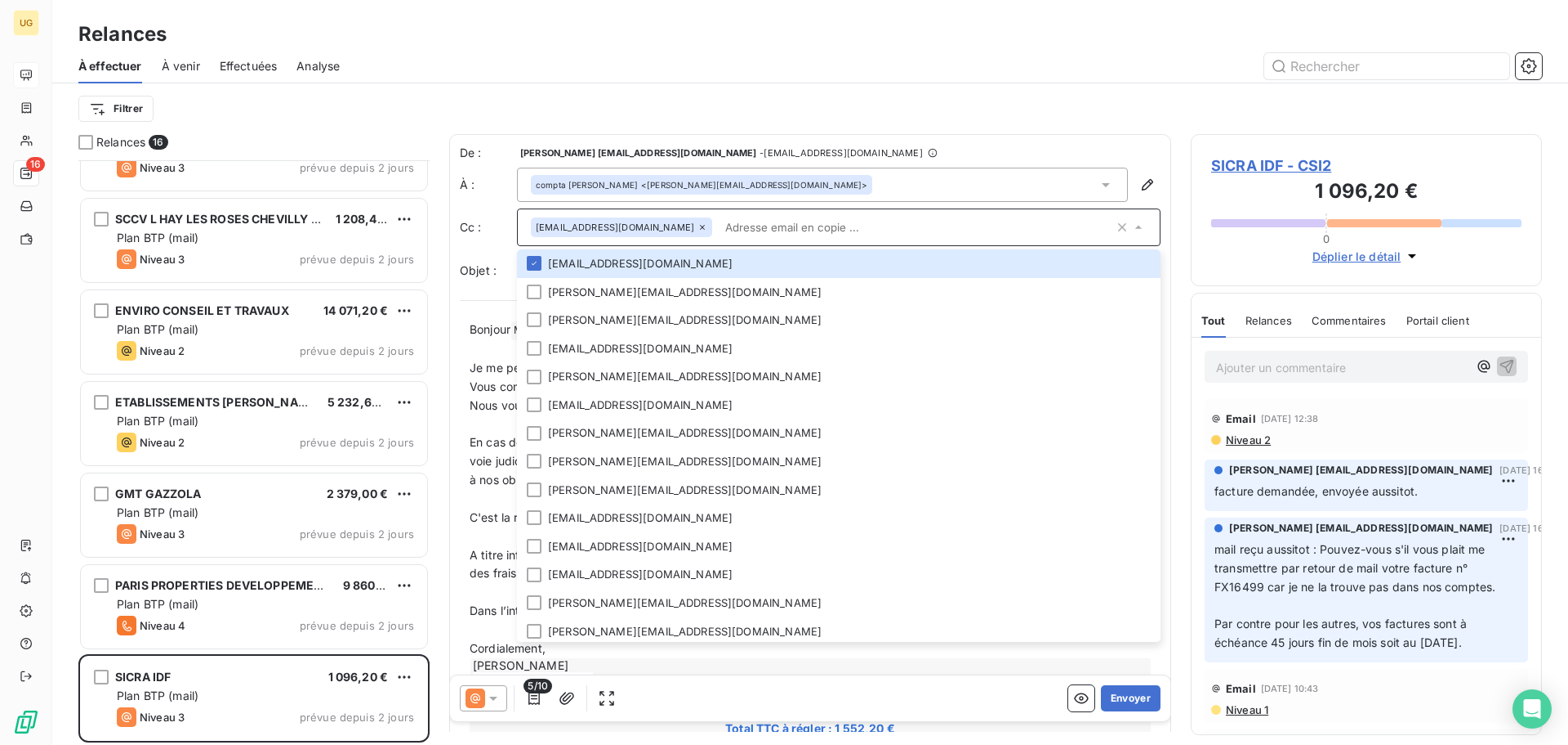
click at [776, 220] on input "text" at bounding box center [916, 226] width 395 height 24
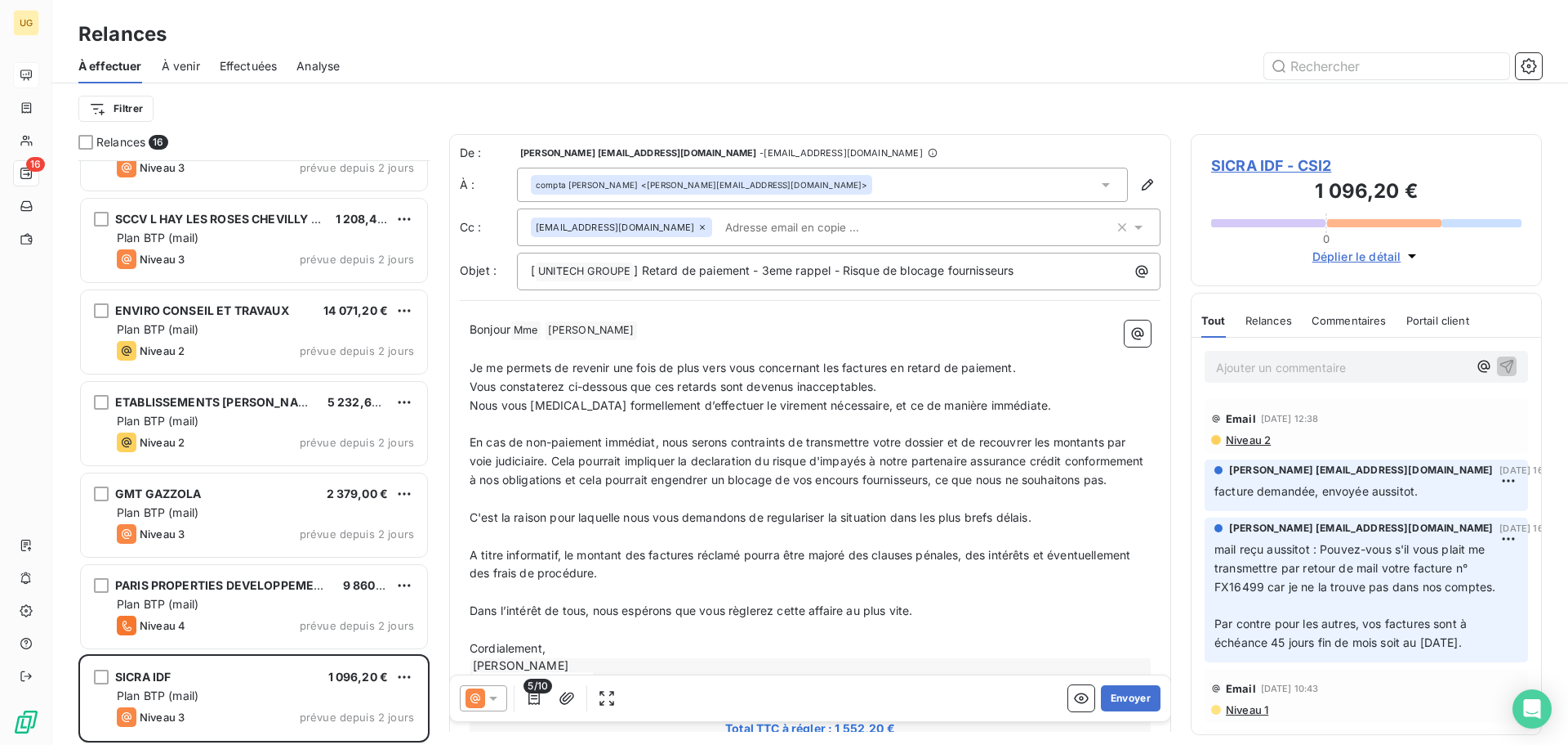
paste input "[PERSON_NAME][EMAIL_ADDRESS][DOMAIN_NAME]"
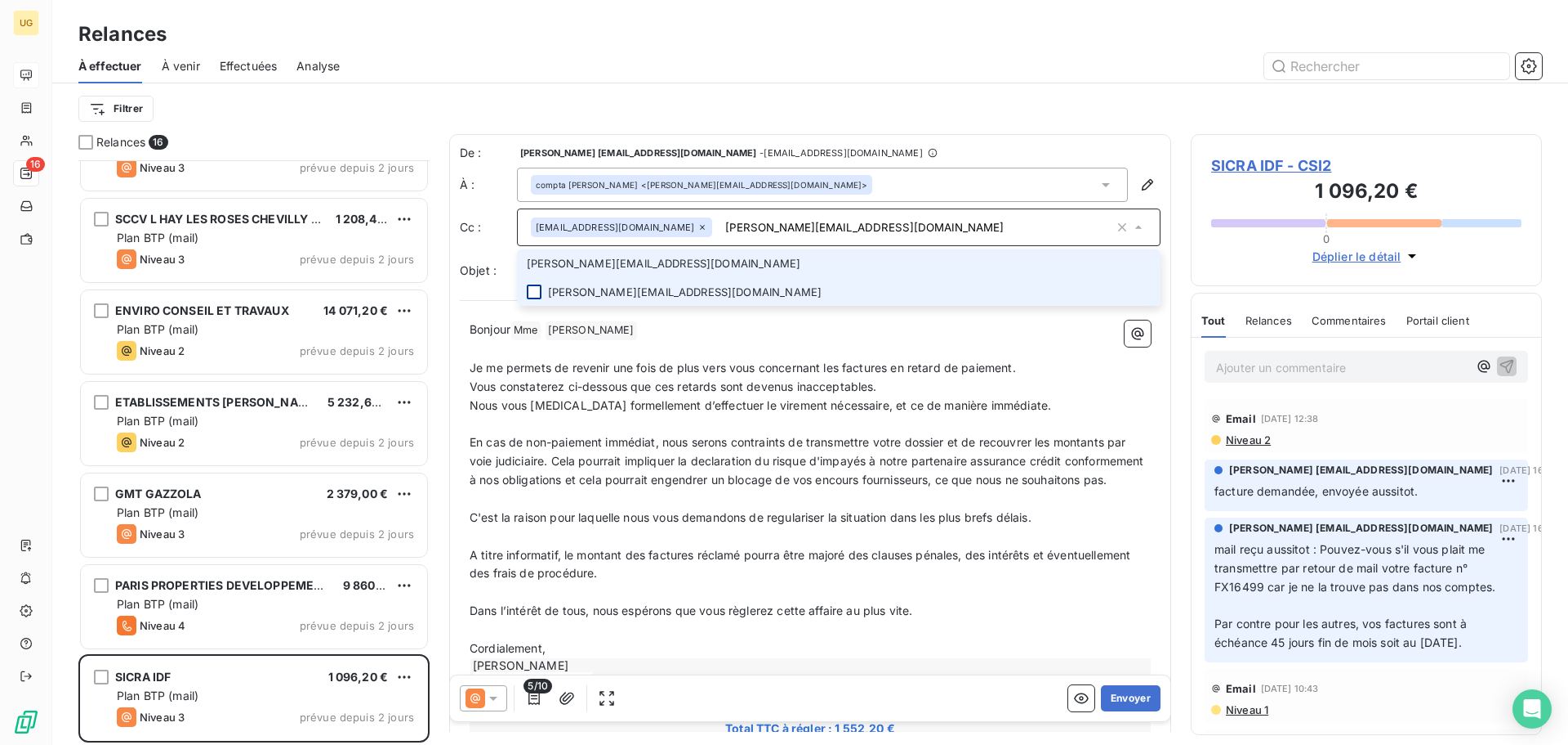
type input "[PERSON_NAME][EMAIL_ADDRESS][DOMAIN_NAME]"
click at [533, 287] on div at bounding box center [534, 291] width 14 height 14
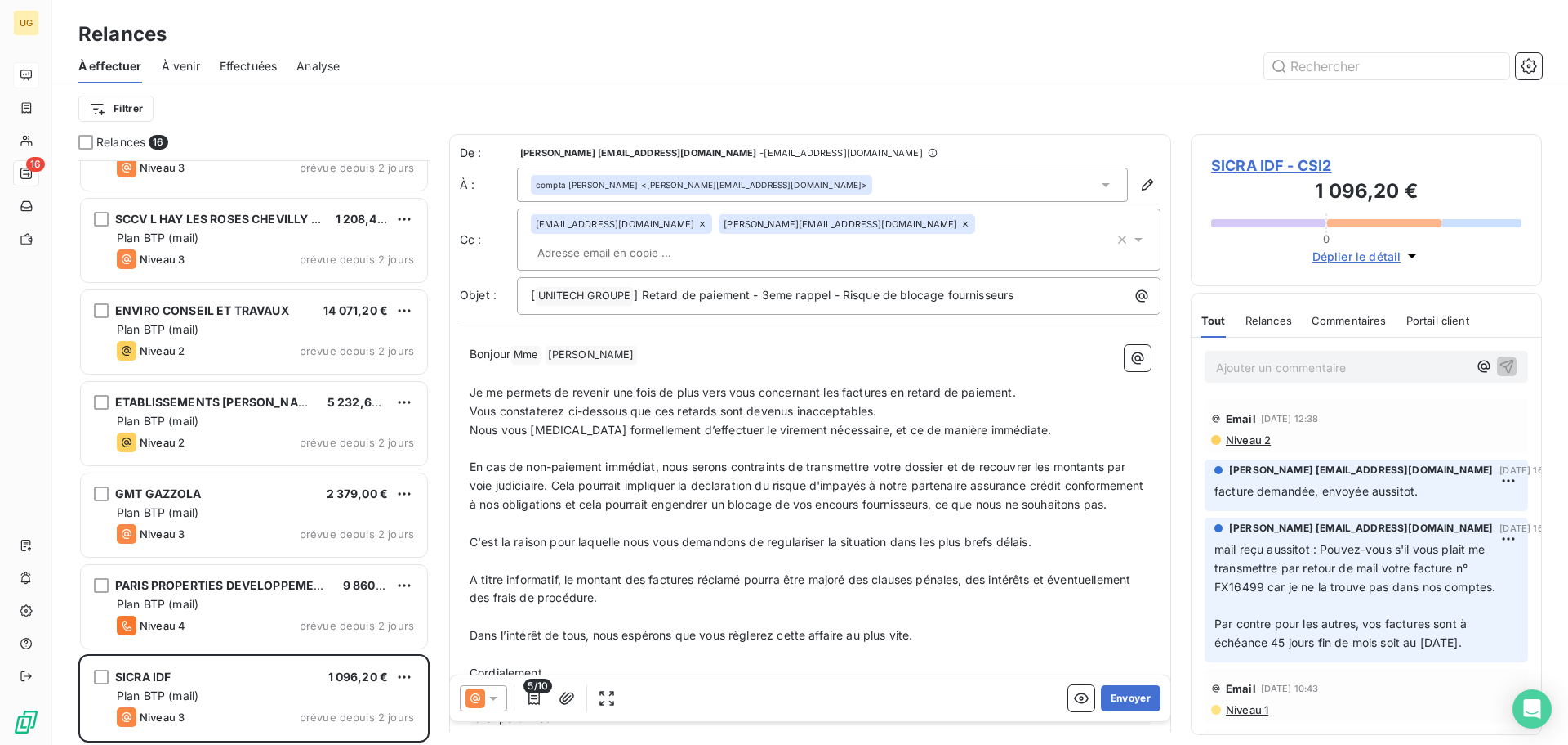
click at [832, 115] on div "Filtrer" at bounding box center [811, 109] width 1464 height 31
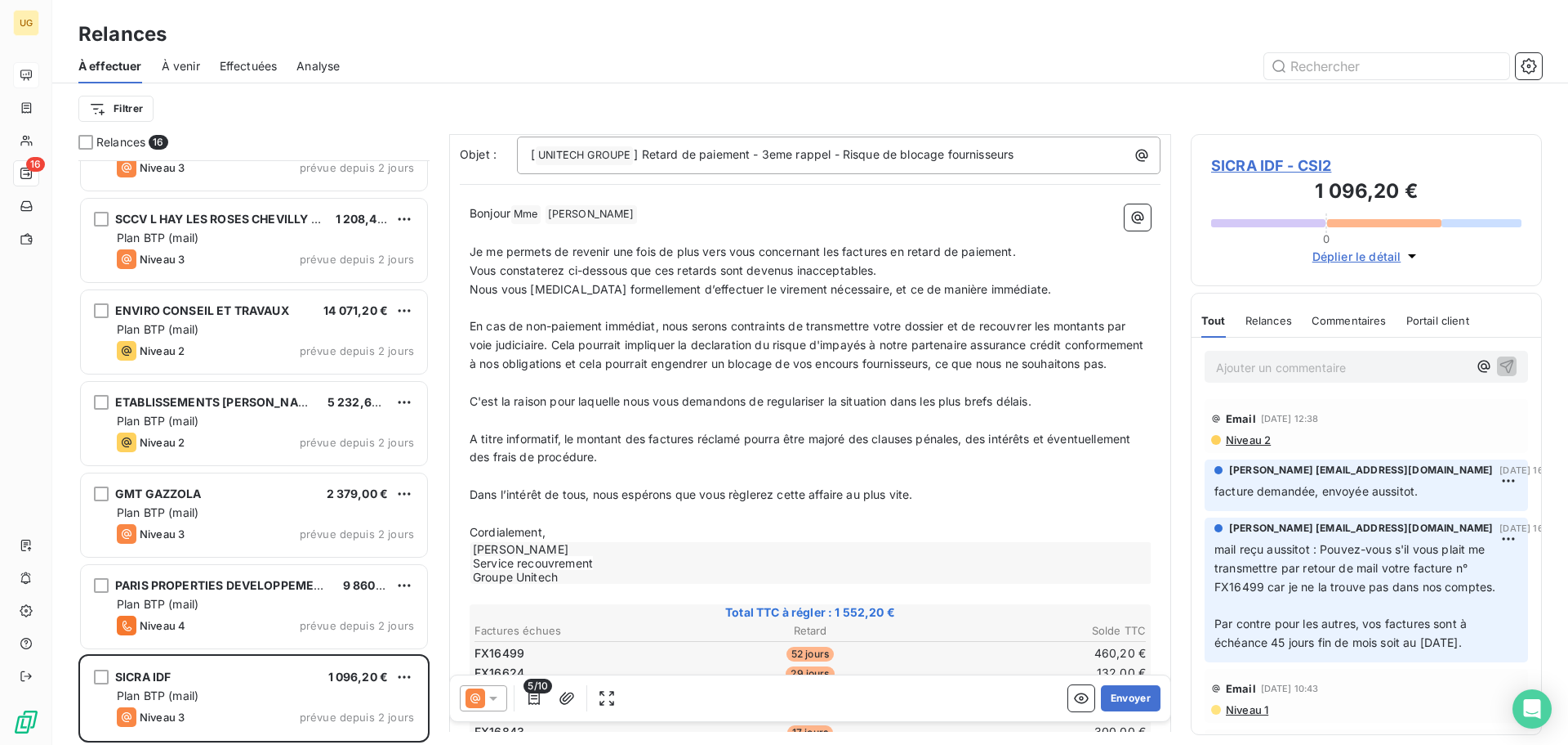
scroll to position [409, 0]
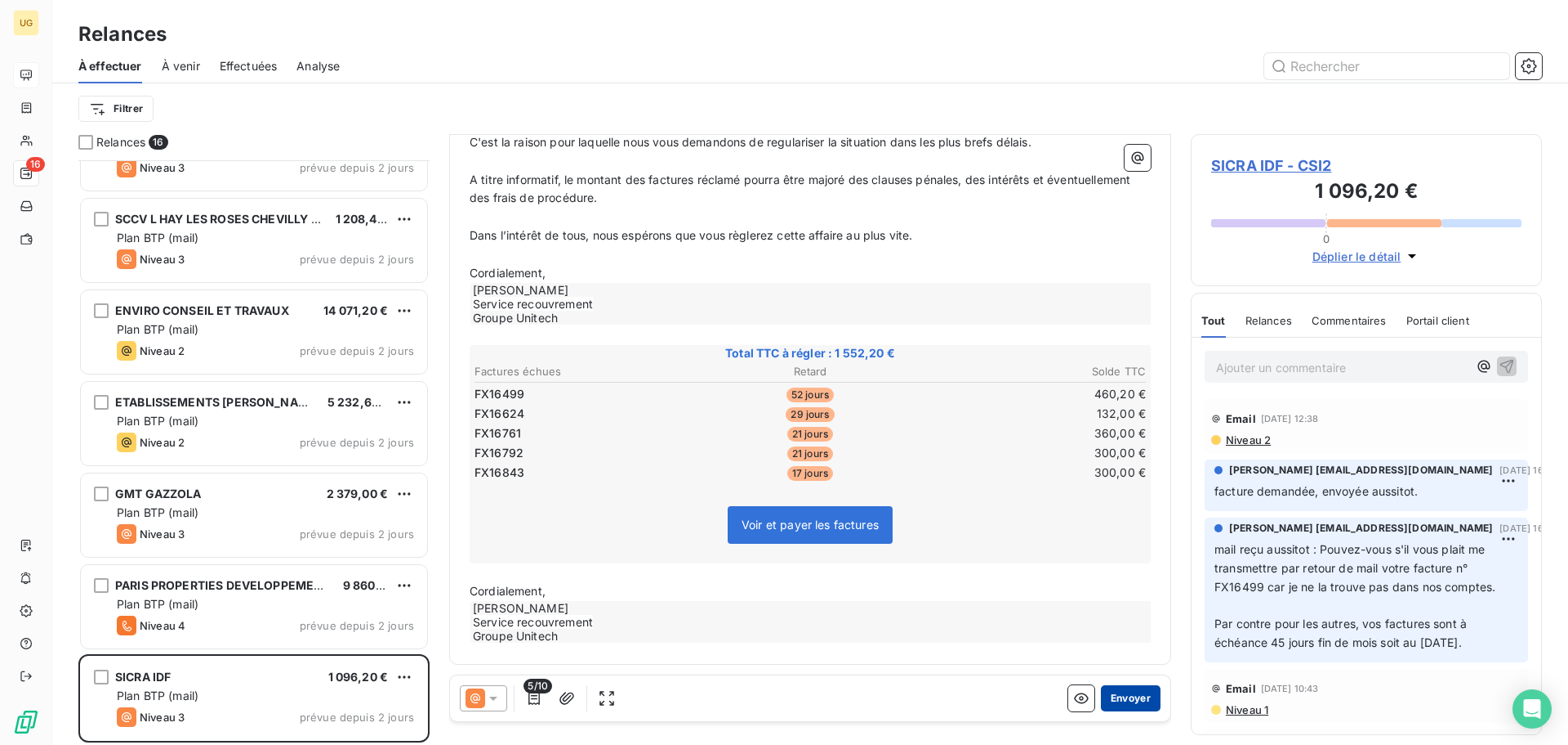
click at [1107, 698] on button "Envoyer" at bounding box center [1131, 698] width 60 height 26
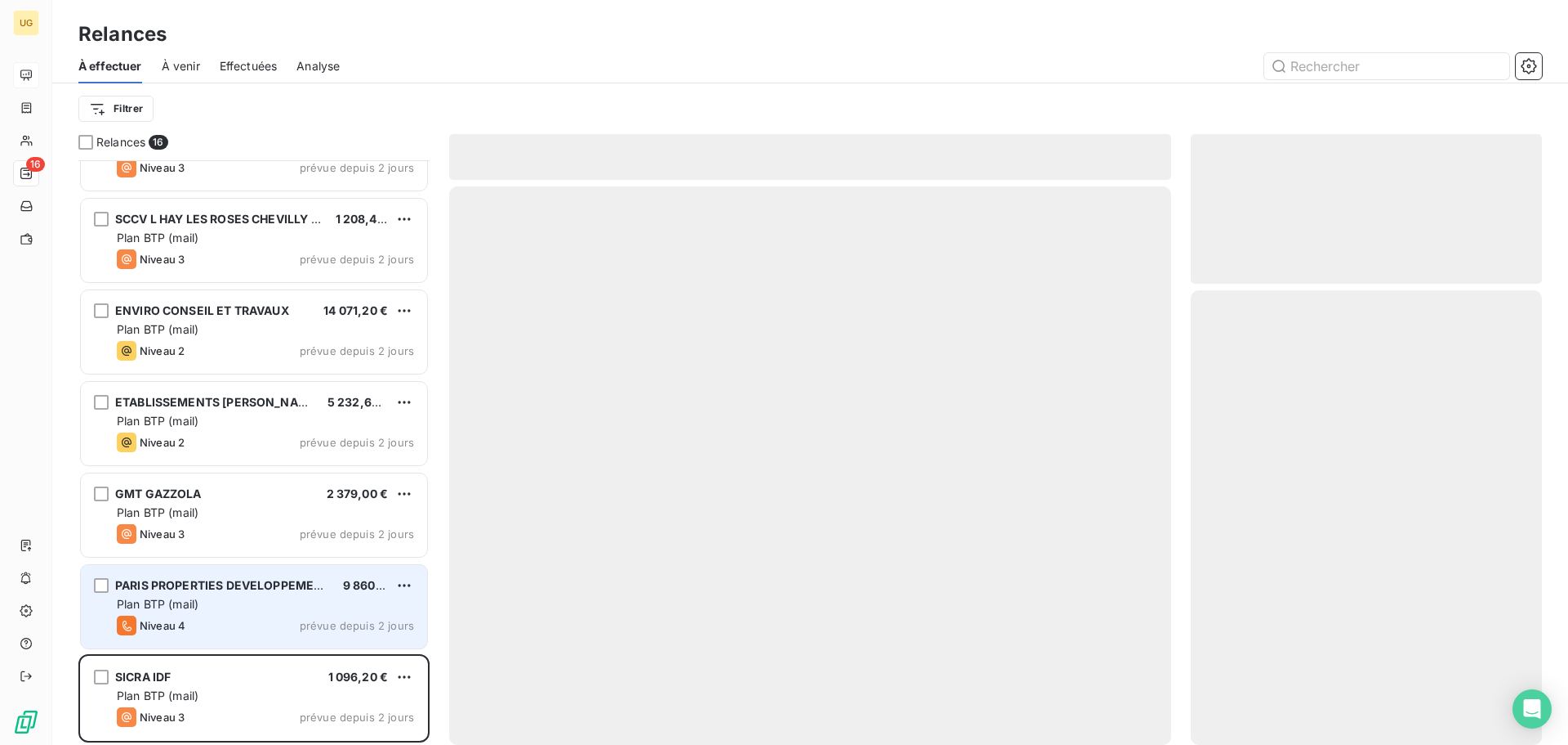
scroll to position [788, 0]
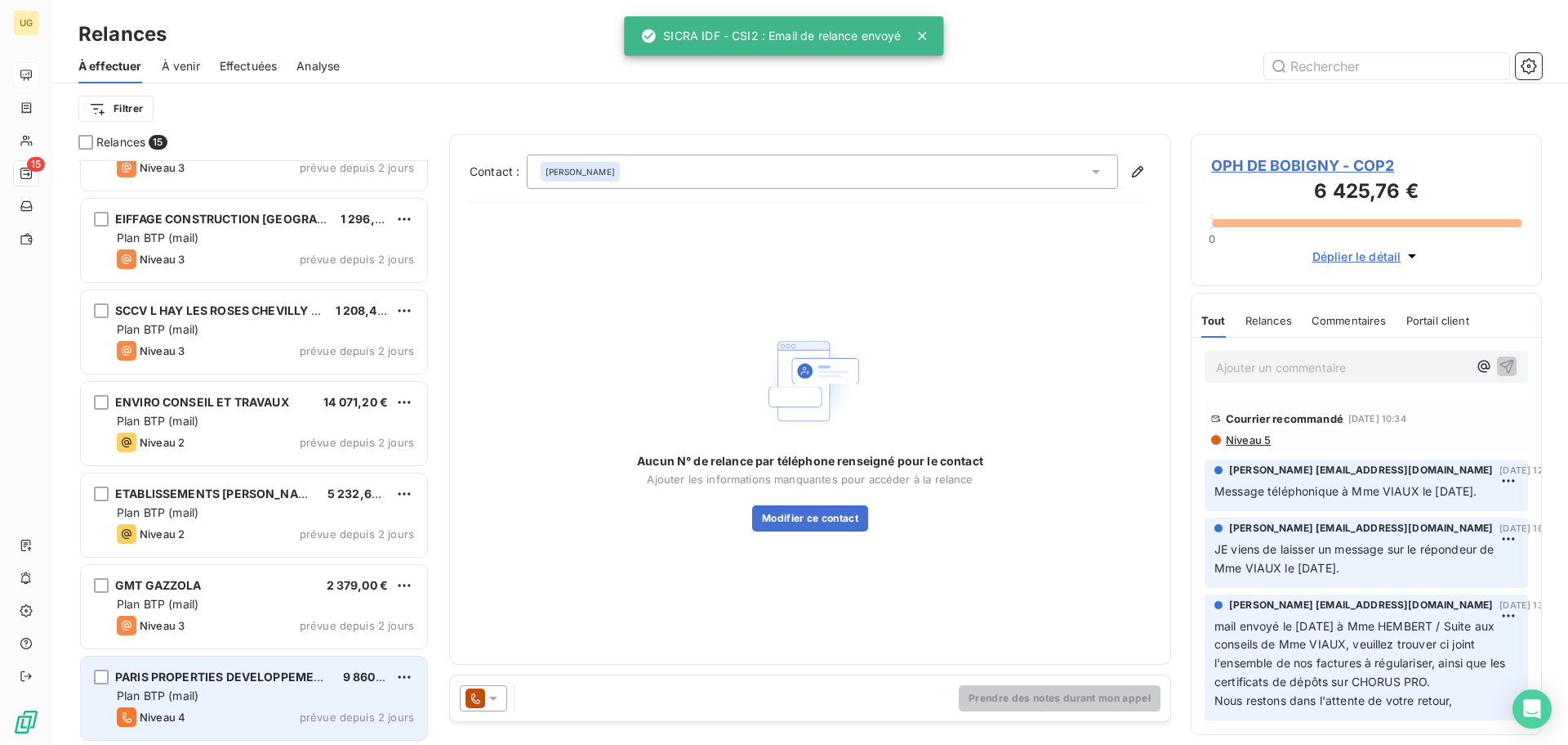
click at [320, 692] on div "Plan BTP (mail)" at bounding box center [265, 695] width 297 height 16
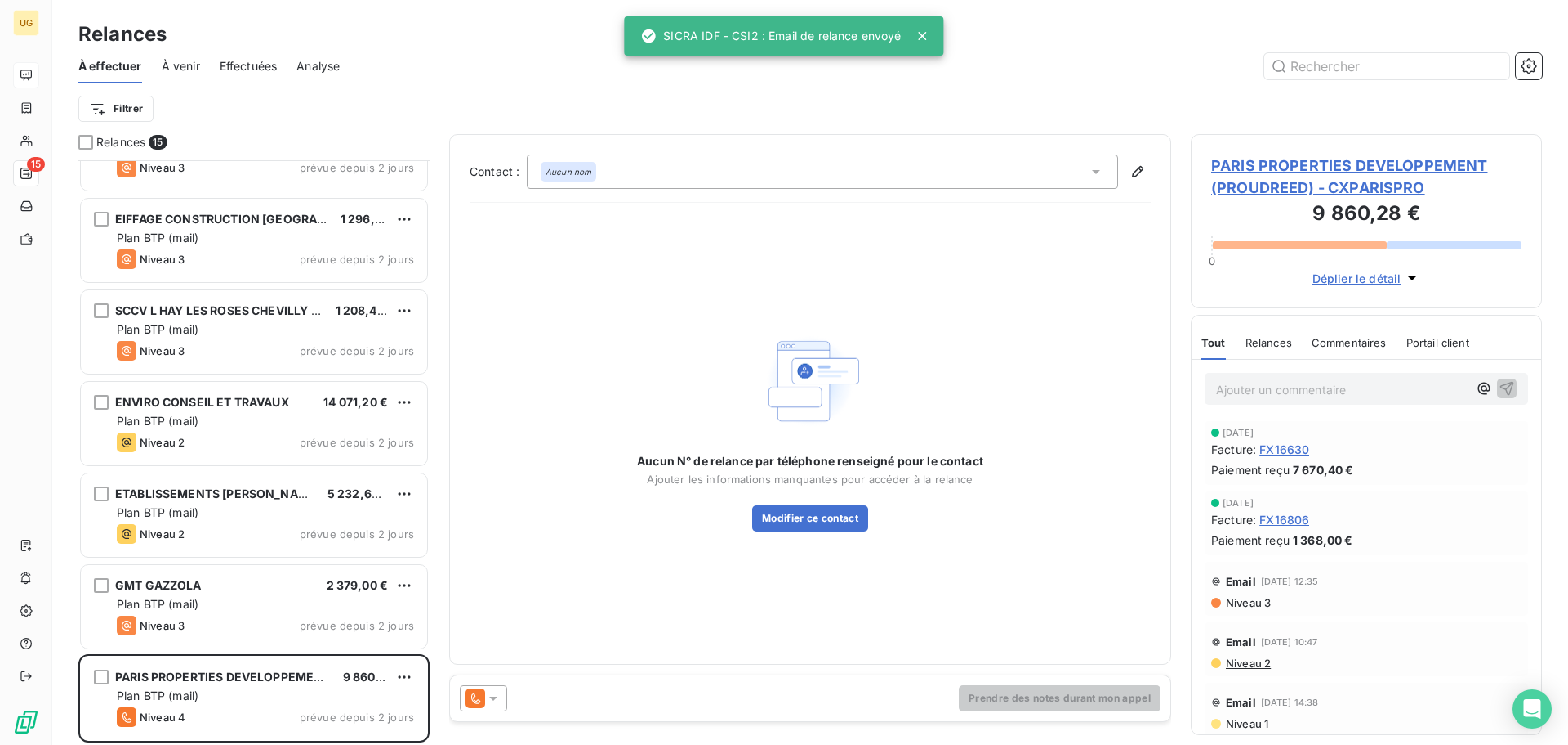
click at [494, 702] on icon at bounding box center [493, 698] width 16 height 16
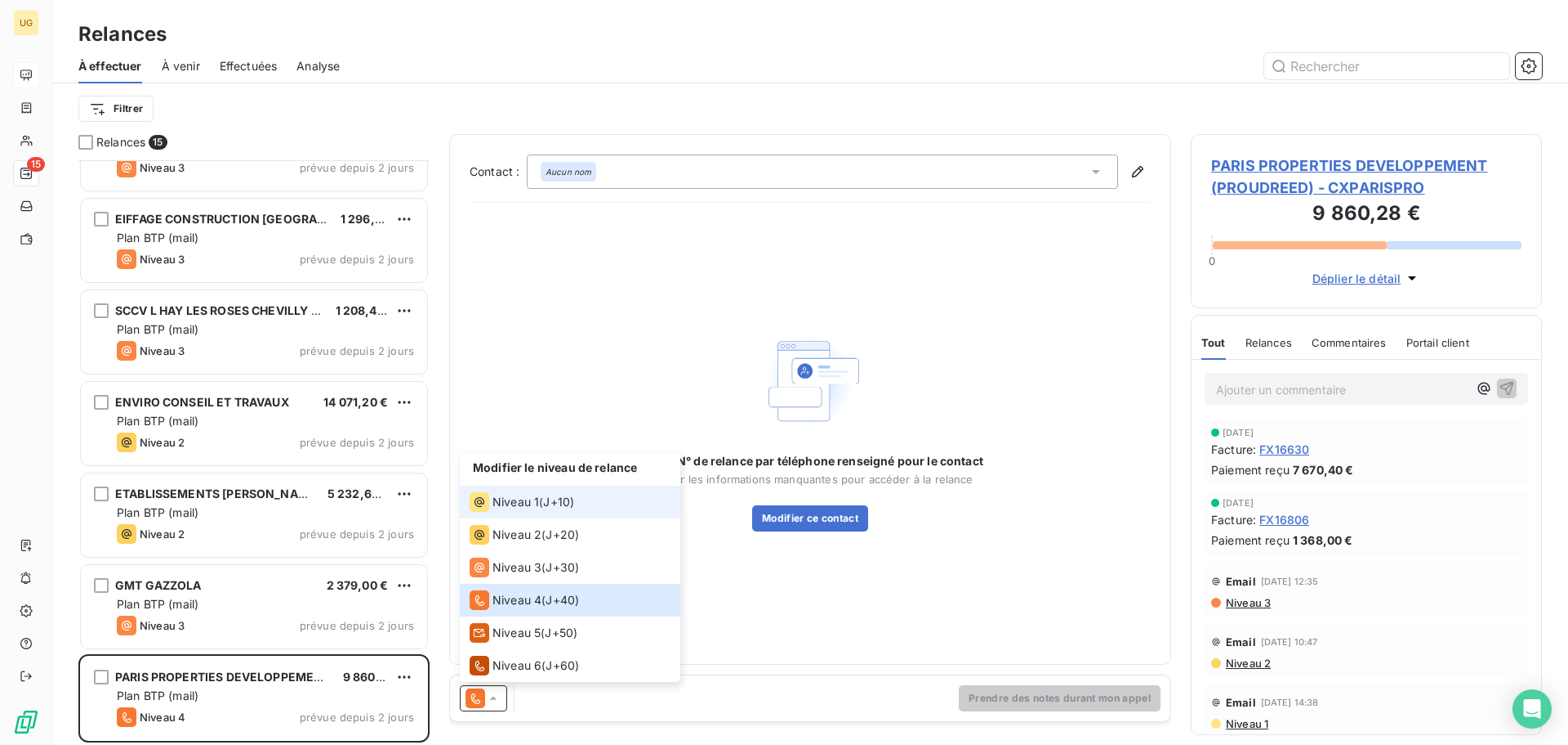
click at [500, 498] on span "Niveau 1" at bounding box center [516, 501] width 46 height 16
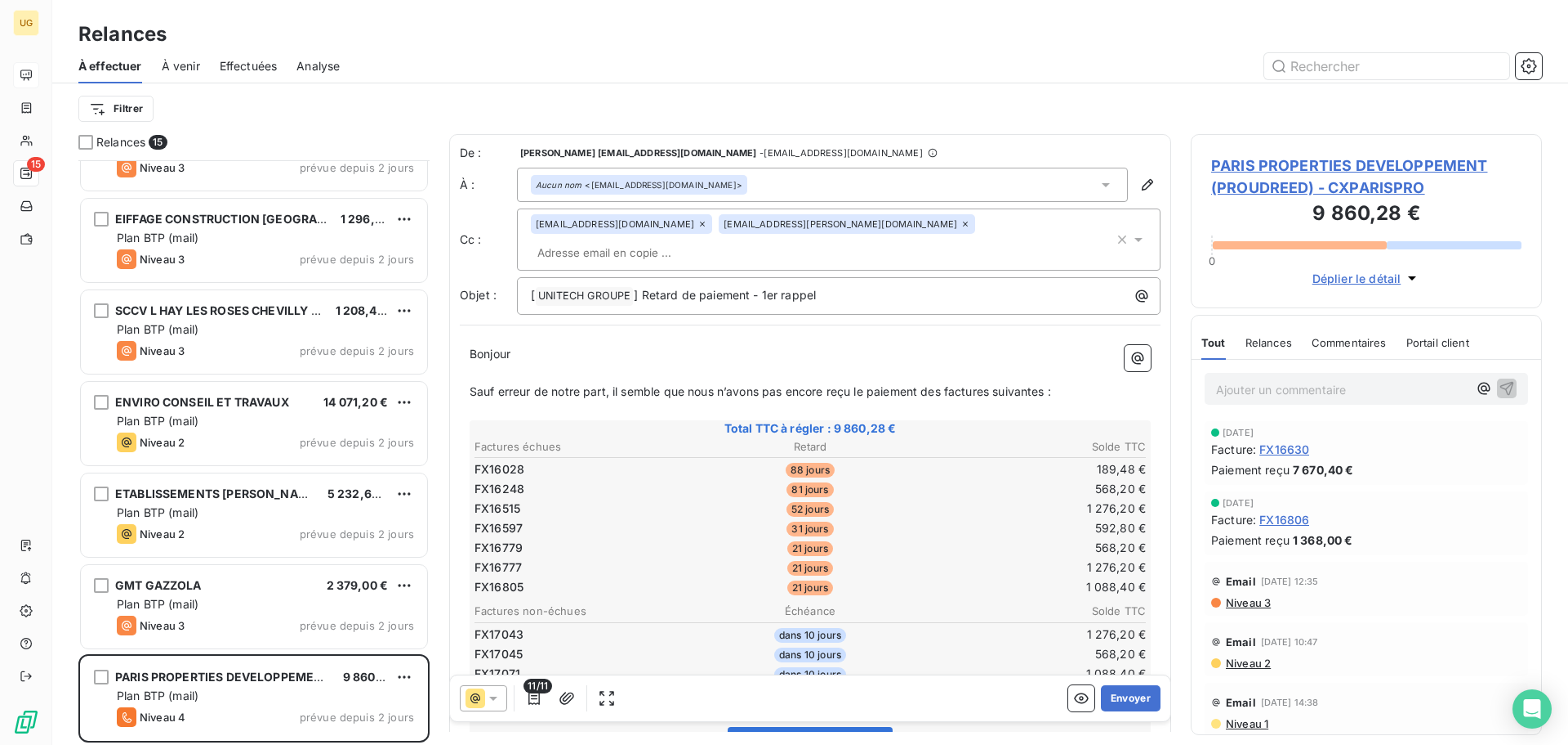
click at [697, 225] on icon at bounding box center [702, 224] width 10 height 10
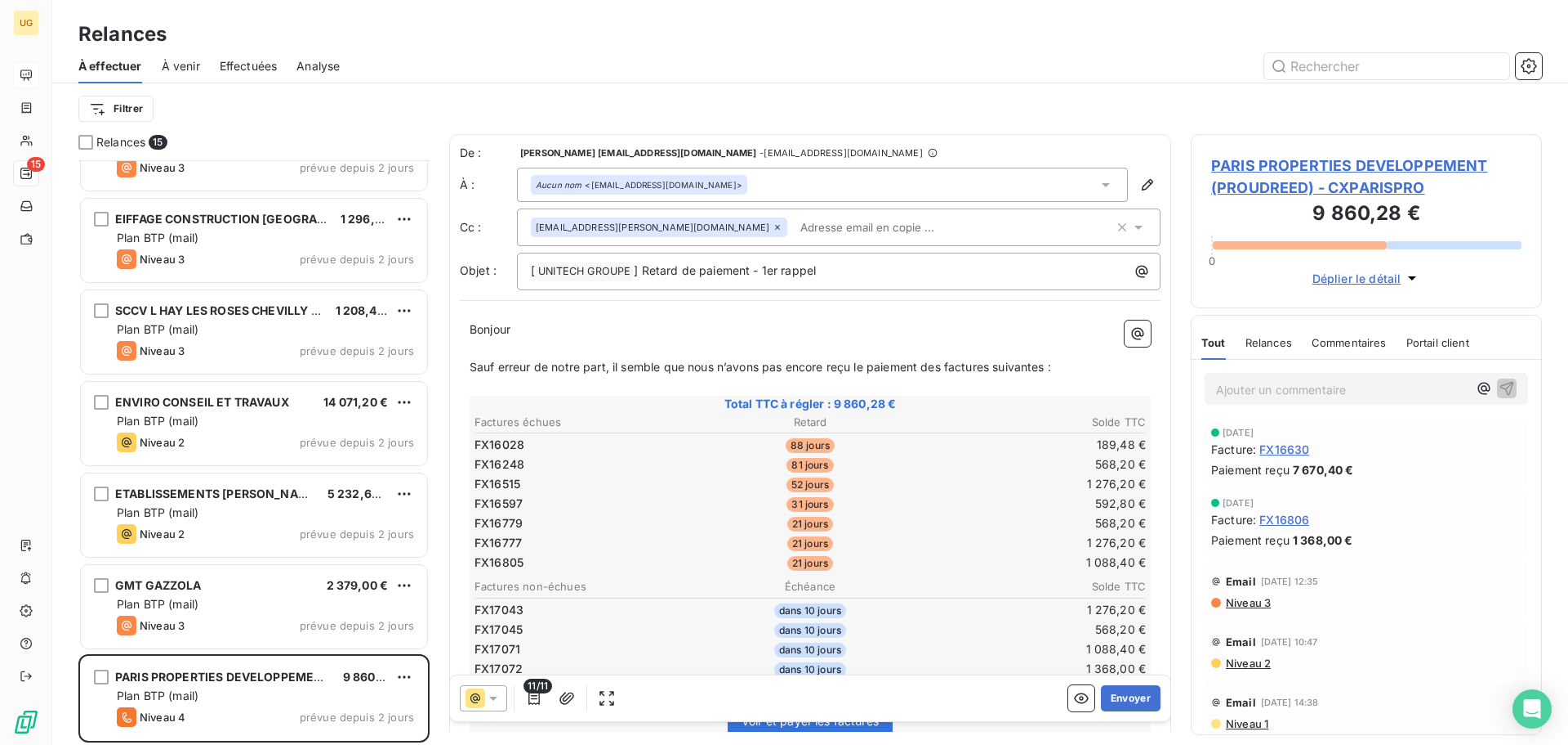
click at [744, 107] on div "Filtrer" at bounding box center [811, 109] width 1464 height 31
click at [533, 705] on icon "button" at bounding box center [534, 698] width 16 height 16
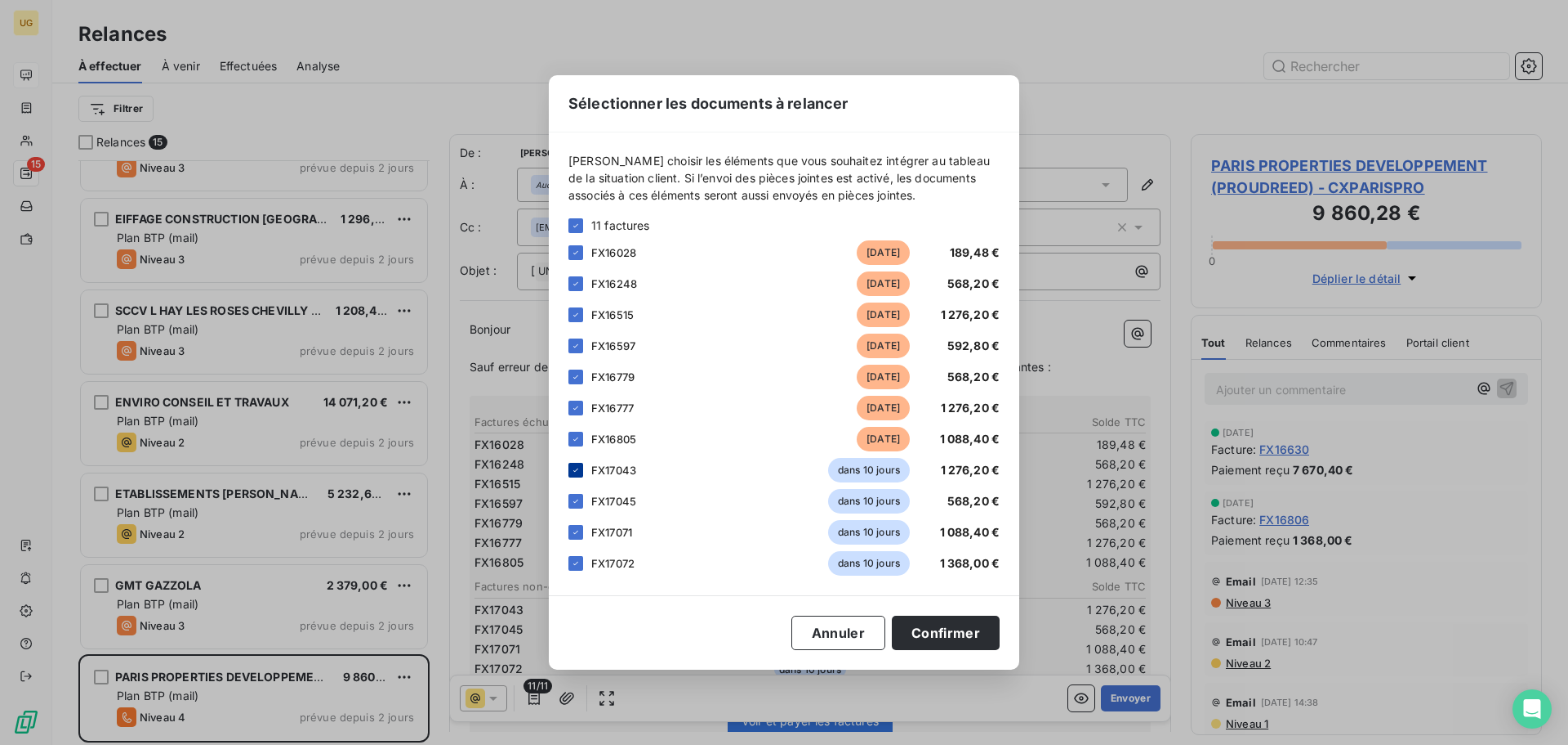
click at [575, 466] on icon at bounding box center [576, 470] width 10 height 10
click at [574, 496] on icon at bounding box center [576, 501] width 10 height 10
click at [576, 527] on div at bounding box center [575, 531] width 14 height 14
drag, startPoint x: 576, startPoint y: 560, endPoint x: 734, endPoint y: 587, distance: 160.3
click at [582, 560] on div at bounding box center [575, 562] width 14 height 14
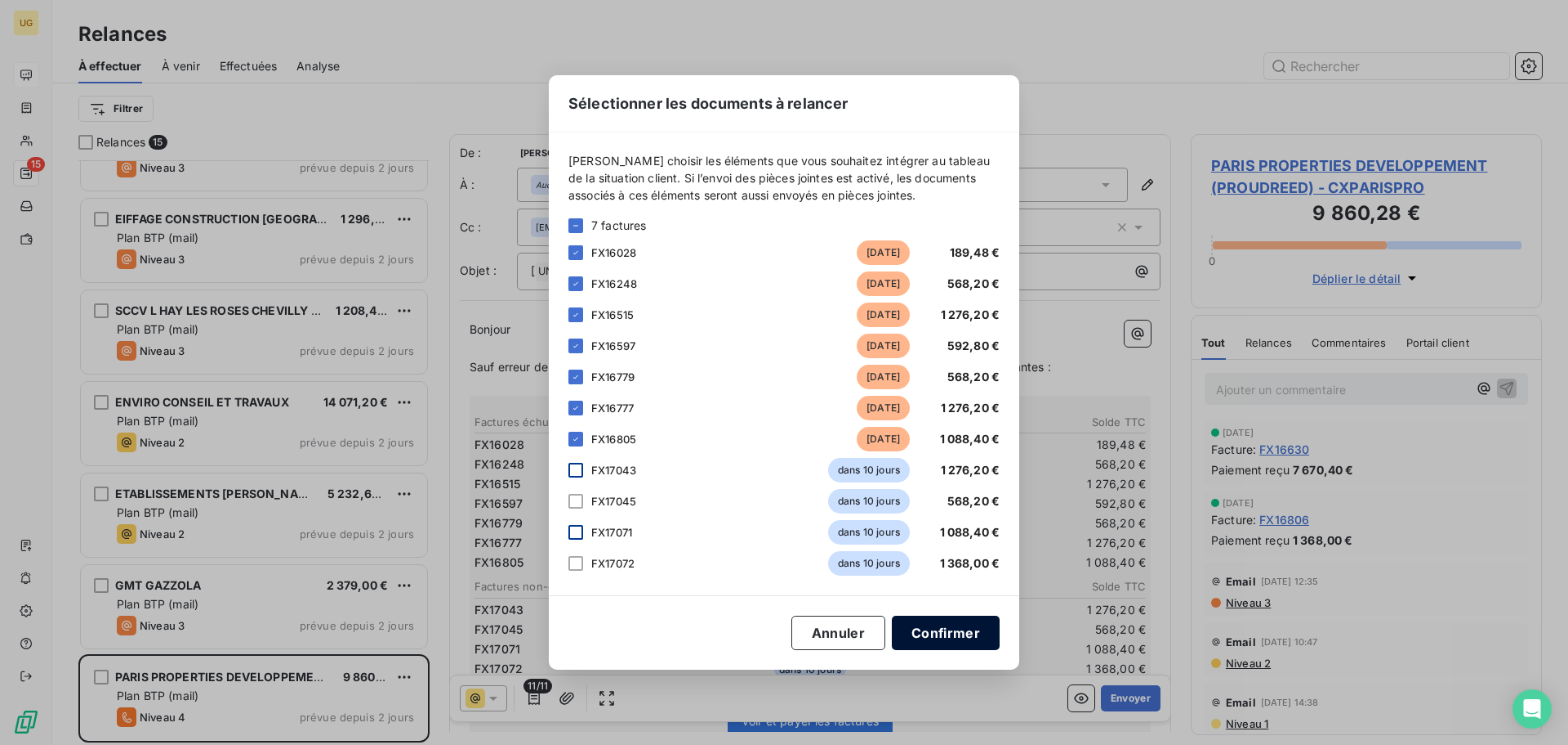
click at [977, 636] on button "Confirmer" at bounding box center [946, 632] width 108 height 35
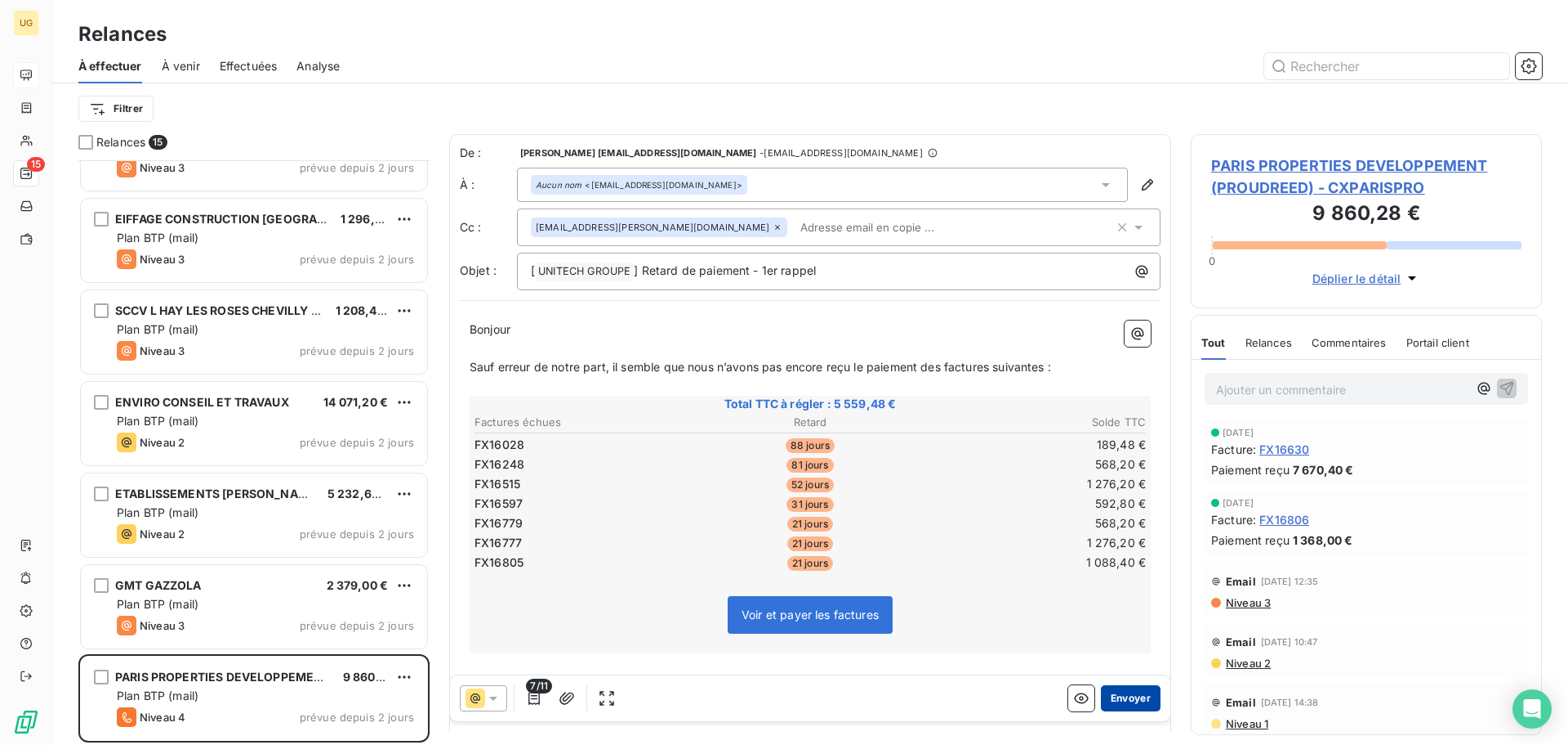
click at [1128, 698] on button "Envoyer" at bounding box center [1131, 698] width 60 height 26
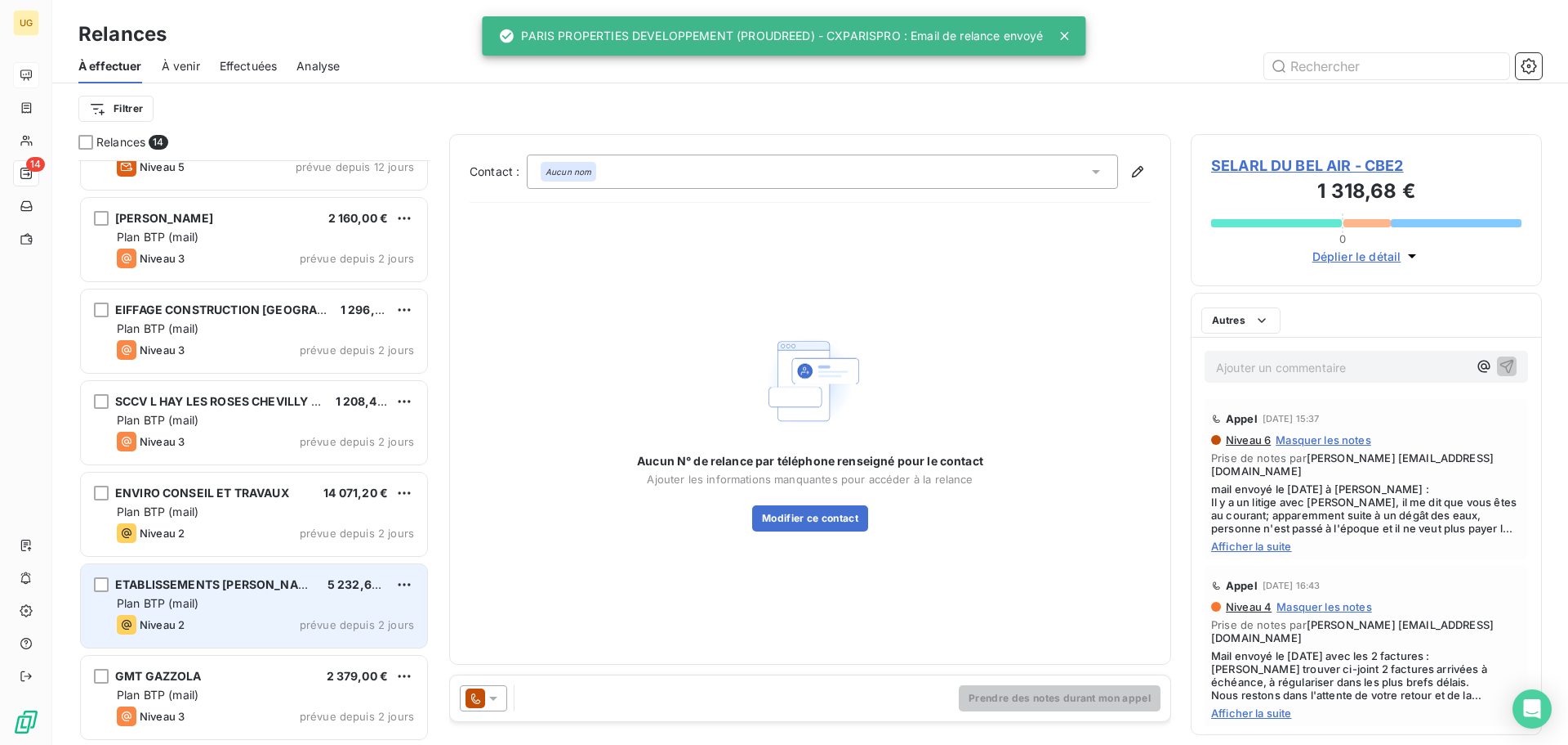
scroll to position [697, 0]
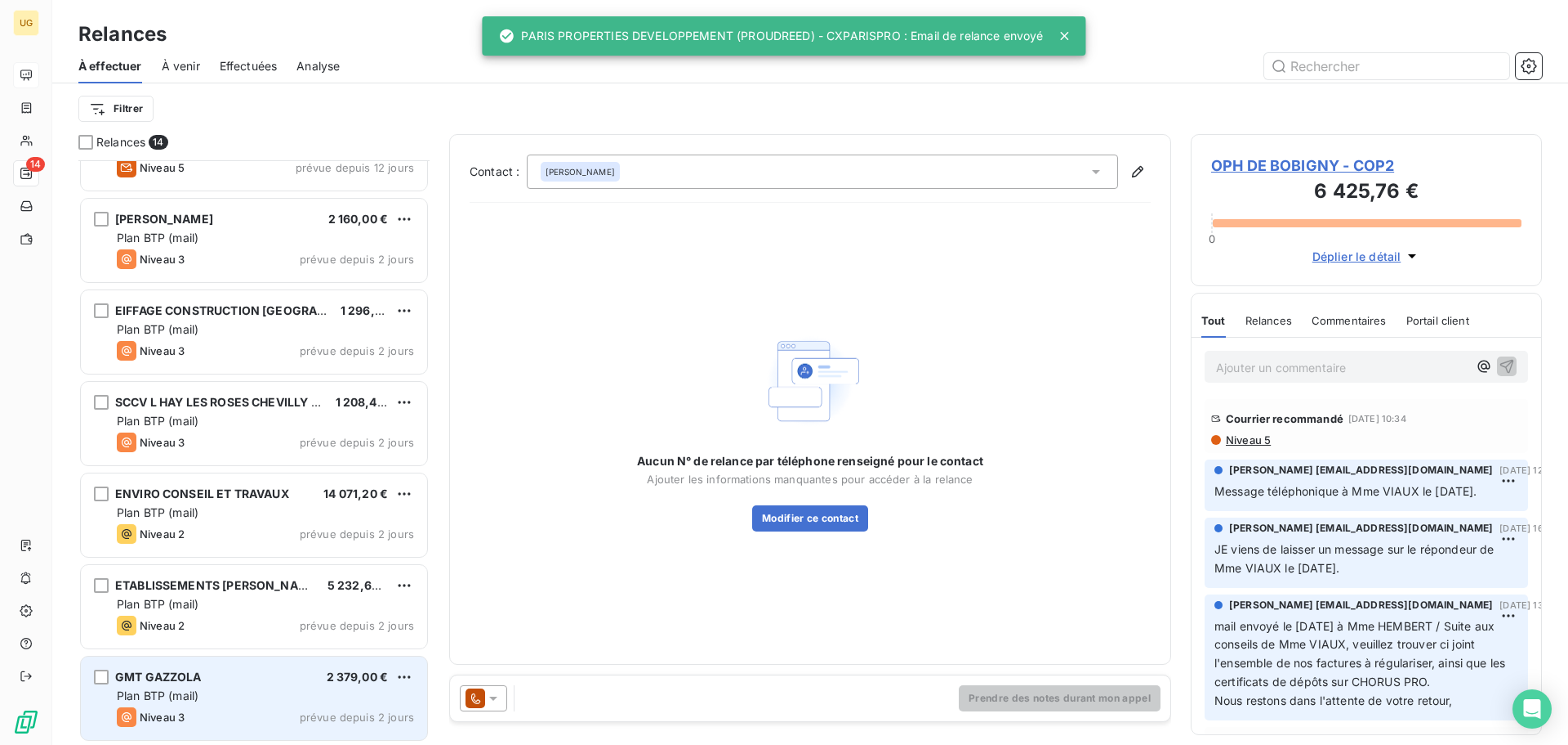
click at [259, 706] on div "Niveau 3 prévue depuis 2 jours" at bounding box center [265, 716] width 297 height 19
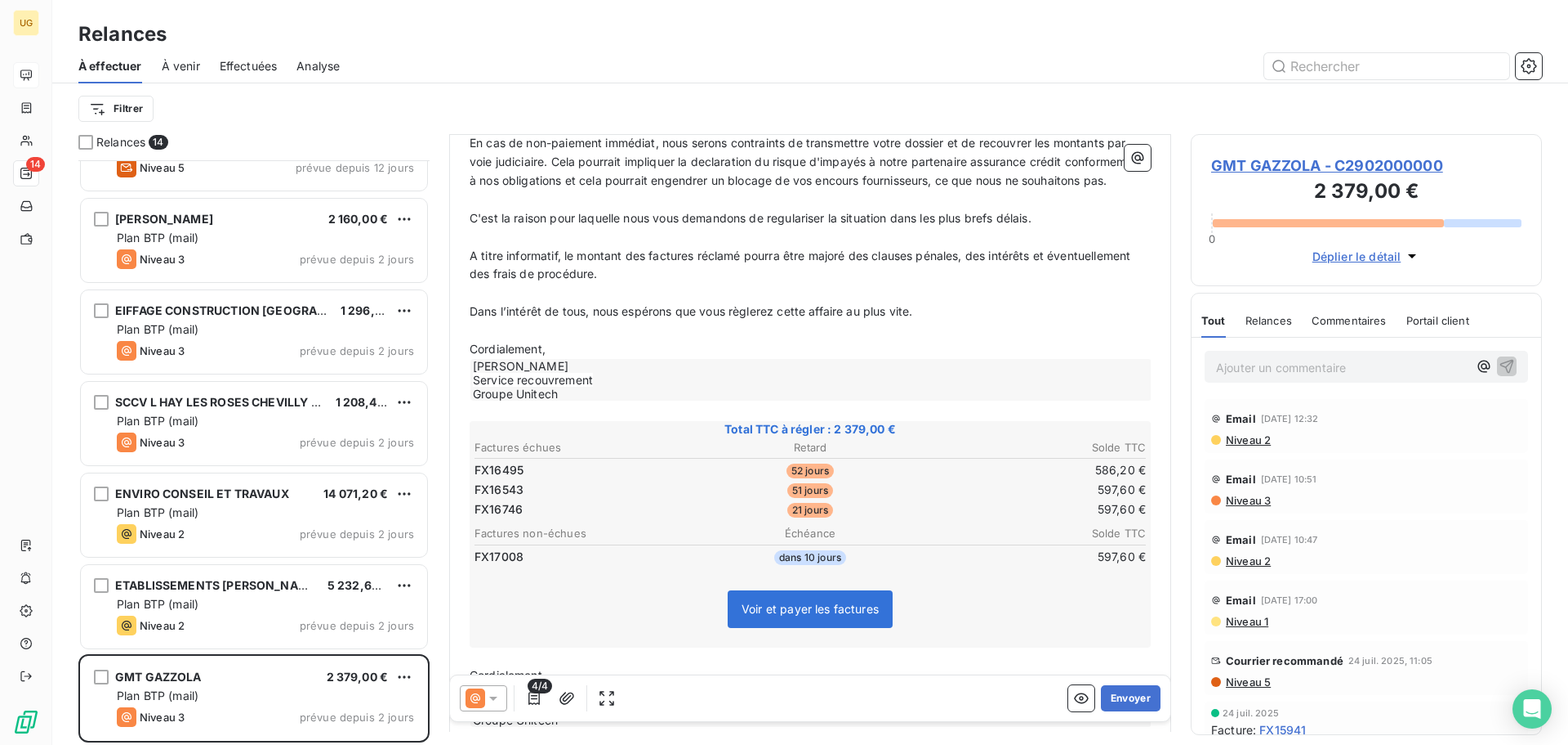
scroll to position [328, 0]
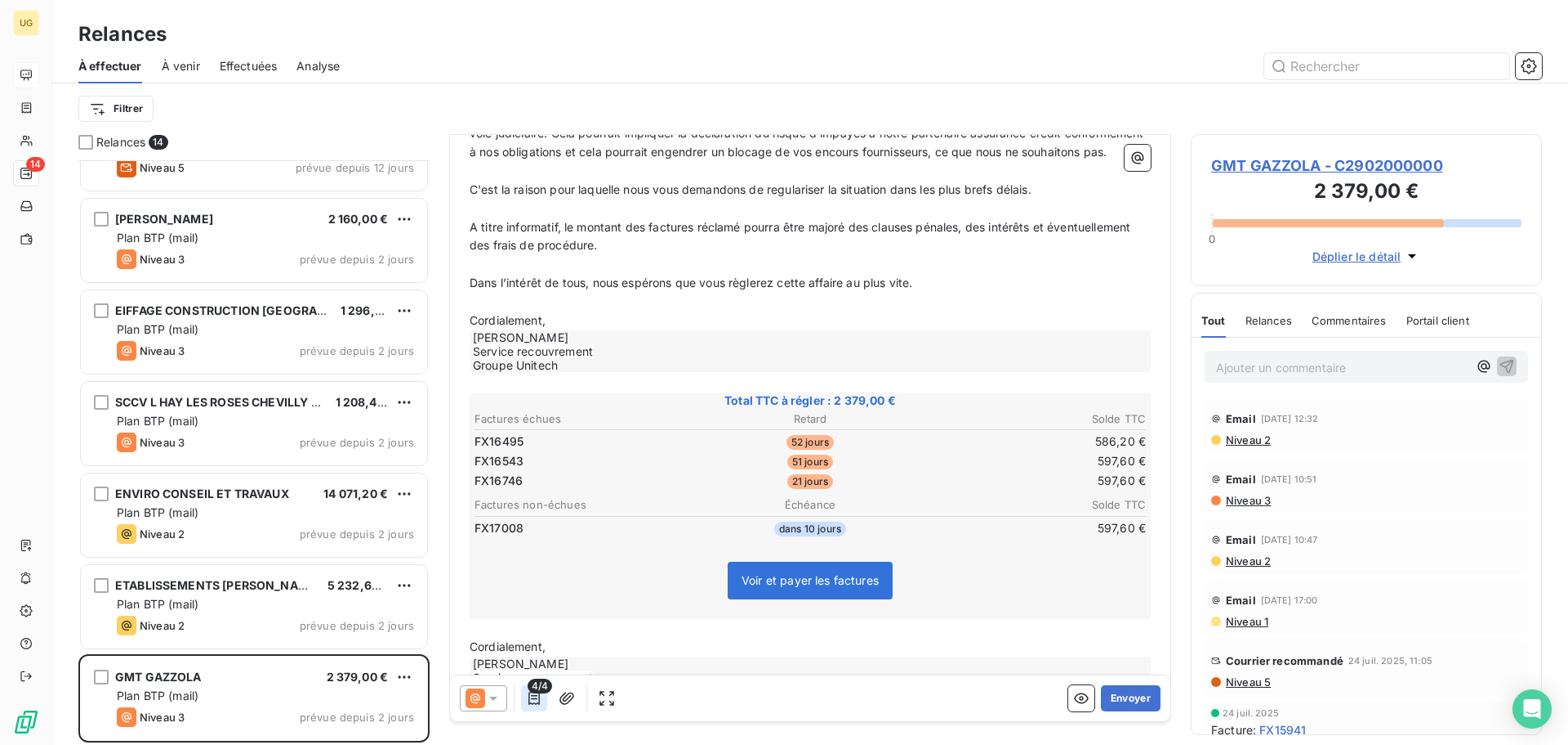
click at [531, 701] on icon "button" at bounding box center [534, 698] width 16 height 16
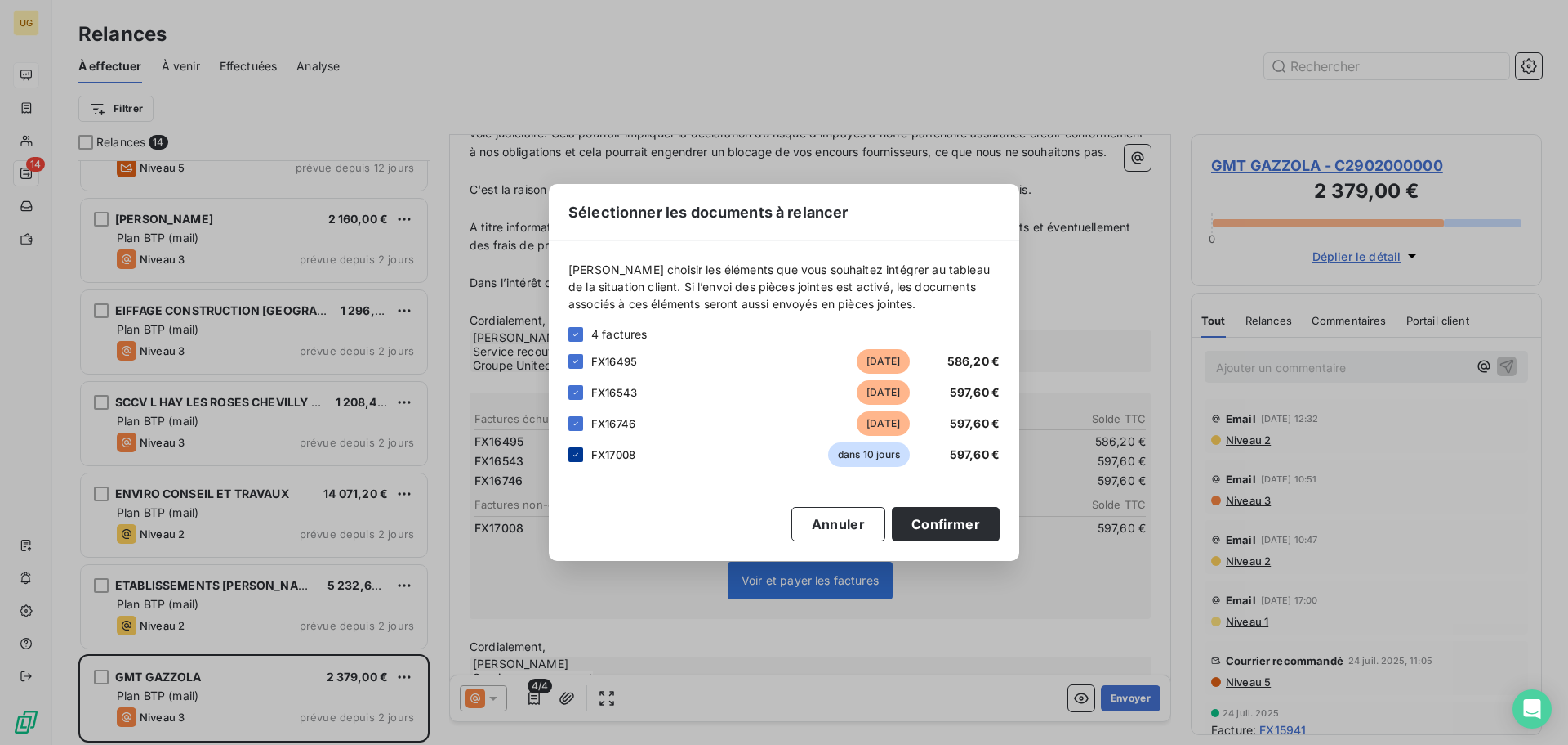
click at [574, 459] on div at bounding box center [575, 453] width 14 height 14
click at [935, 524] on button "Confirmer" at bounding box center [946, 524] width 108 height 35
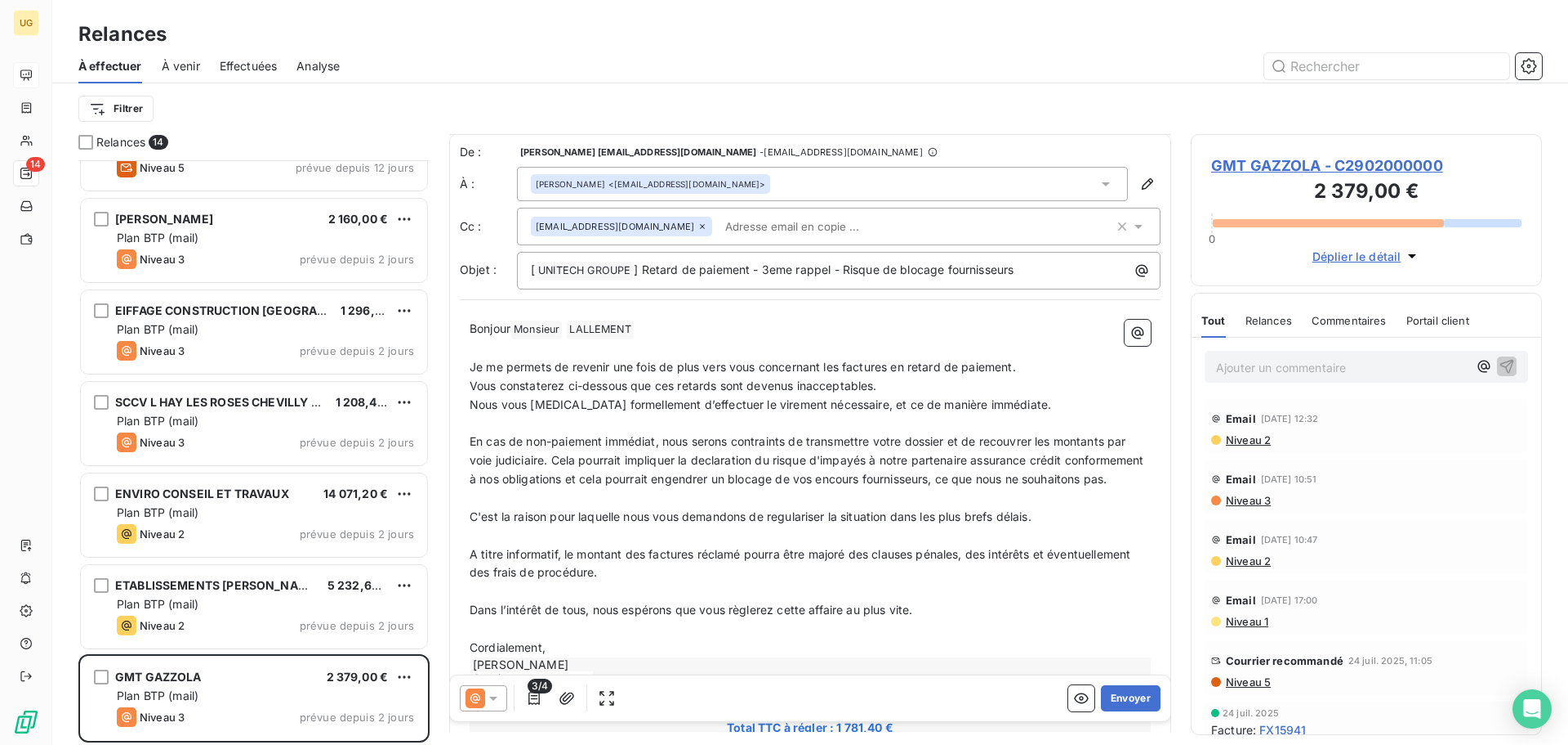
scroll to position [0, 0]
click at [494, 699] on icon at bounding box center [493, 698] width 8 height 4
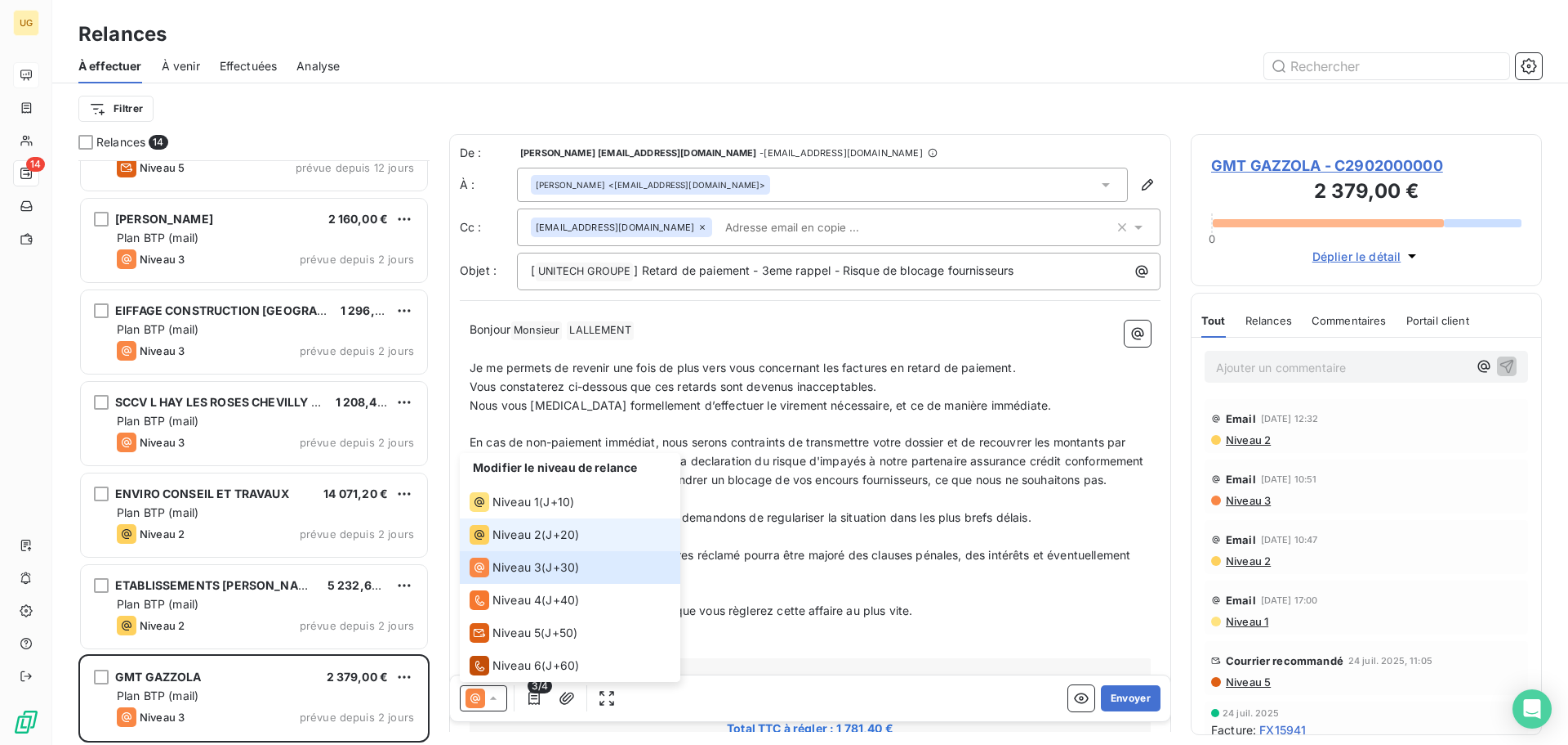
click at [503, 537] on span "Niveau 2" at bounding box center [517, 534] width 49 height 16
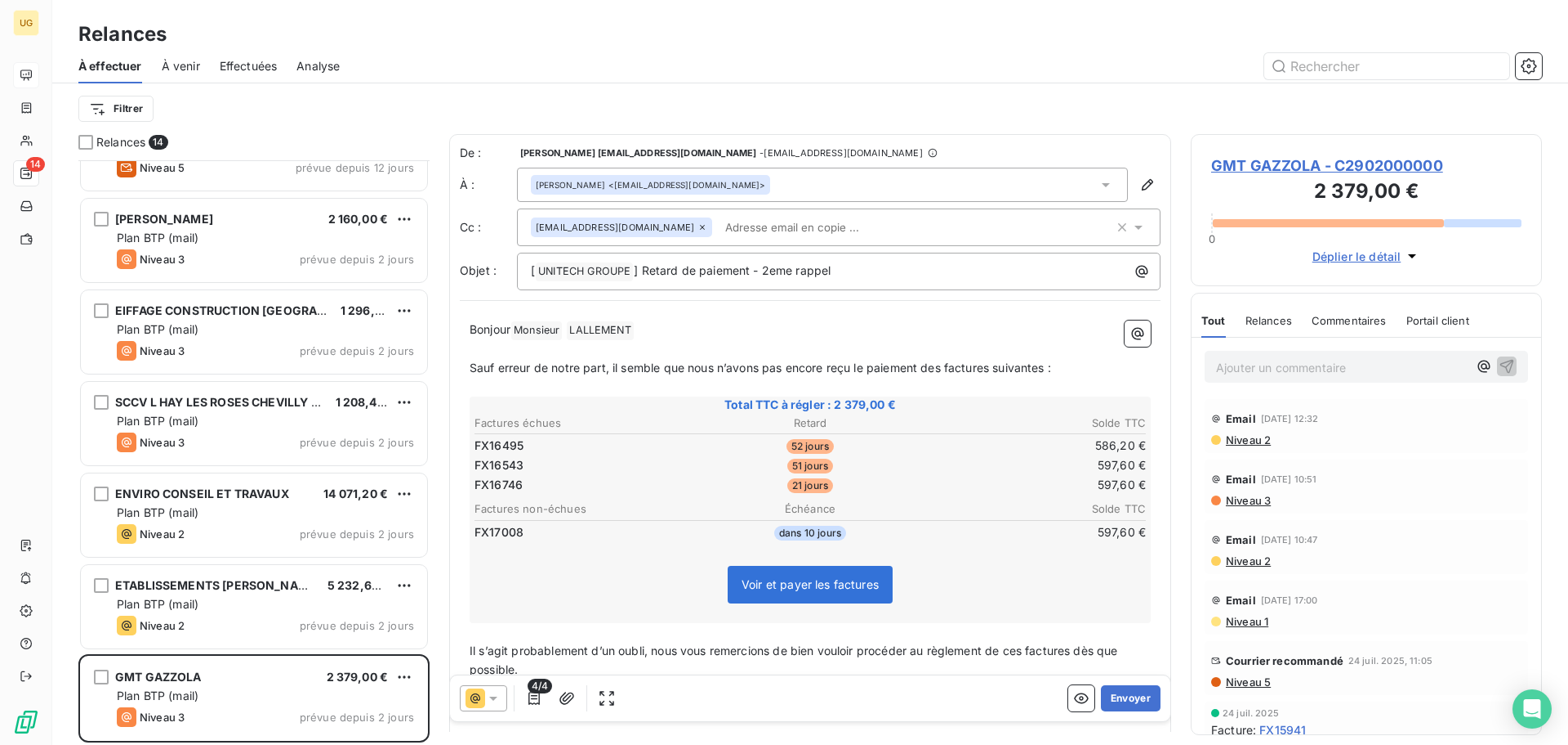
click at [1244, 442] on span "Niveau 2" at bounding box center [1248, 440] width 46 height 13
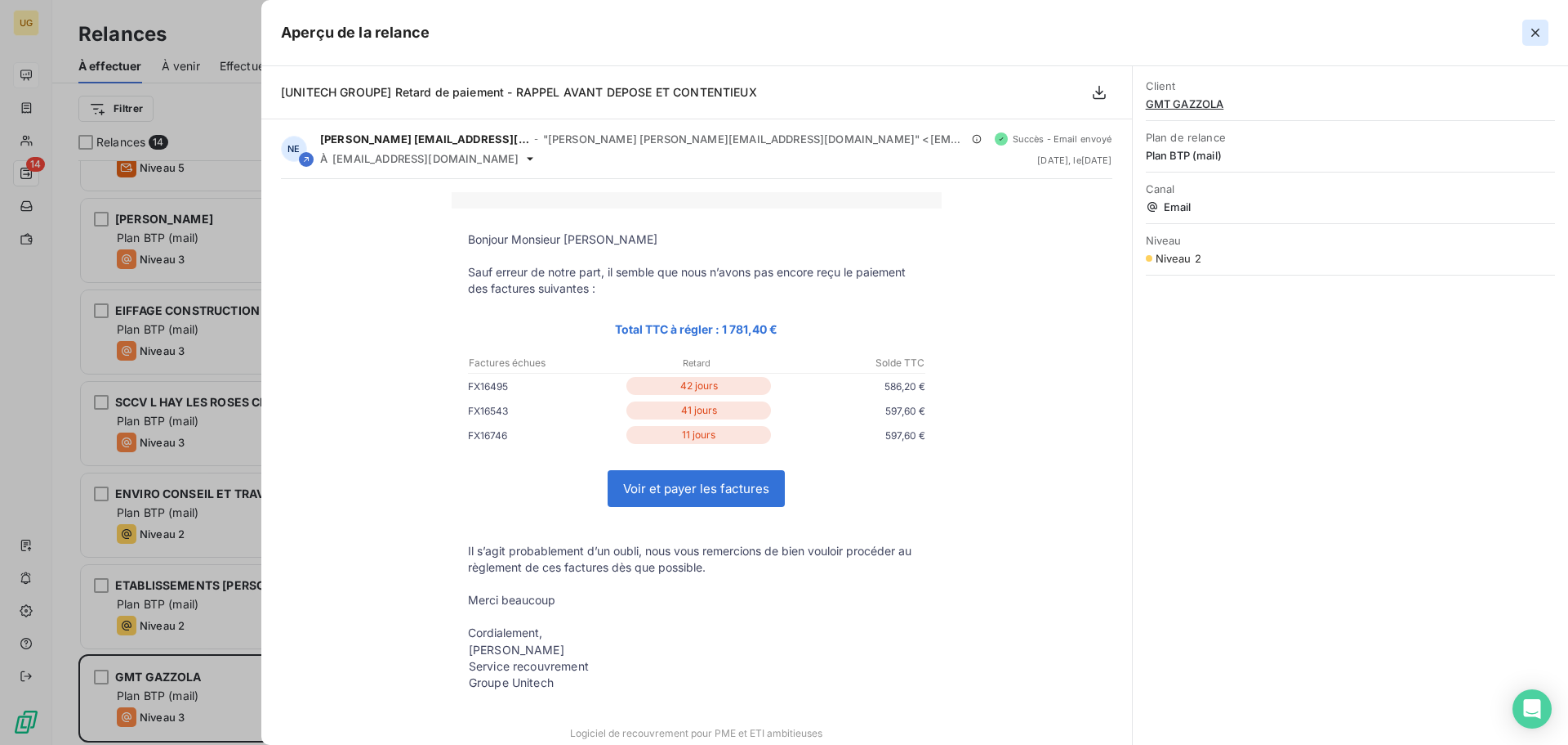
click at [1529, 36] on icon "button" at bounding box center [1535, 32] width 16 height 16
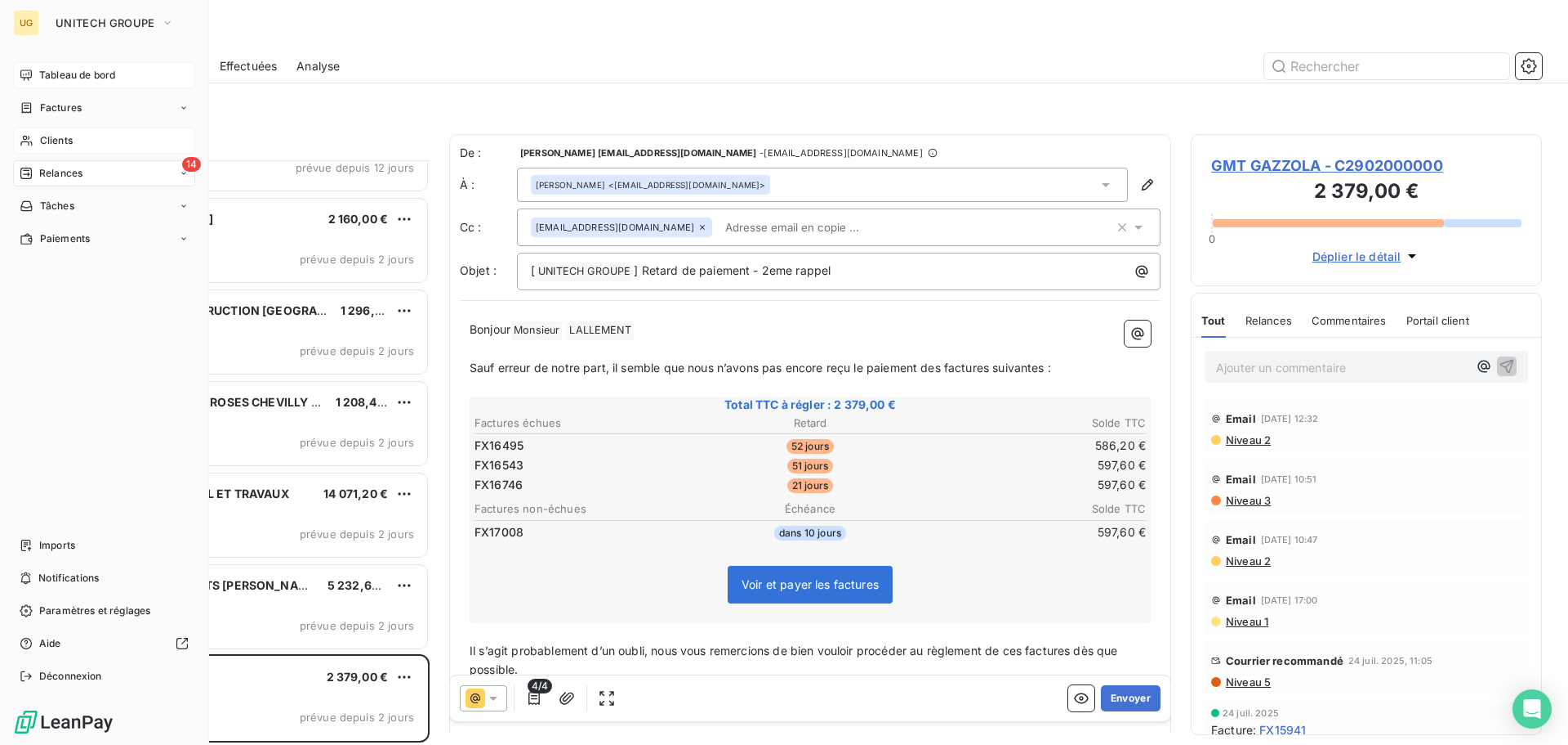
click at [46, 139] on span "Clients" at bounding box center [57, 140] width 33 height 14
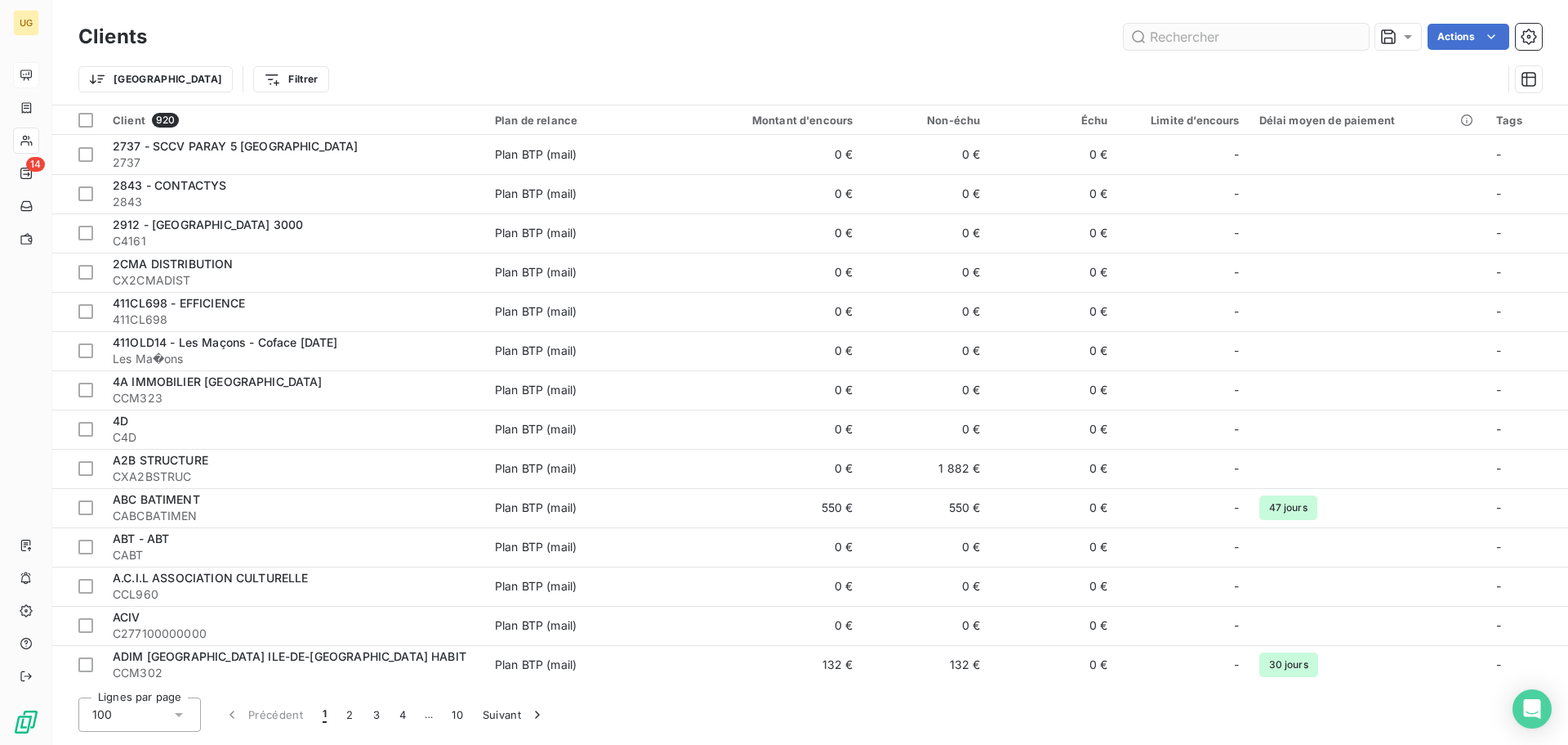
click at [1236, 32] on input "text" at bounding box center [1246, 37] width 245 height 26
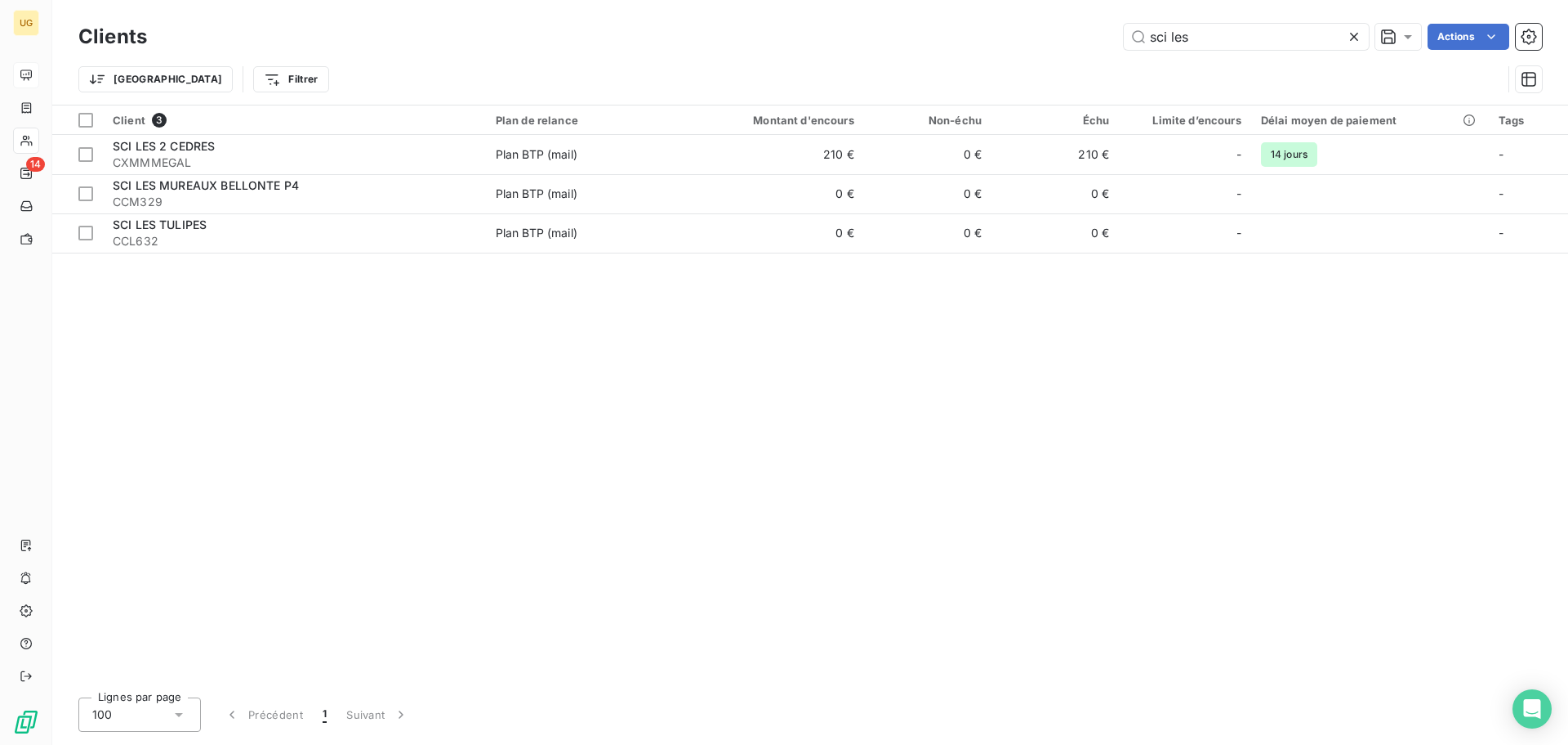
drag, startPoint x: 1199, startPoint y: 31, endPoint x: 1117, endPoint y: 30, distance: 82.0
click at [1117, 30] on div "sci les Actions" at bounding box center [854, 37] width 1376 height 26
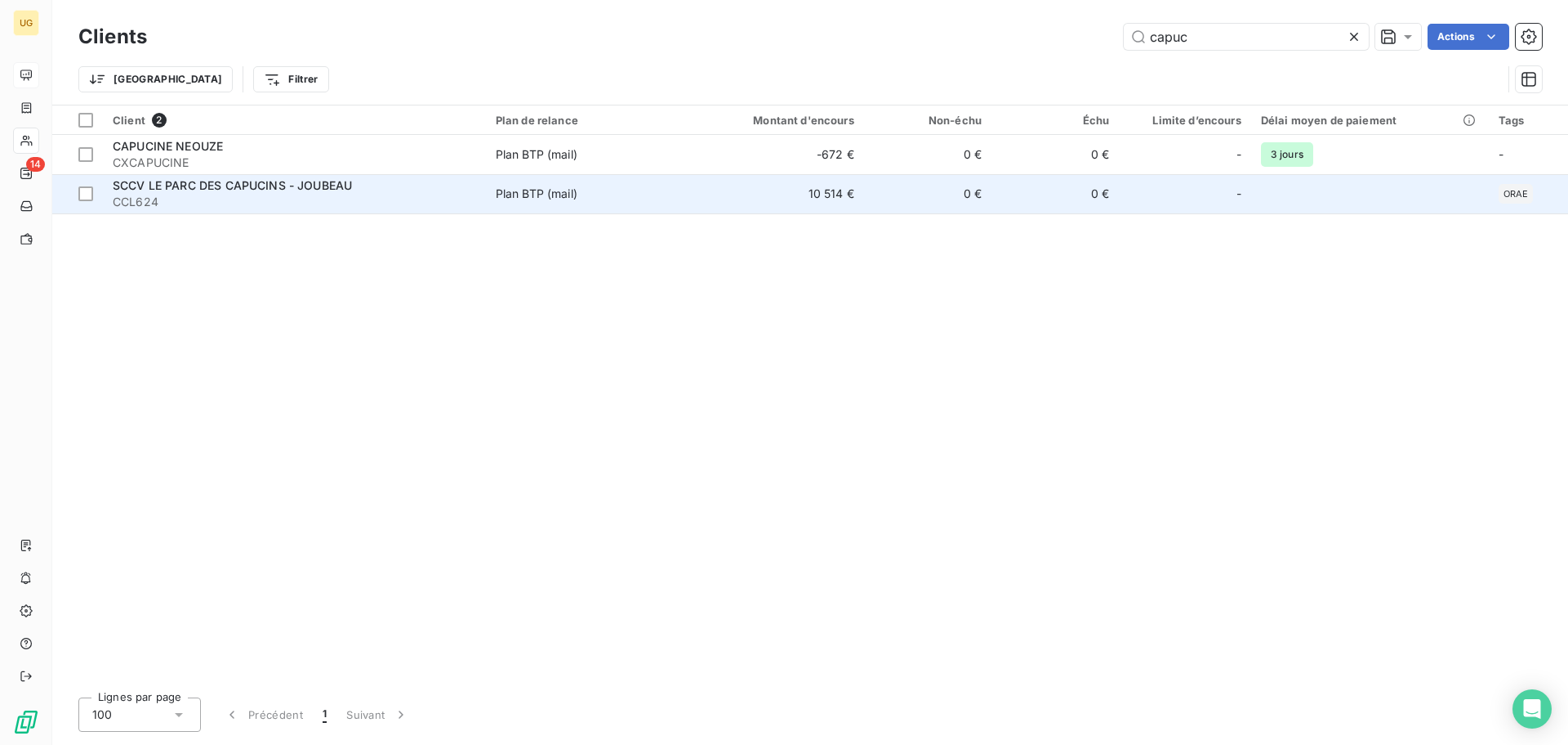
type input "capuc"
click at [836, 200] on td "10 514 €" at bounding box center [777, 193] width 170 height 39
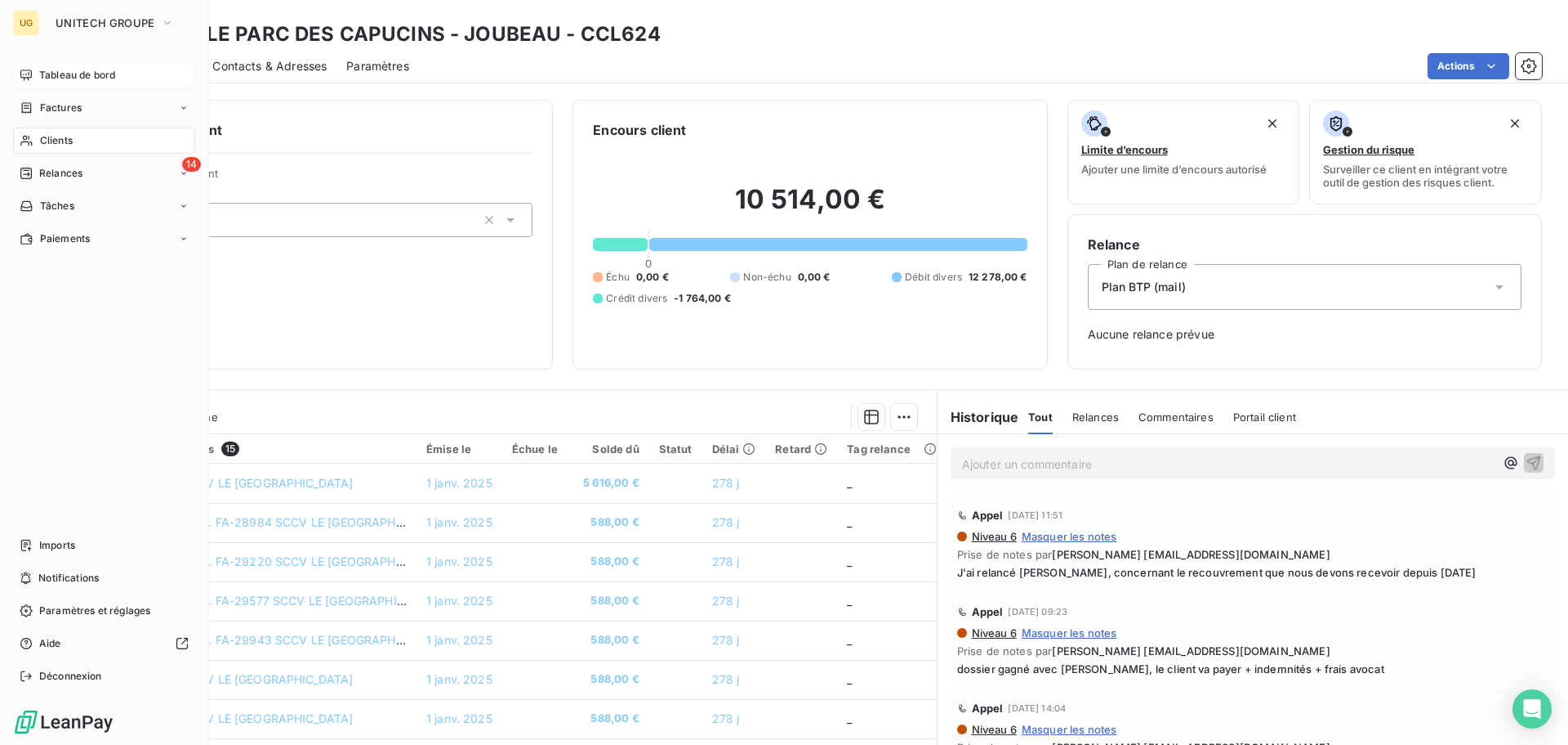
click at [40, 141] on span "Clients" at bounding box center [57, 140] width 33 height 14
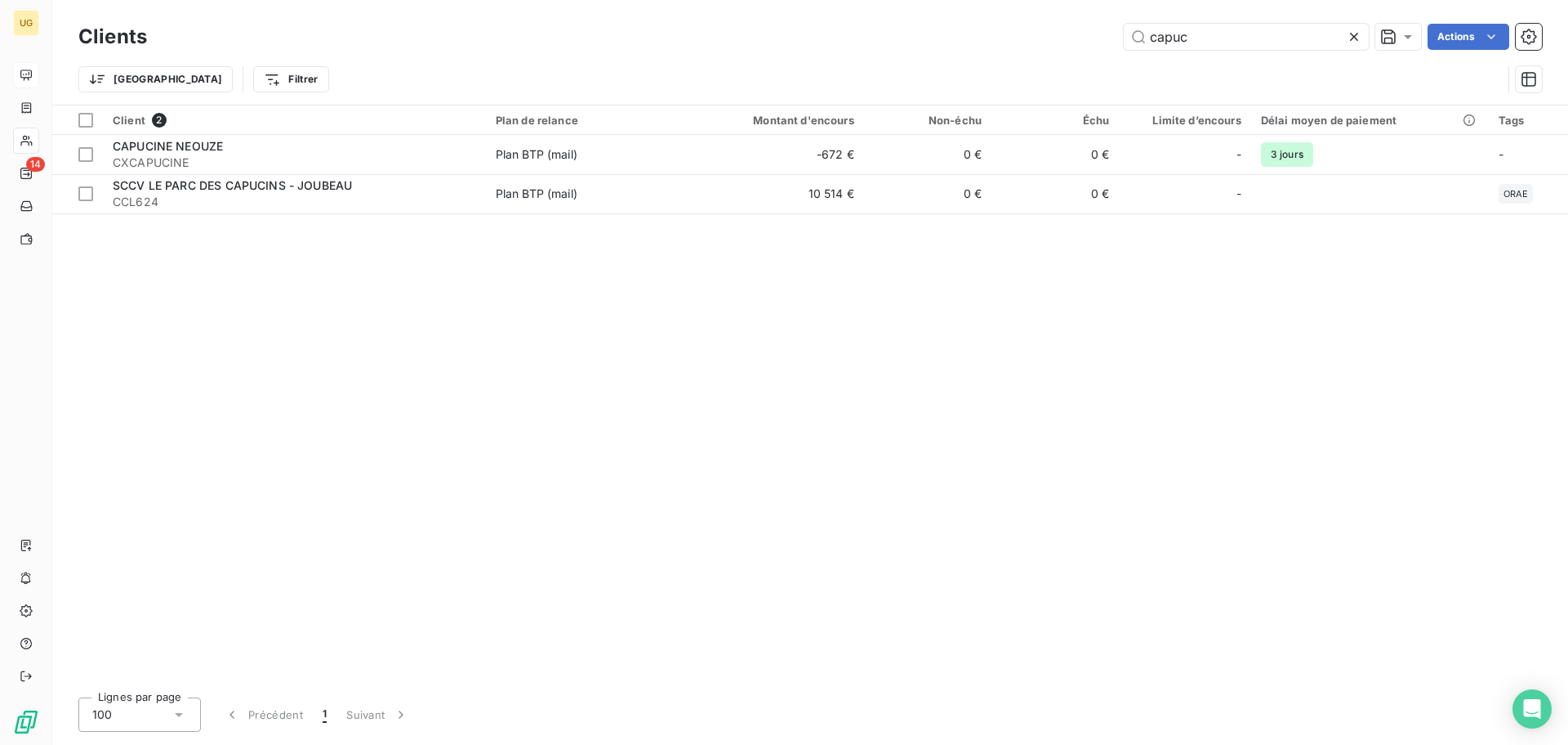
drag, startPoint x: 1202, startPoint y: 38, endPoint x: 1069, endPoint y: 6, distance: 136.8
click at [1071, 35] on div "capuc Actions" at bounding box center [854, 37] width 1376 height 26
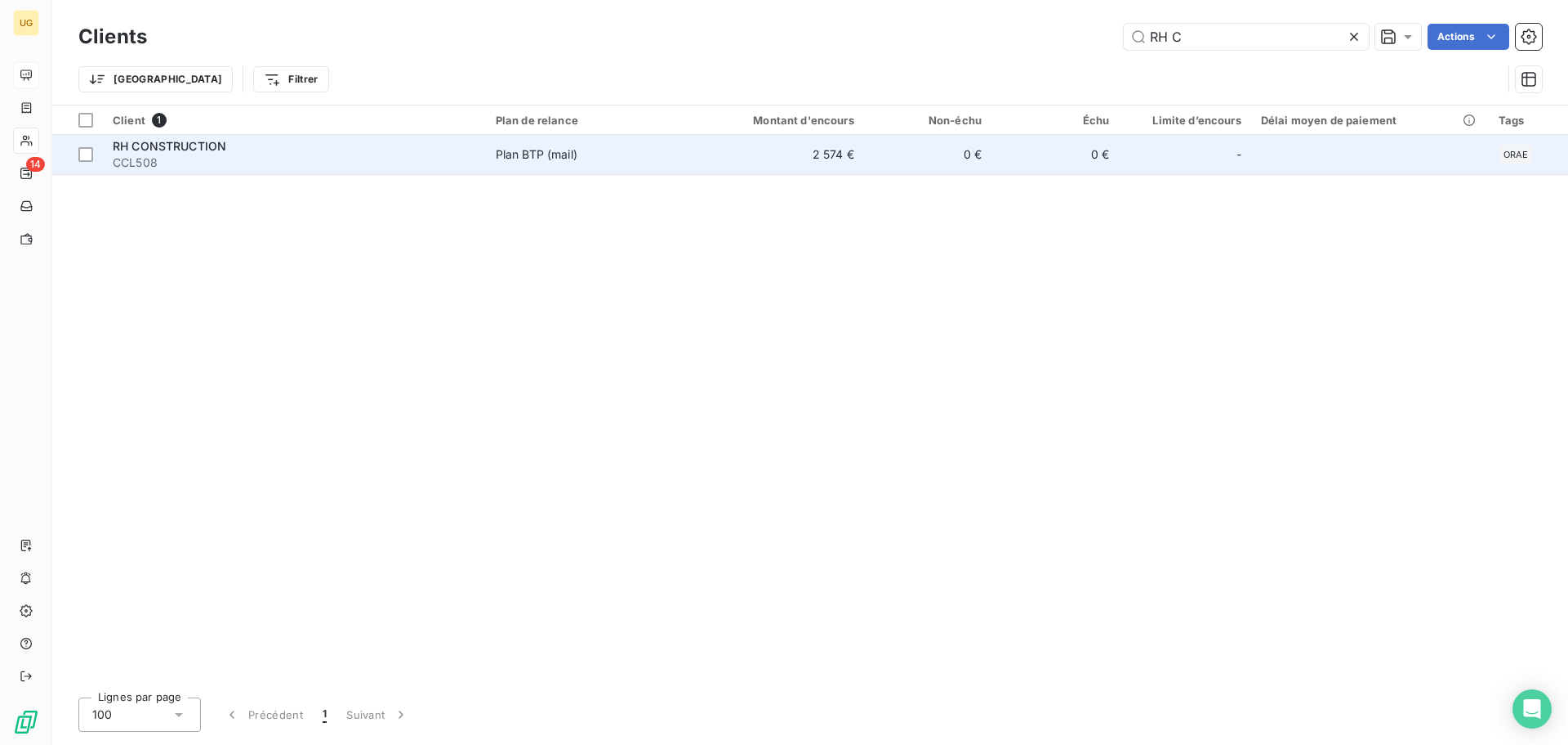
type input "RH C"
click at [836, 148] on td "2 574 €" at bounding box center [777, 154] width 170 height 39
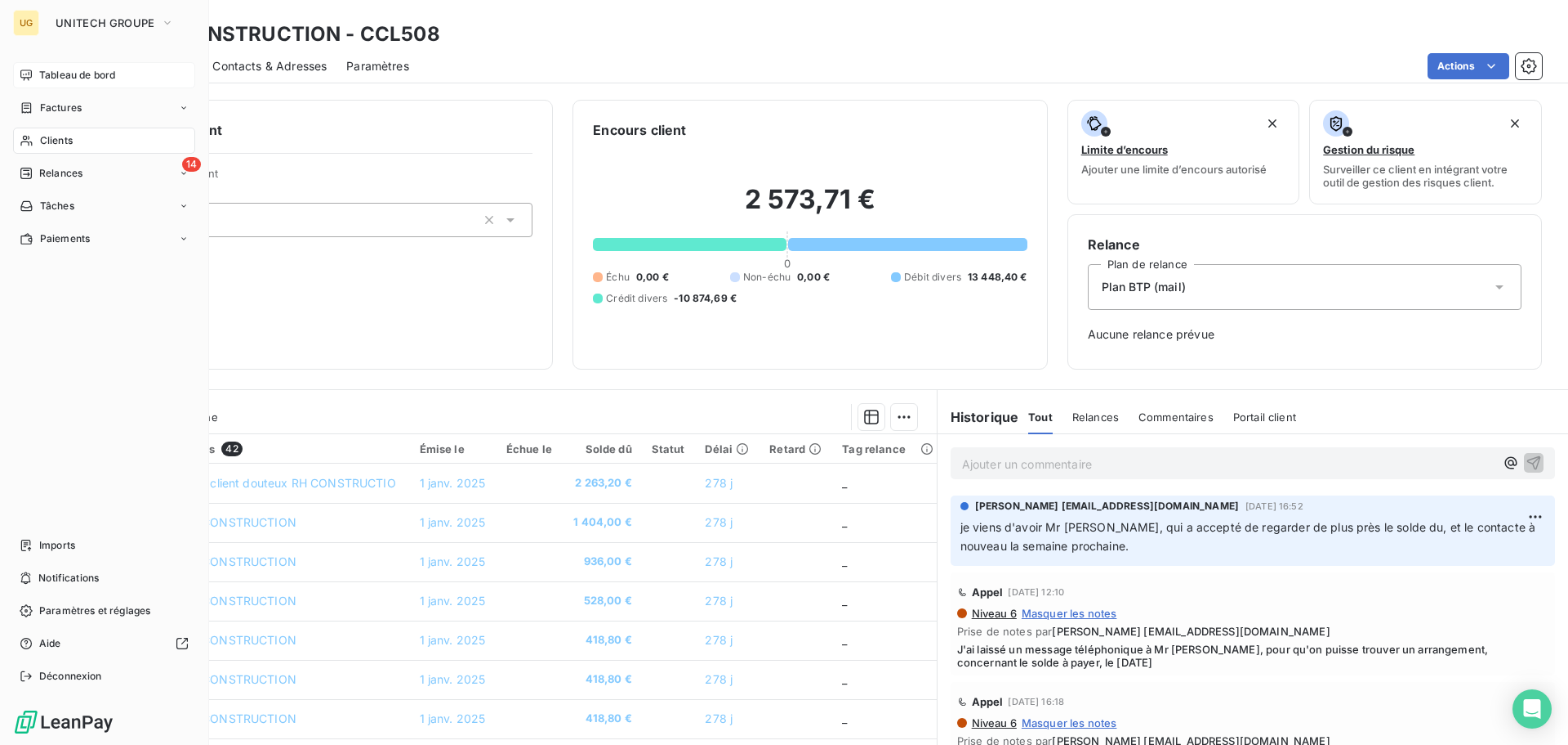
click at [61, 146] on span "Clients" at bounding box center [57, 140] width 33 height 14
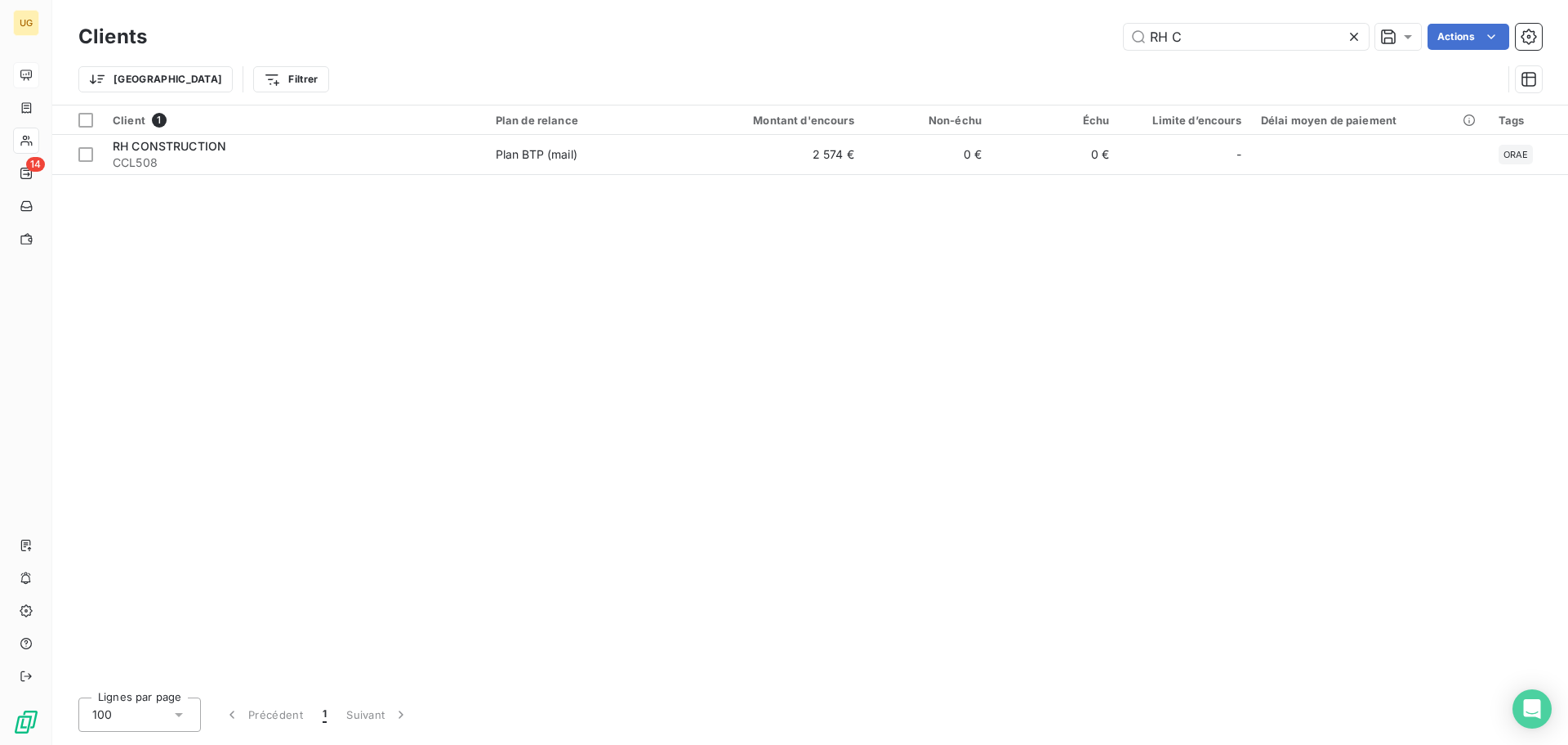
drag, startPoint x: 1275, startPoint y: 34, endPoint x: 1091, endPoint y: 20, distance: 184.5
click at [1091, 28] on div "RH C Actions" at bounding box center [854, 37] width 1376 height 26
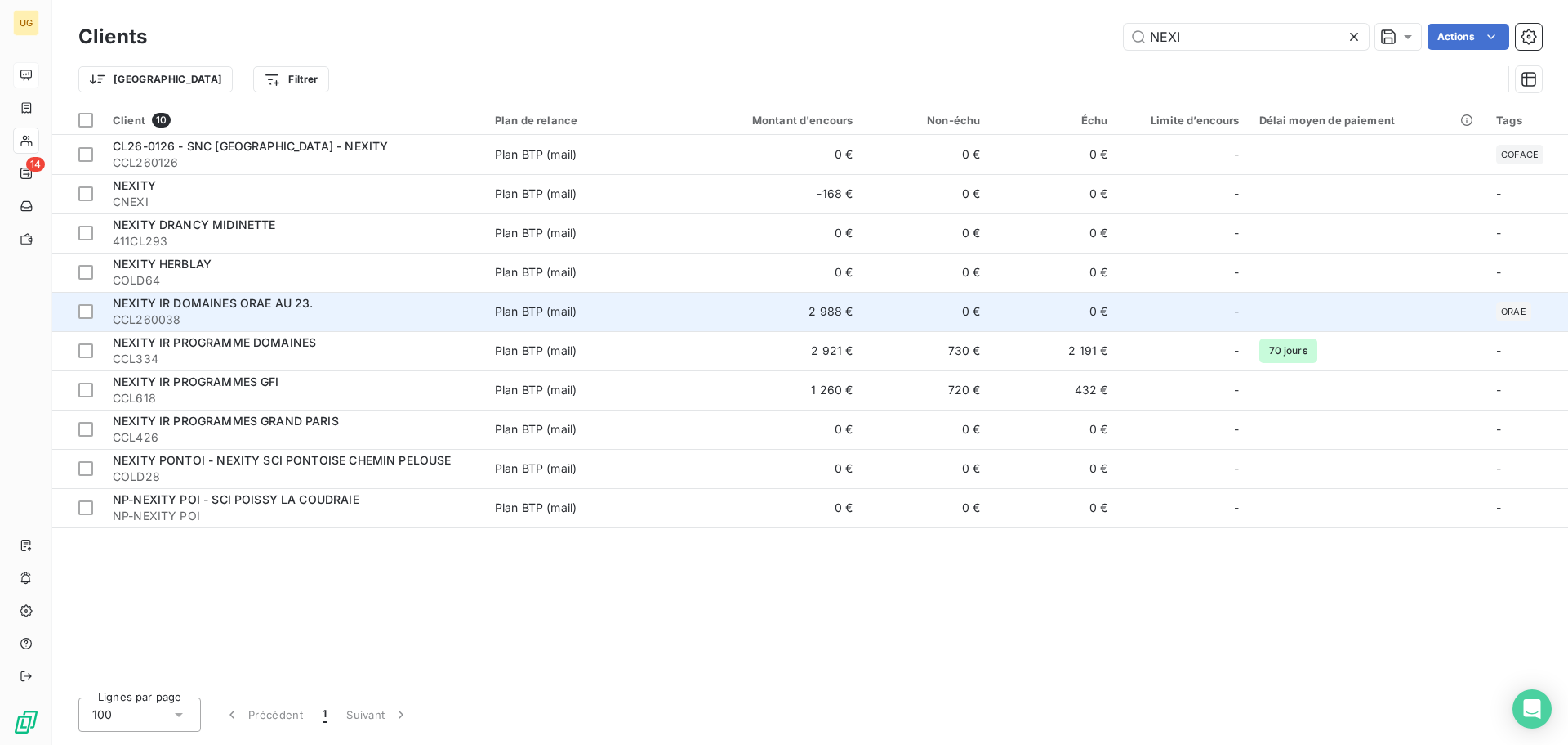
type input "NEXI"
click at [816, 317] on td "2 988 €" at bounding box center [776, 311] width 170 height 39
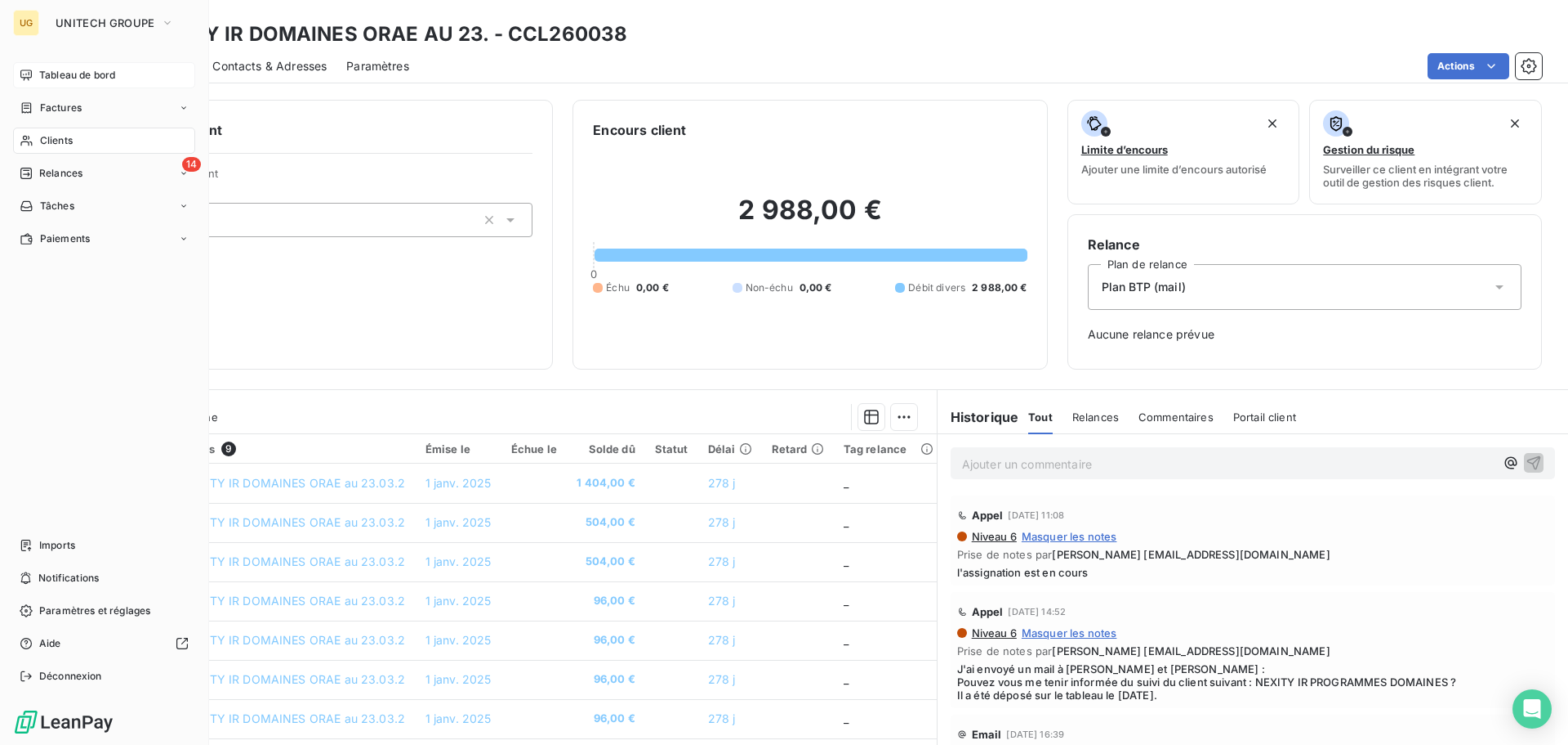
click at [56, 144] on span "Clients" at bounding box center [57, 140] width 33 height 14
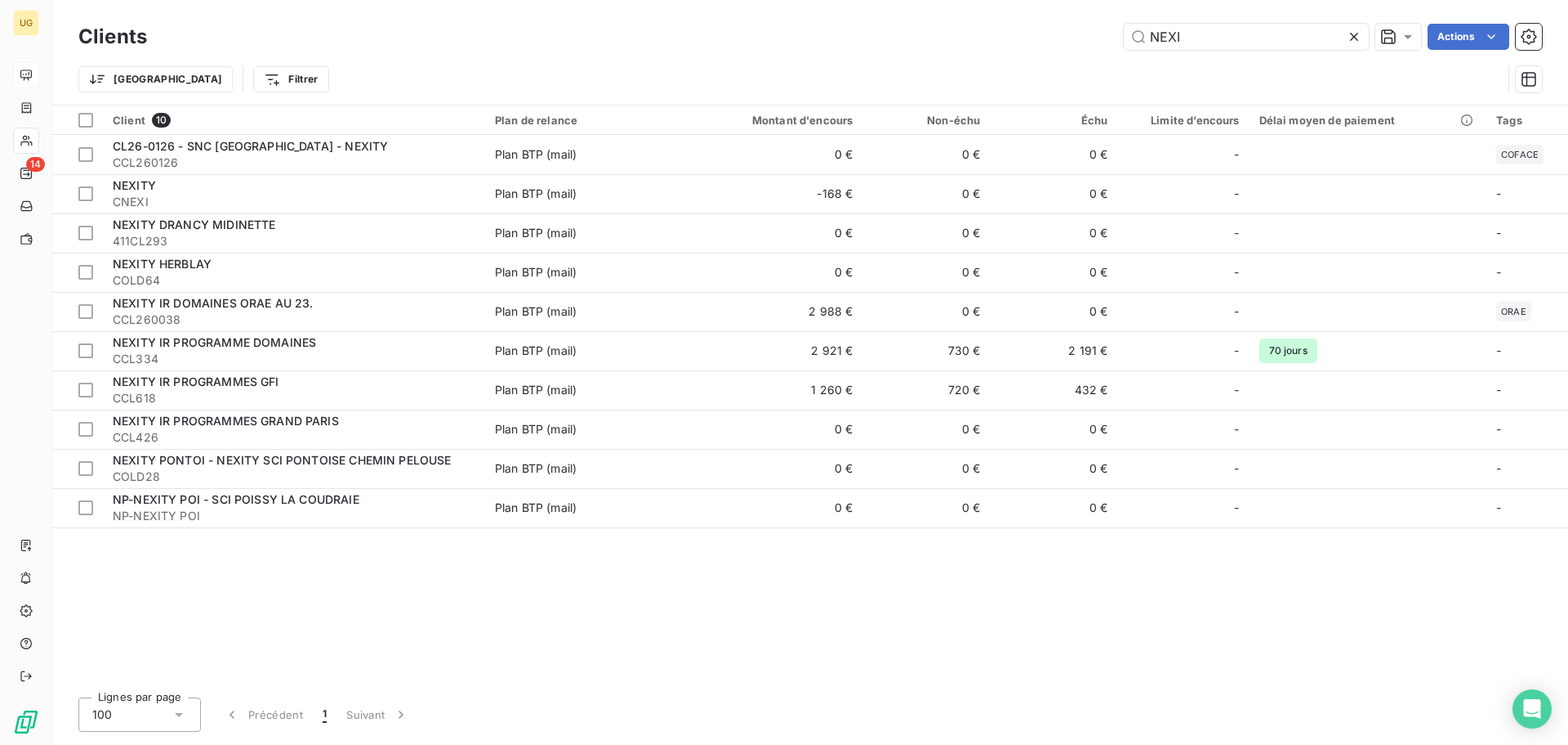
drag, startPoint x: 1193, startPoint y: 30, endPoint x: 1071, endPoint y: 37, distance: 122.2
click at [1071, 37] on div "NEXI Actions" at bounding box center [854, 37] width 1376 height 26
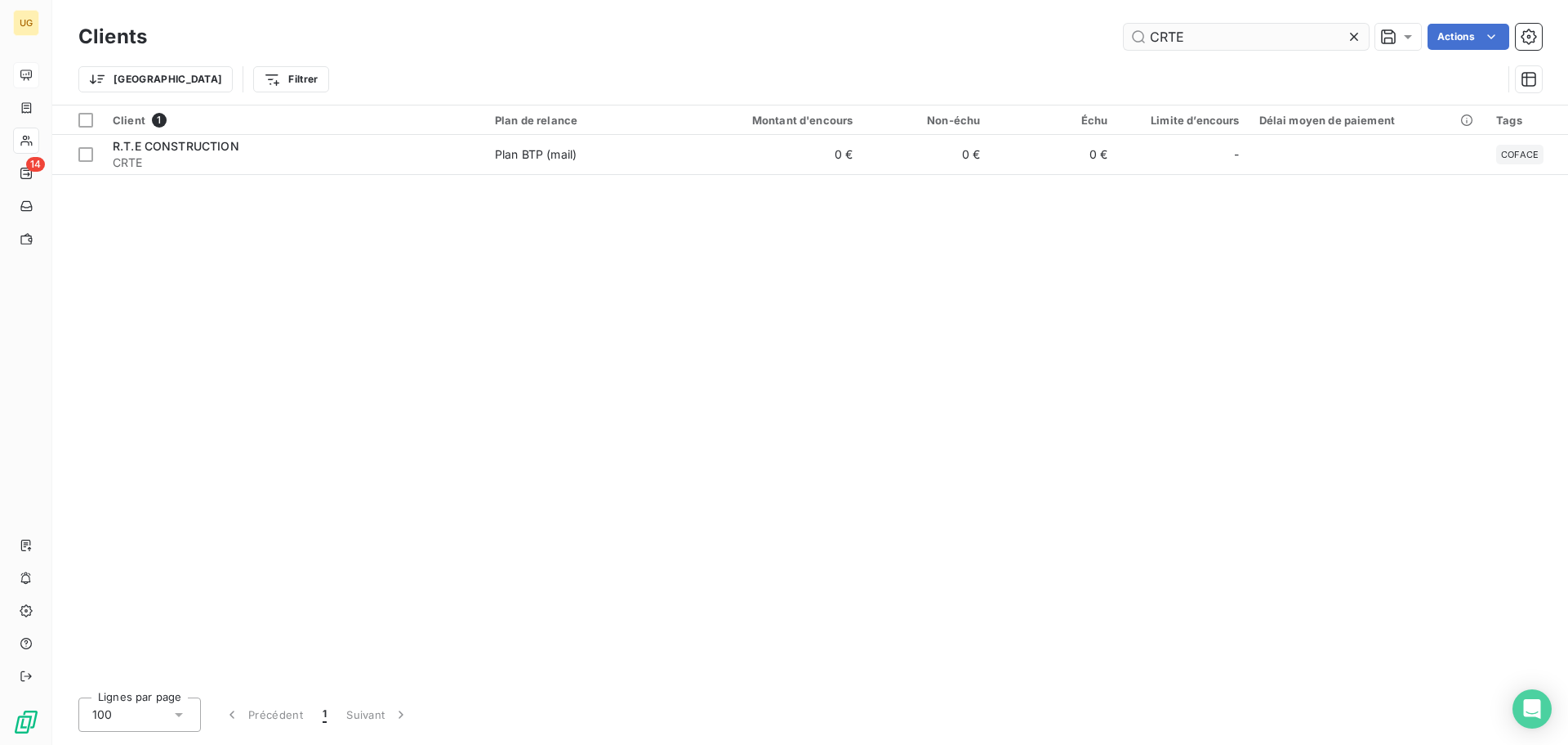
click at [1159, 42] on input "CRTE" at bounding box center [1246, 37] width 245 height 26
drag, startPoint x: 1203, startPoint y: 32, endPoint x: 1003, endPoint y: 12, distance: 201.0
click at [1004, 24] on div "C.R.T.E Actions" at bounding box center [854, 37] width 1376 height 26
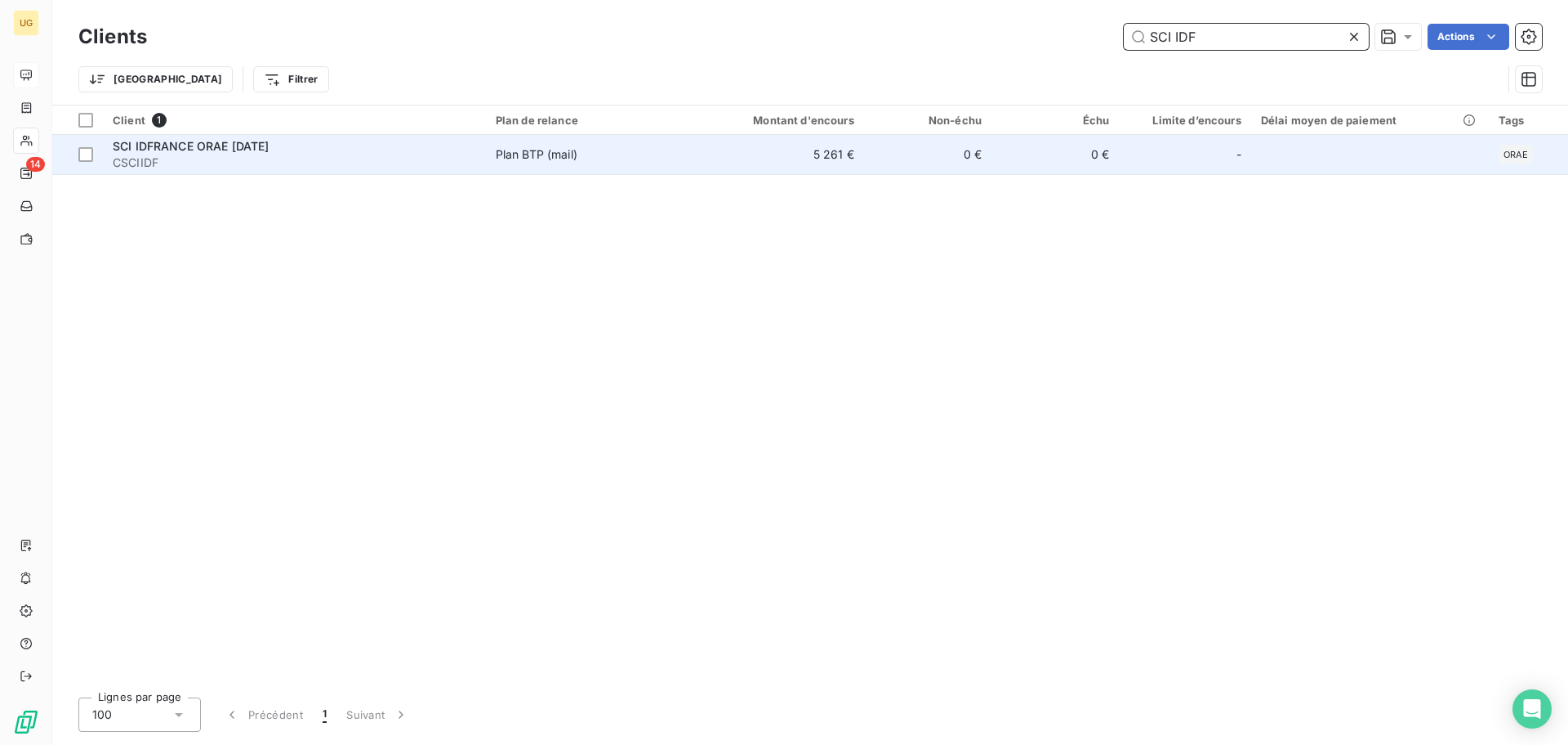
type input "SCI IDF"
click at [843, 150] on td "5 261 €" at bounding box center [777, 154] width 170 height 39
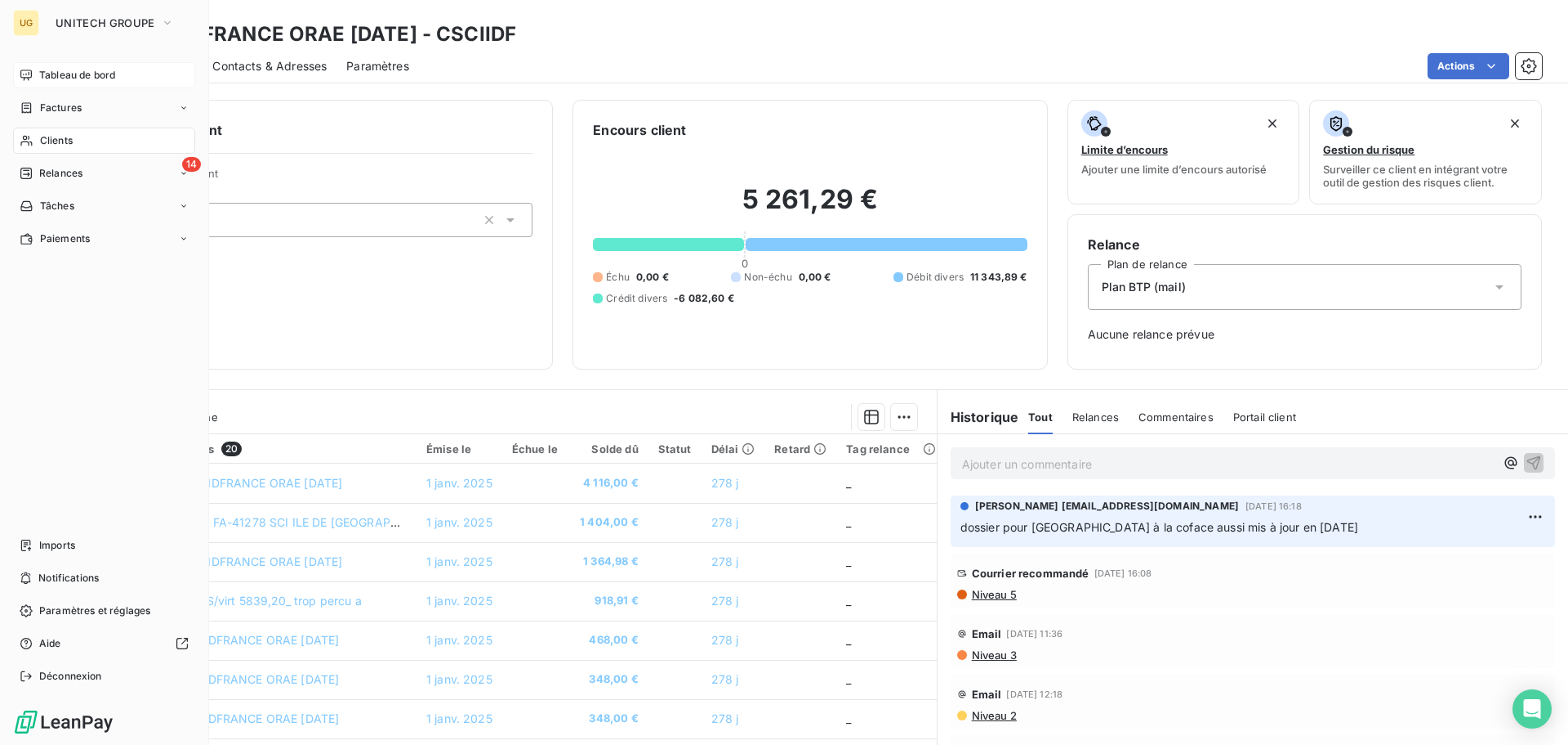
click at [36, 141] on div "Clients" at bounding box center [104, 140] width 182 height 26
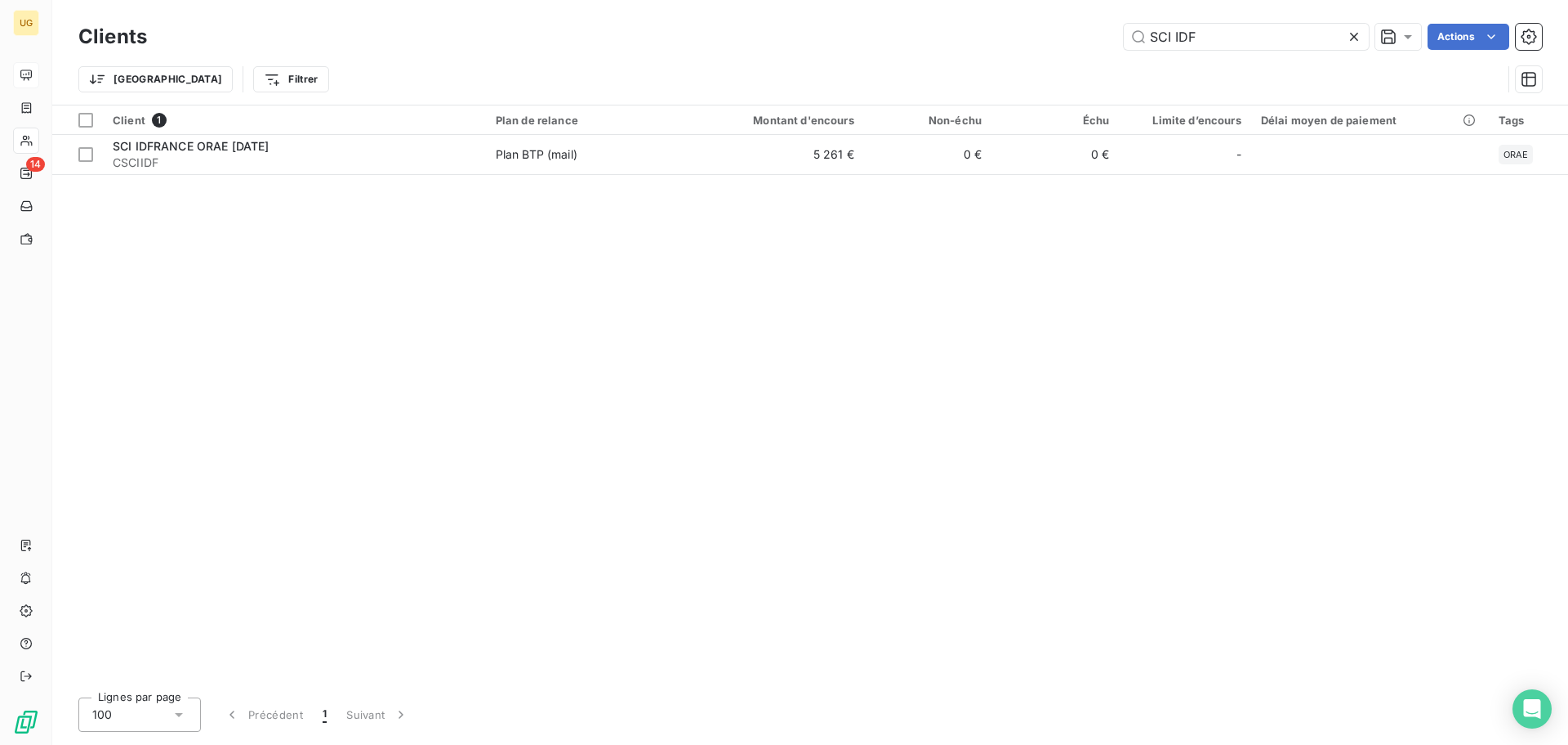
drag, startPoint x: 1248, startPoint y: 36, endPoint x: 1022, endPoint y: 34, distance: 226.0
click at [1022, 34] on div "SCI IDF Actions" at bounding box center [854, 37] width 1376 height 26
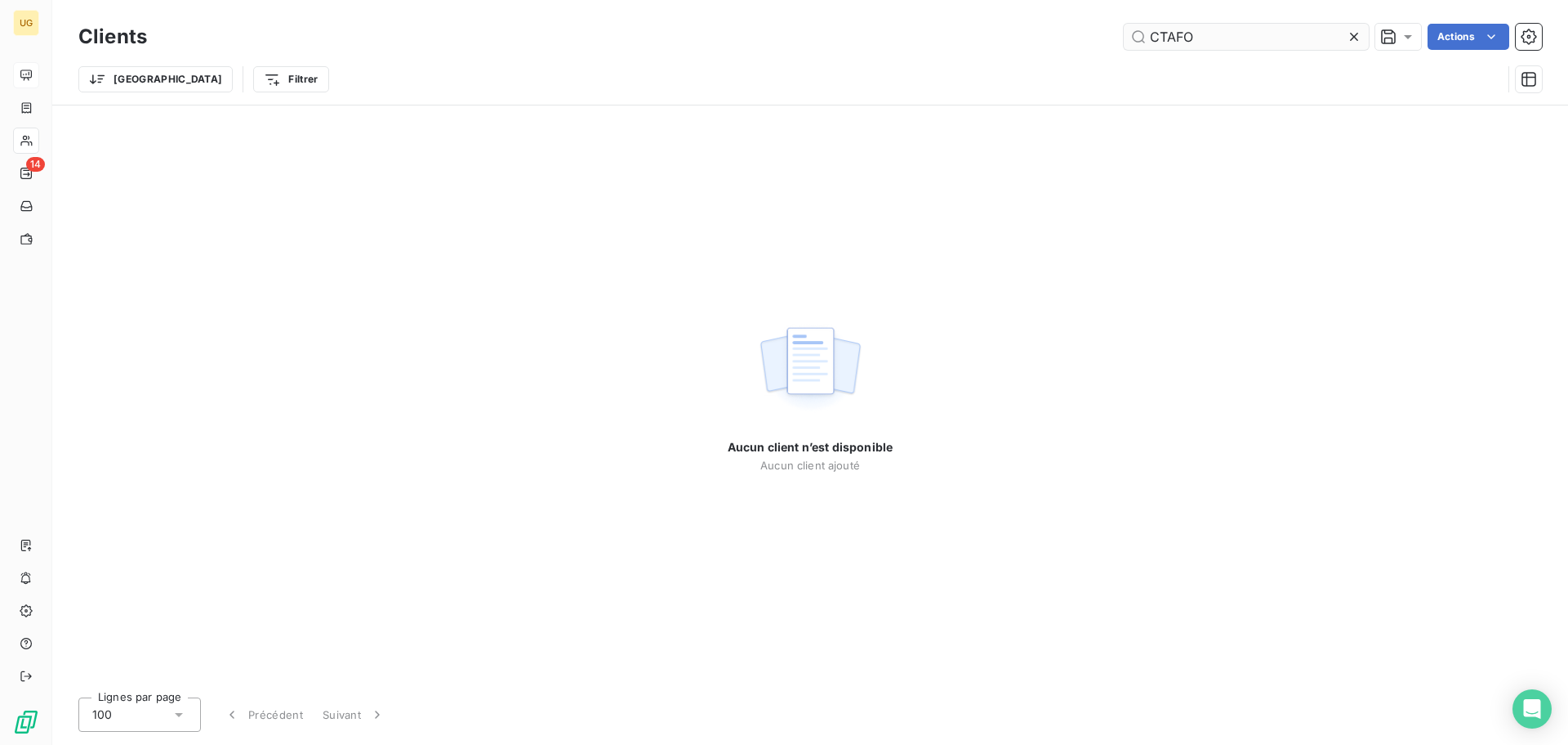
click at [1157, 40] on input "CTAFO" at bounding box center [1246, 37] width 245 height 26
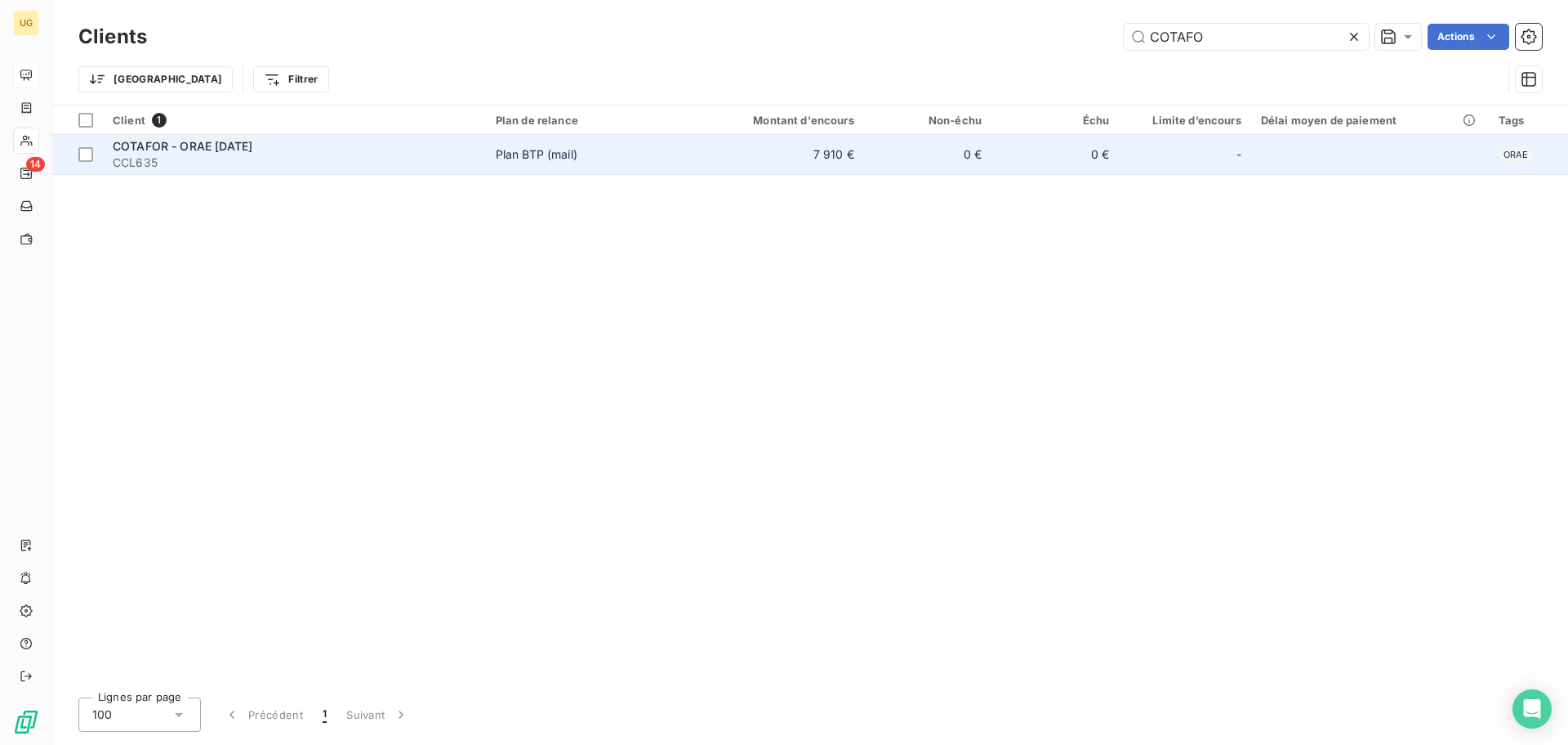
type input "COTAFO"
click at [829, 149] on td "7 910 €" at bounding box center [777, 154] width 170 height 39
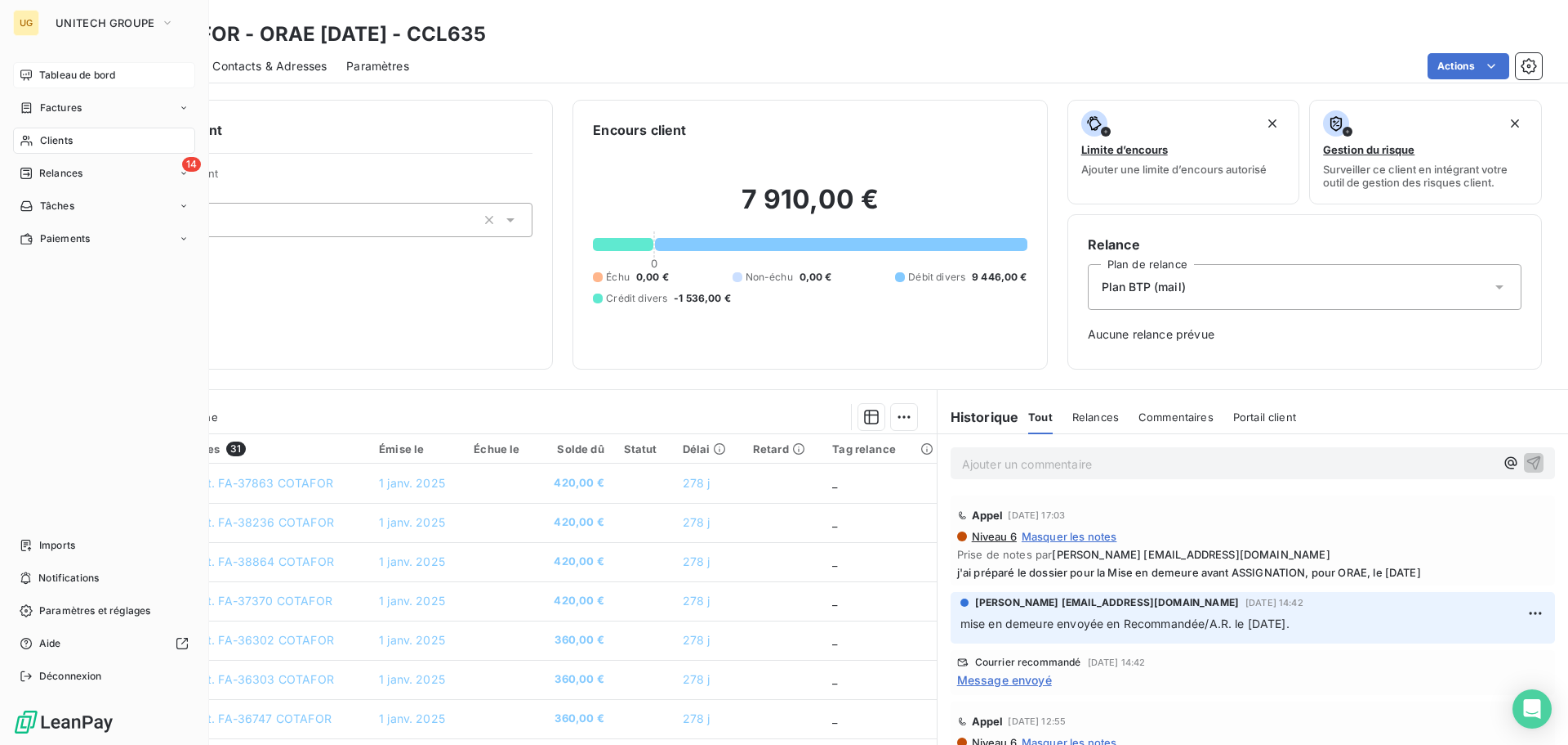
click at [75, 133] on div "Clients" at bounding box center [104, 140] width 182 height 26
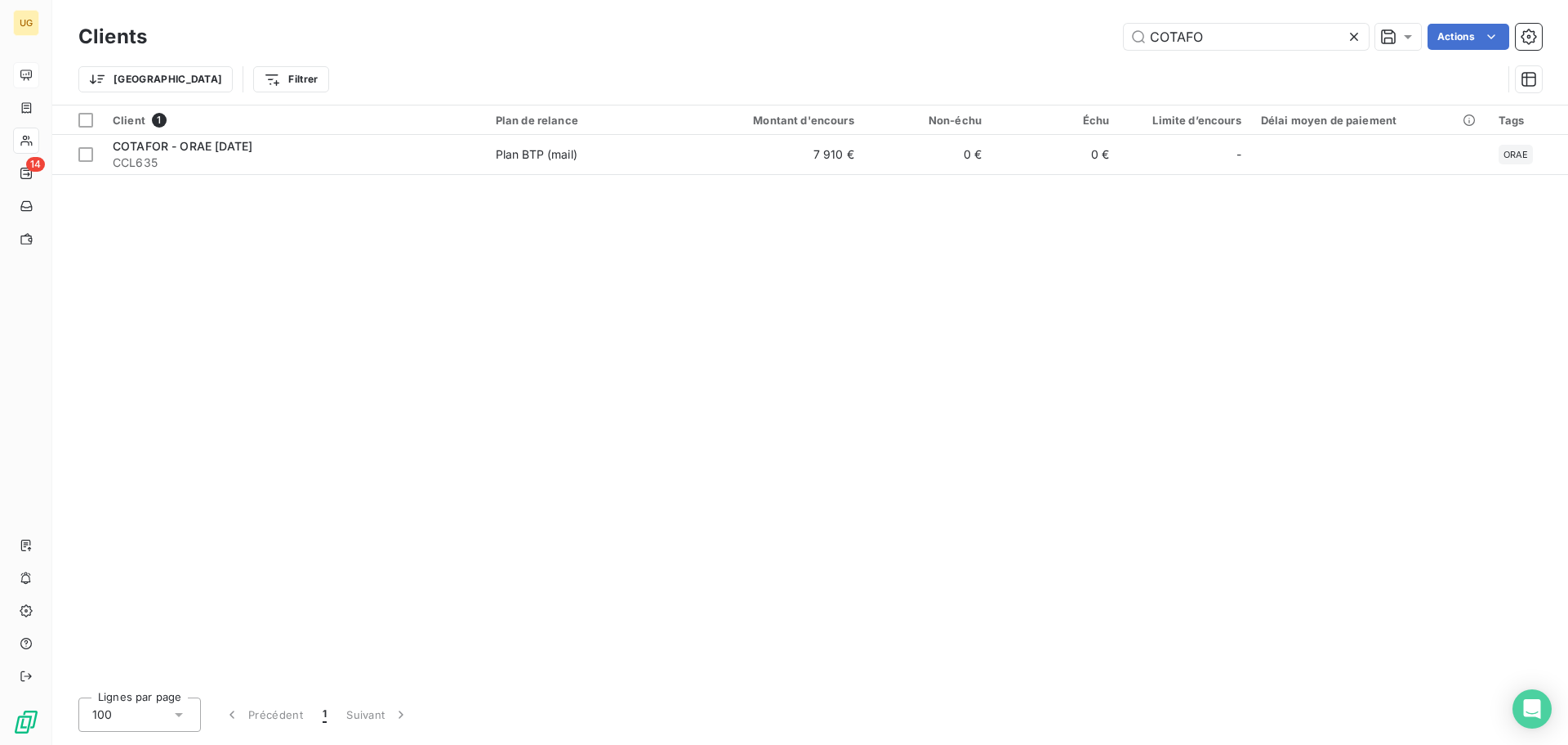
drag, startPoint x: 1235, startPoint y: 30, endPoint x: 1069, endPoint y: 54, distance: 167.7
click at [1069, 54] on div "Clients COTAFO Actions Trier Filtrer" at bounding box center [811, 62] width 1464 height 85
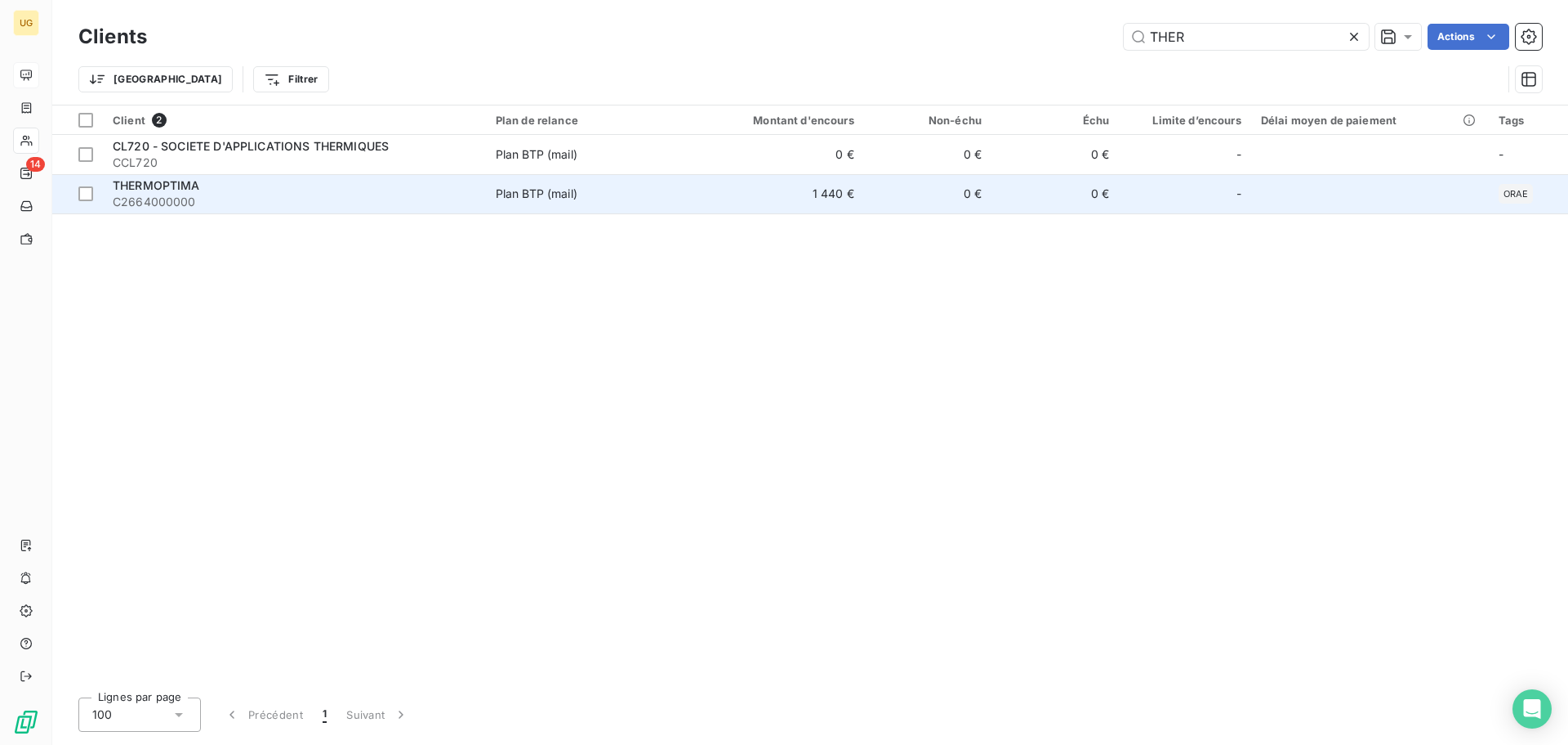
type input "THER"
click at [829, 195] on td "1 440 €" at bounding box center [777, 193] width 170 height 39
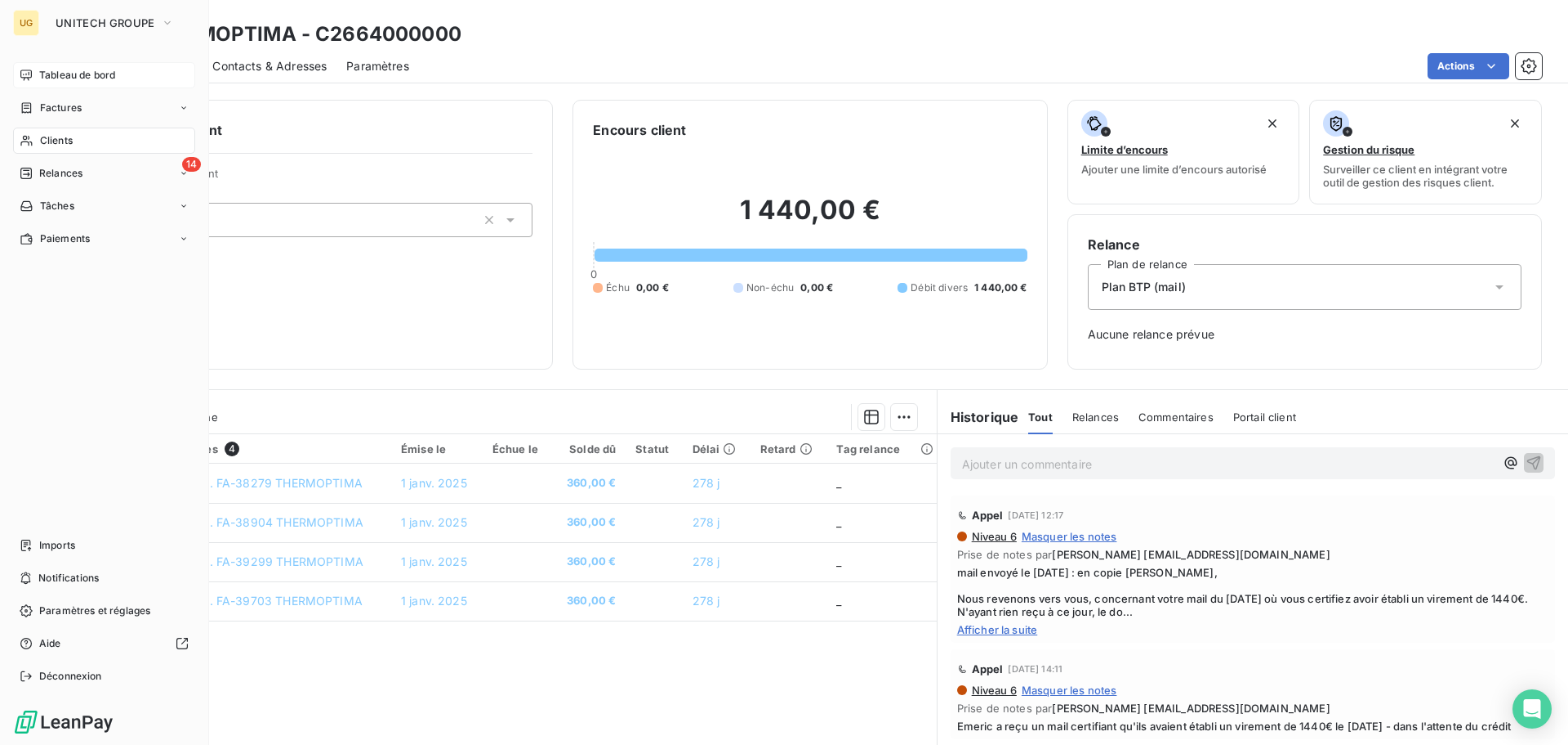
click at [48, 135] on span "Clients" at bounding box center [57, 140] width 33 height 14
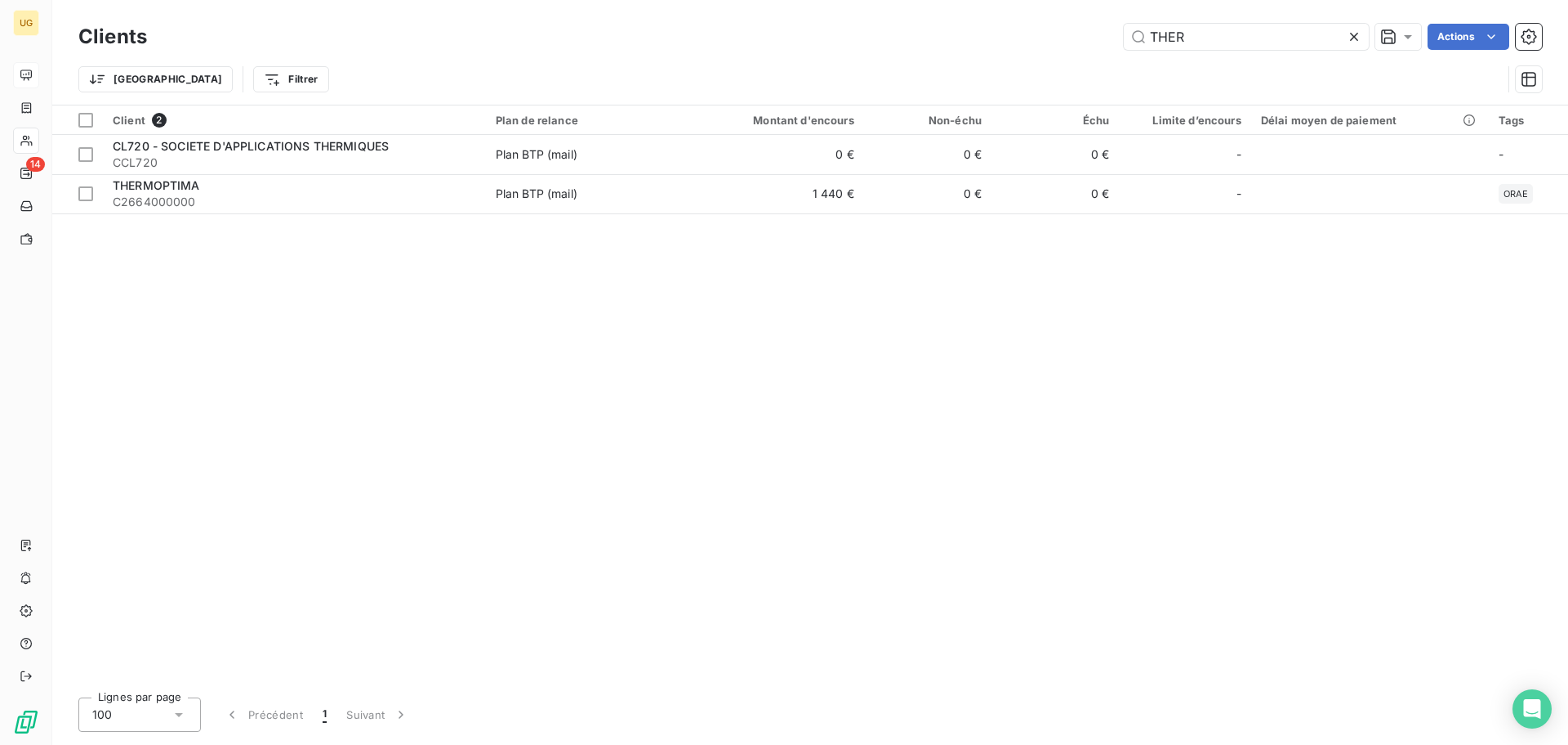
drag, startPoint x: 1236, startPoint y: 35, endPoint x: 999, endPoint y: 38, distance: 237.0
click at [999, 38] on div "THER Actions" at bounding box center [854, 37] width 1376 height 26
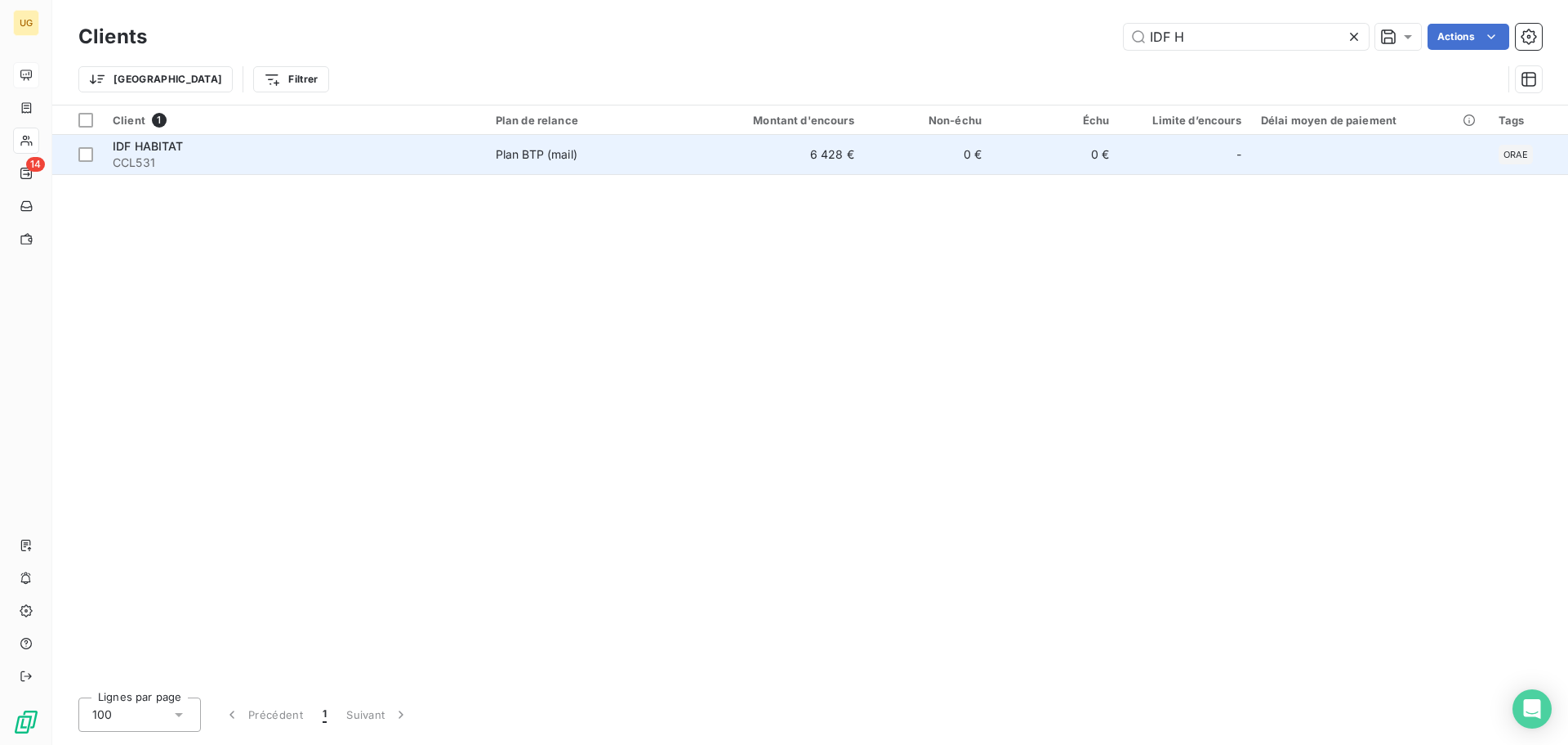
type input "IDF H"
click at [825, 155] on td "6 428 €" at bounding box center [777, 154] width 170 height 39
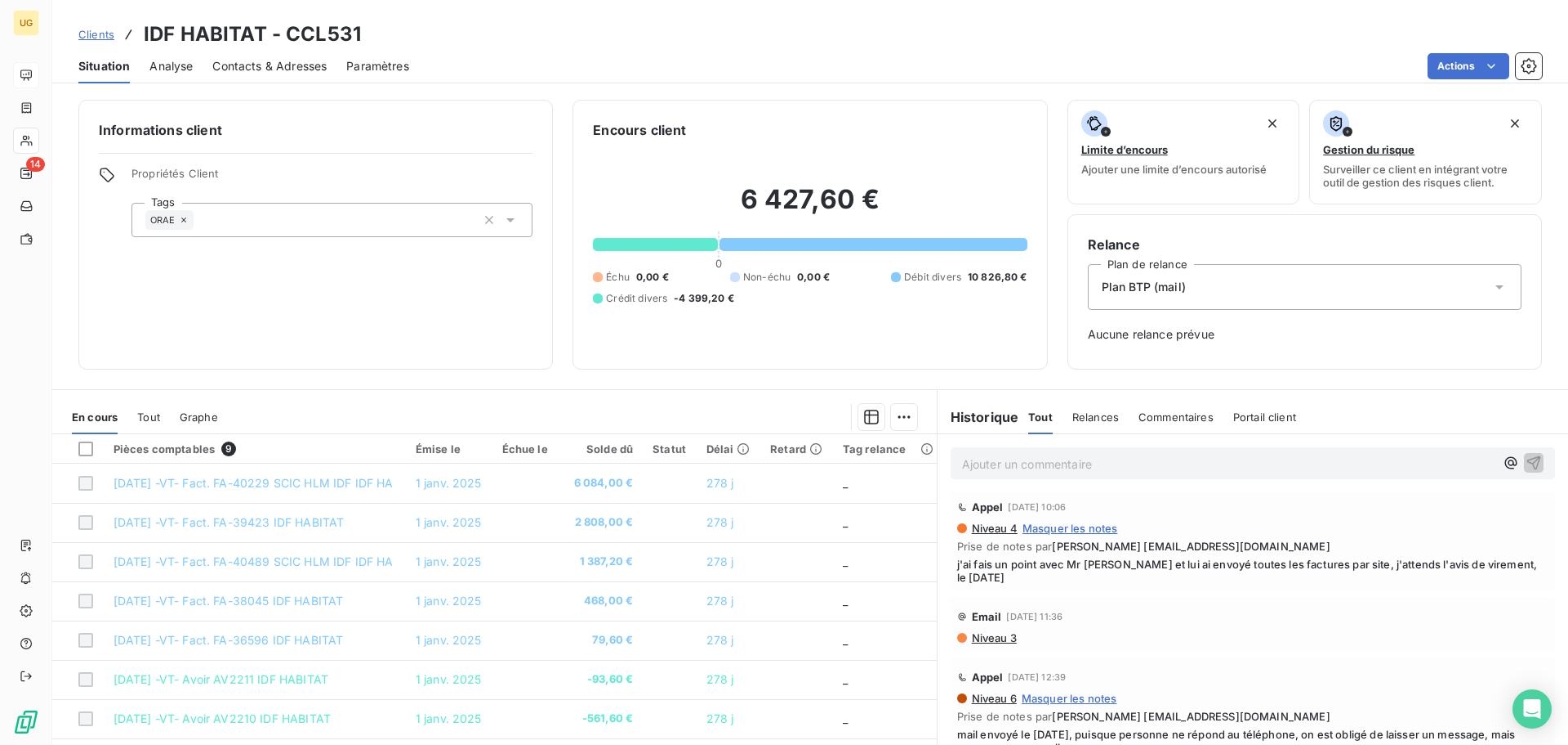
scroll to position [654, 0]
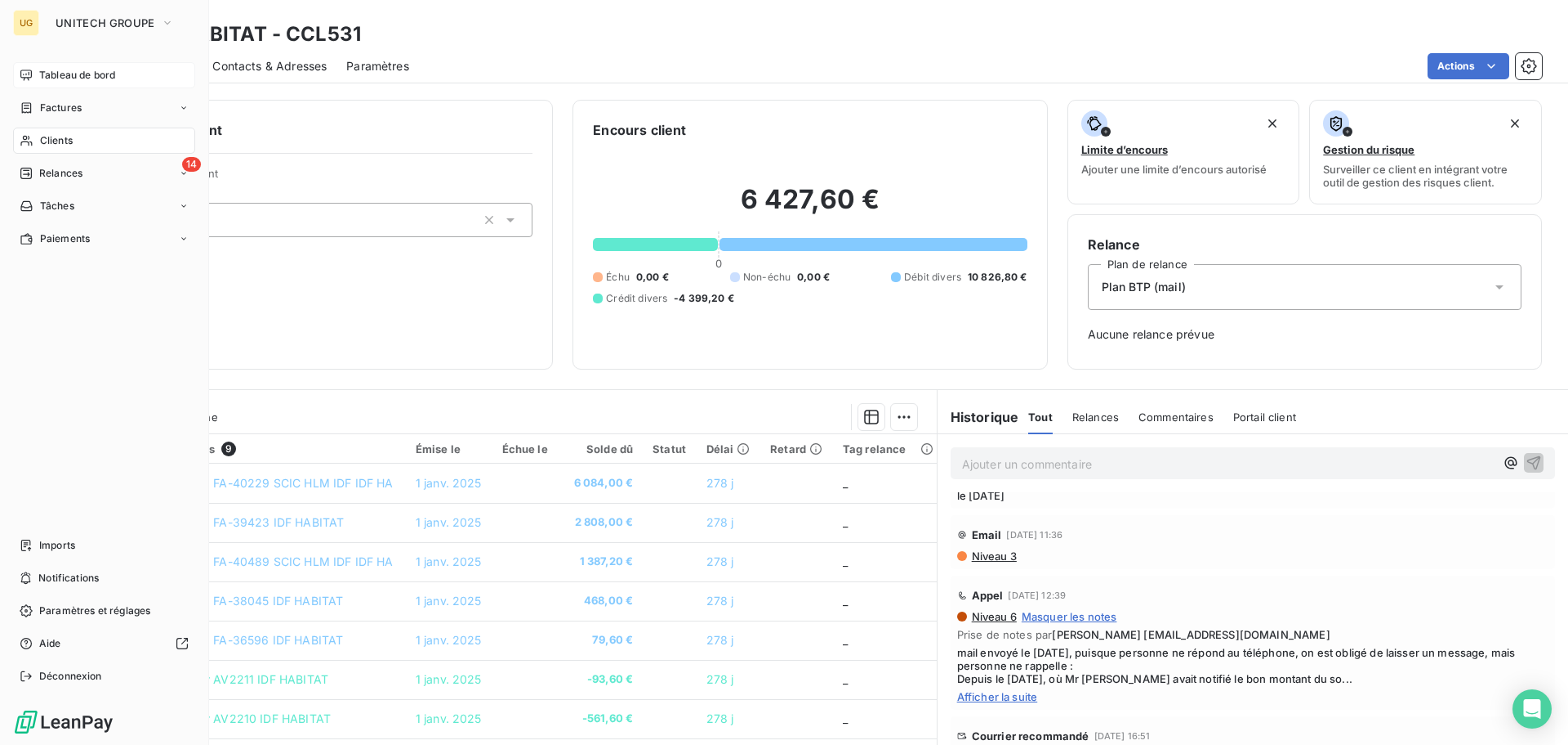
click at [46, 142] on span "Clients" at bounding box center [57, 140] width 33 height 14
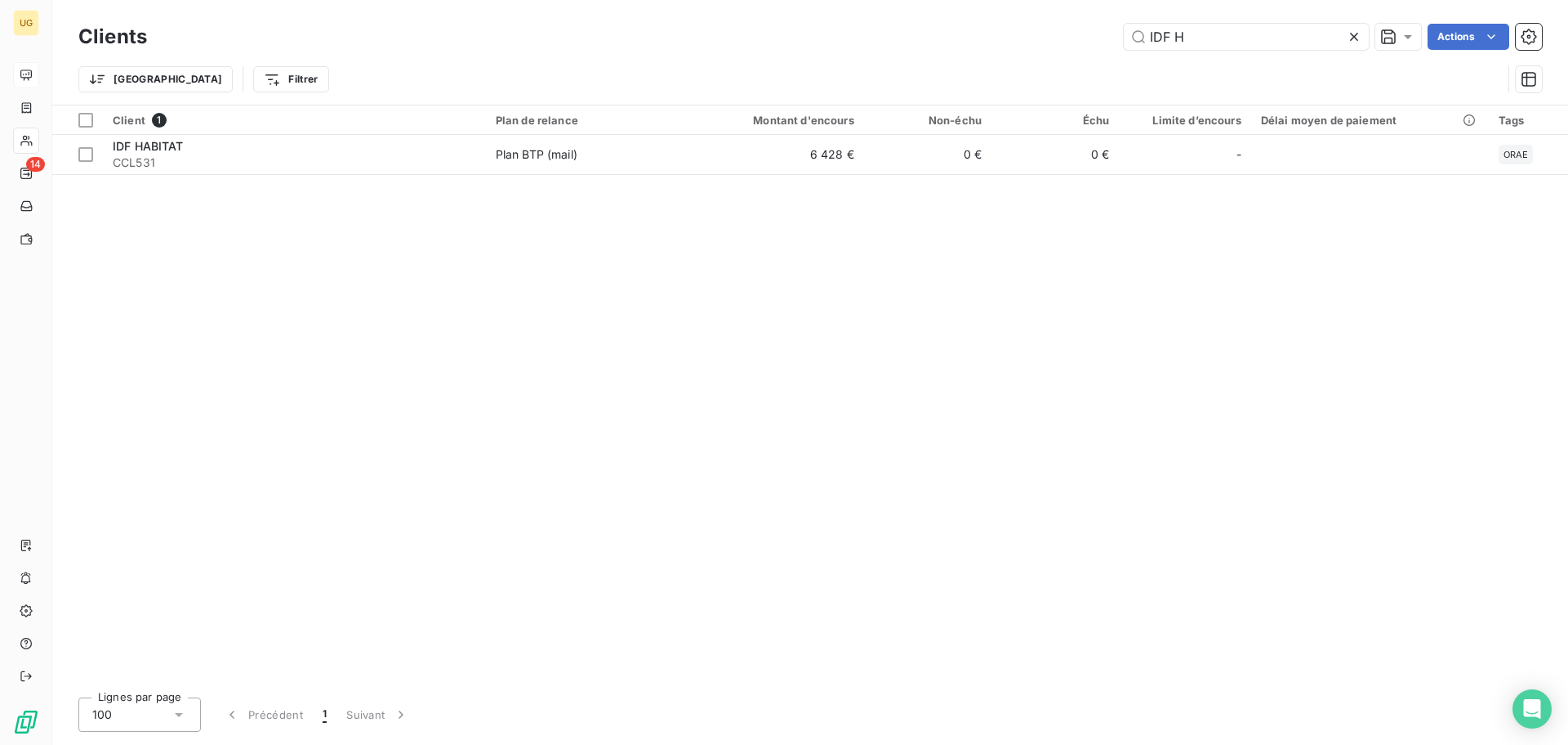
drag, startPoint x: 1199, startPoint y: 39, endPoint x: 1061, endPoint y: 7, distance: 141.7
click at [1046, 33] on div "IDF H Actions" at bounding box center [854, 37] width 1376 height 26
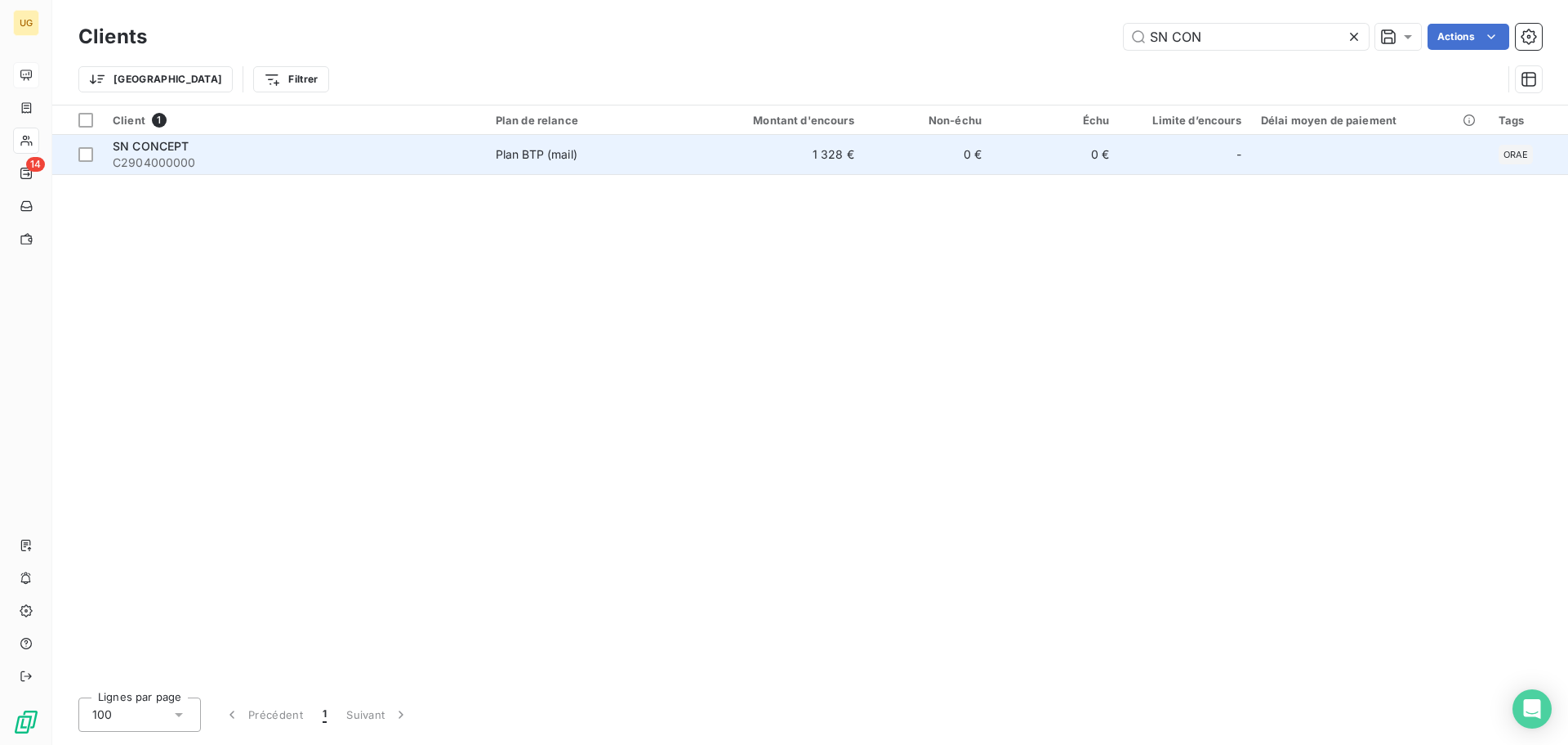
type input "SN CON"
click at [830, 154] on td "1 328 €" at bounding box center [777, 154] width 170 height 39
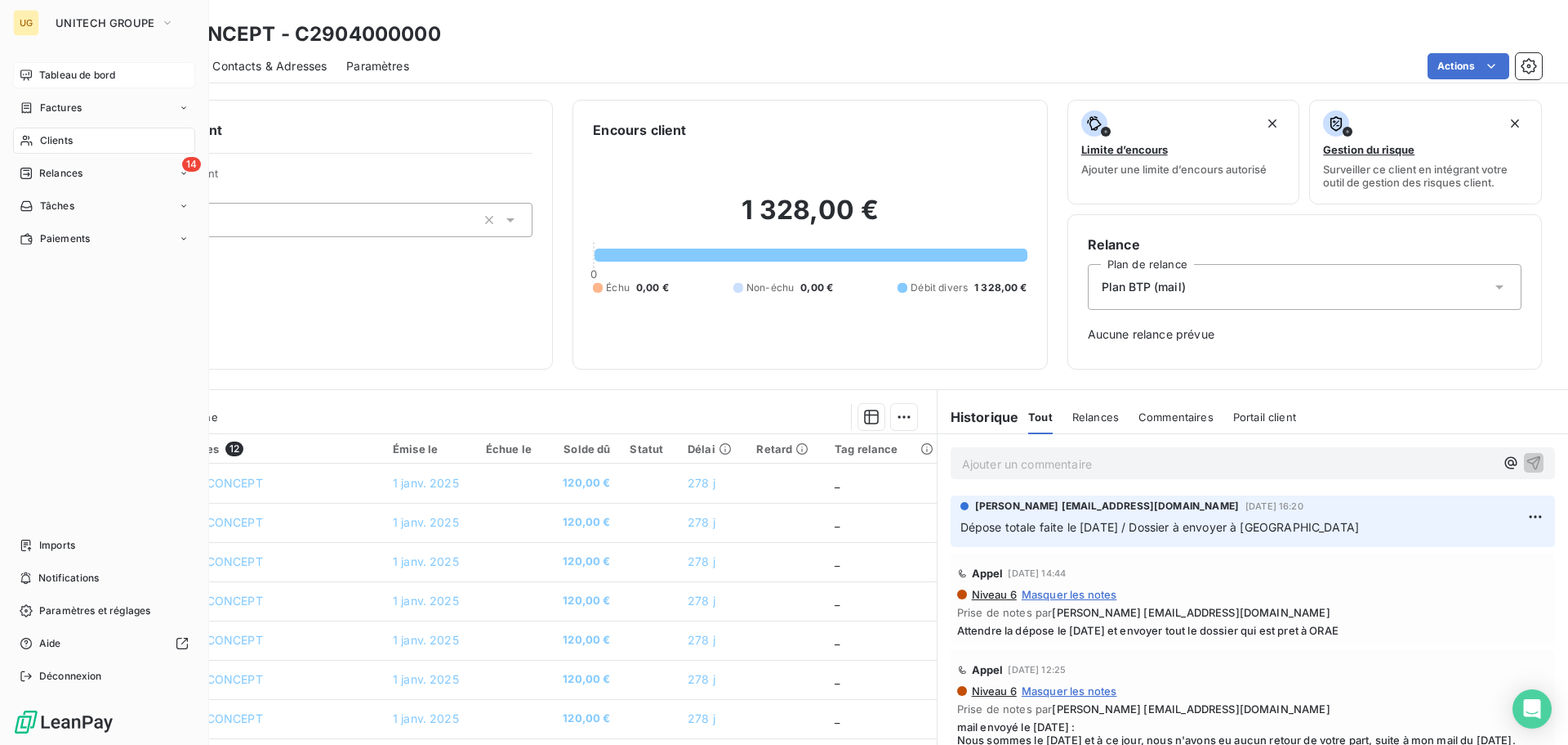
click at [40, 140] on span "Clients" at bounding box center [57, 140] width 33 height 14
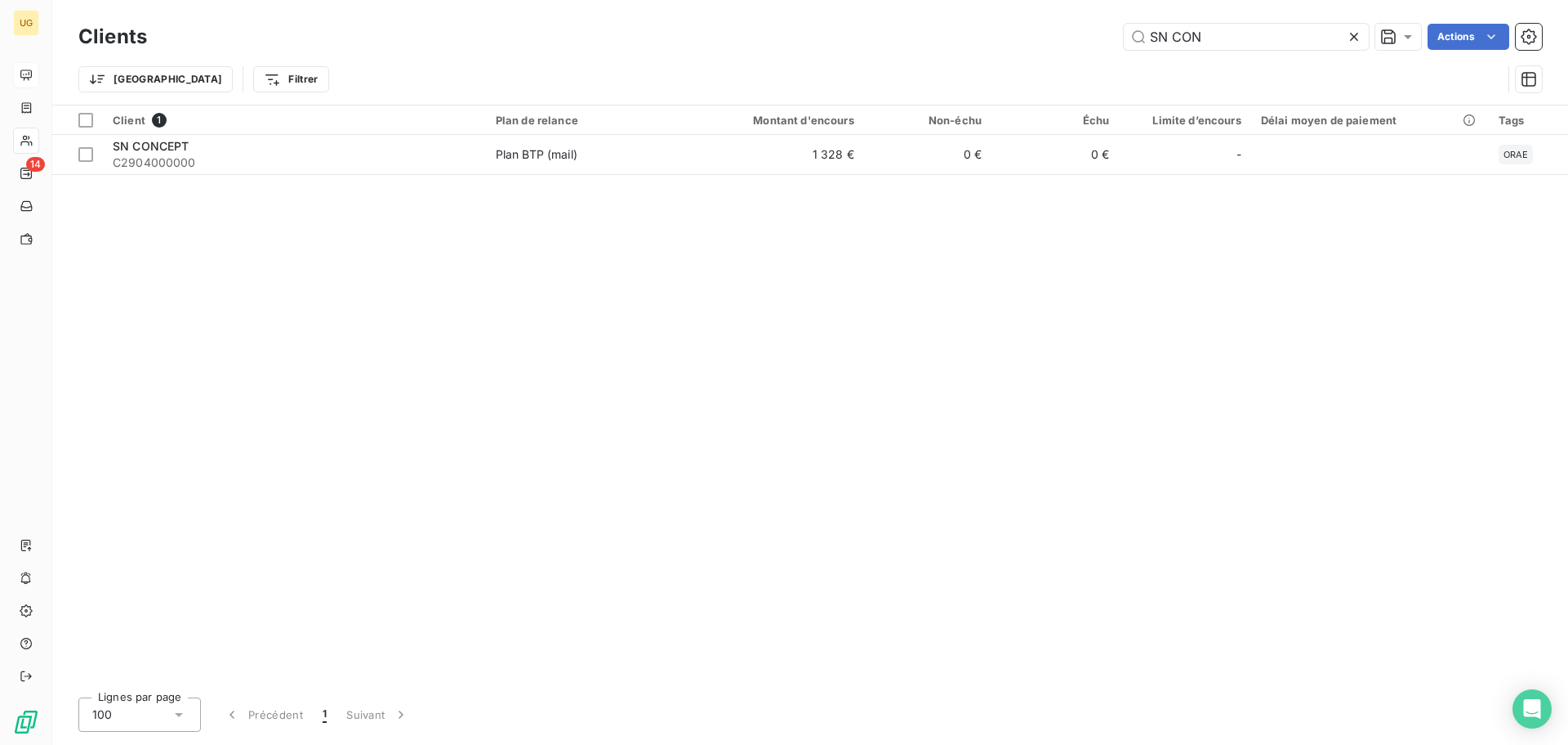
drag, startPoint x: 1214, startPoint y: 40, endPoint x: 1093, endPoint y: 71, distance: 124.9
click at [1093, 71] on div "Clients SN CON Actions Trier Filtrer" at bounding box center [811, 62] width 1464 height 85
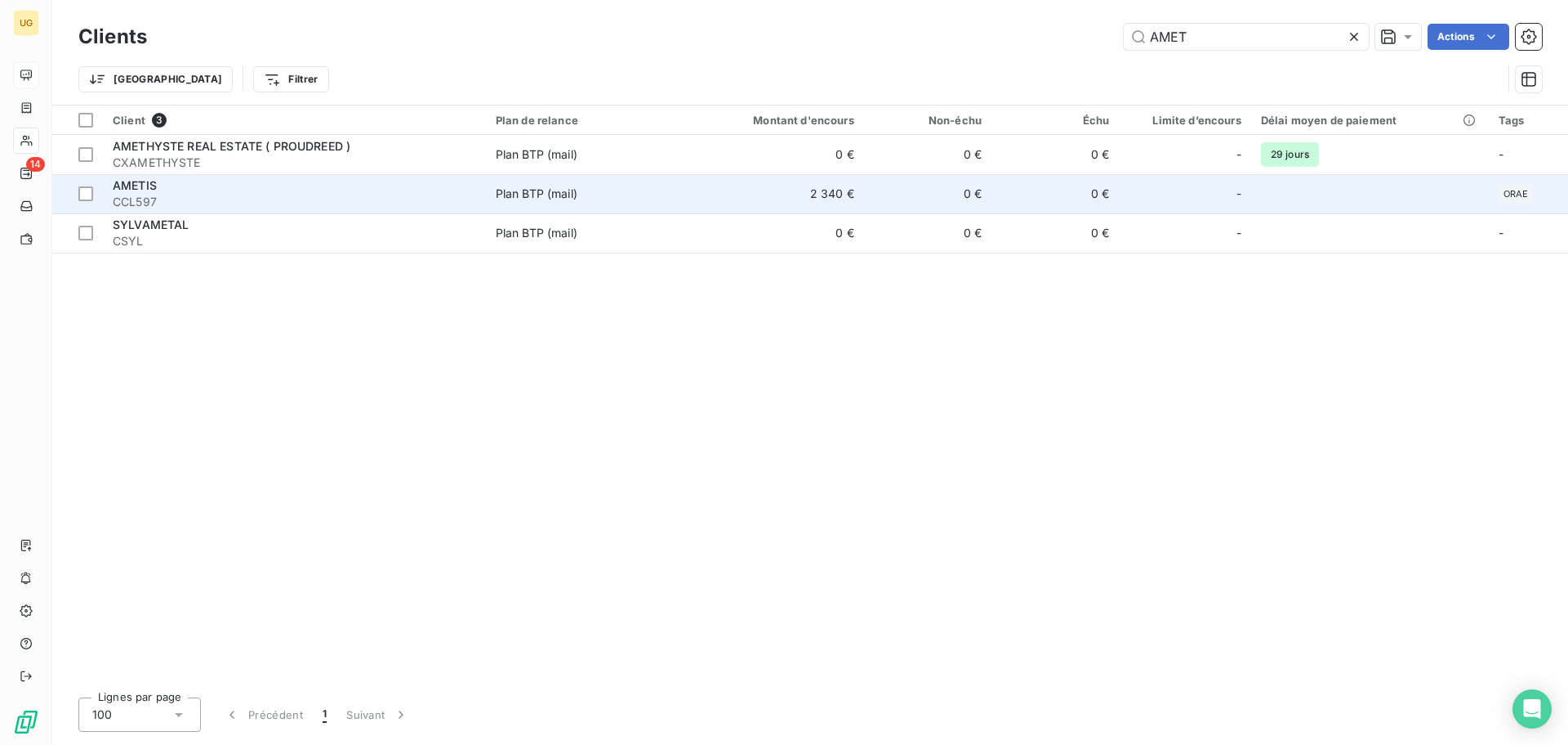
type input "AMET"
click at [815, 197] on td "2 340 €" at bounding box center [777, 193] width 170 height 39
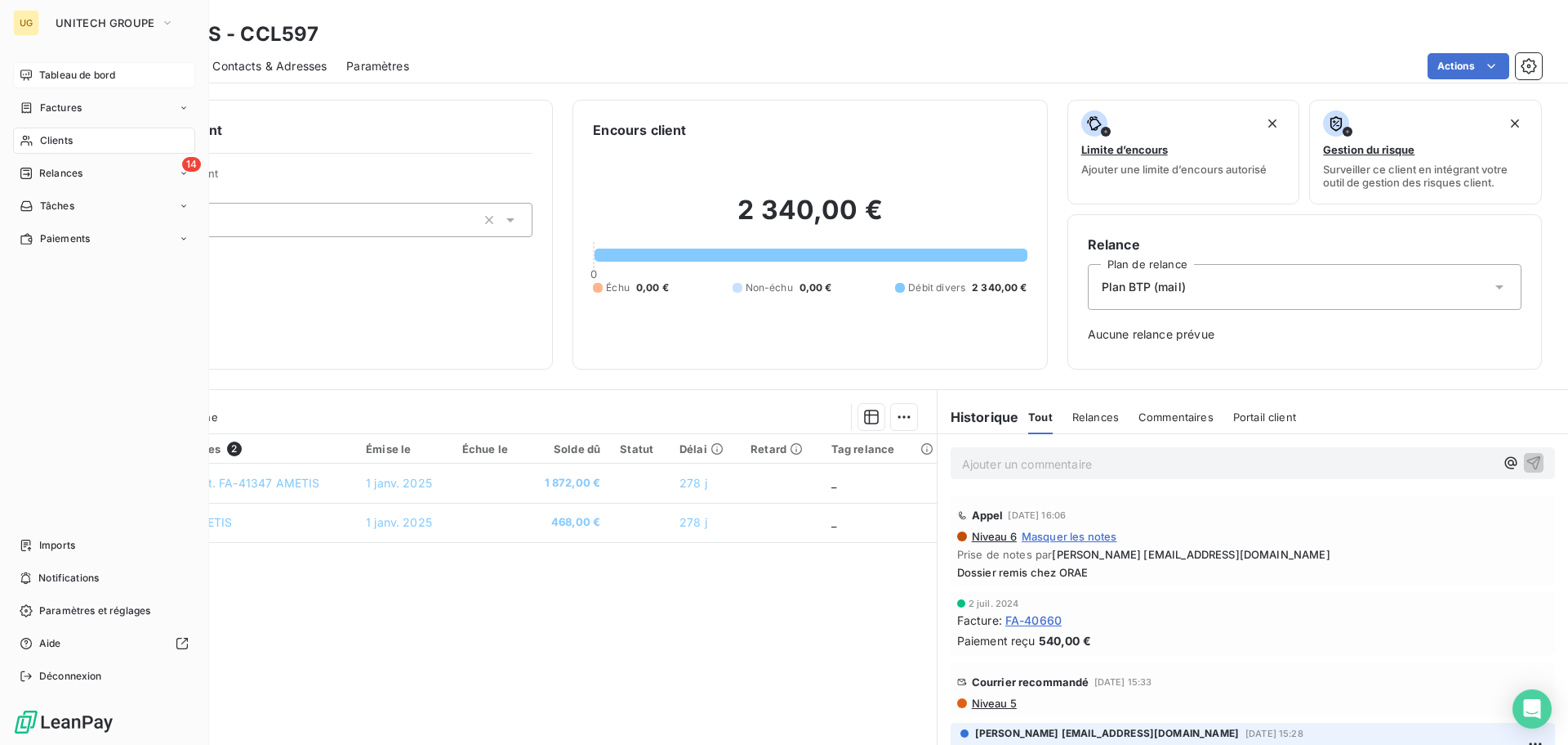
click at [47, 141] on span "Clients" at bounding box center [57, 140] width 33 height 14
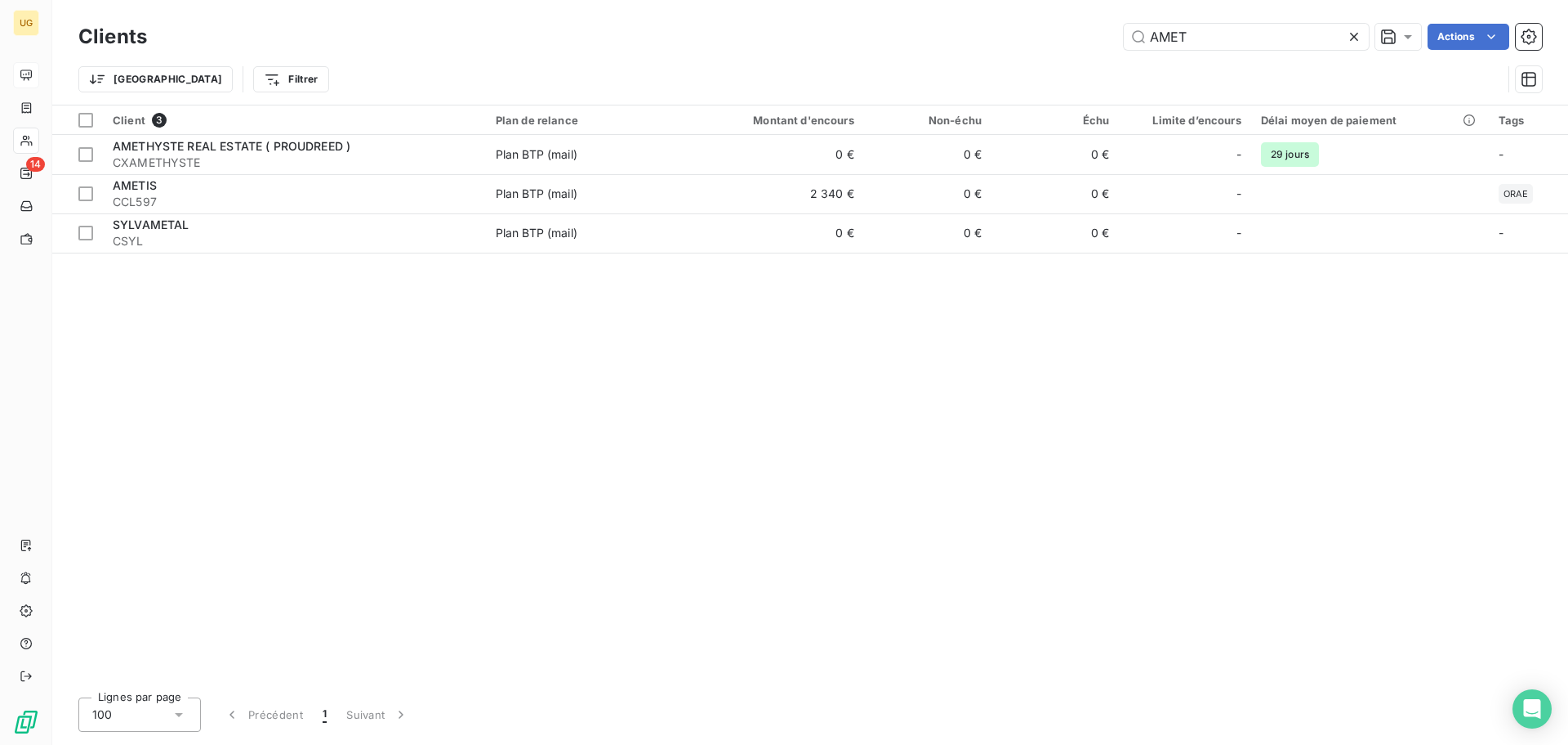
drag, startPoint x: 1227, startPoint y: 22, endPoint x: 1088, endPoint y: 32, distance: 139.4
click at [1088, 32] on div "Clients AMET Actions" at bounding box center [811, 37] width 1464 height 35
drag, startPoint x: 1195, startPoint y: 39, endPoint x: 1064, endPoint y: 36, distance: 131.0
click at [1064, 36] on div "AMET Actions" at bounding box center [854, 37] width 1376 height 26
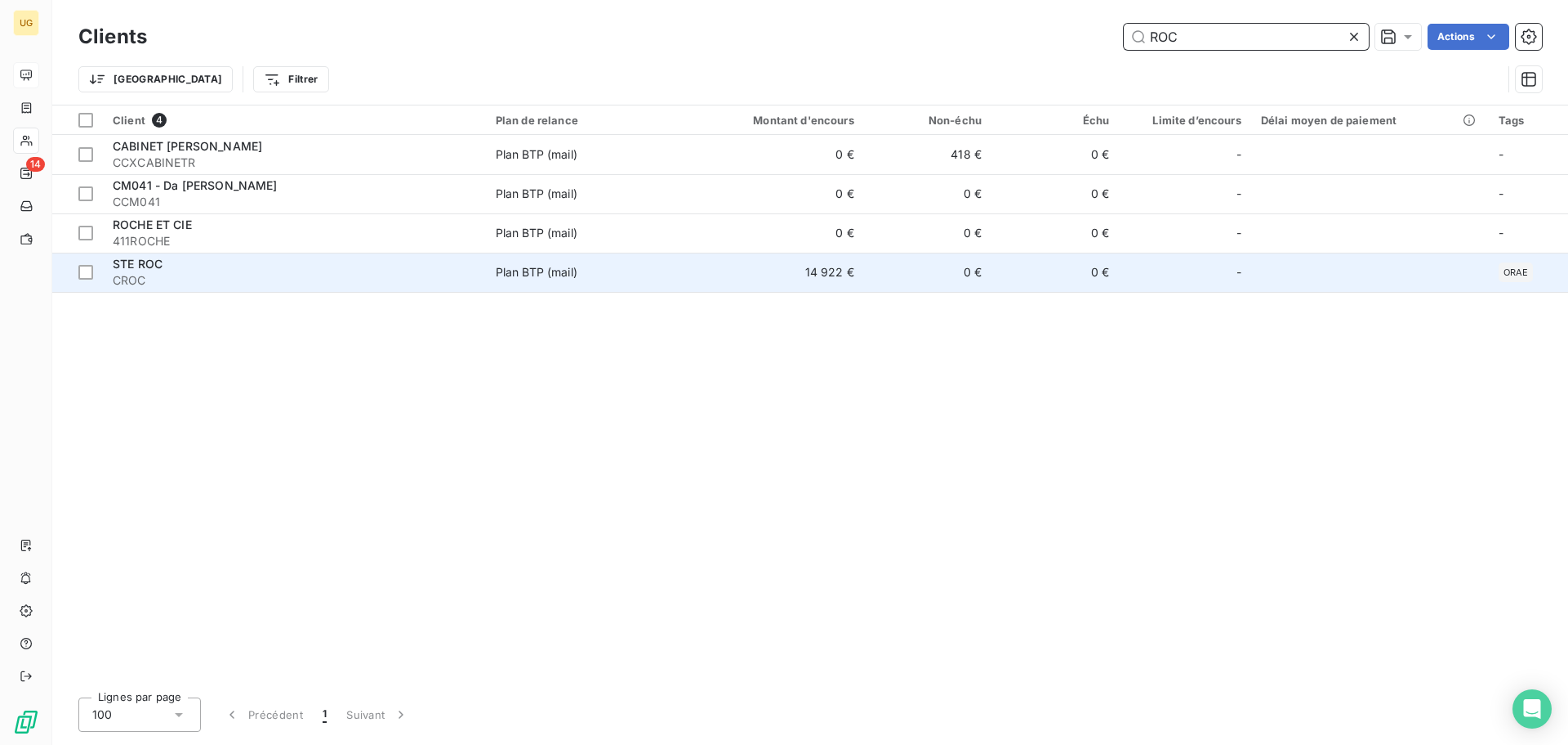
type input "ROC"
click at [806, 264] on td "14 922 €" at bounding box center [777, 271] width 170 height 39
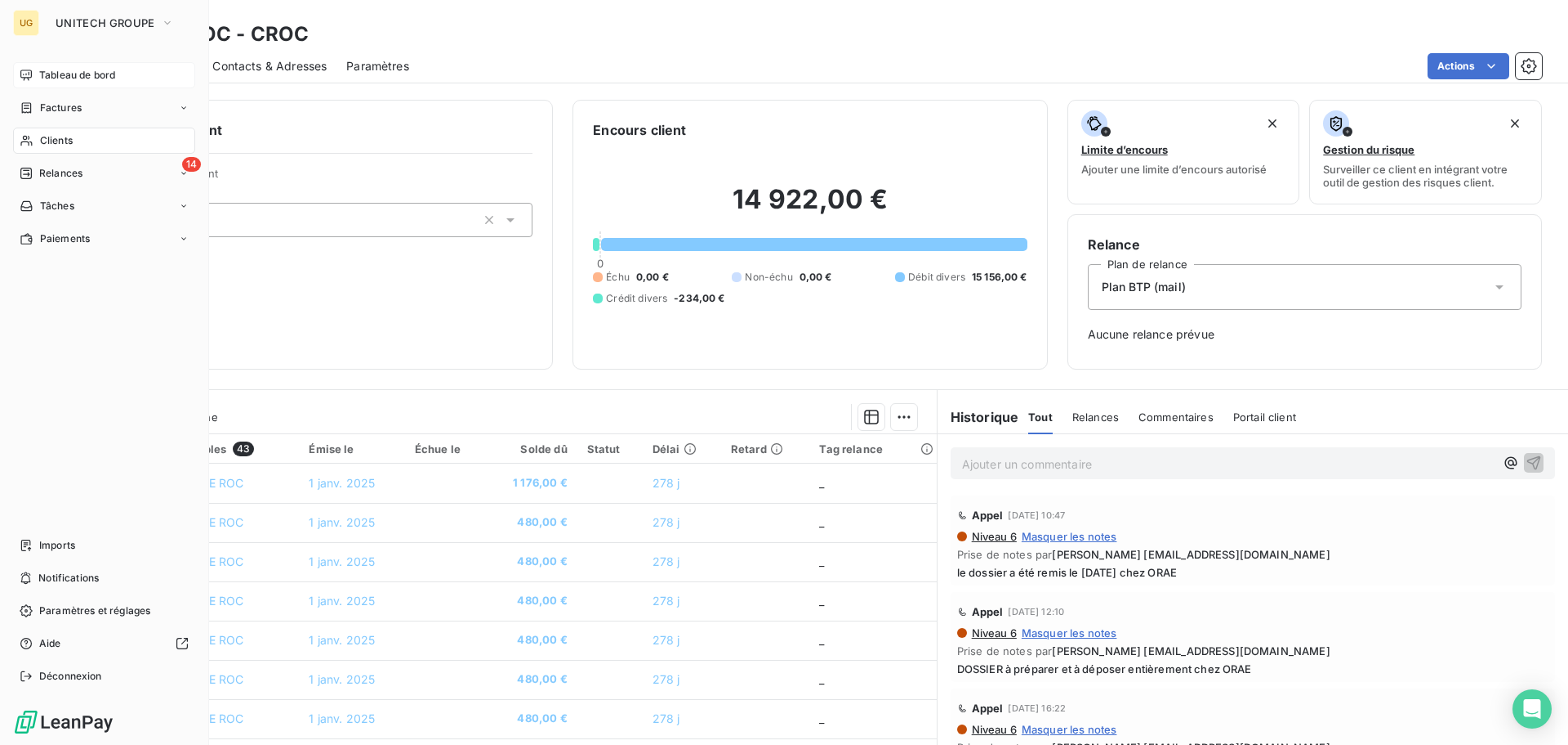
click at [58, 138] on span "Clients" at bounding box center [57, 140] width 33 height 14
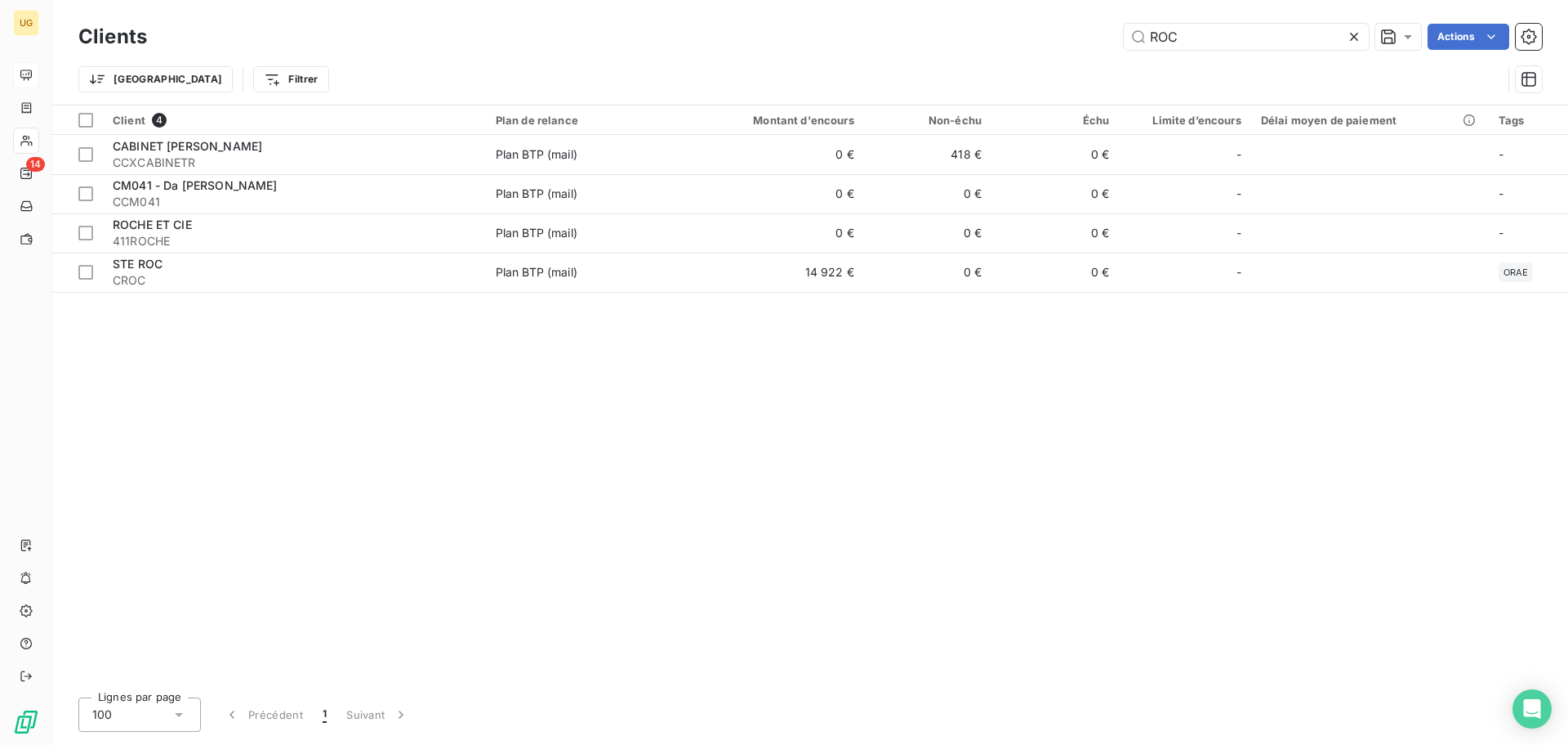
drag, startPoint x: 1264, startPoint y: 37, endPoint x: 1110, endPoint y: 24, distance: 154.5
click at [1110, 24] on div "ROC Actions" at bounding box center [854, 37] width 1376 height 26
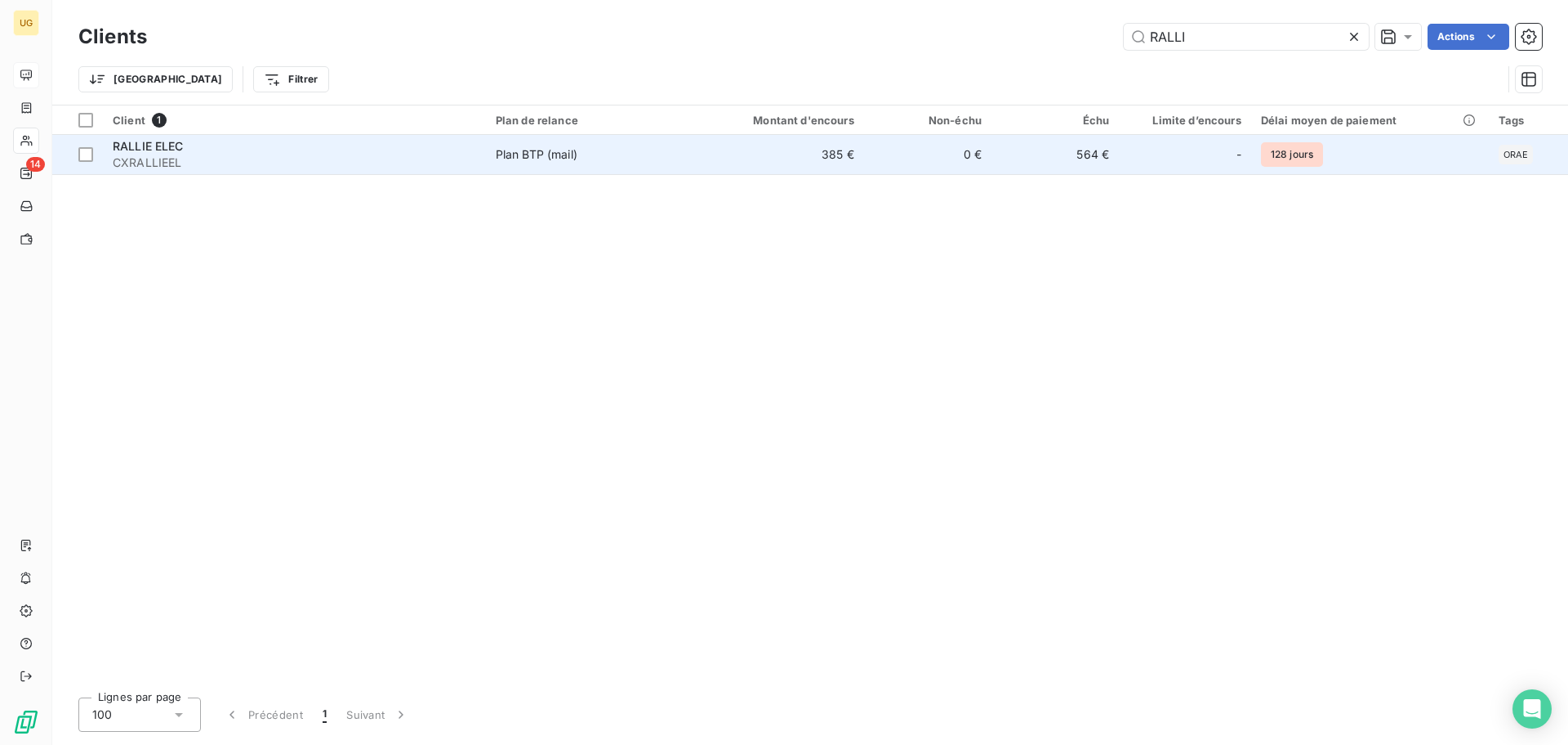
type input "RALLI"
click at [833, 154] on td "385 €" at bounding box center [777, 154] width 170 height 39
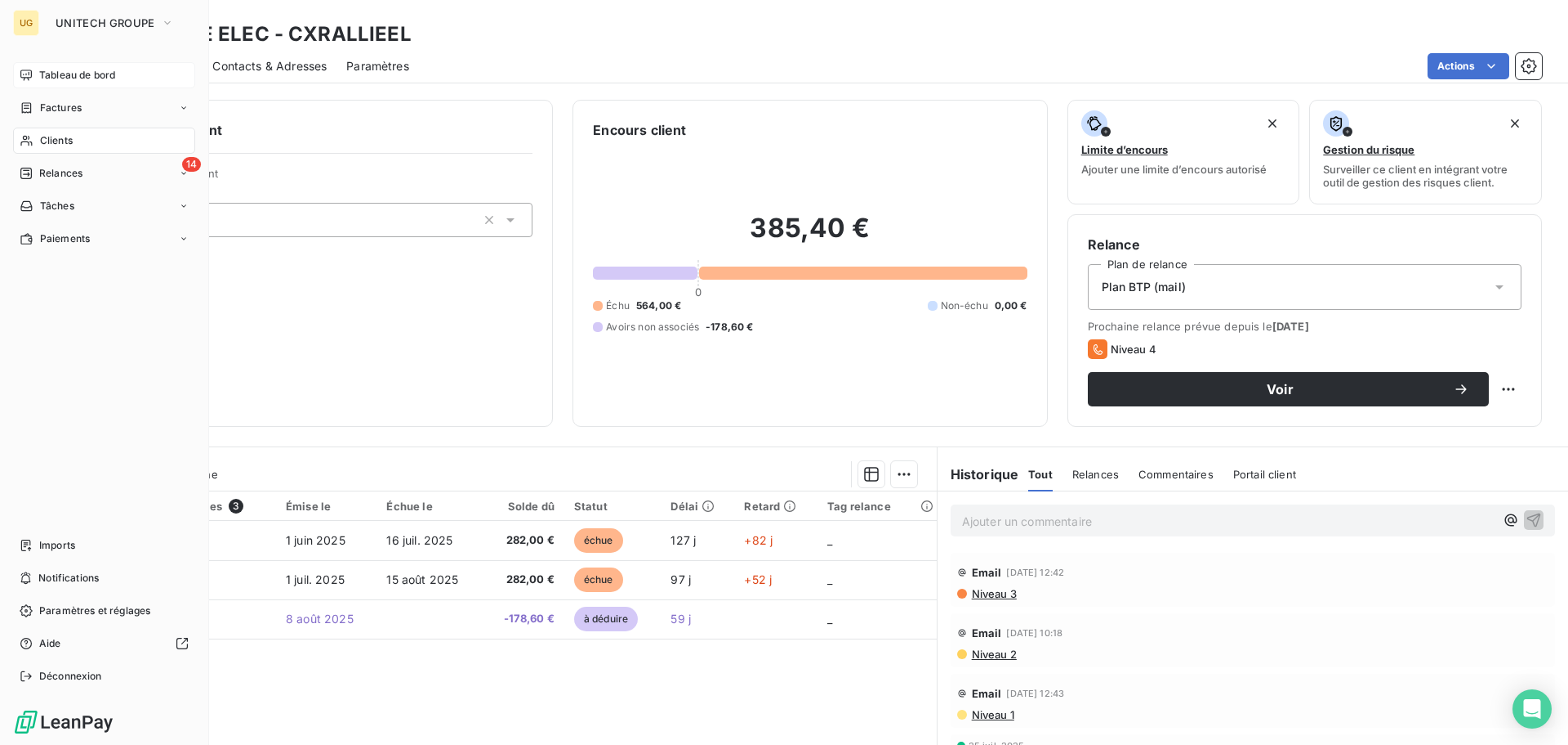
click at [53, 143] on span "Clients" at bounding box center [57, 140] width 33 height 14
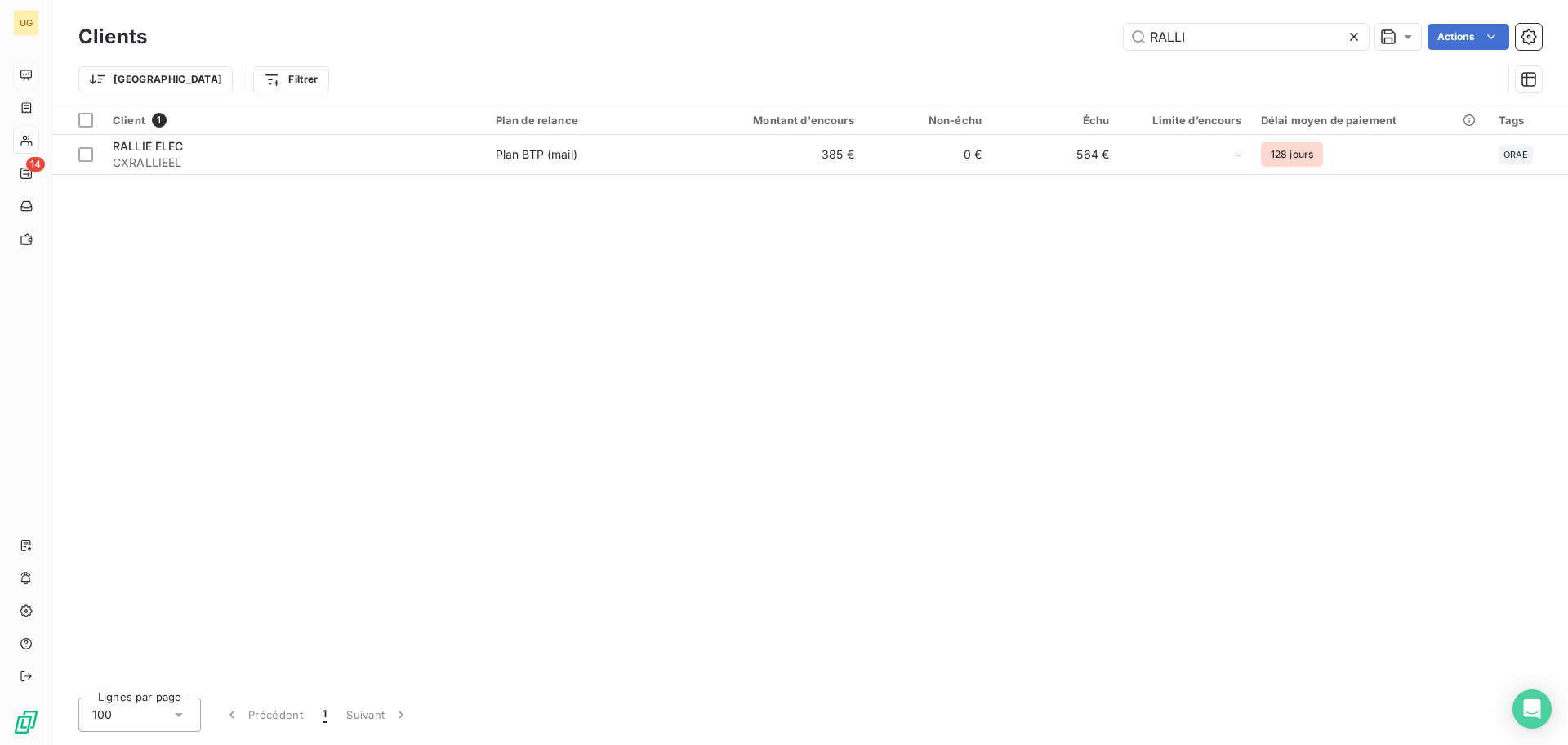
drag, startPoint x: 1207, startPoint y: 39, endPoint x: 1096, endPoint y: 29, distance: 111.4
click at [1096, 29] on div "RALLI Actions" at bounding box center [854, 37] width 1376 height 26
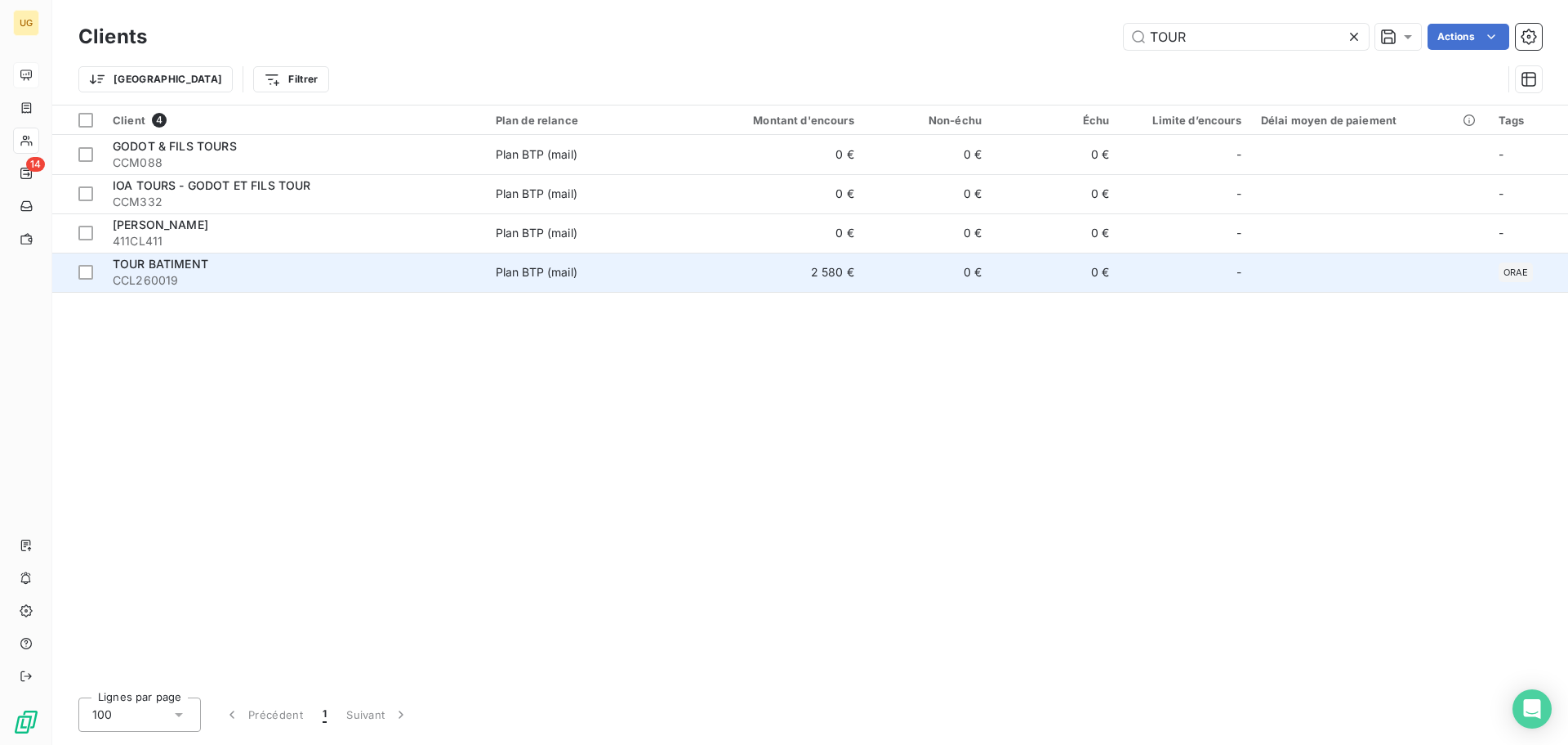
type input "TOUR"
click at [849, 274] on td "2 580 €" at bounding box center [777, 271] width 170 height 39
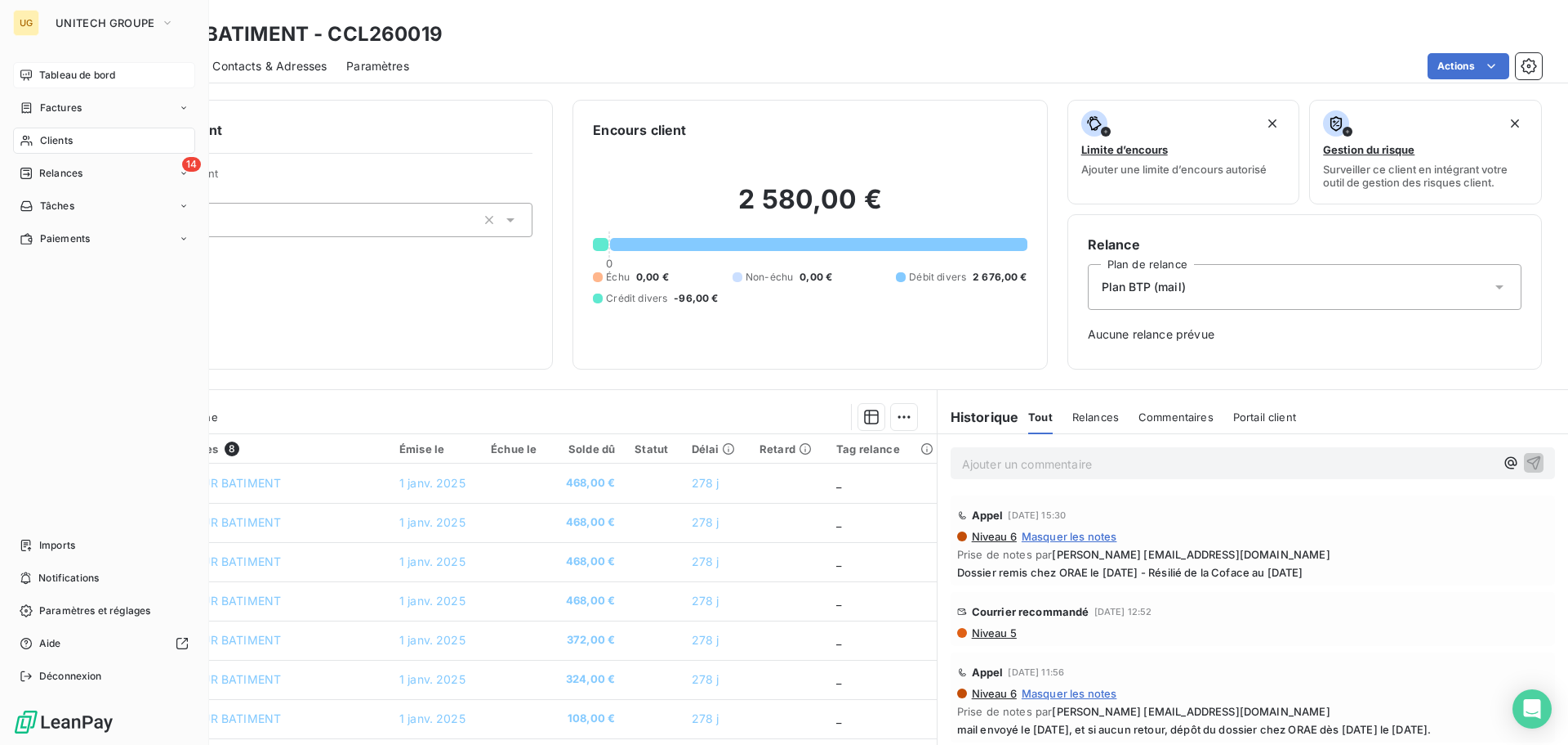
click at [67, 141] on span "Clients" at bounding box center [57, 140] width 33 height 14
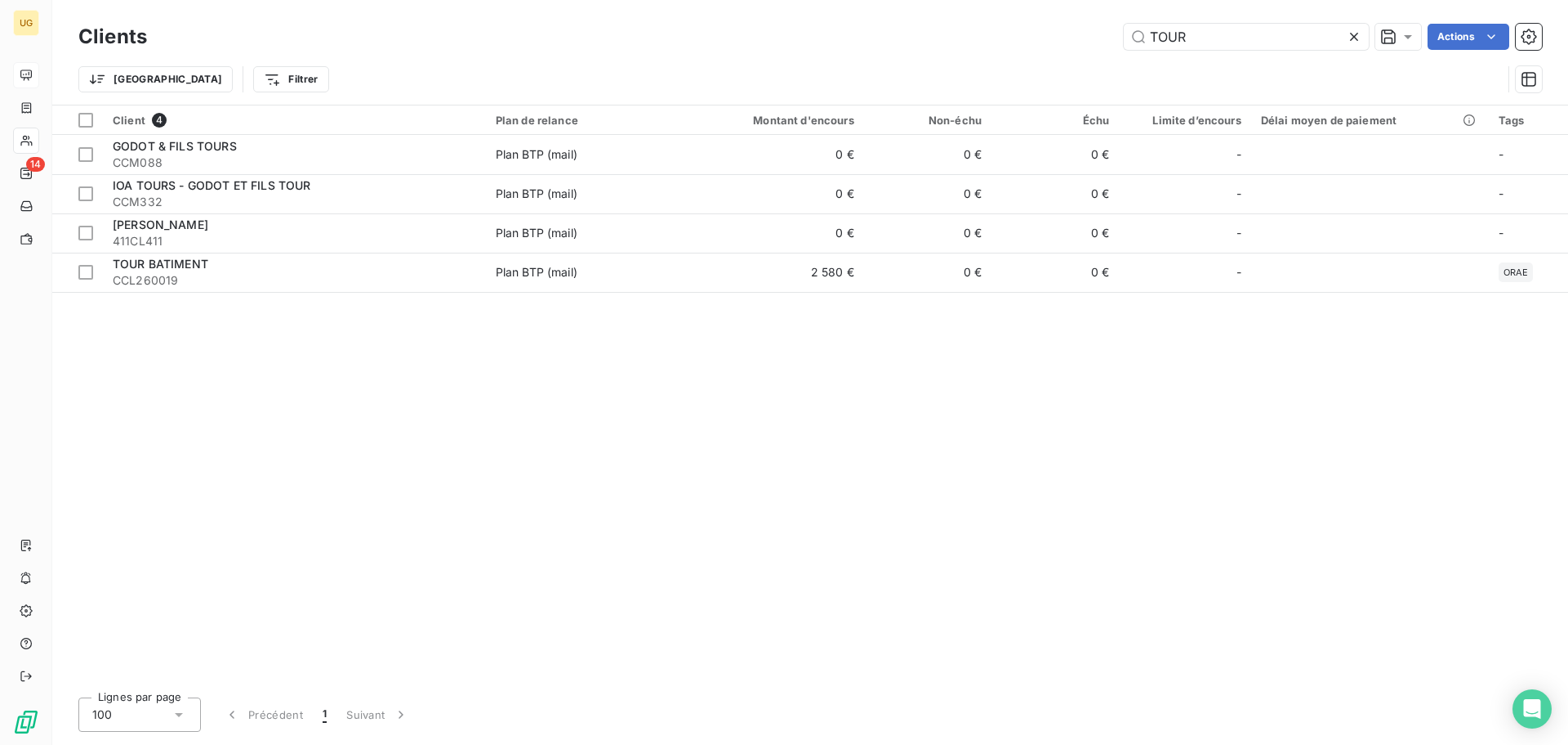
drag, startPoint x: 1201, startPoint y: 37, endPoint x: 1110, endPoint y: 36, distance: 91.0
click at [1110, 36] on div "TOUR Actions" at bounding box center [854, 37] width 1376 height 26
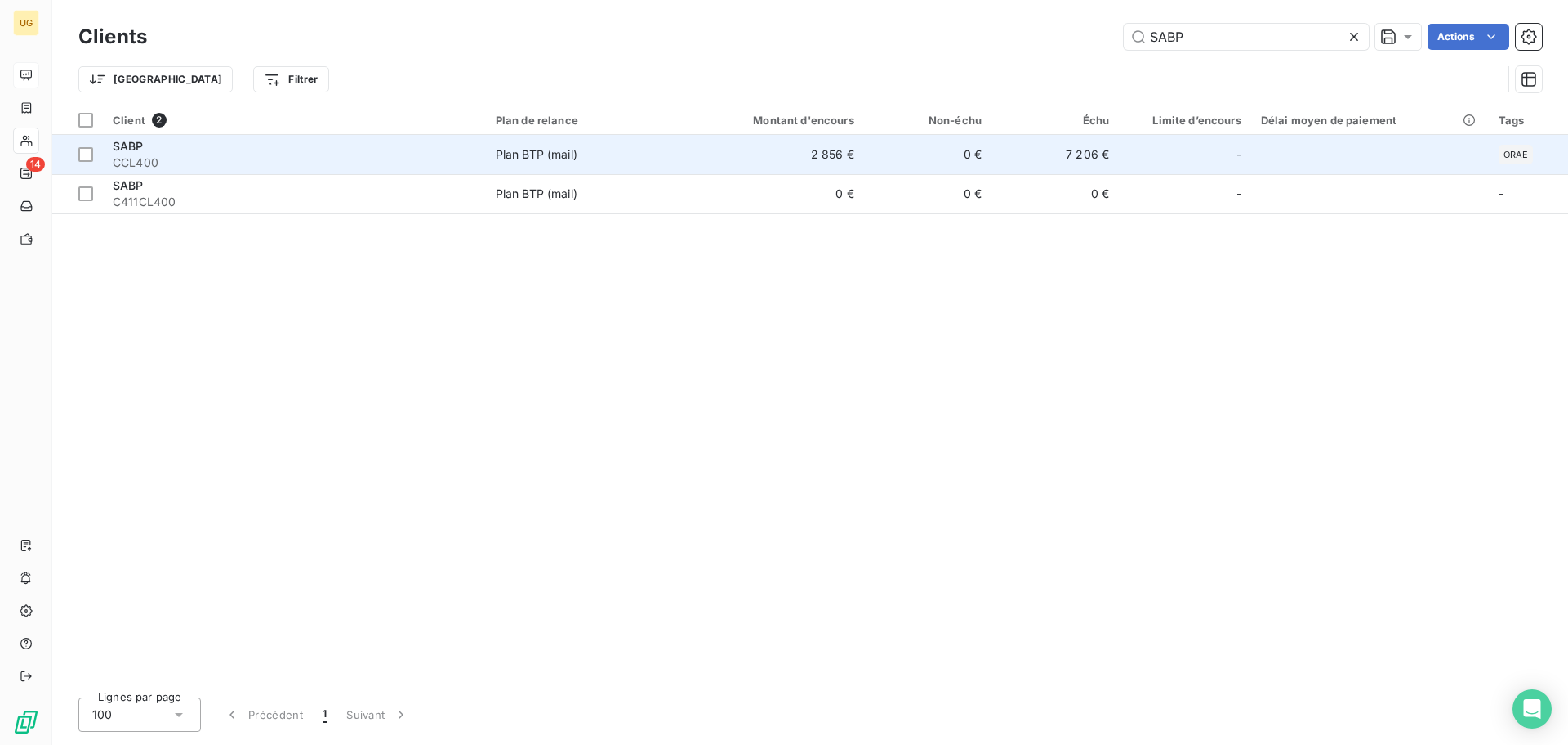
type input "SABP"
drag, startPoint x: 855, startPoint y: 157, endPoint x: 857, endPoint y: 166, distance: 9.2
click at [855, 159] on td "2 856 €" at bounding box center [777, 154] width 170 height 39
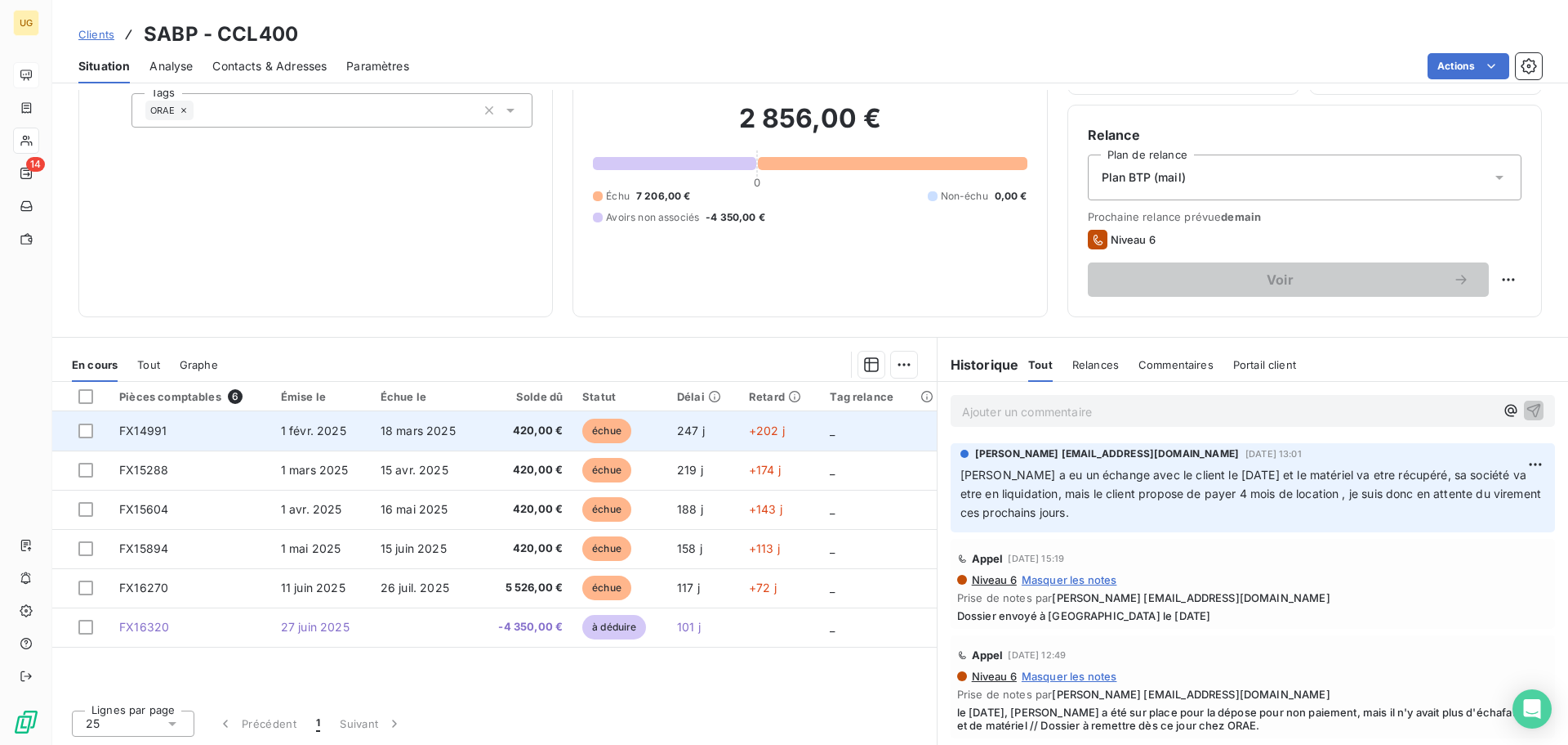
scroll to position [111, 0]
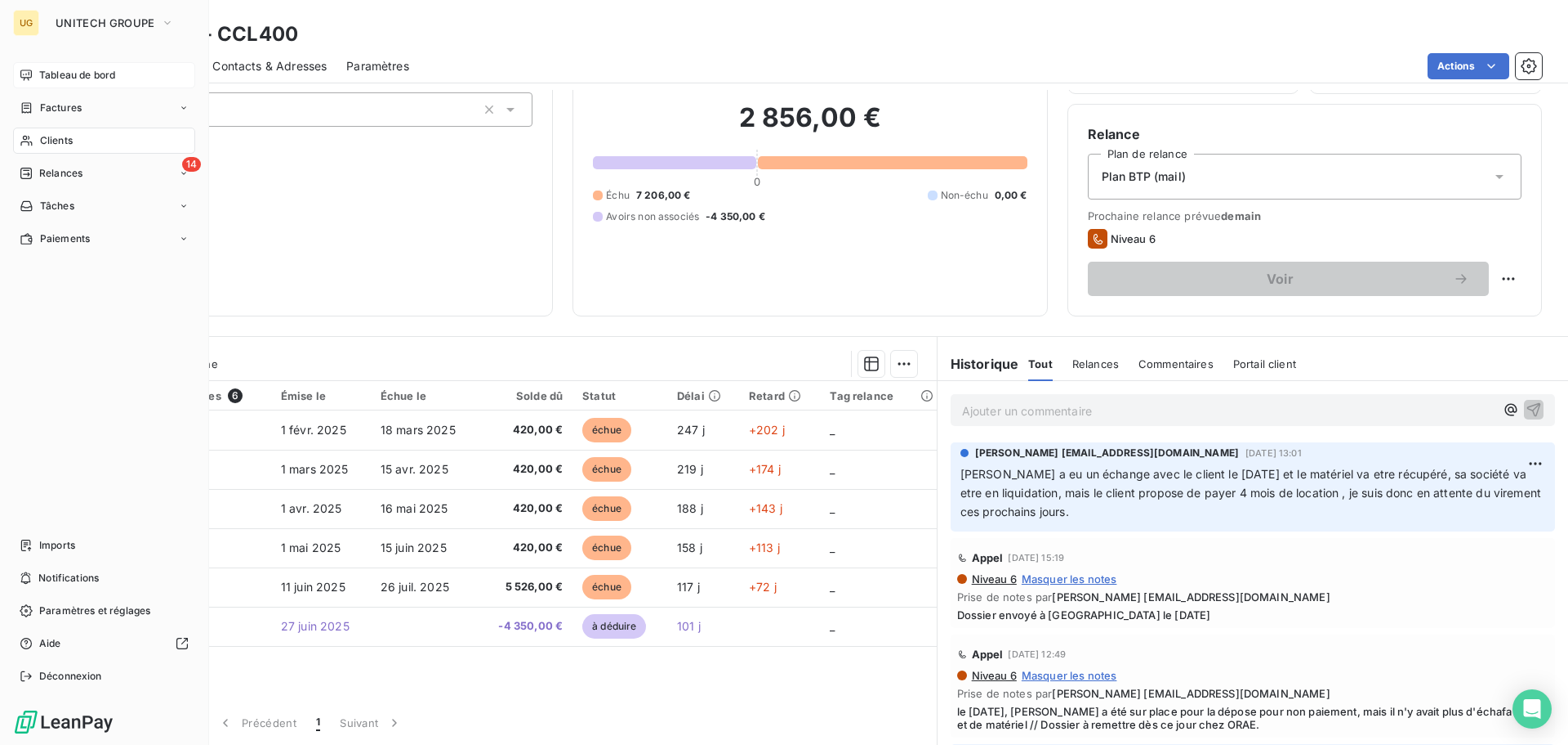
click at [57, 149] on div "Clients" at bounding box center [104, 140] width 182 height 26
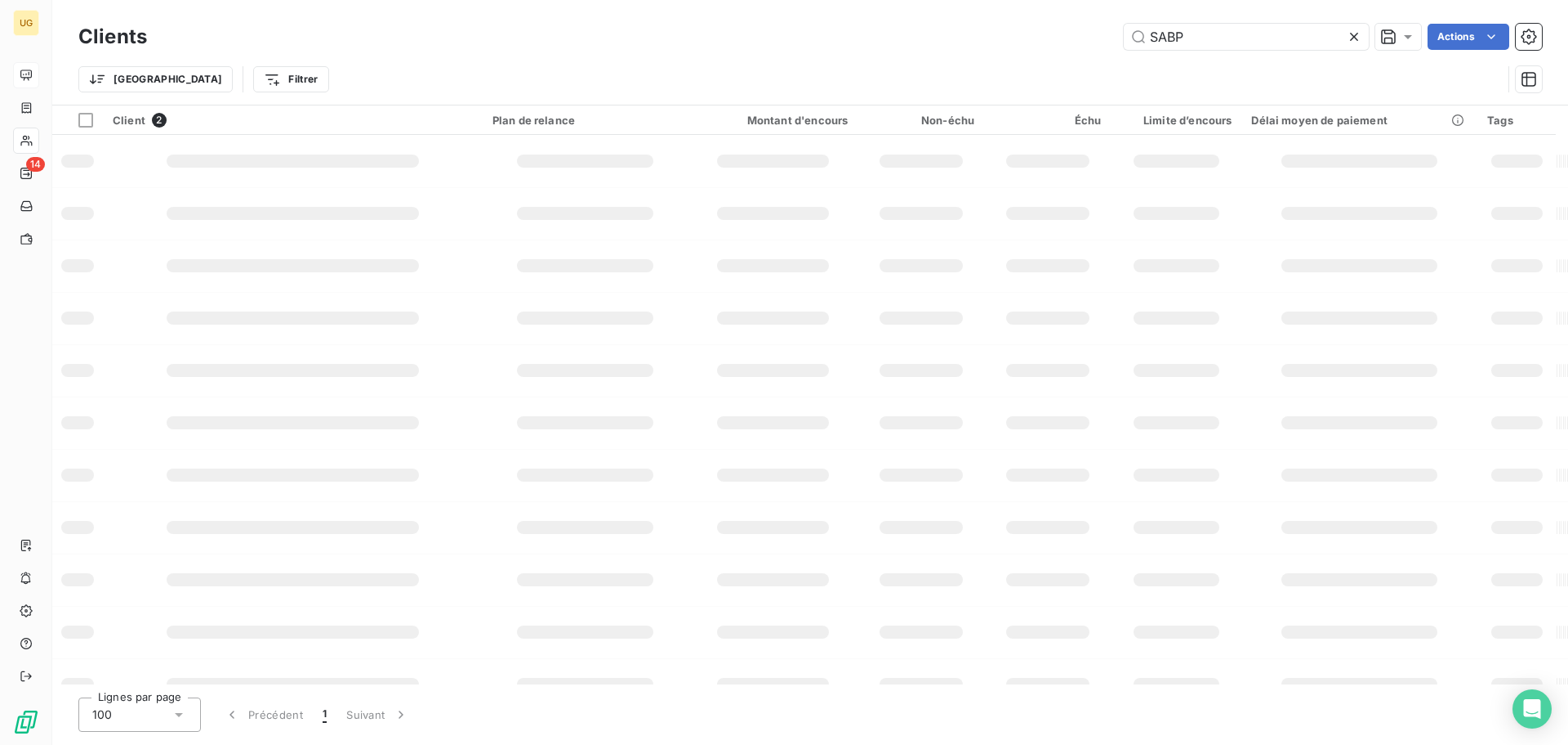
drag, startPoint x: 1208, startPoint y: 35, endPoint x: 1081, endPoint y: 36, distance: 127.0
click at [1081, 36] on div "SABP Actions" at bounding box center [854, 37] width 1376 height 26
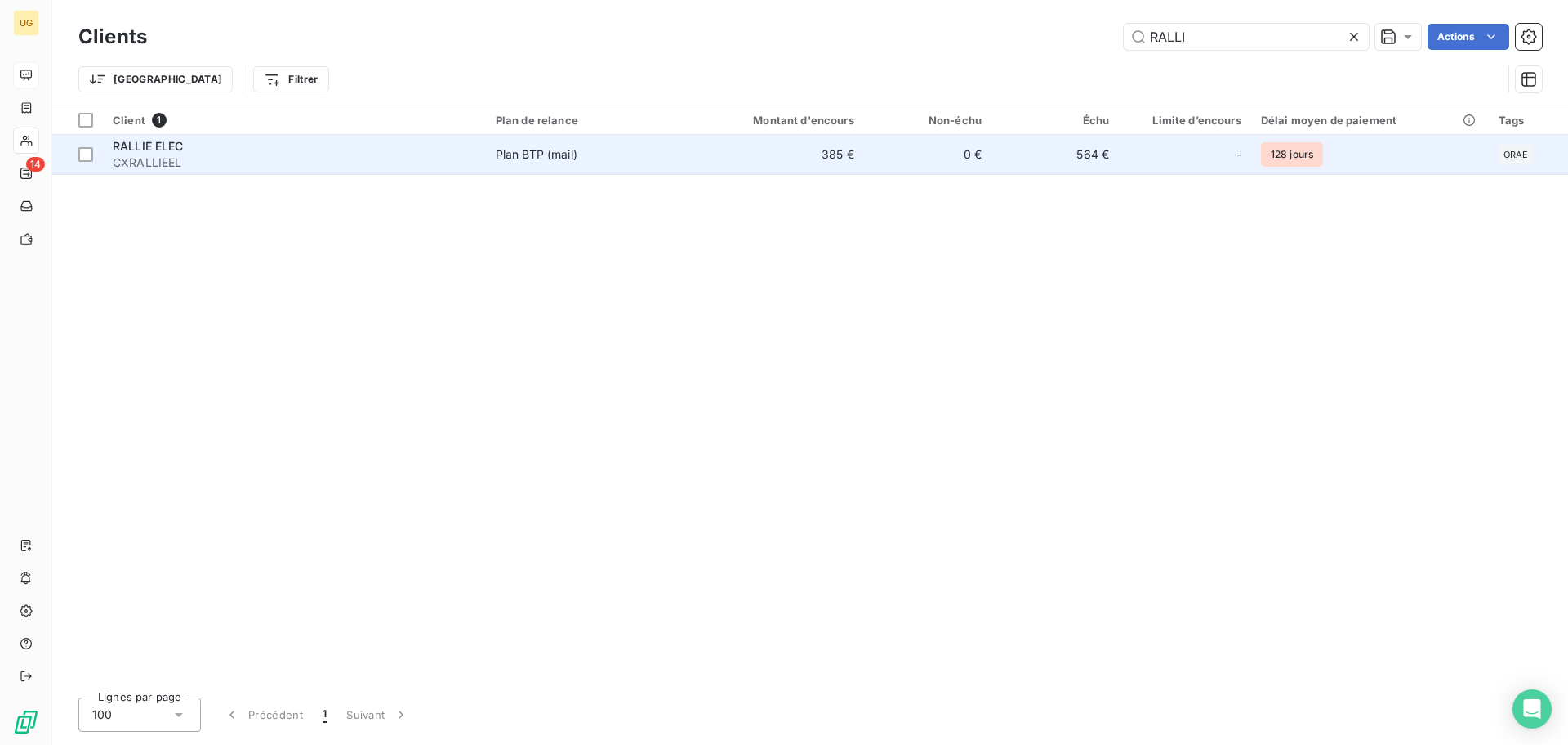
type input "RALLI"
click at [825, 151] on td "385 €" at bounding box center [777, 154] width 170 height 39
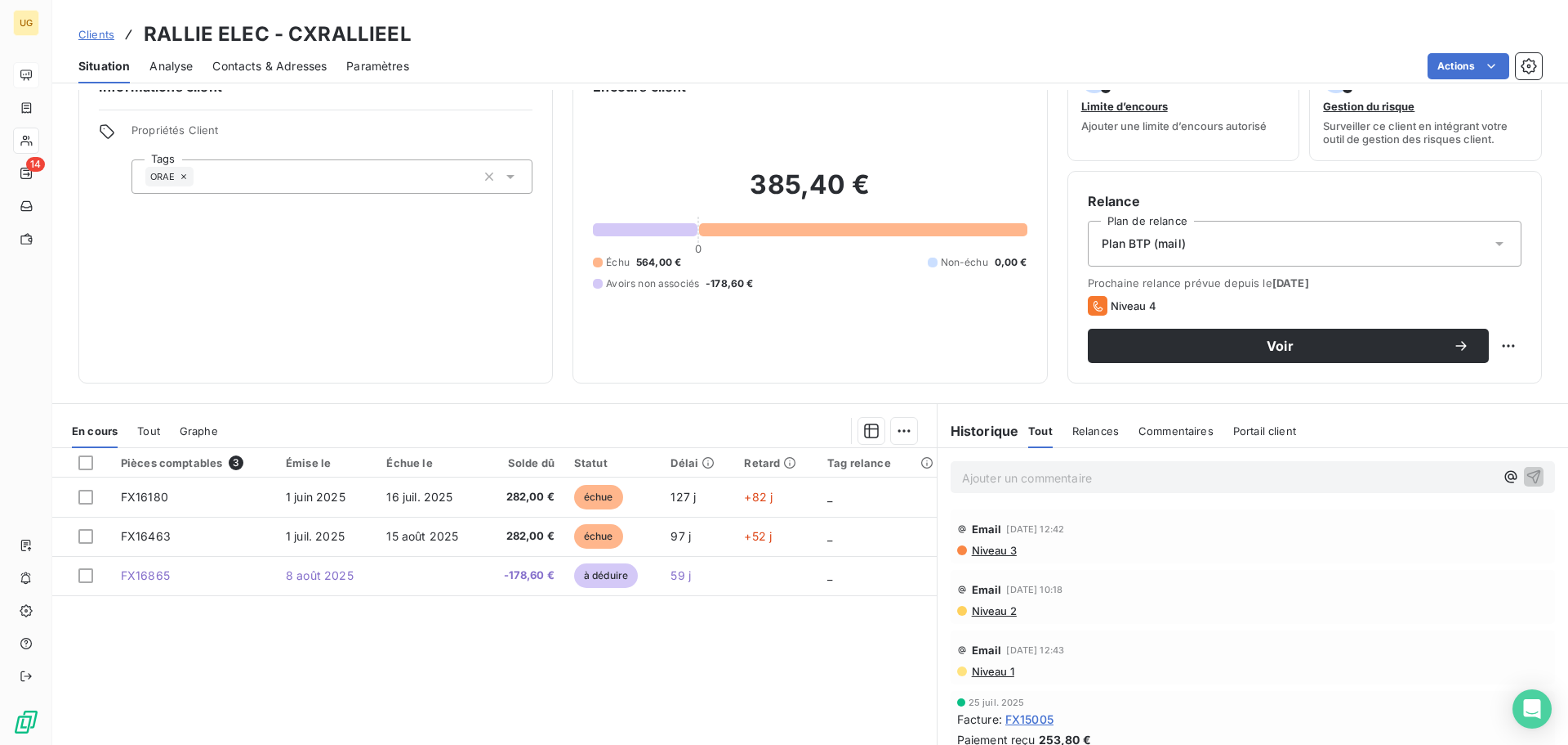
scroll to position [82, 0]
